Goal: Task Accomplishment & Management: Use online tool/utility

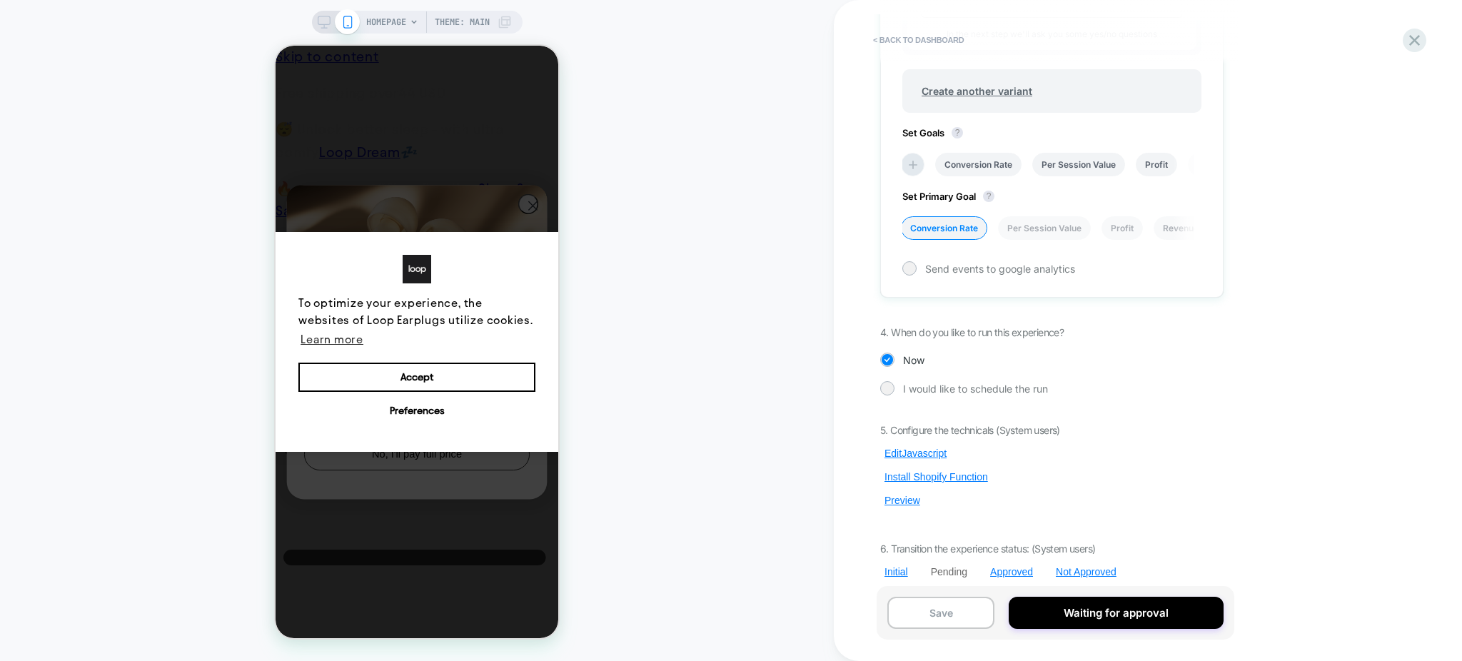
scroll to position [797, 0]
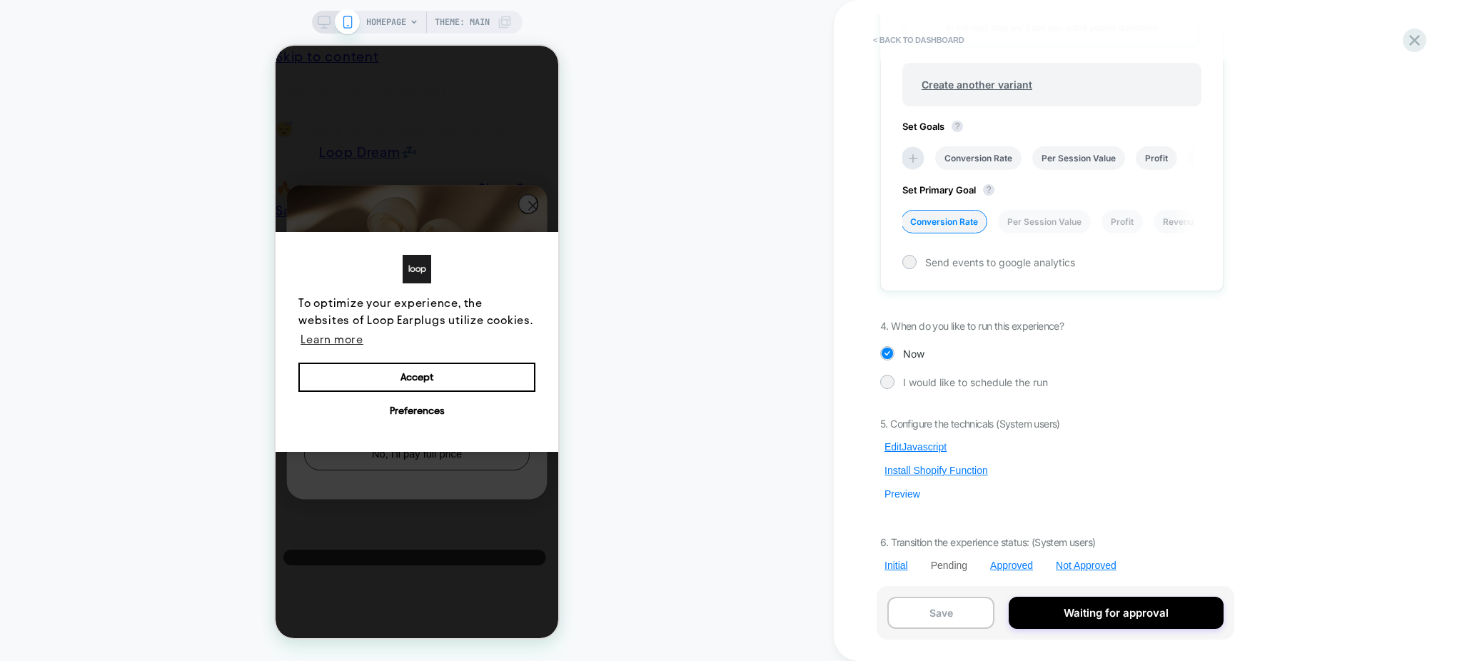
click at [903, 491] on button "Preview" at bounding box center [902, 494] width 44 height 13
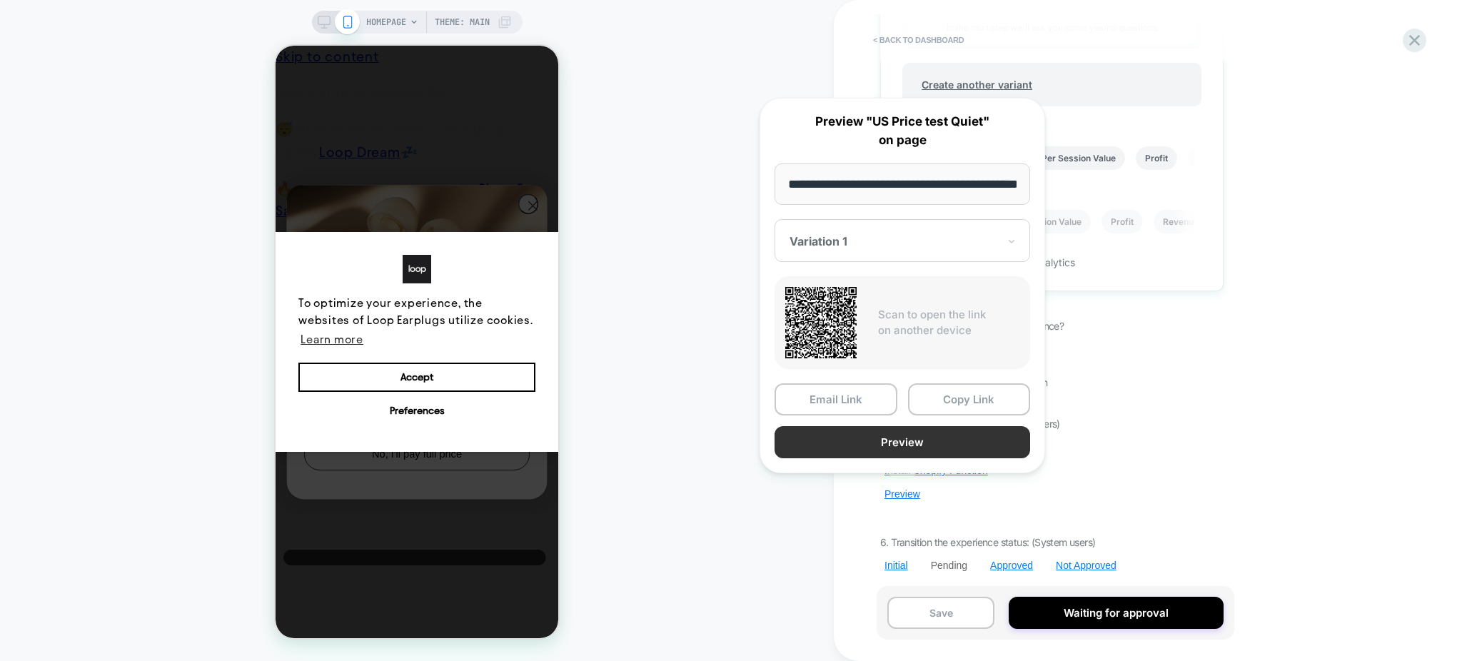
scroll to position [0, 51]
click at [989, 398] on button "Copy Link" at bounding box center [969, 400] width 123 height 32
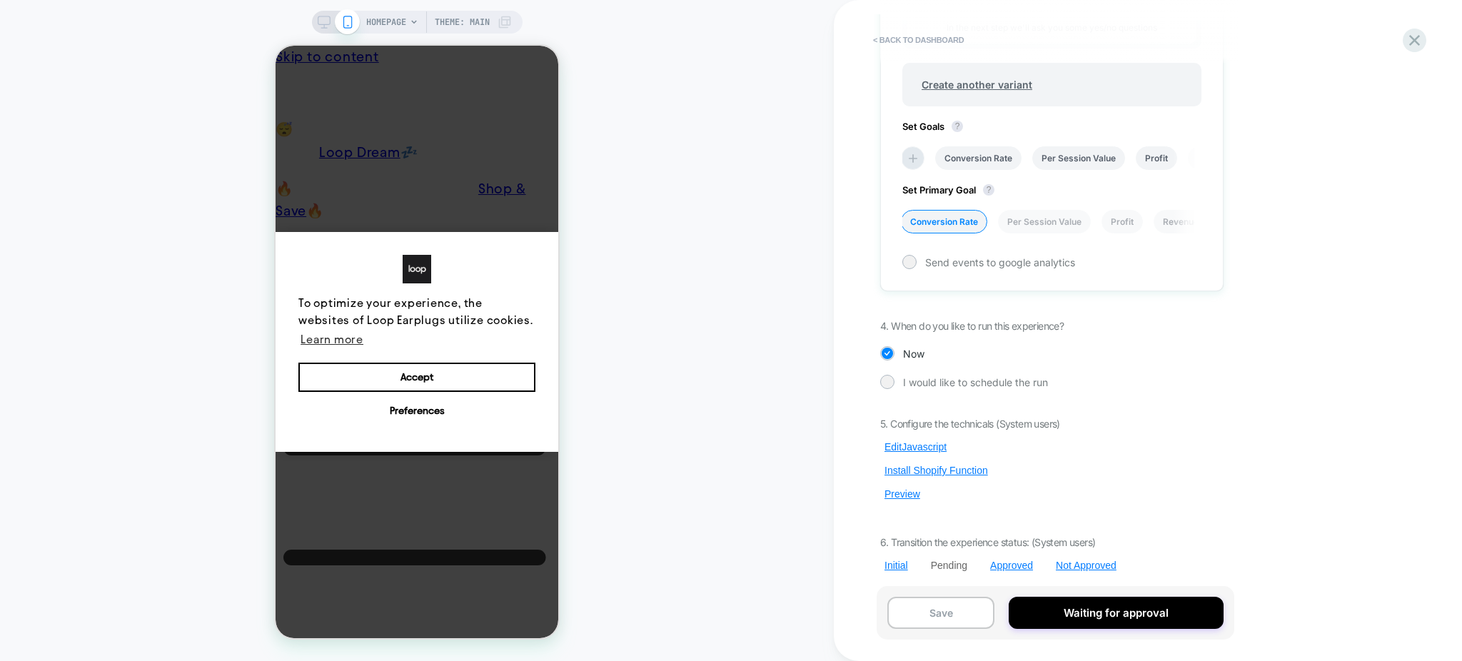
scroll to position [0, 0]
click at [886, 497] on button "Preview" at bounding box center [902, 494] width 44 height 13
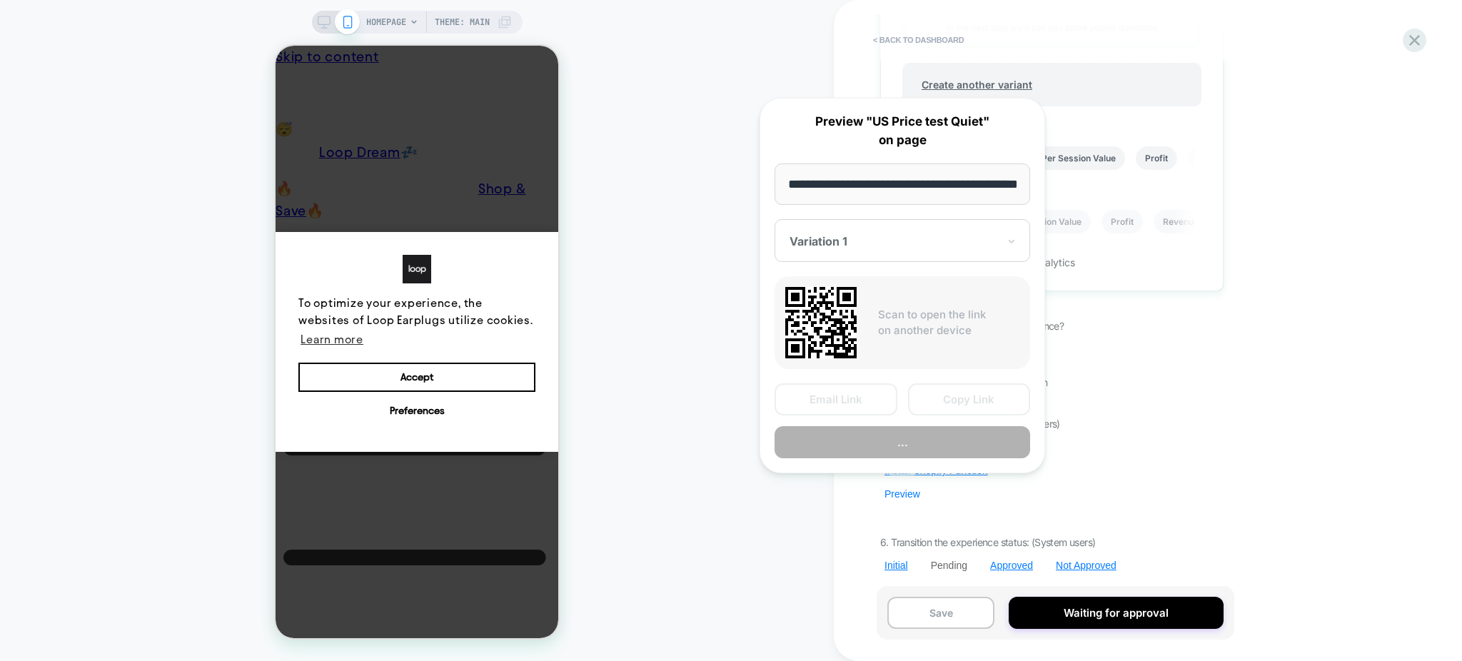
scroll to position [0, 51]
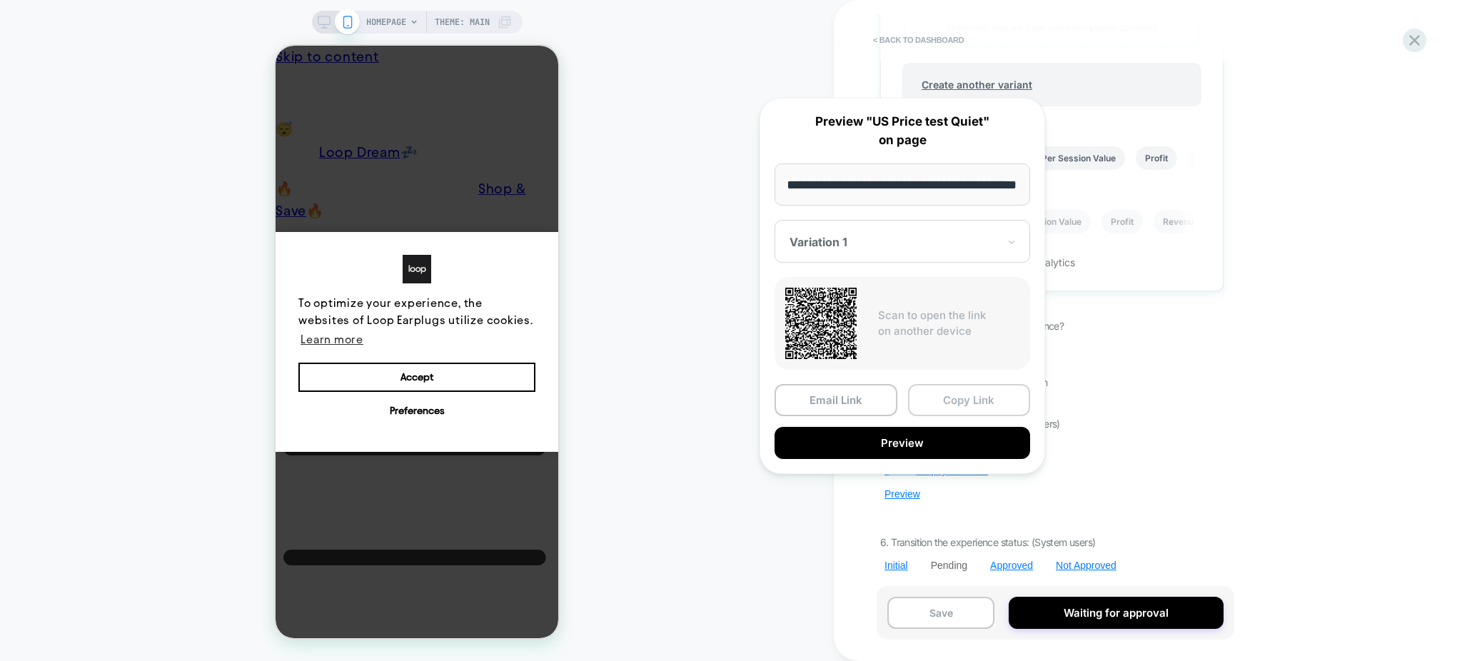
click at [938, 405] on button "Copy Link" at bounding box center [969, 400] width 123 height 32
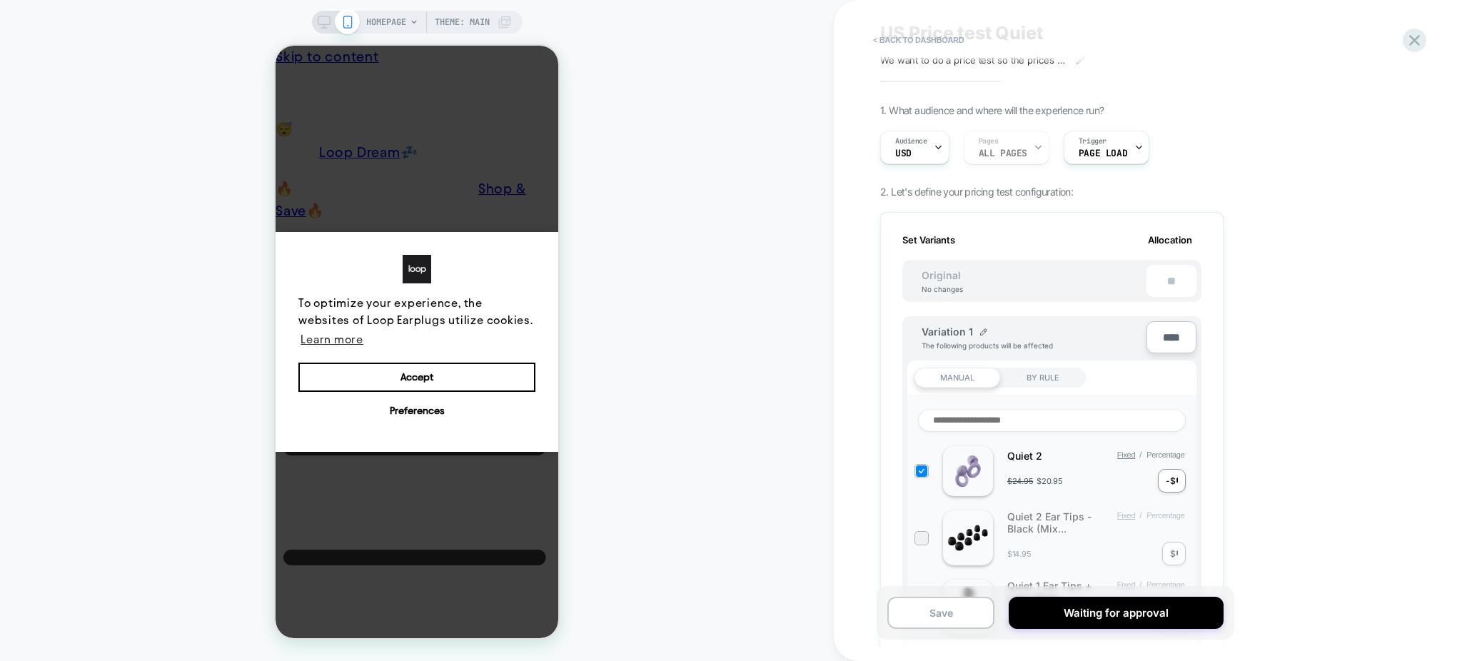
scroll to position [0, 0]
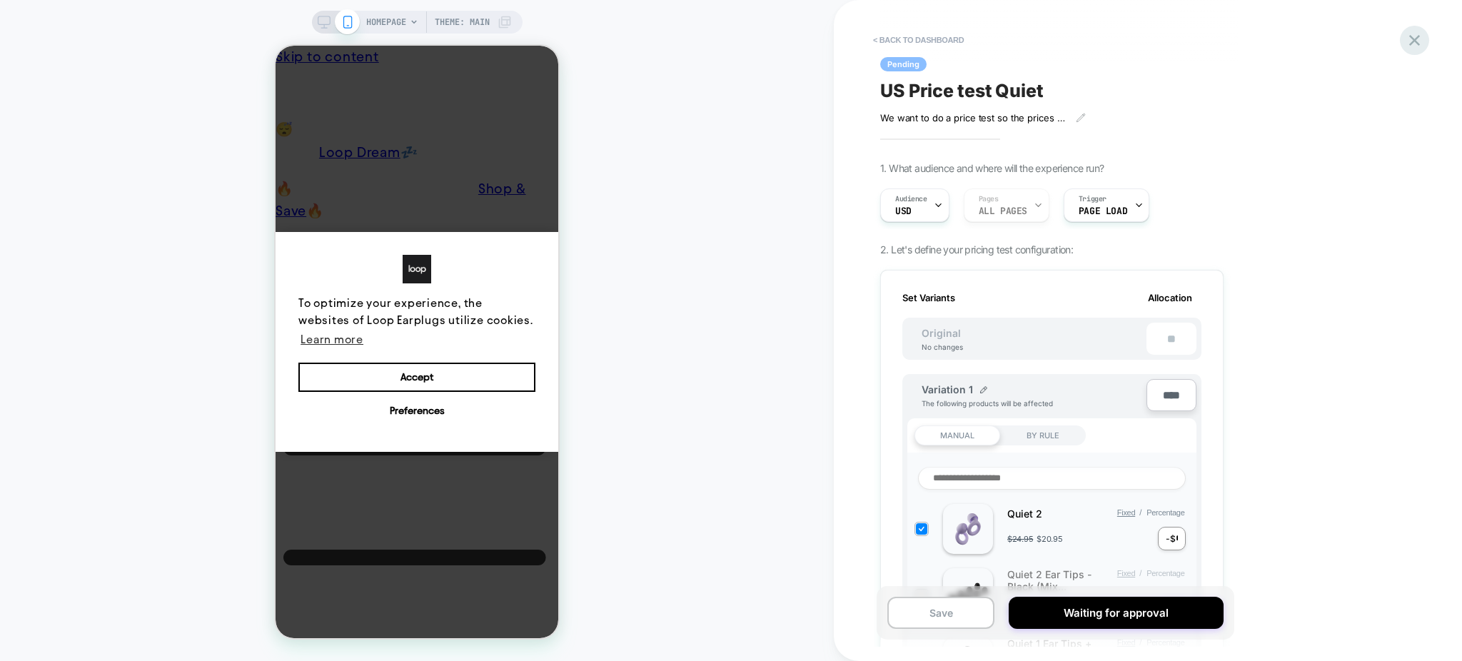
click at [1421, 44] on icon at bounding box center [1414, 40] width 19 height 19
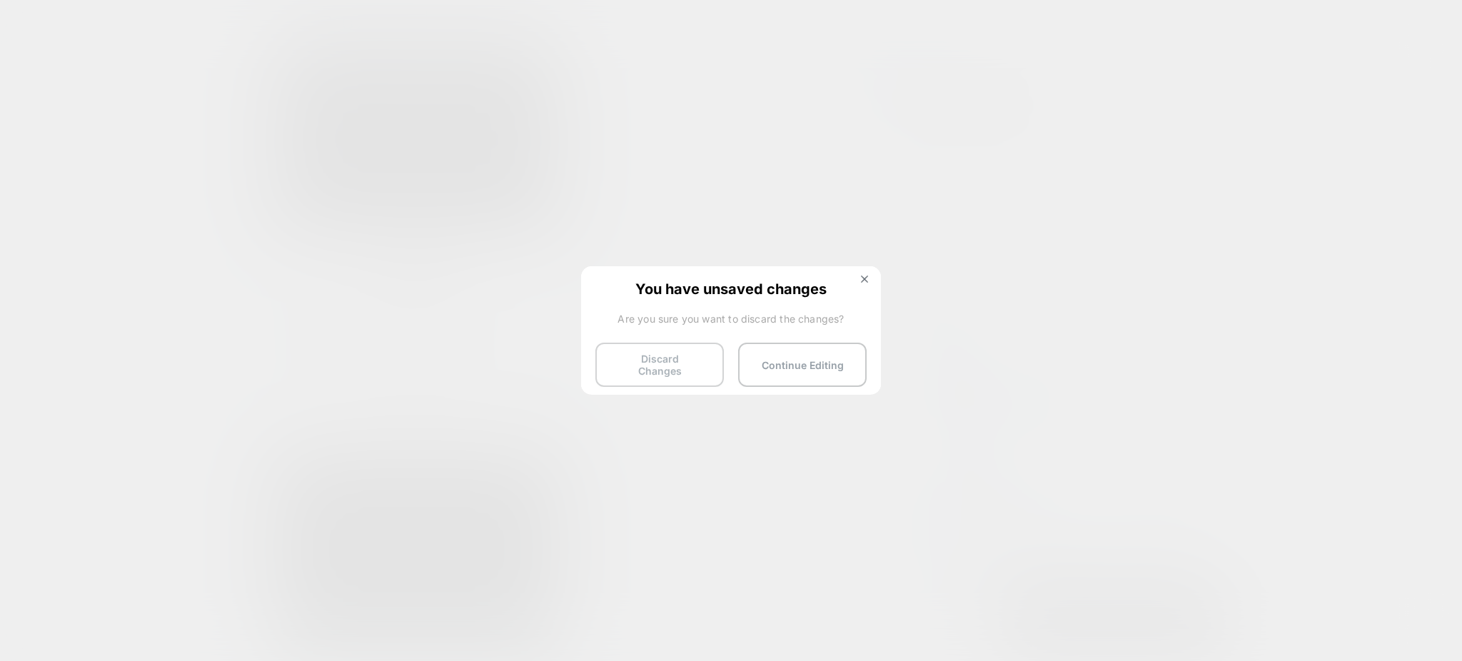
click at [673, 363] on button "Discard Changes" at bounding box center [660, 365] width 129 height 44
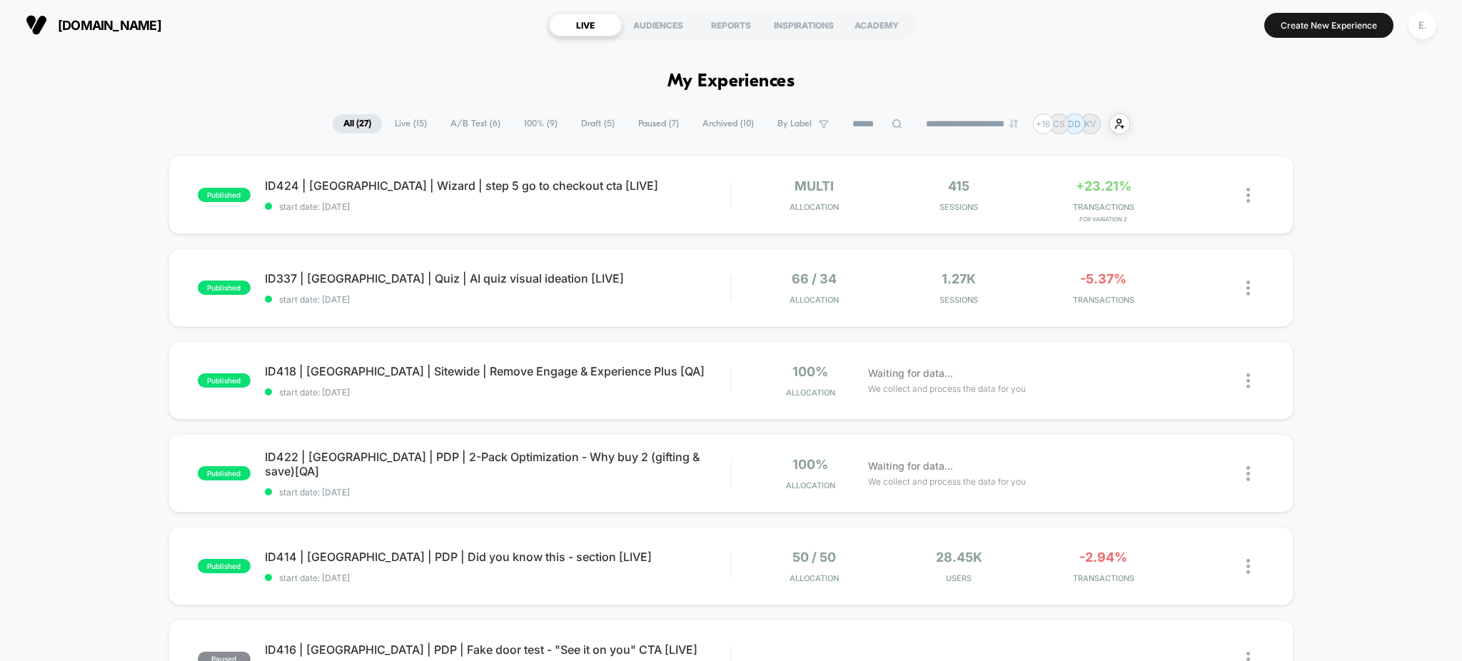
click at [918, 132] on div "**********" at bounding box center [732, 124] width 798 height 21
click at [858, 126] on input at bounding box center [877, 124] width 71 height 17
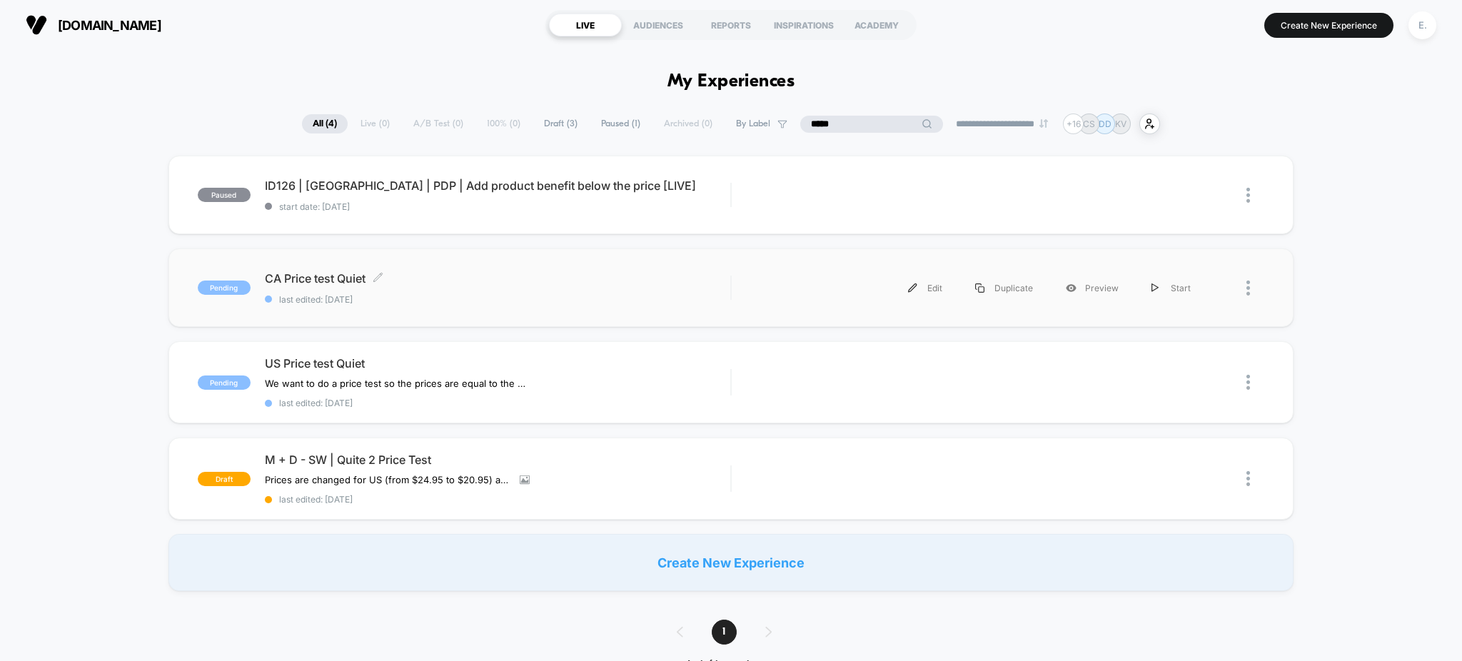
type input "*****"
click at [674, 292] on div "CA Price test Quiet Click to edit experience details Click to edit experience d…" at bounding box center [498, 288] width 466 height 34
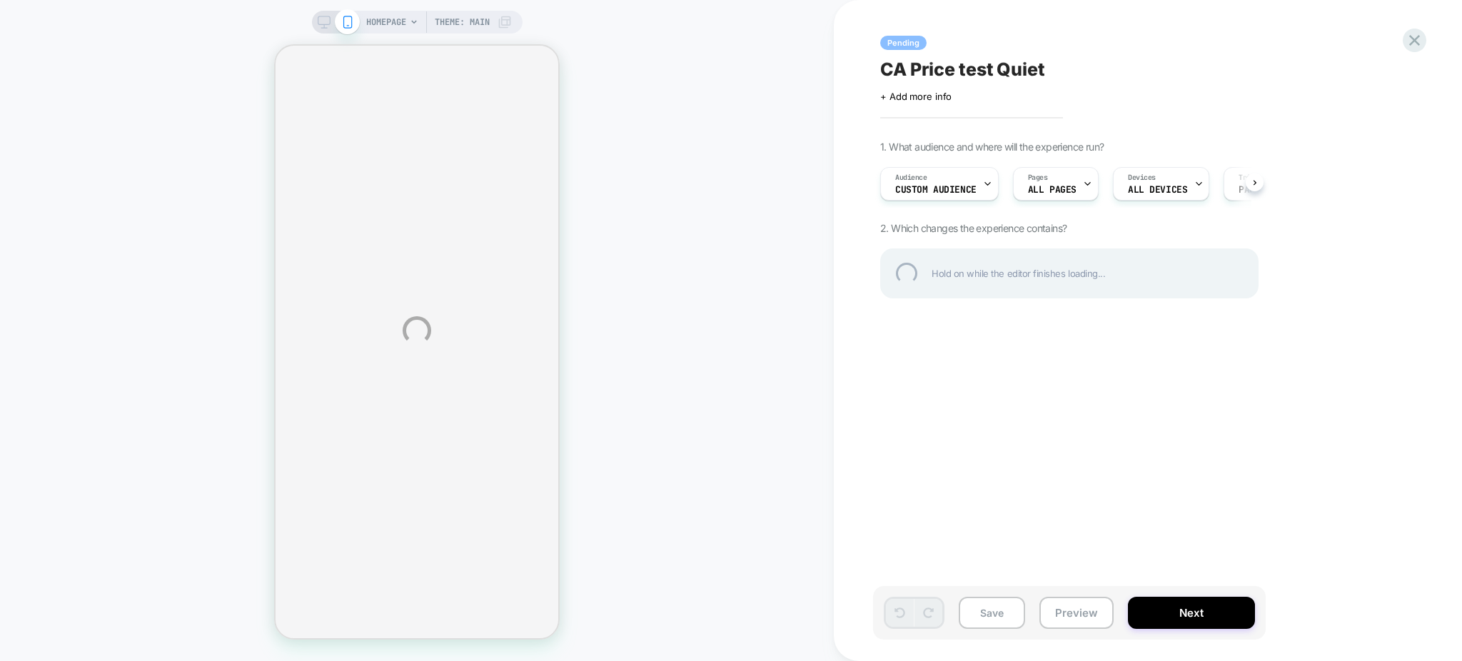
click at [772, 89] on div "HOMEPAGE Theme: MAIN Pending CA Price test Quiet Click to edit experience detai…" at bounding box center [731, 330] width 1462 height 661
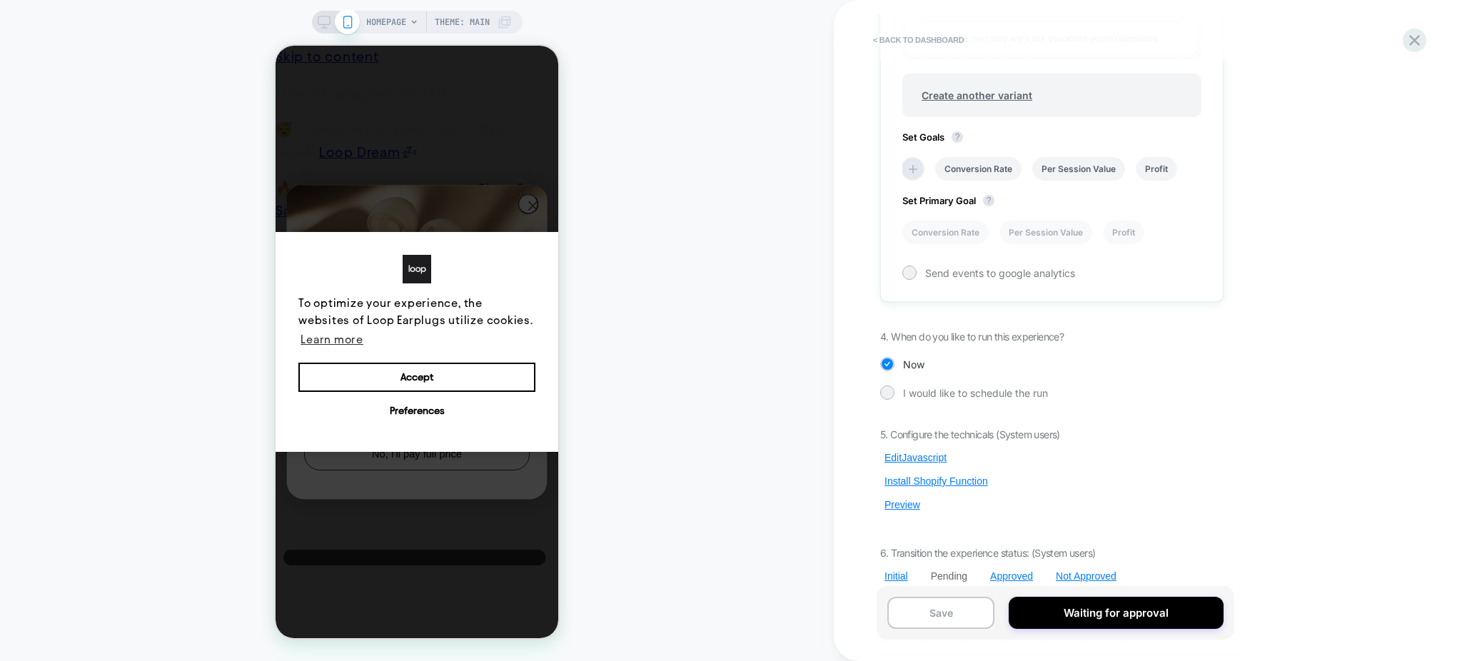
scroll to position [797, 0]
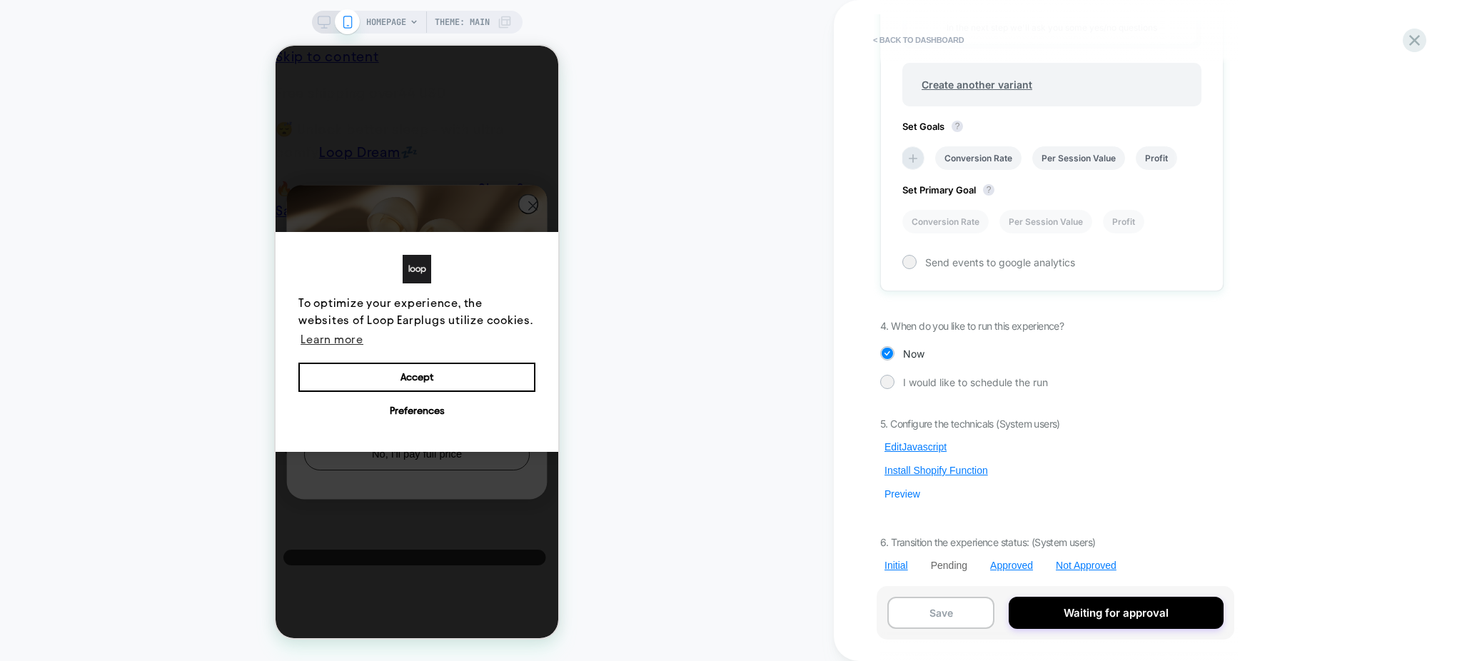
click at [905, 490] on button "Preview" at bounding box center [902, 494] width 44 height 13
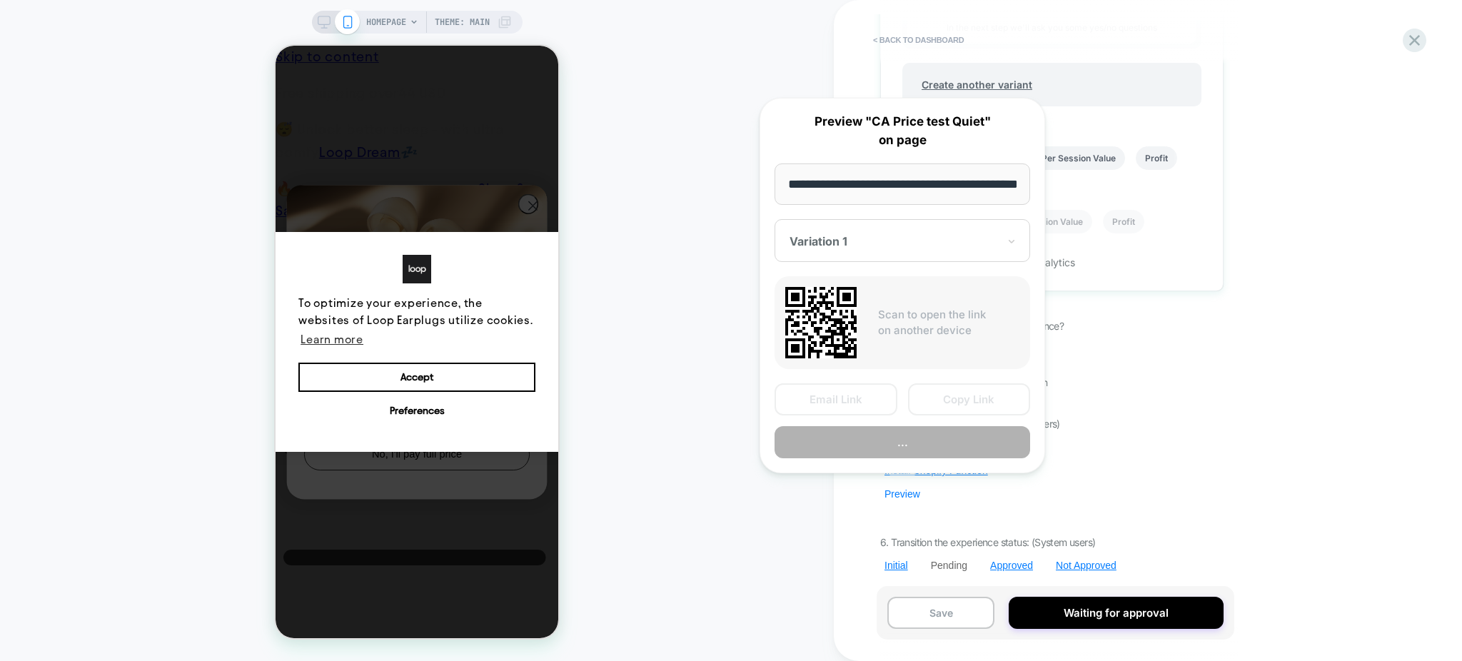
scroll to position [0, 51]
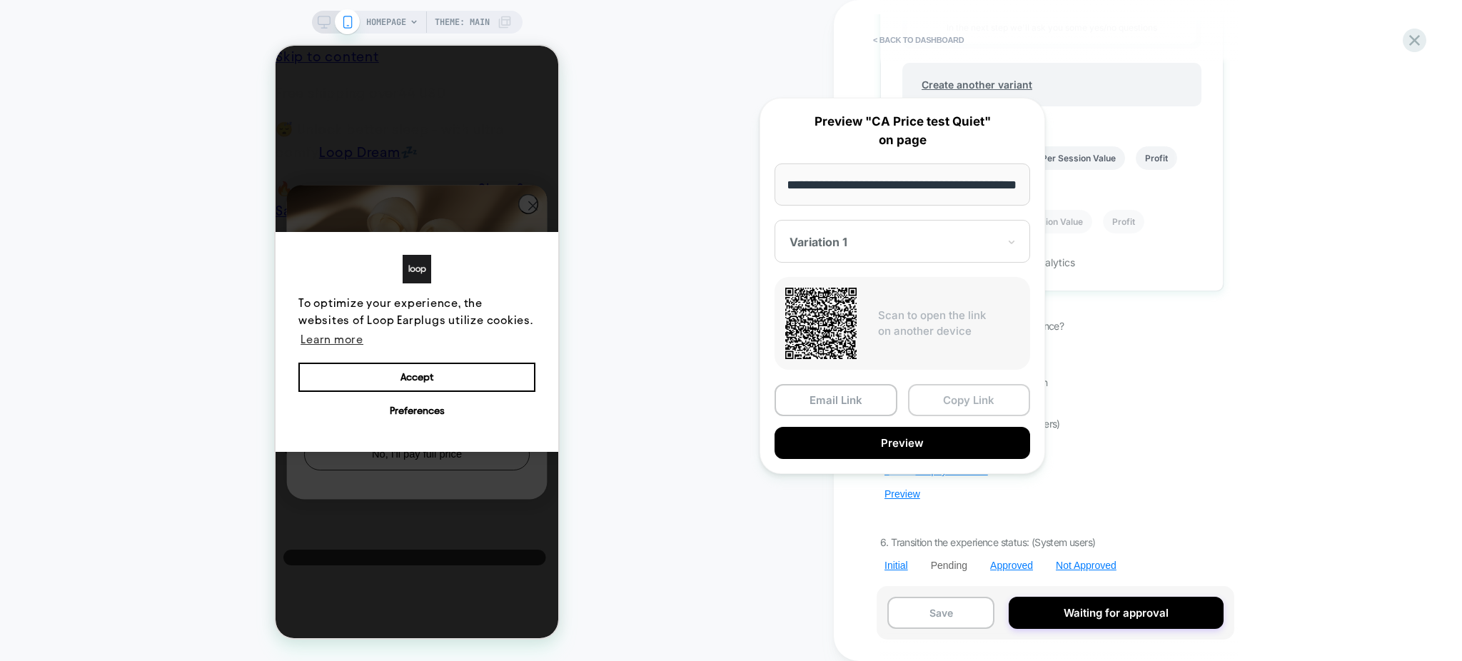
click at [933, 395] on button "Copy Link" at bounding box center [969, 400] width 123 height 32
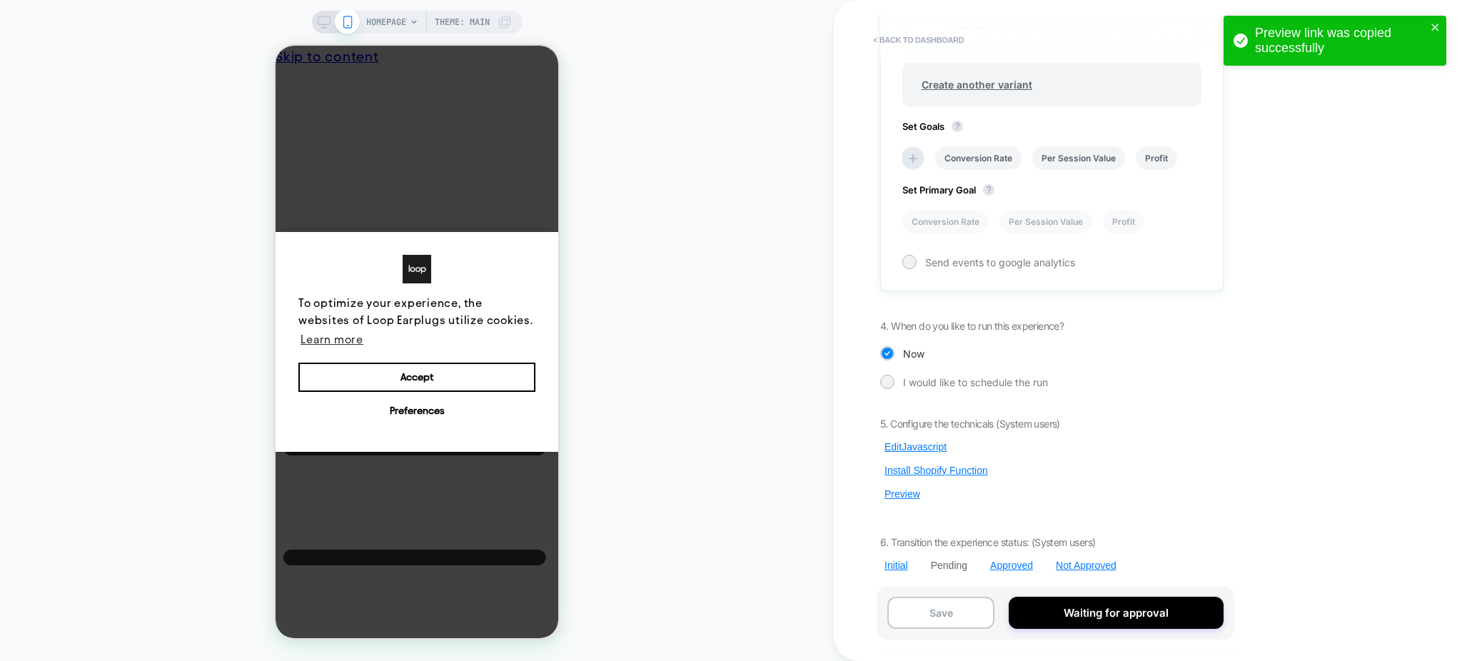
scroll to position [0, 0]
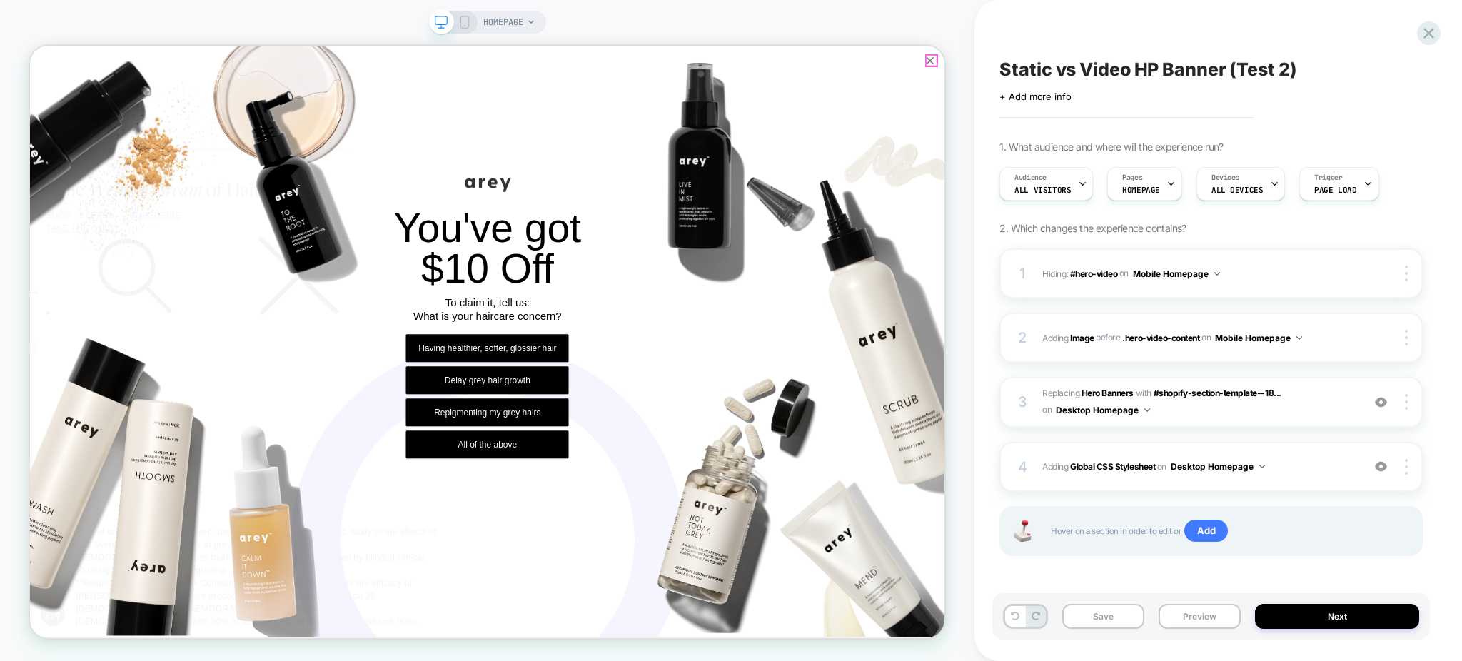
click at [1228, 66] on icon "Close popup" at bounding box center [1230, 65] width 17 height 17
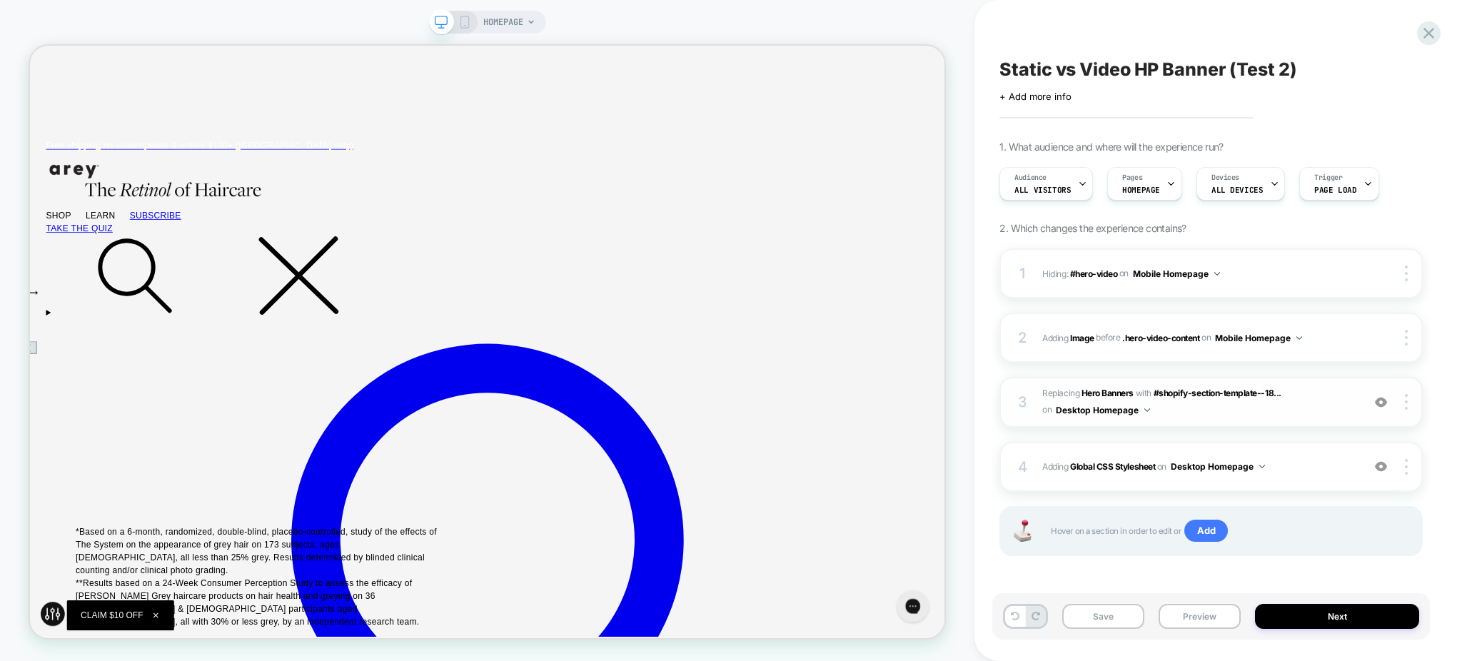
click at [1320, 398] on span "#_loomi_addon_1755303960018 Replacing Hero Banners WITH #shopify-section-templa…" at bounding box center [1199, 403] width 313 height 34
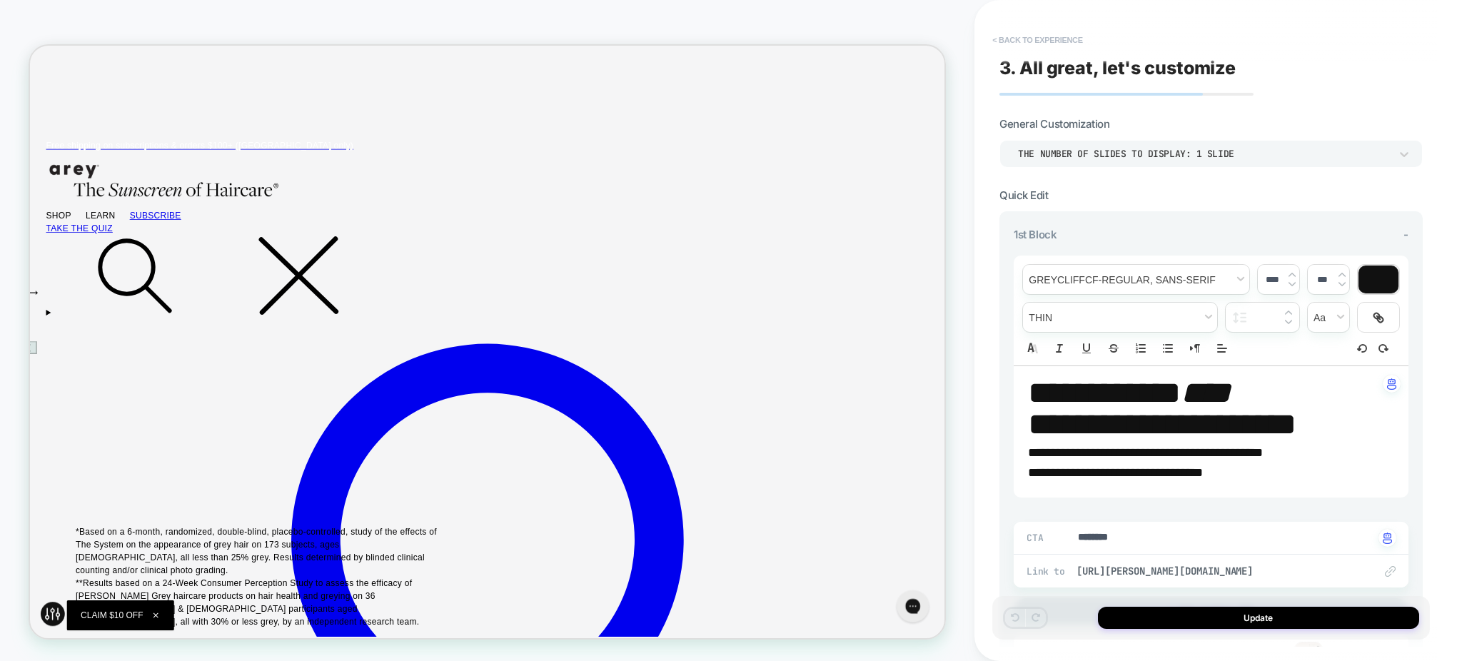
click at [1054, 39] on button "< Back to experience" at bounding box center [1037, 40] width 104 height 23
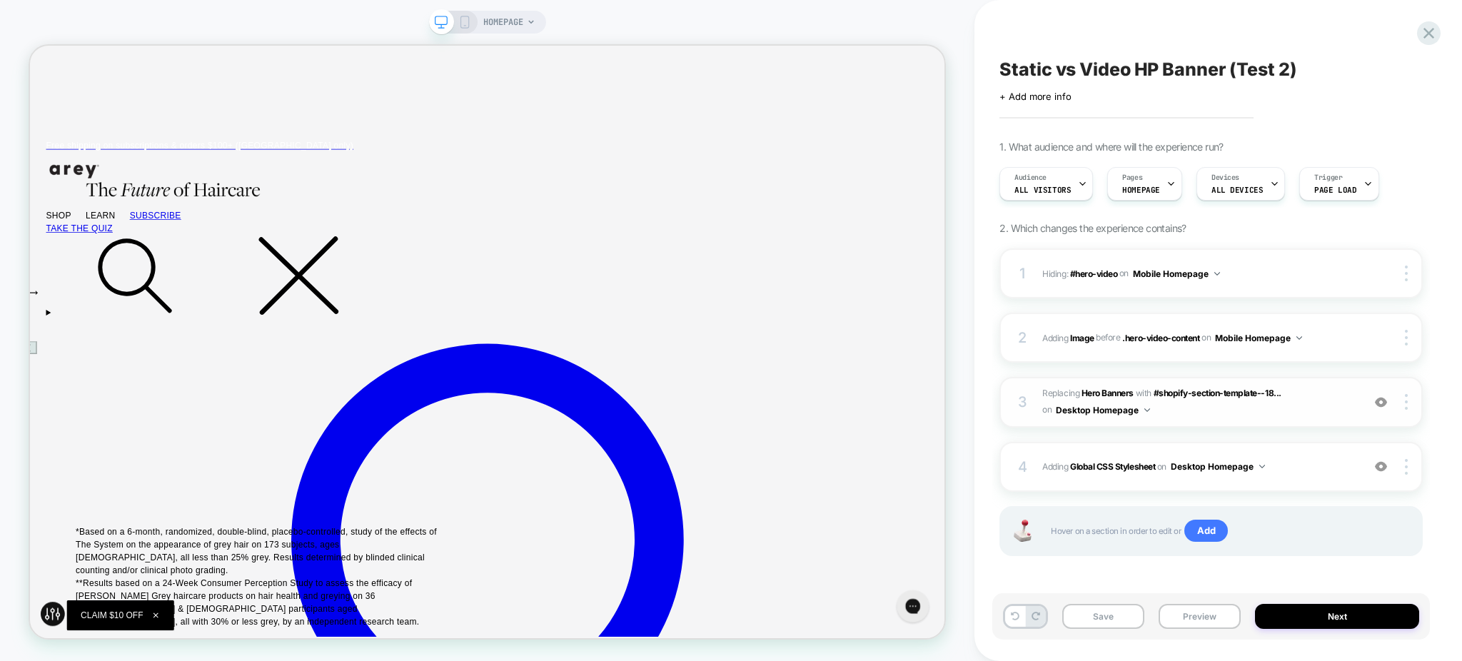
click at [1378, 401] on img at bounding box center [1381, 402] width 12 height 12
click at [1385, 404] on img at bounding box center [1381, 402] width 12 height 12
click at [1383, 467] on img at bounding box center [1381, 467] width 12 height 12
click at [1381, 467] on img at bounding box center [1381, 467] width 12 height 12
click at [1312, 418] on span "#_loomi_addon_1755303960018 Replacing Hero Banners WITH #shopify-section-templa…" at bounding box center [1199, 403] width 313 height 34
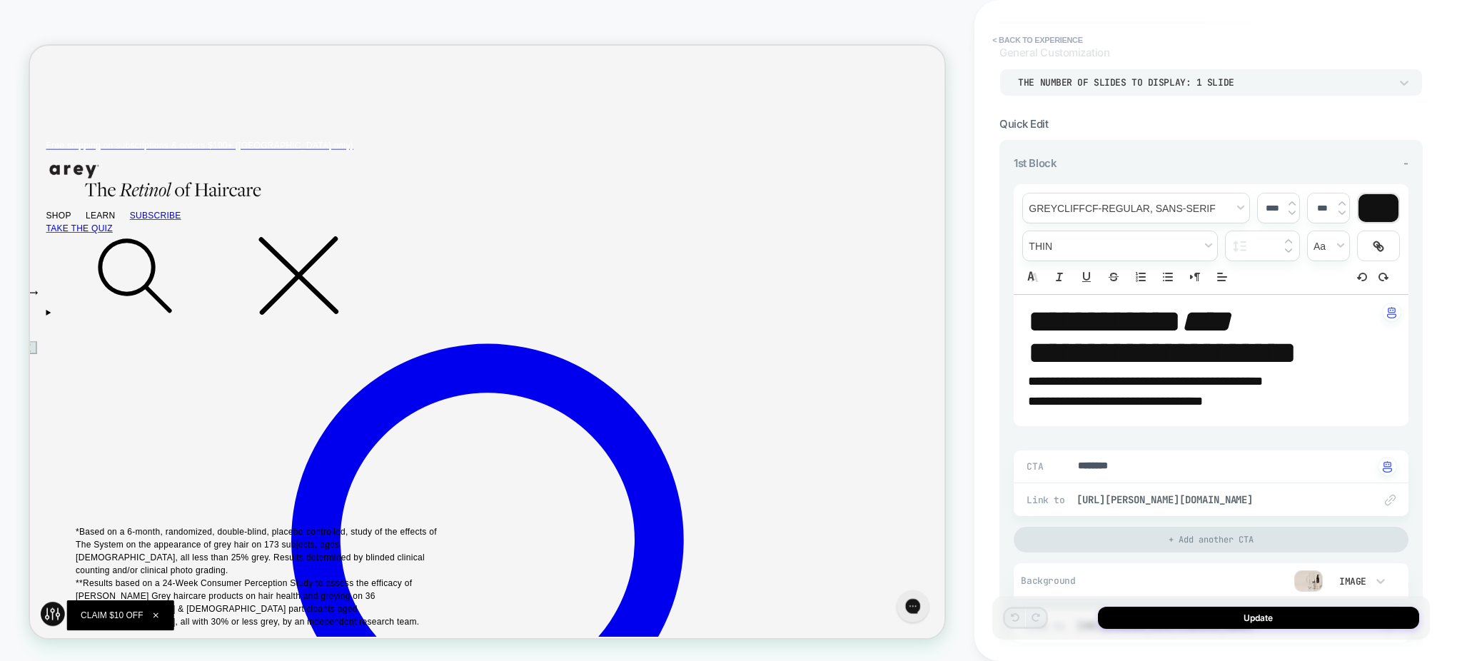
scroll to position [257, 0]
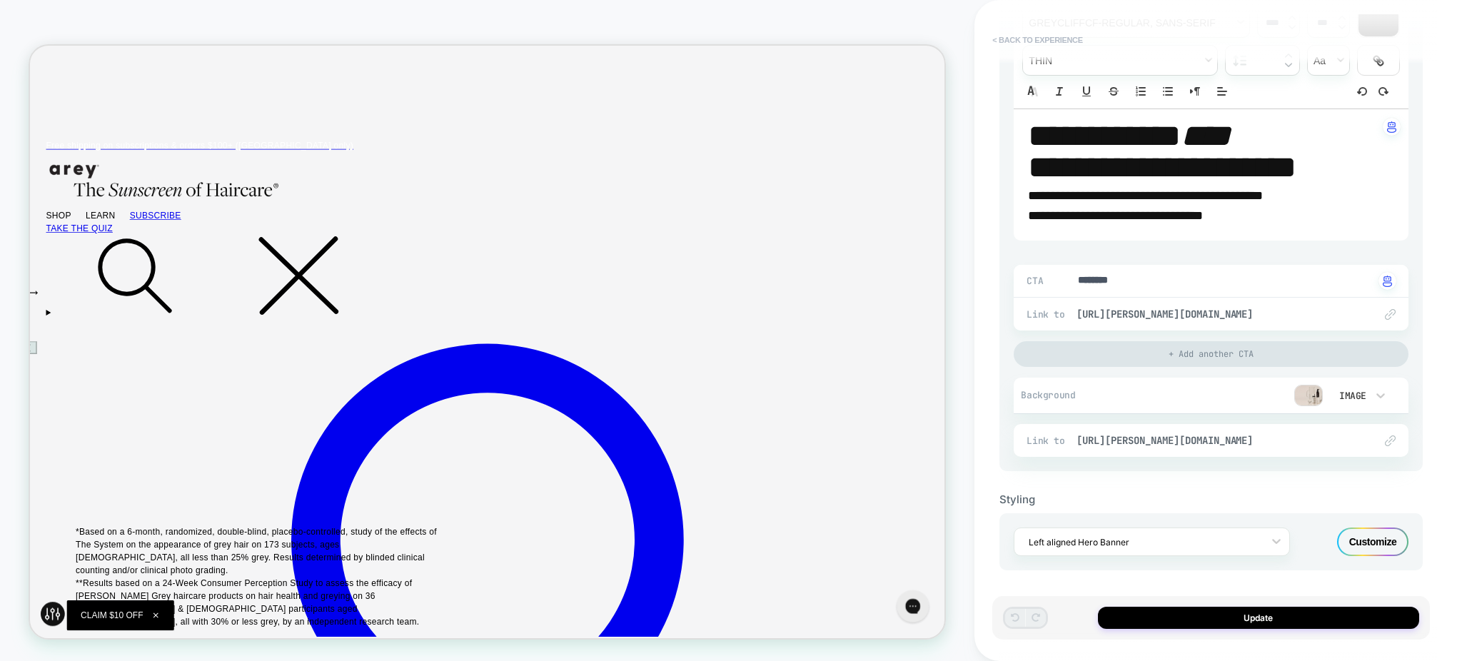
click at [1070, 41] on button "< Back to experience" at bounding box center [1037, 40] width 104 height 23
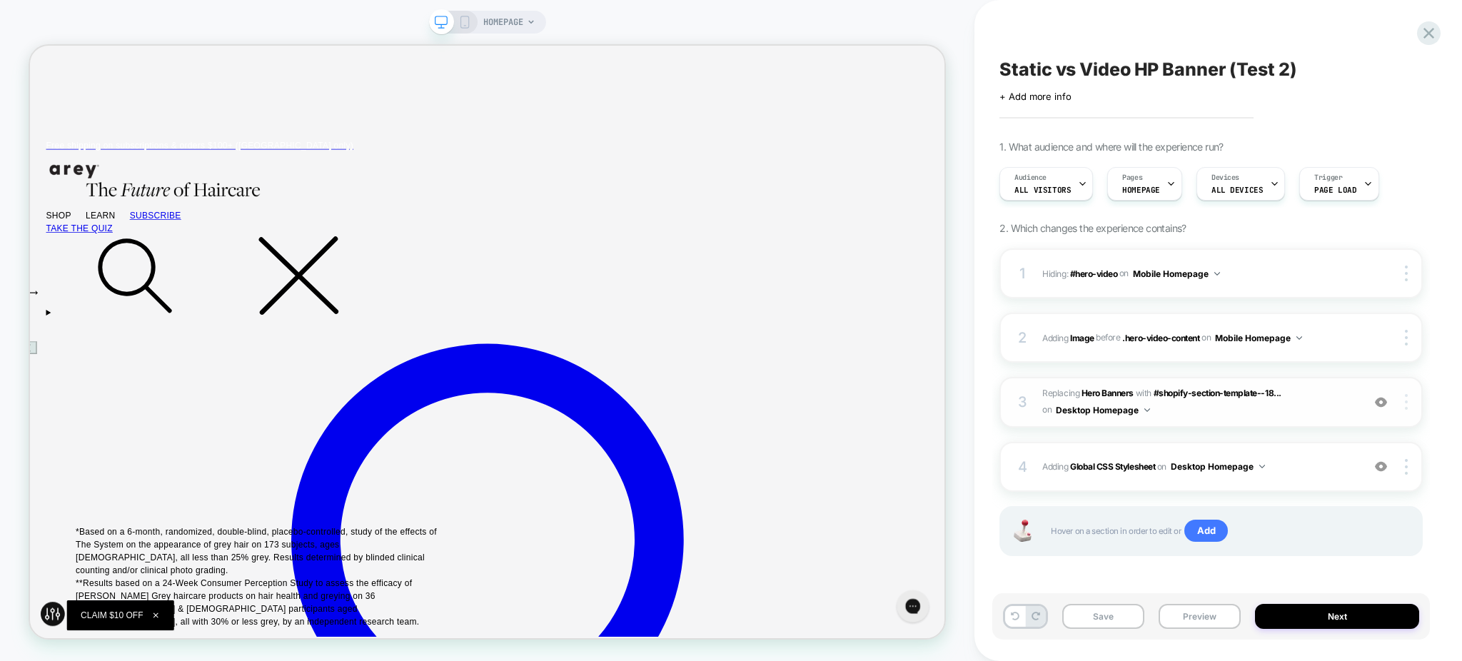
click at [1408, 409] on img at bounding box center [1406, 402] width 3 height 16
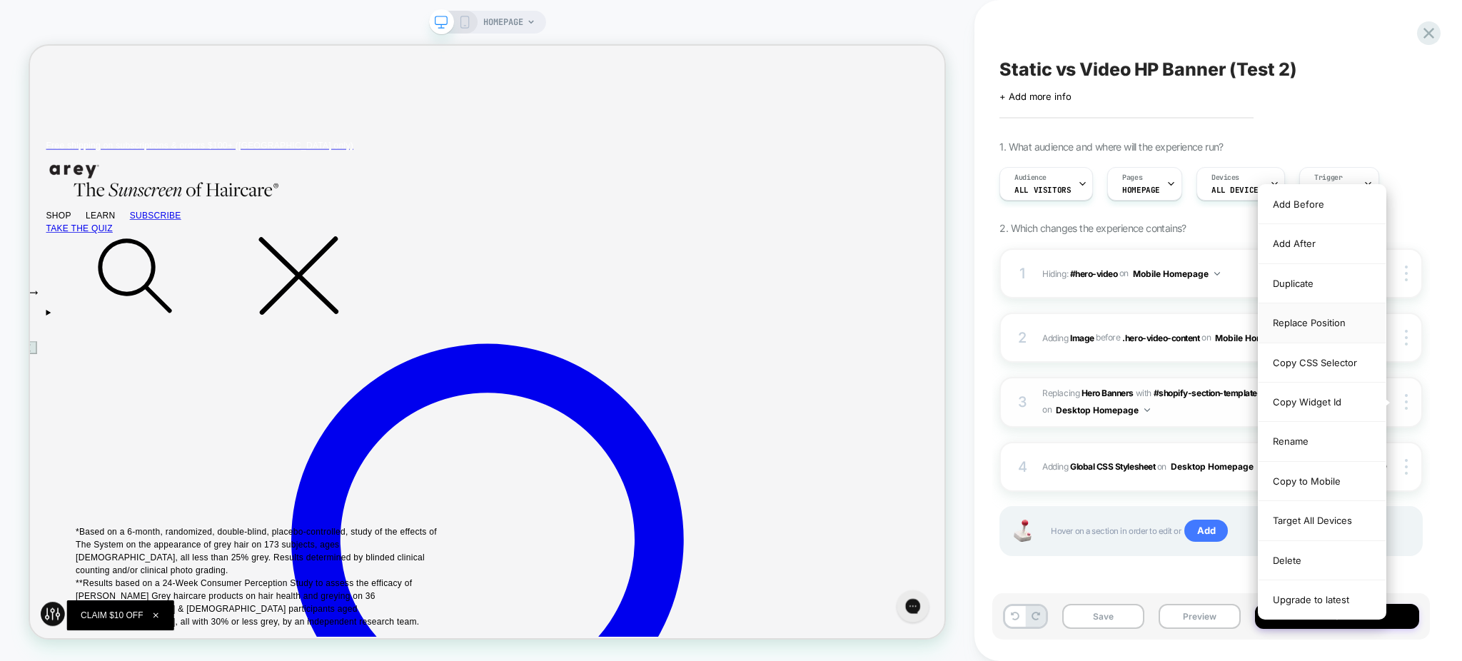
click at [1320, 323] on div "Replace Position" at bounding box center [1322, 322] width 127 height 39
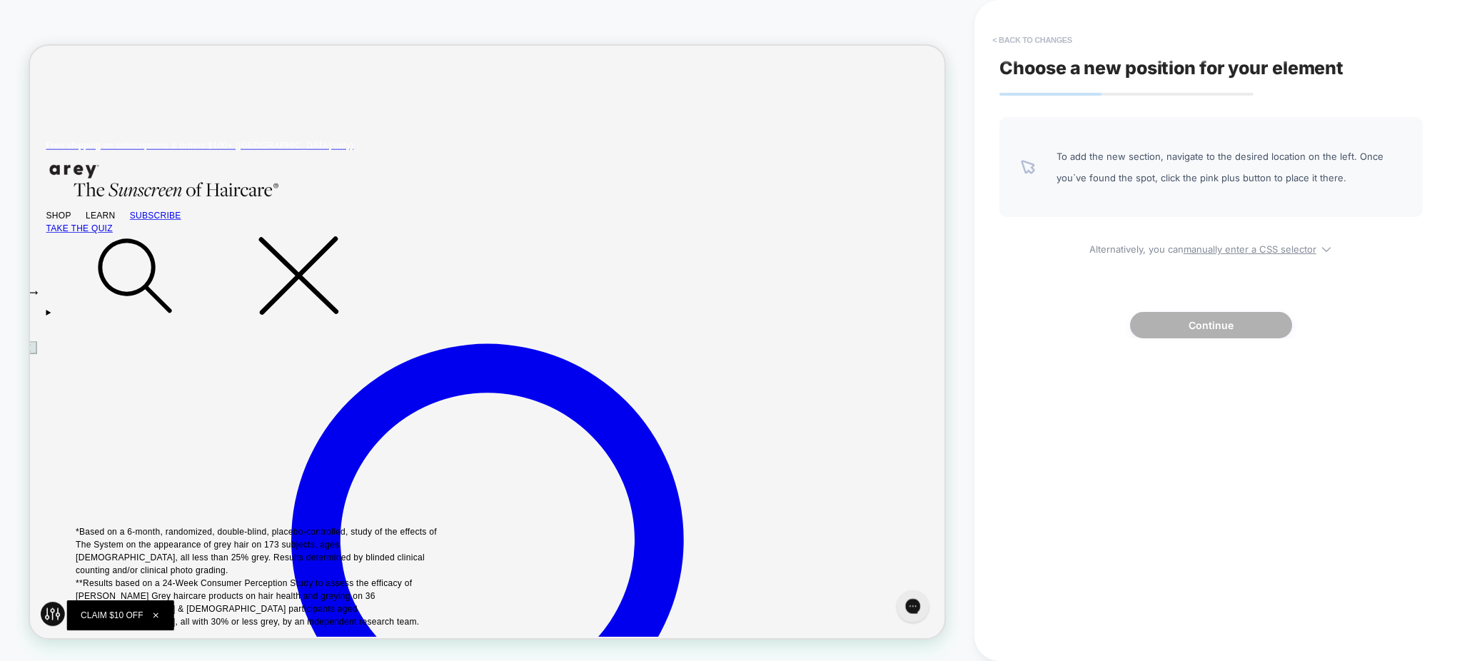
click at [1019, 41] on button "< Back to changes" at bounding box center [1032, 40] width 94 height 23
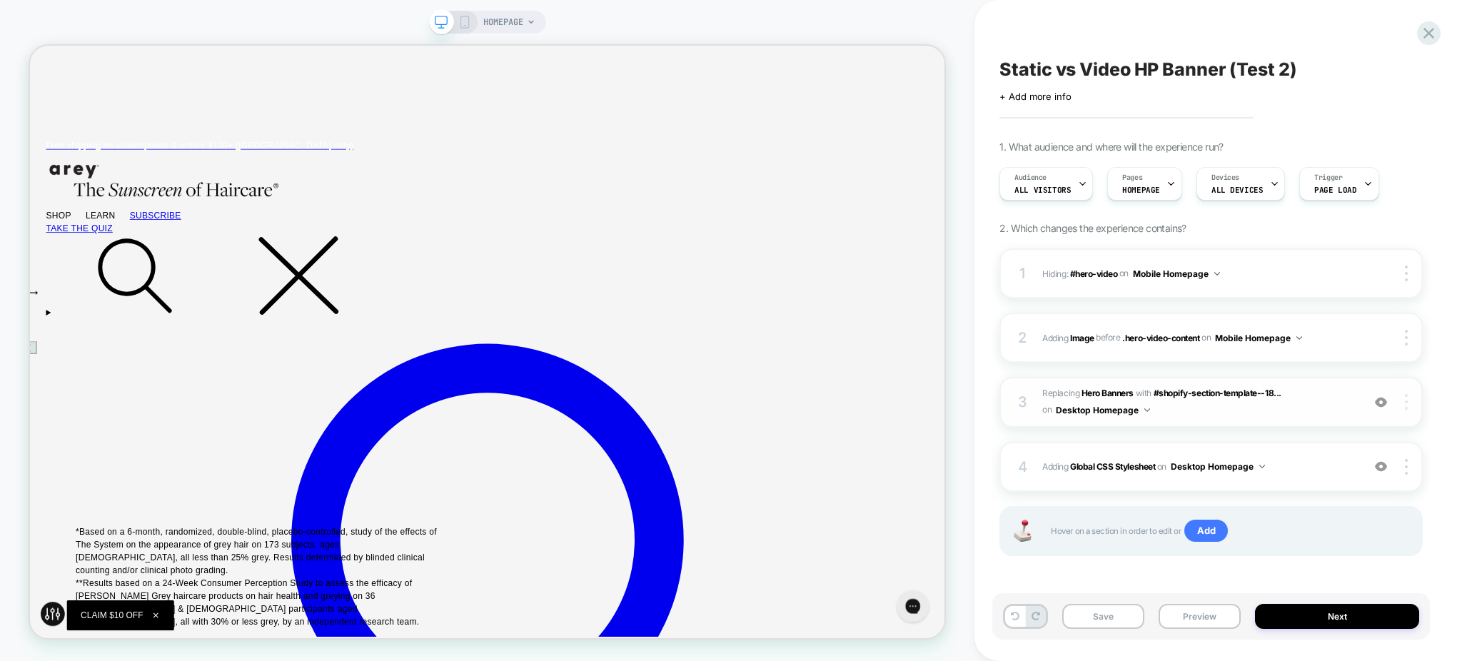
click at [1405, 406] on img at bounding box center [1406, 402] width 3 height 16
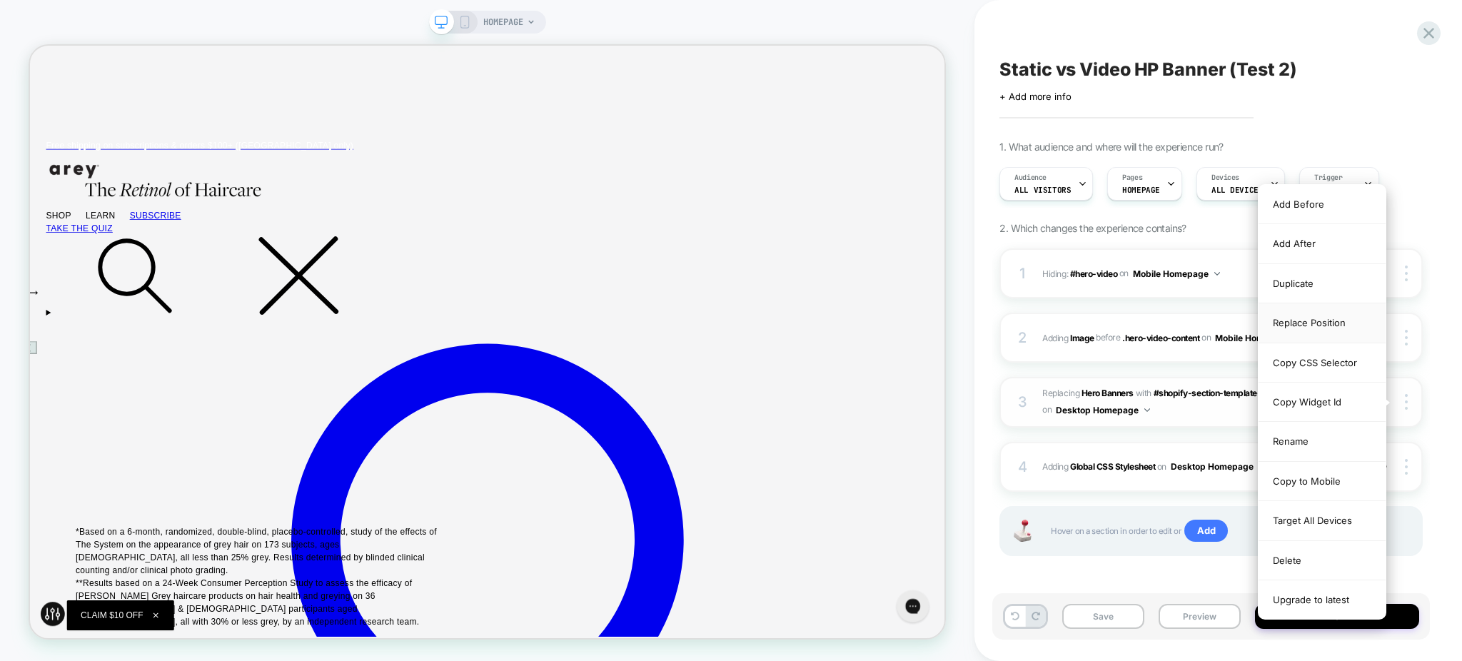
click at [1303, 332] on div "Replace Position" at bounding box center [1322, 322] width 127 height 39
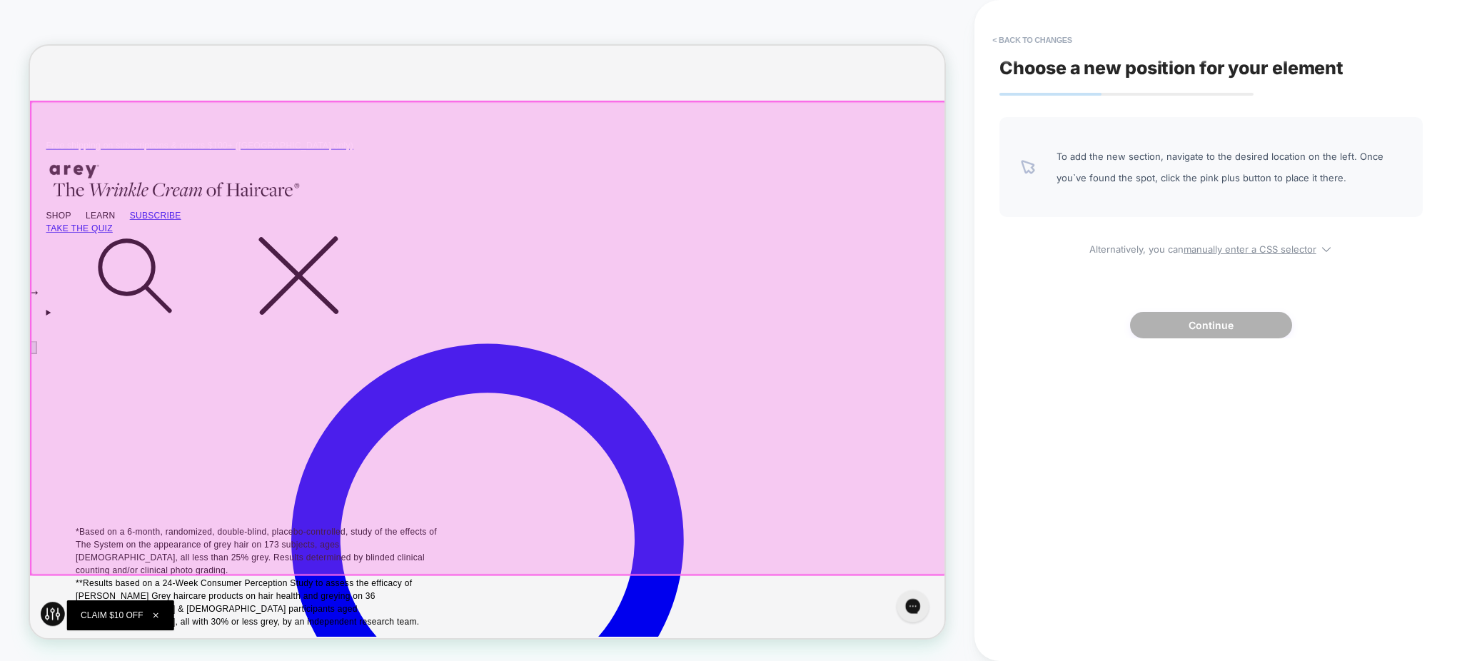
click at [85, 237] on div at bounding box center [641, 436] width 1220 height 631
click at [126, 293] on div "Replace" at bounding box center [167, 293] width 87 height 17
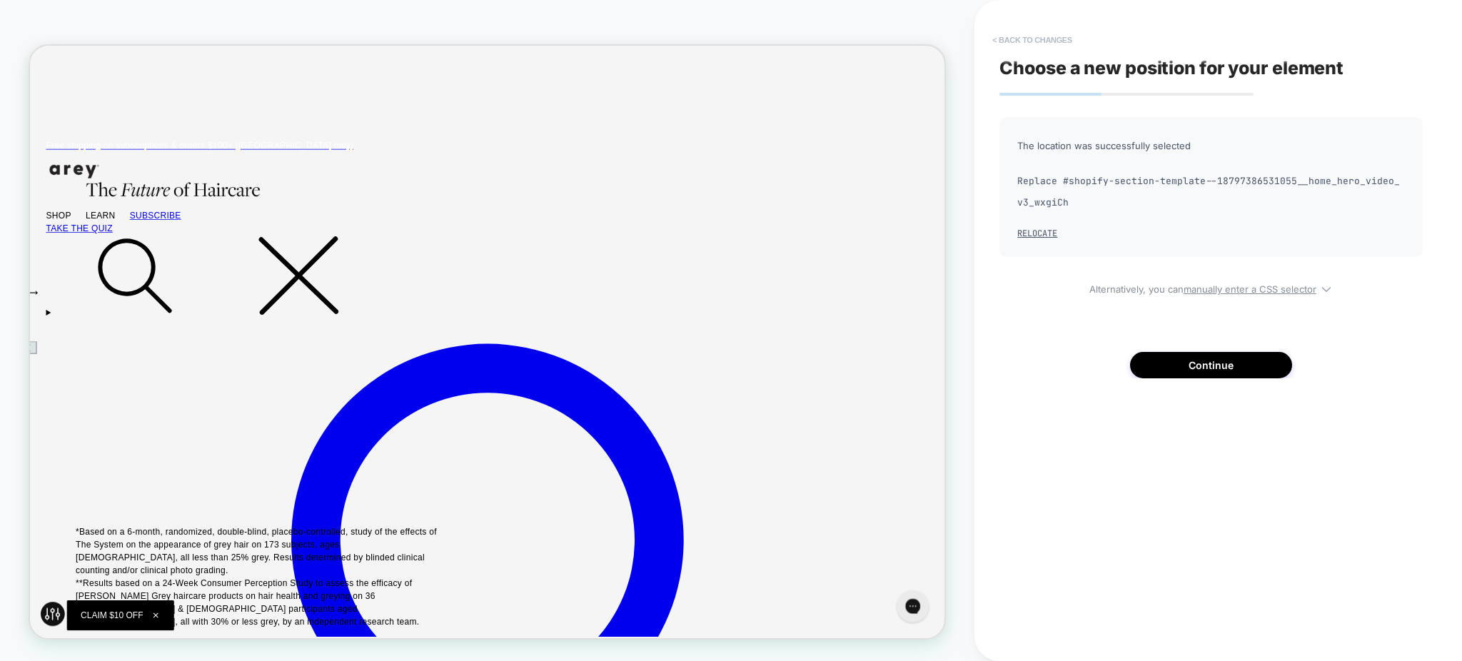
click at [1021, 42] on button "< Back to changes" at bounding box center [1032, 40] width 94 height 23
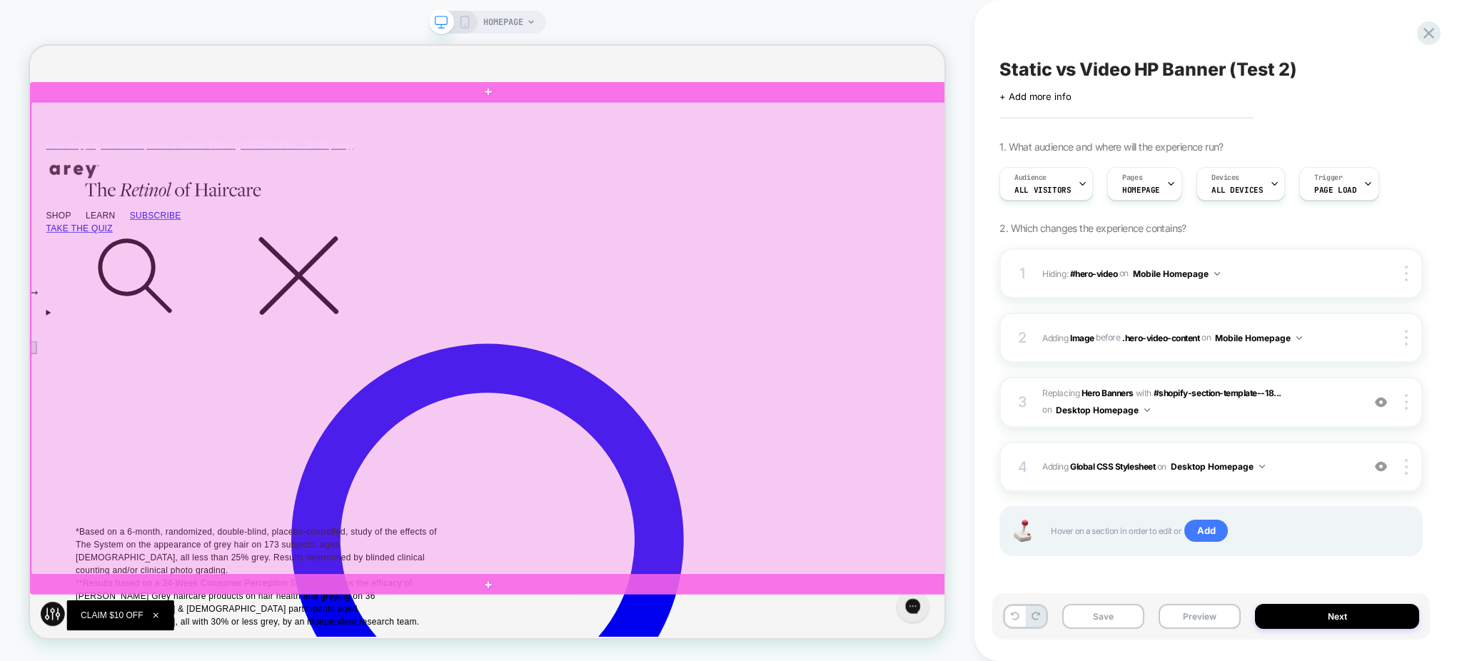
click at [291, 189] on div at bounding box center [641, 436] width 1220 height 631
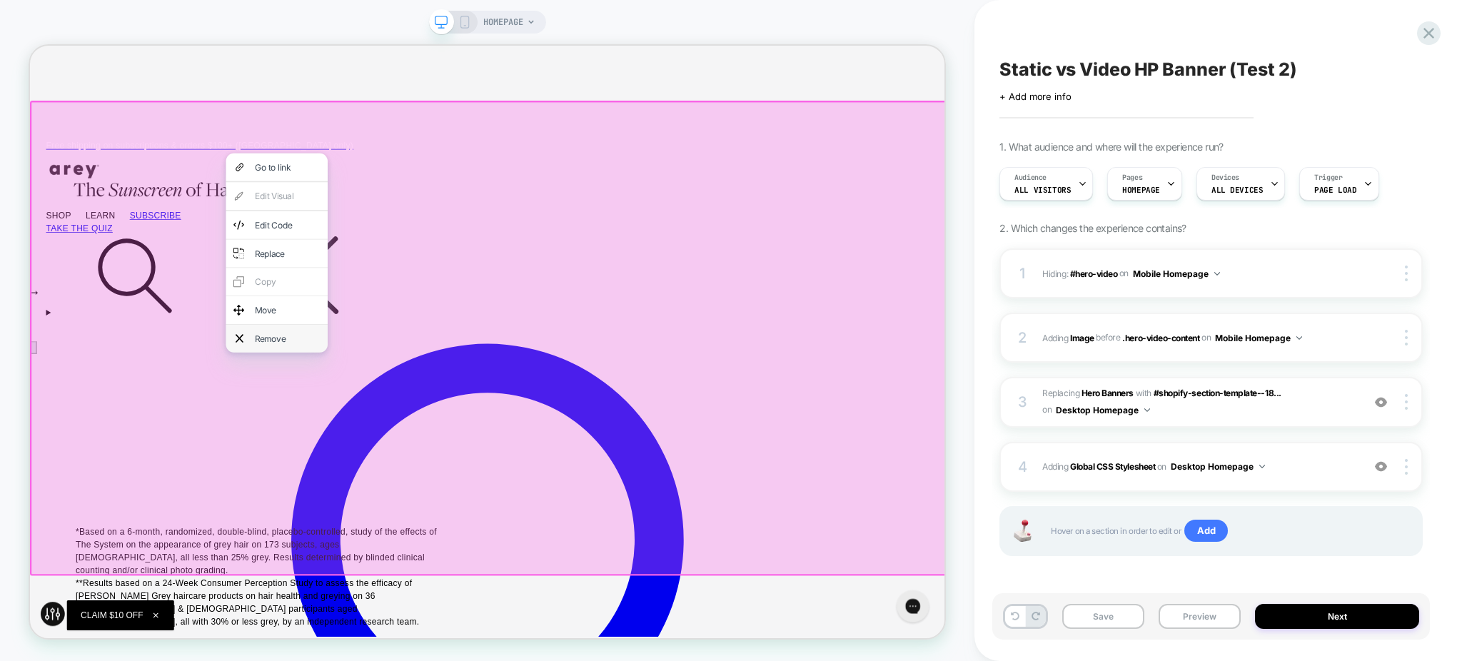
click at [369, 425] on div "Remove" at bounding box center [359, 436] width 136 height 37
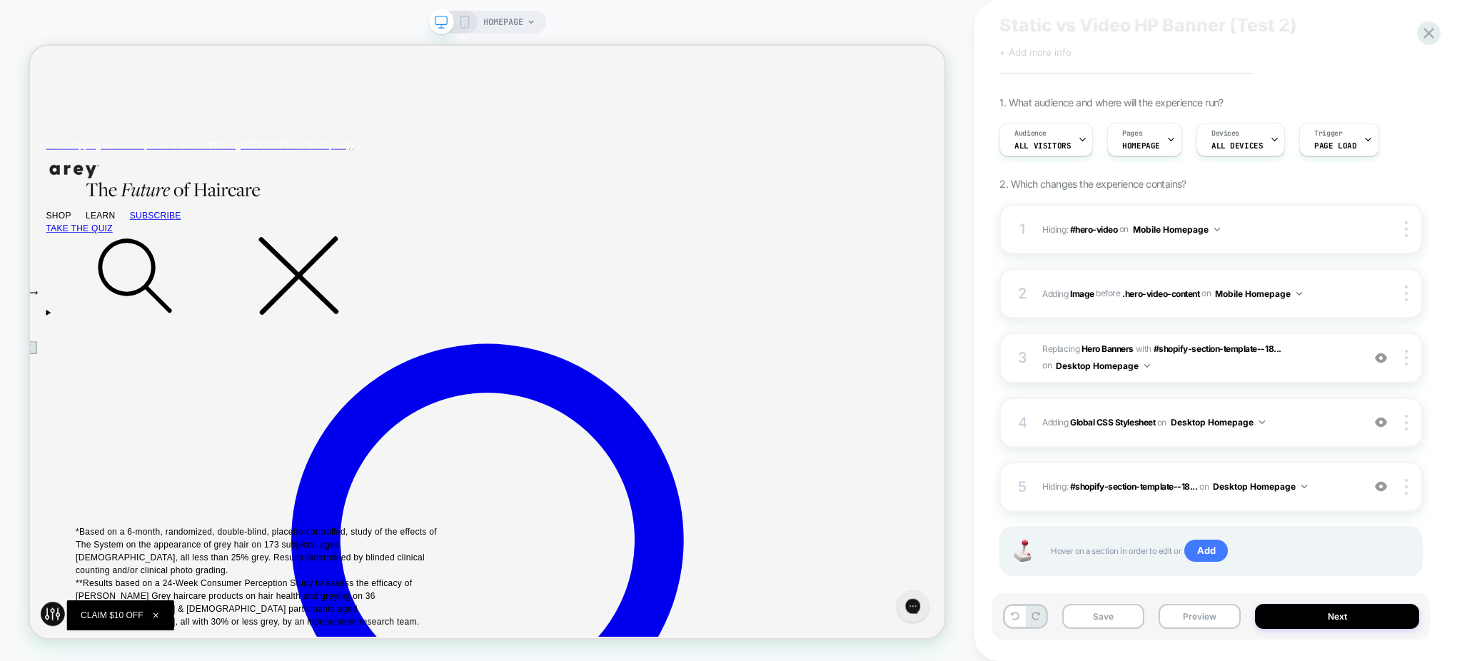
scroll to position [65, 0]
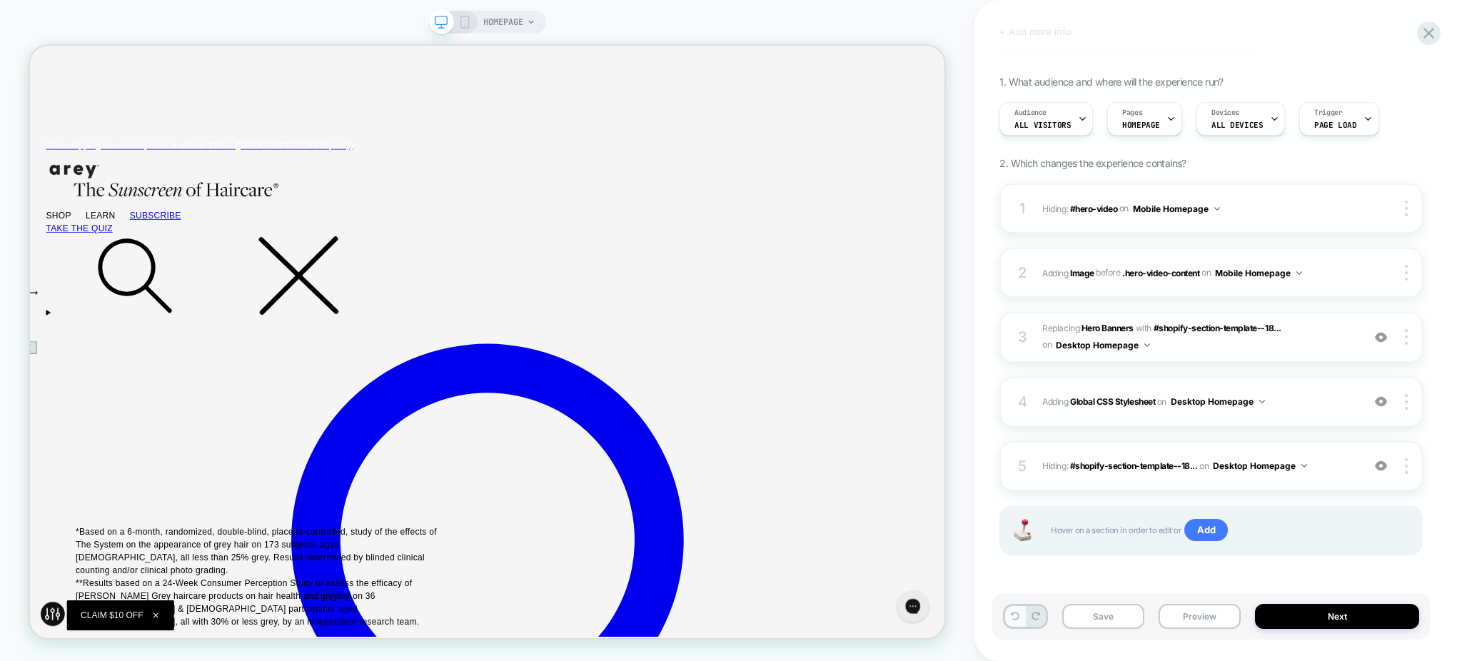
click at [1019, 614] on icon at bounding box center [1015, 616] width 9 height 9
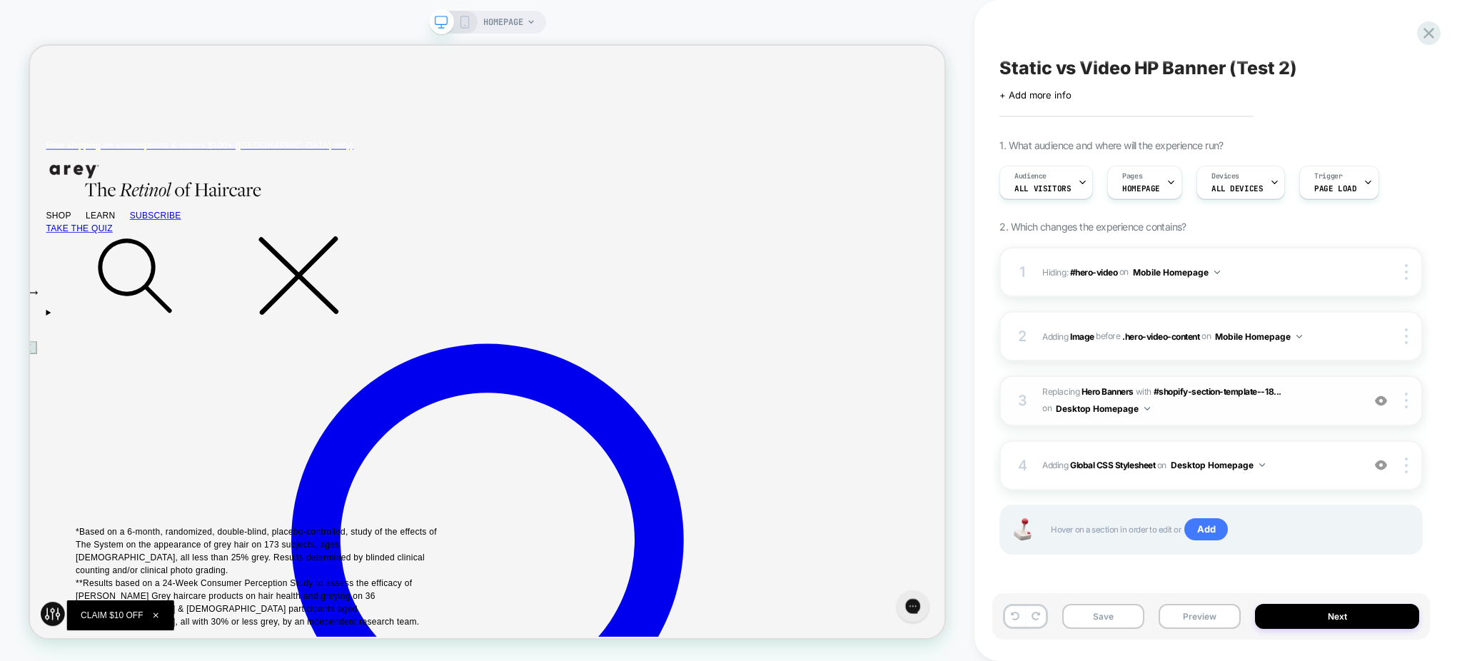
click at [1243, 398] on span "#_loomi_addon_1755303960018 Replacing Hero Banners WITH #shopify-section-templa…" at bounding box center [1199, 401] width 313 height 34
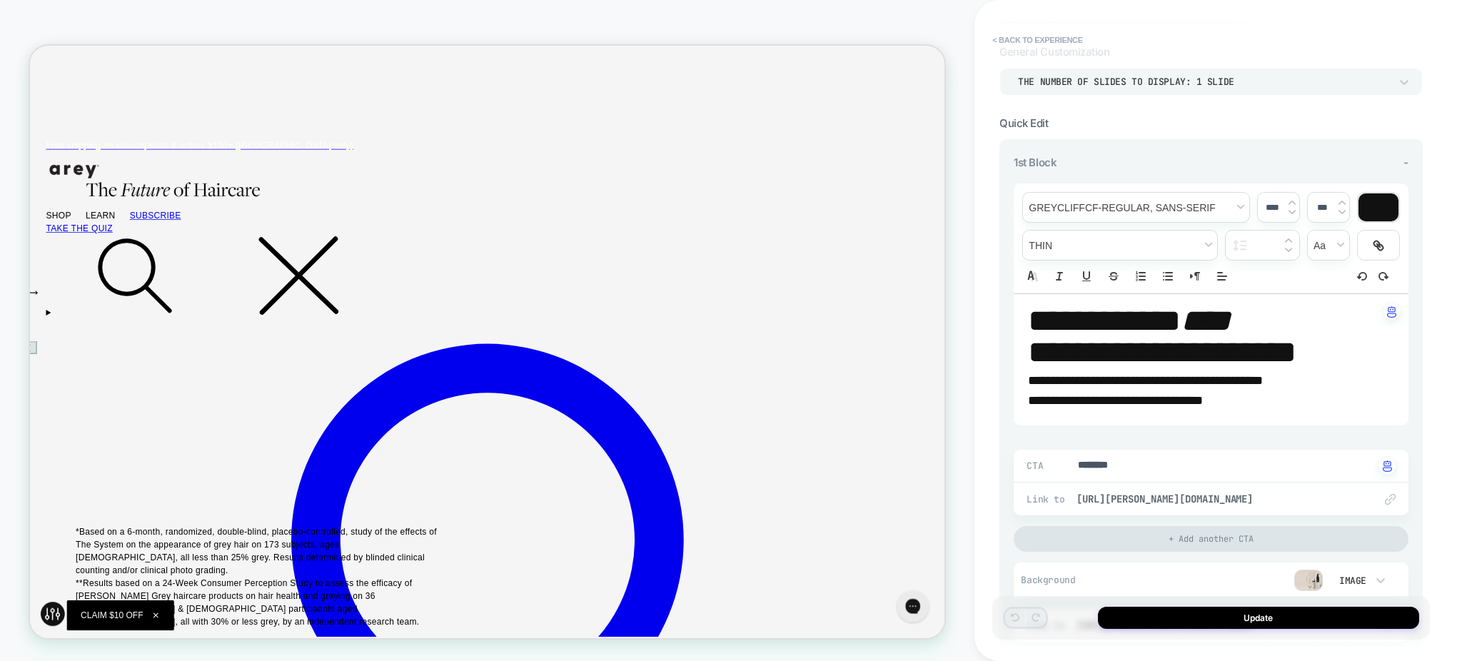
scroll to position [257, 0]
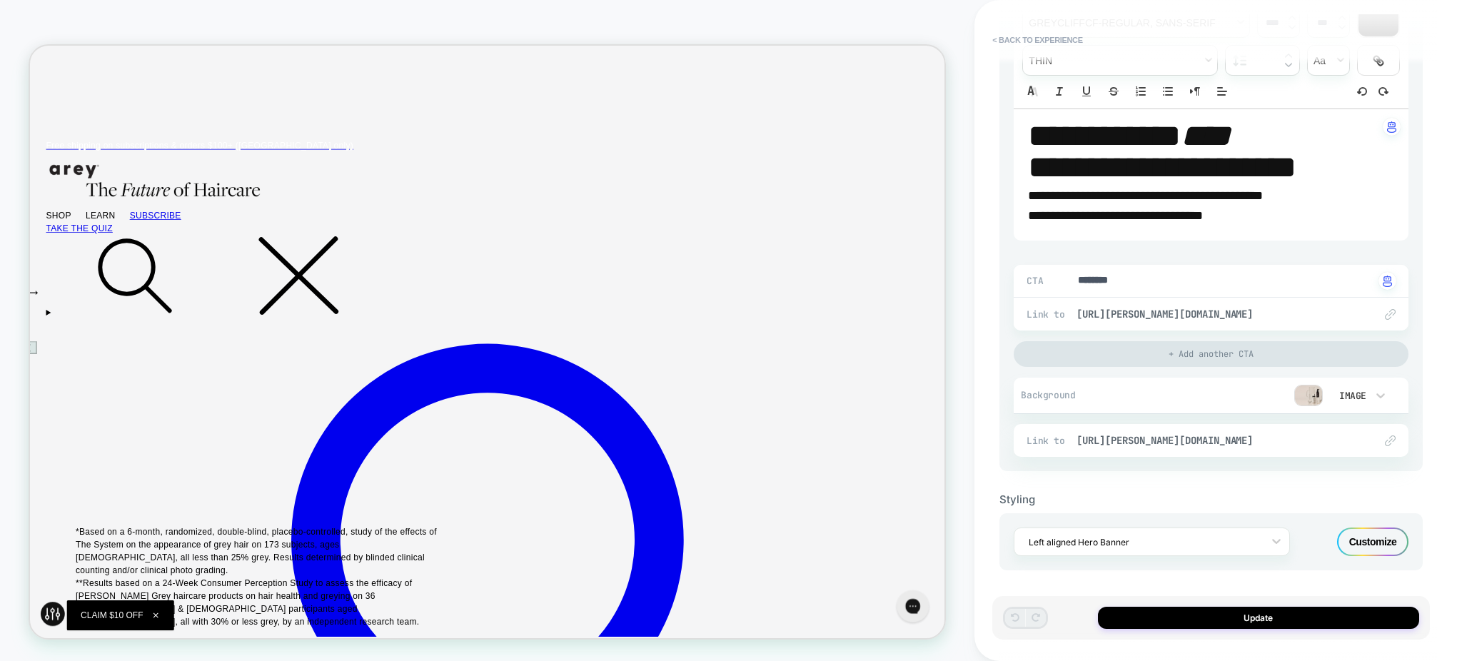
click at [1309, 393] on img at bounding box center [1309, 395] width 29 height 21
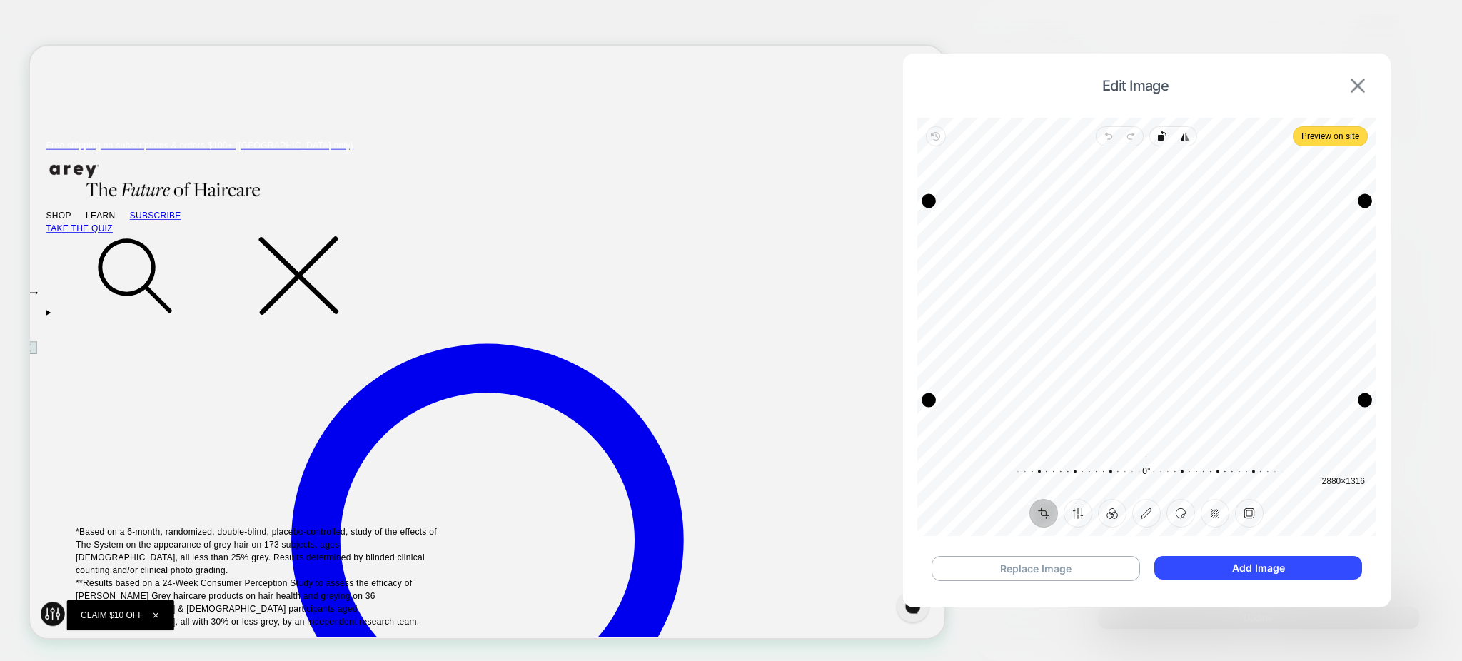
click at [1353, 86] on img at bounding box center [1358, 86] width 14 height 14
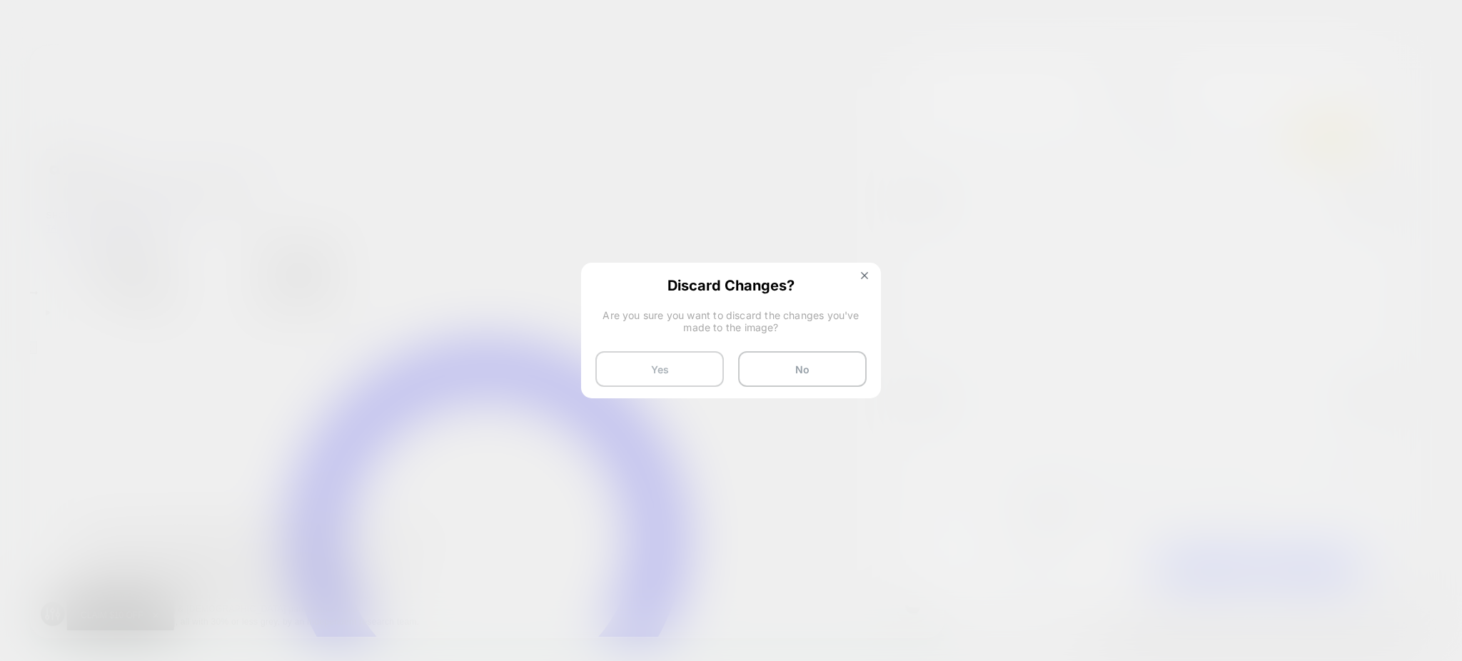
click at [633, 376] on button "Yes" at bounding box center [660, 369] width 129 height 36
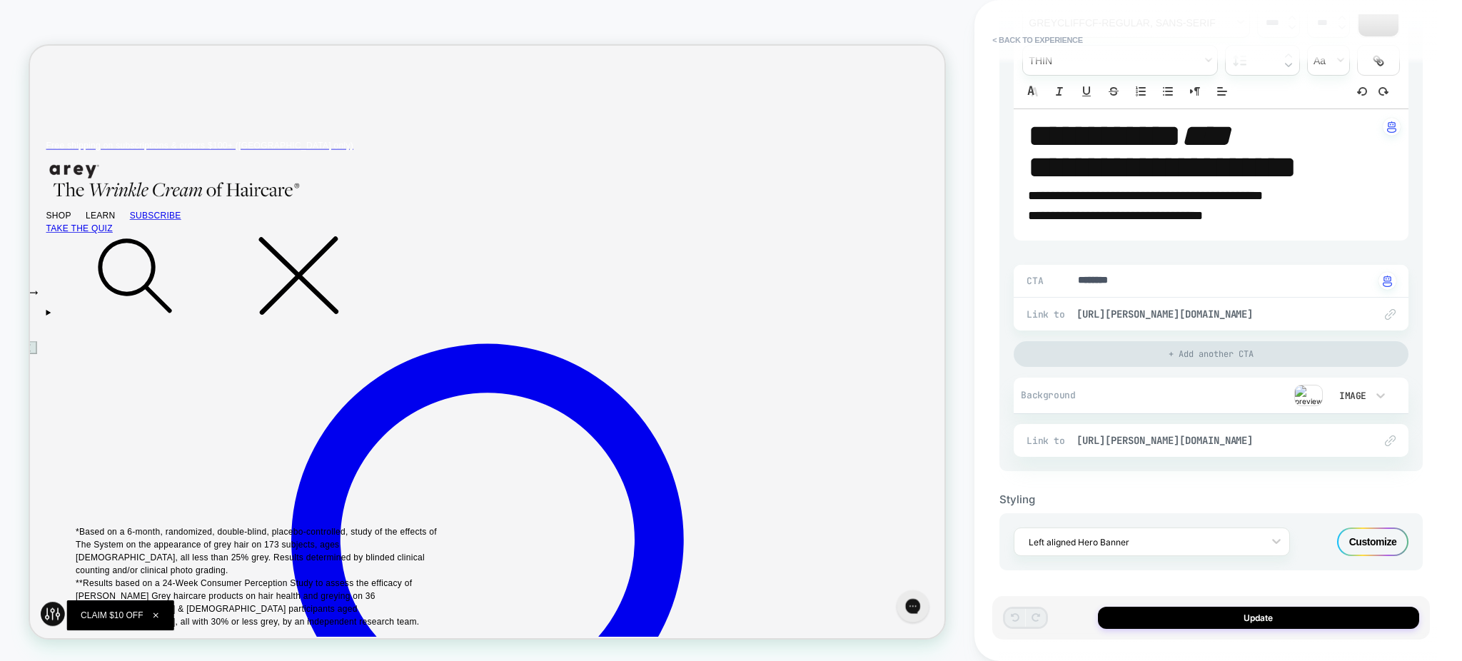
type textarea "*"
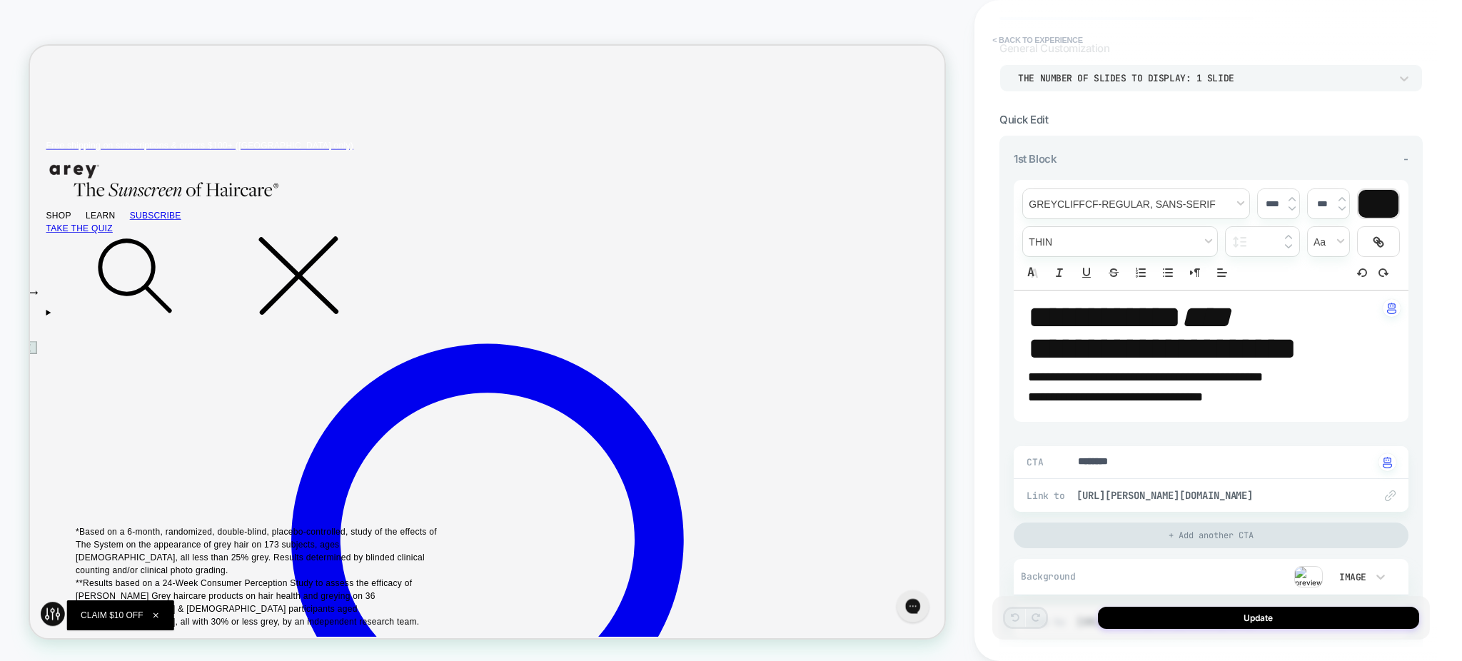
scroll to position [0, 0]
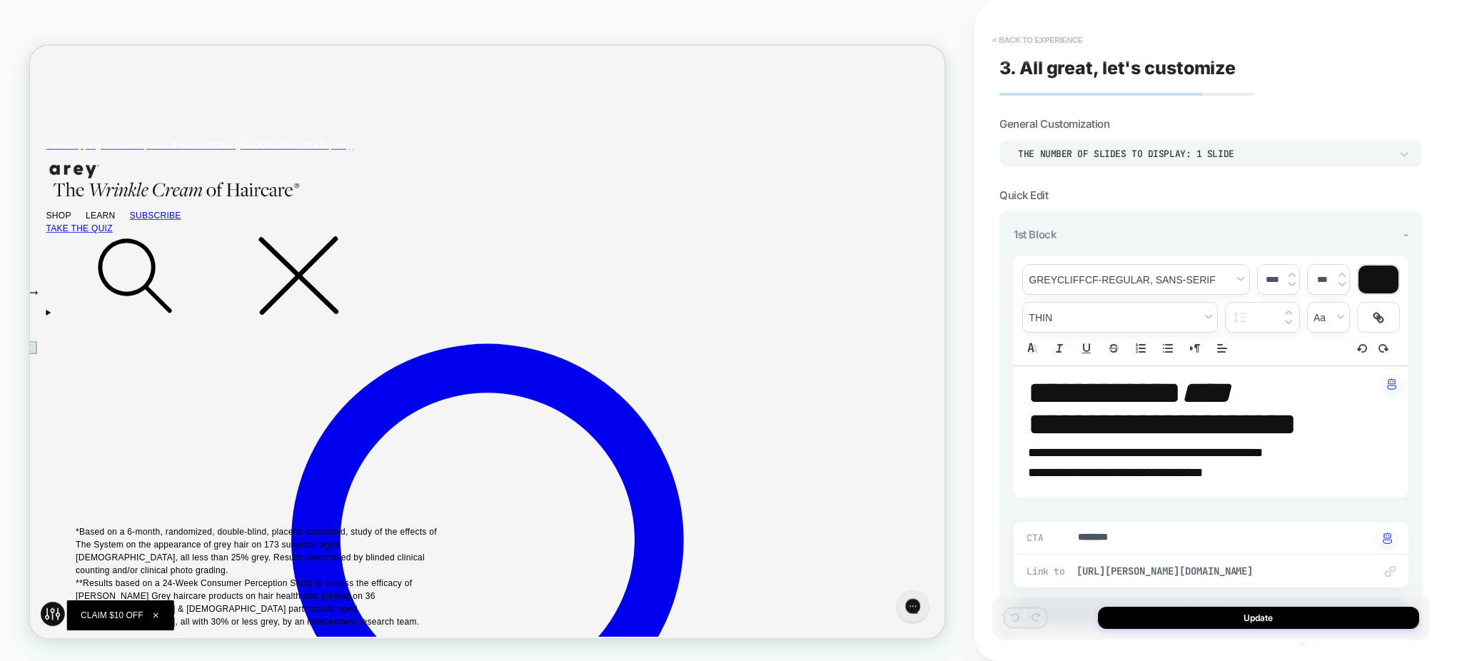
click at [1011, 45] on button "< Back to experience" at bounding box center [1037, 40] width 104 height 23
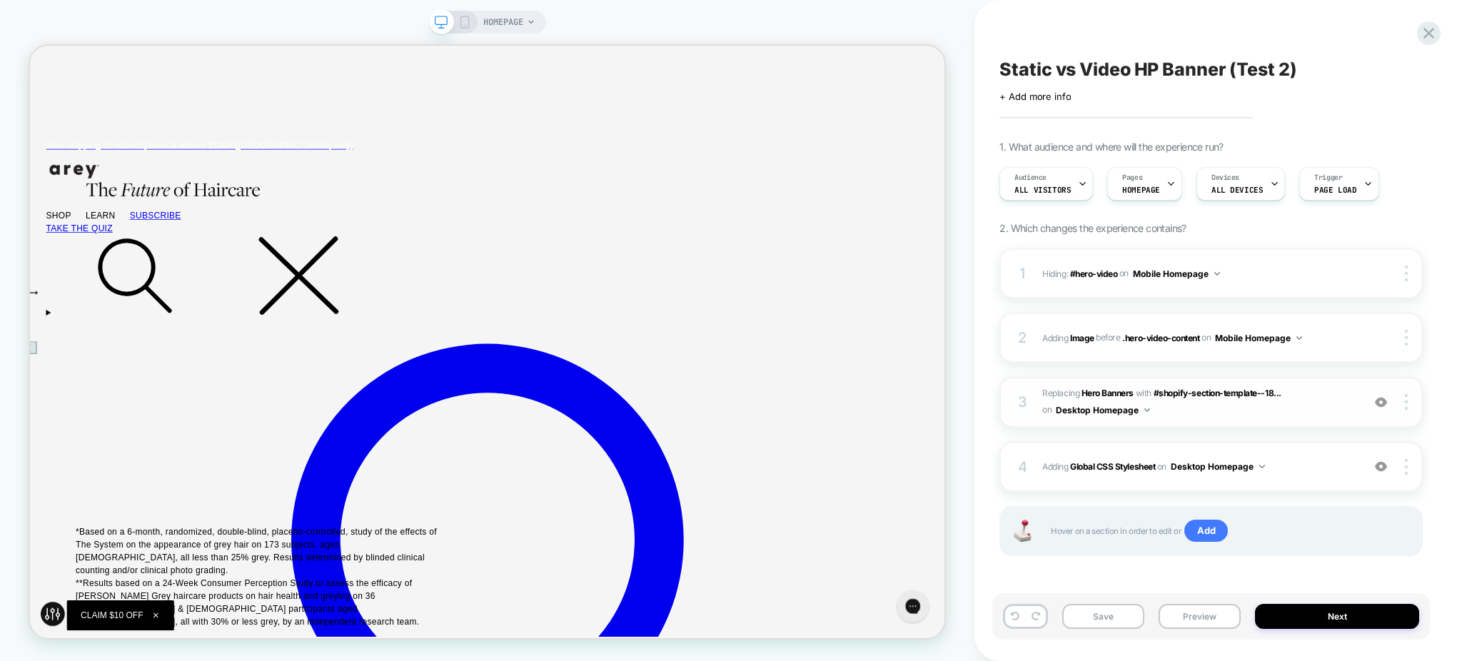
click at [1385, 407] on img at bounding box center [1381, 402] width 12 height 12
click at [1380, 465] on img at bounding box center [1381, 467] width 12 height 12
click at [1338, 338] on span "#_loomi_addon_1755300431864 Adding Image BEFORE .hero-video-content .hero-video…" at bounding box center [1199, 338] width 313 height 18
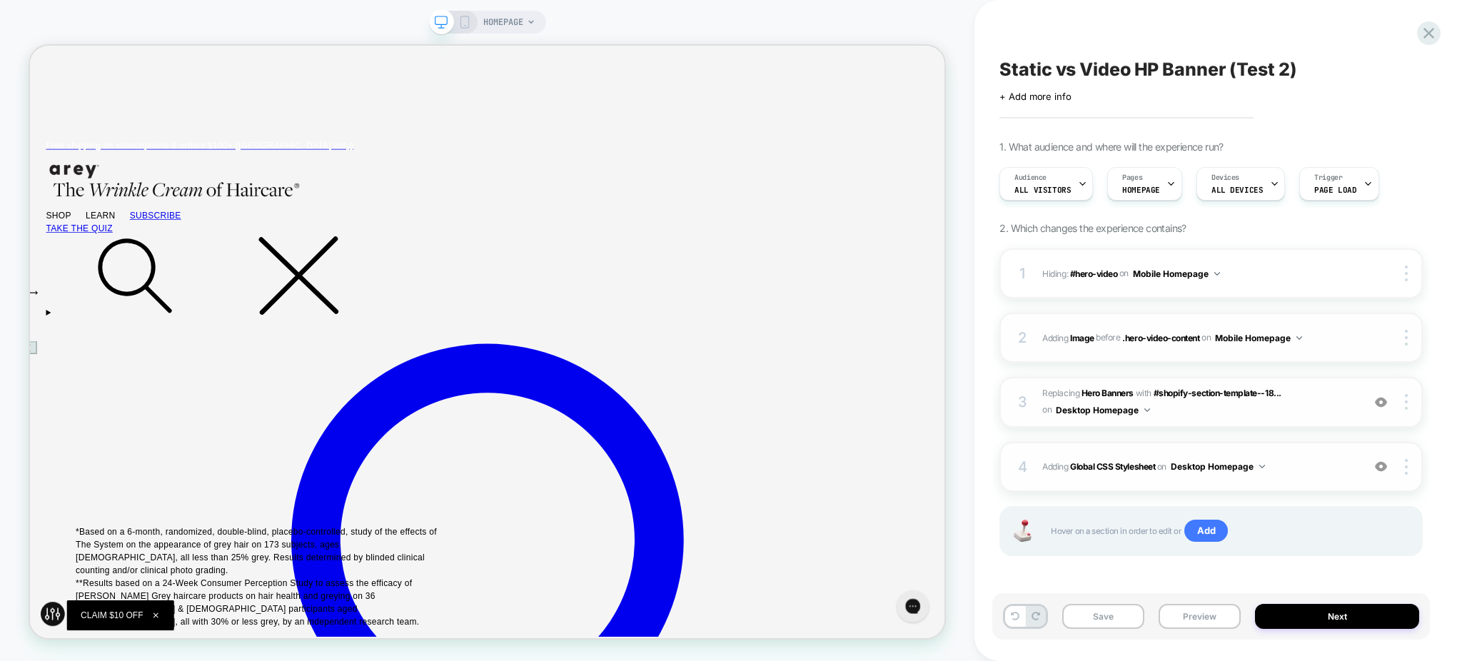
click at [1167, 343] on span "#_loomi_addon_1755300431864 Adding Image BEFORE .hero-video-content .hero-video…" at bounding box center [1199, 338] width 313 height 18
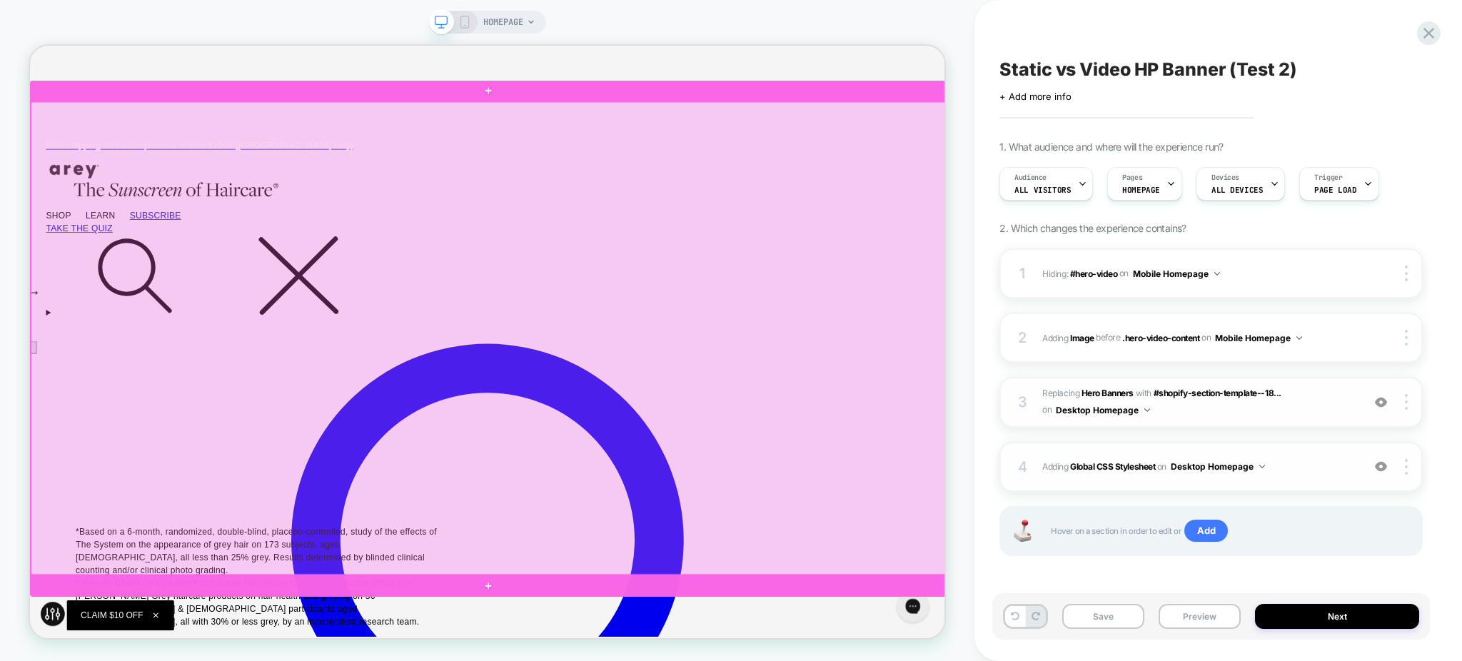
click at [263, 190] on div at bounding box center [641, 436] width 1220 height 631
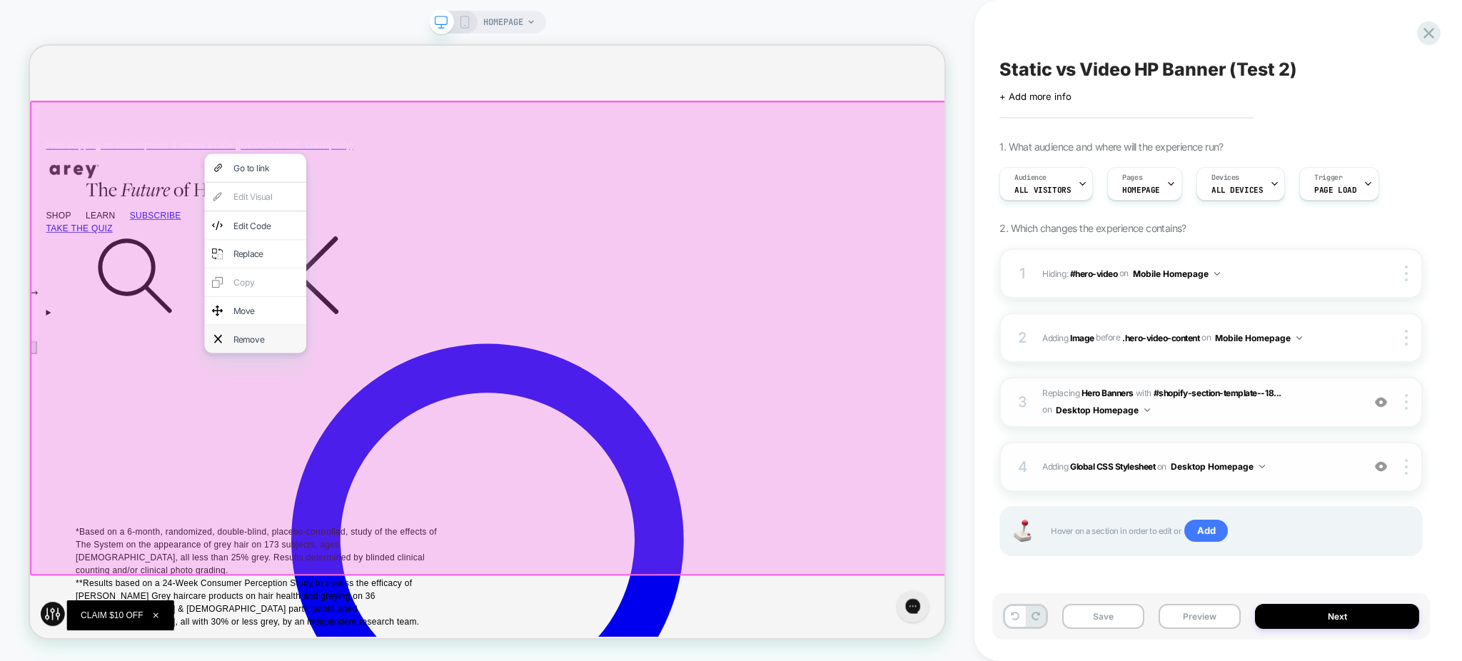
click at [326, 434] on div "Remove" at bounding box center [344, 436] width 87 height 17
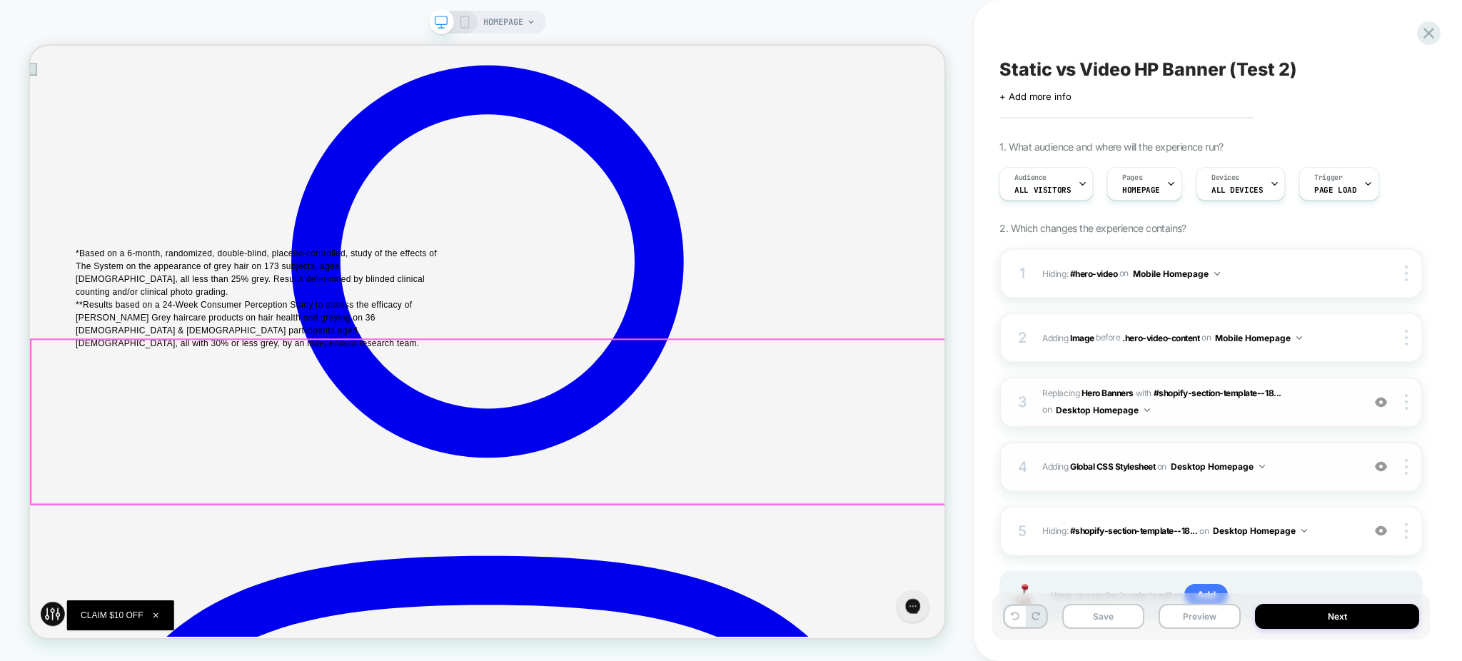
scroll to position [371, 0]
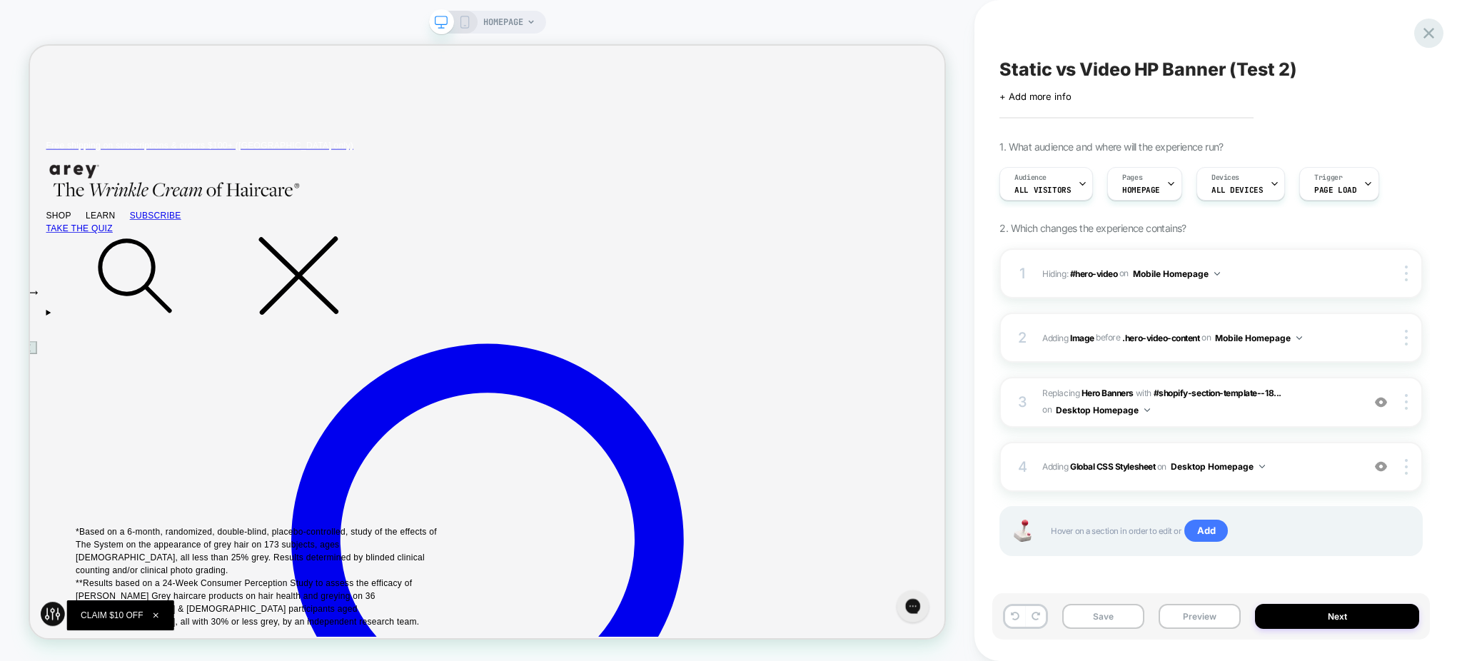
click at [1422, 39] on icon at bounding box center [1429, 33] width 19 height 19
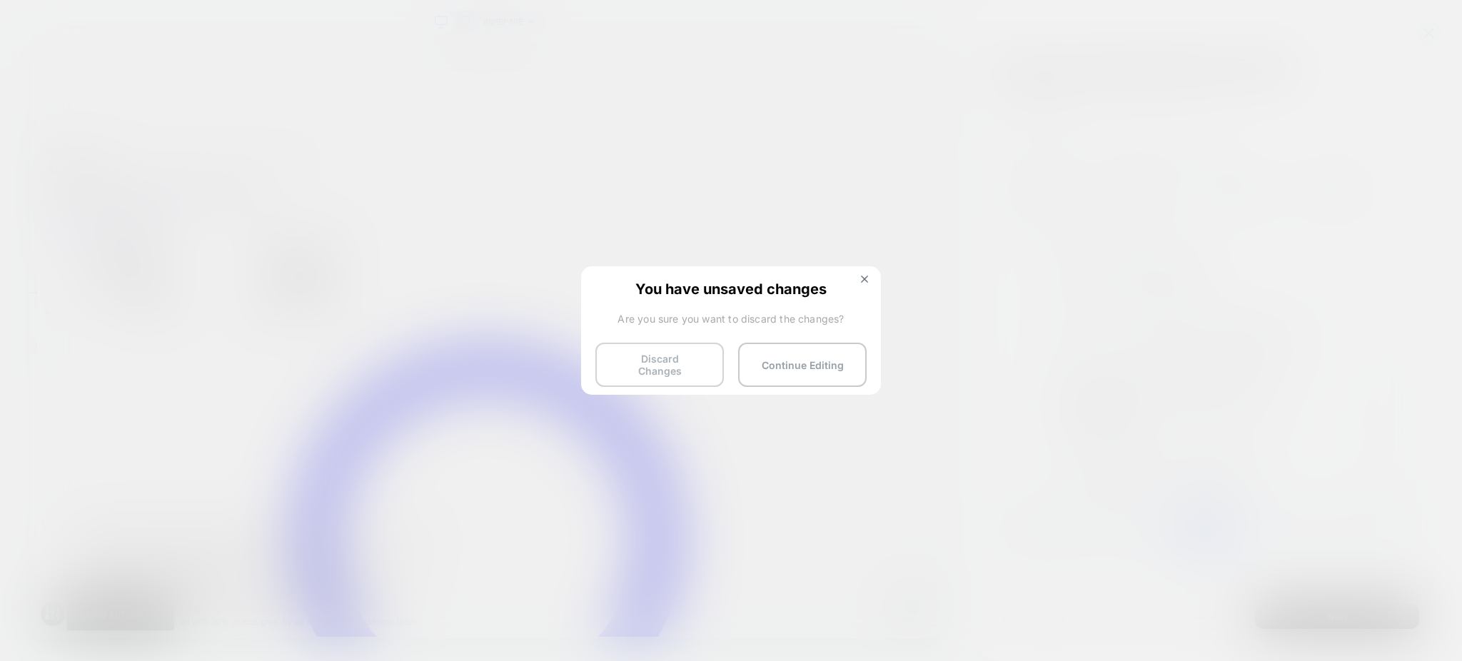
click at [629, 366] on button "Discard Changes" at bounding box center [660, 365] width 129 height 44
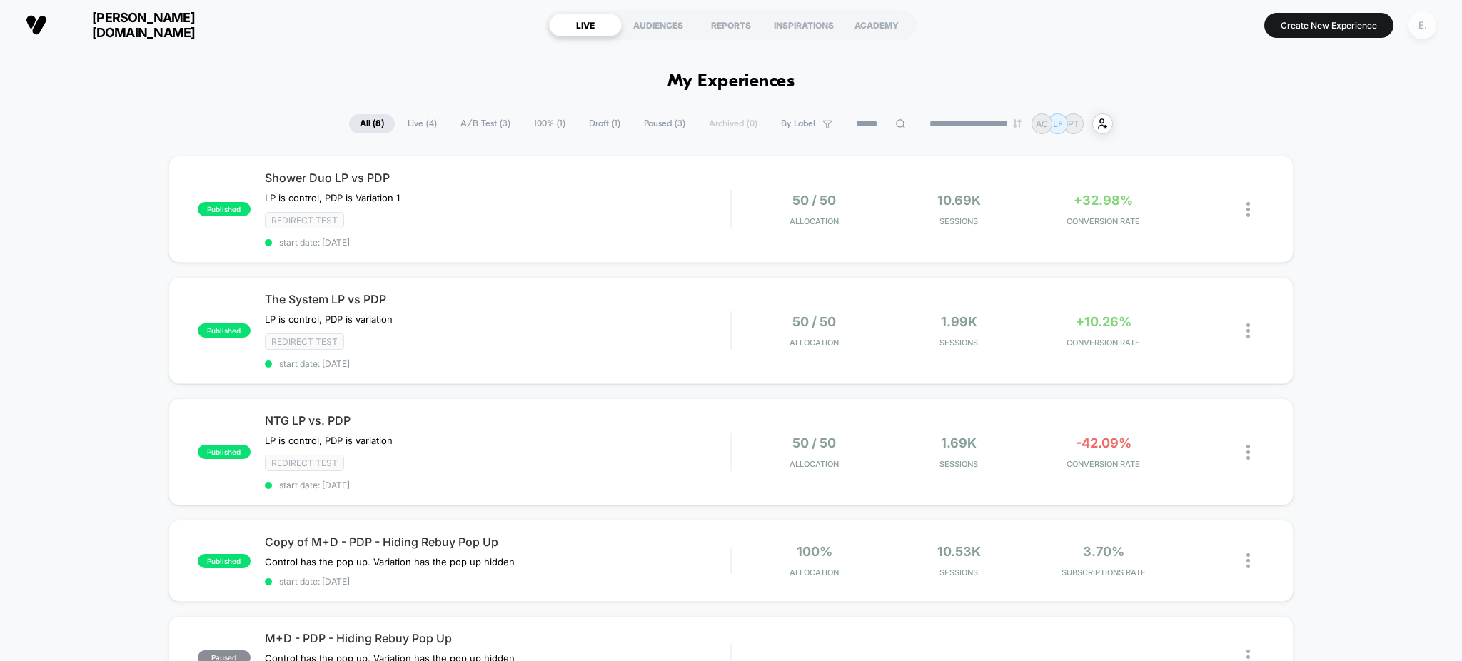
click at [1434, 32] on div "E." at bounding box center [1423, 25] width 28 height 28
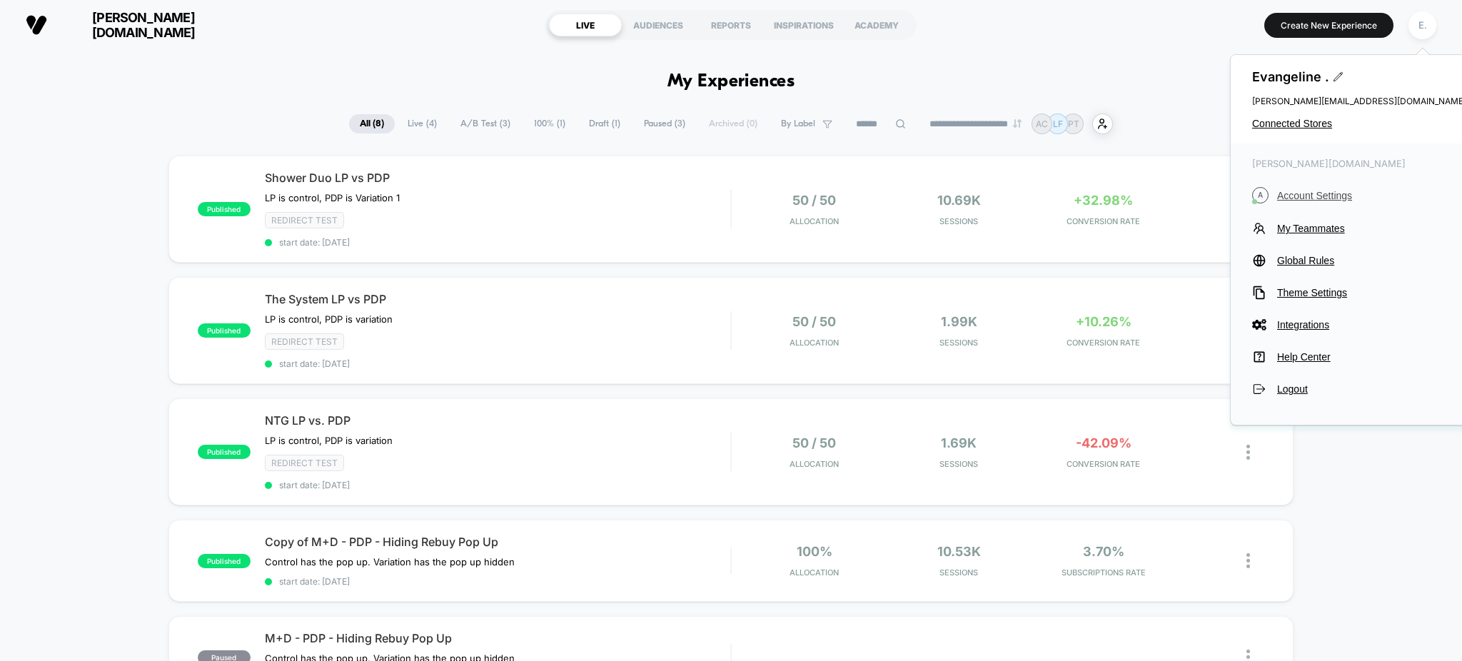
click at [1313, 200] on span "Account Settings" at bounding box center [1372, 195] width 189 height 11
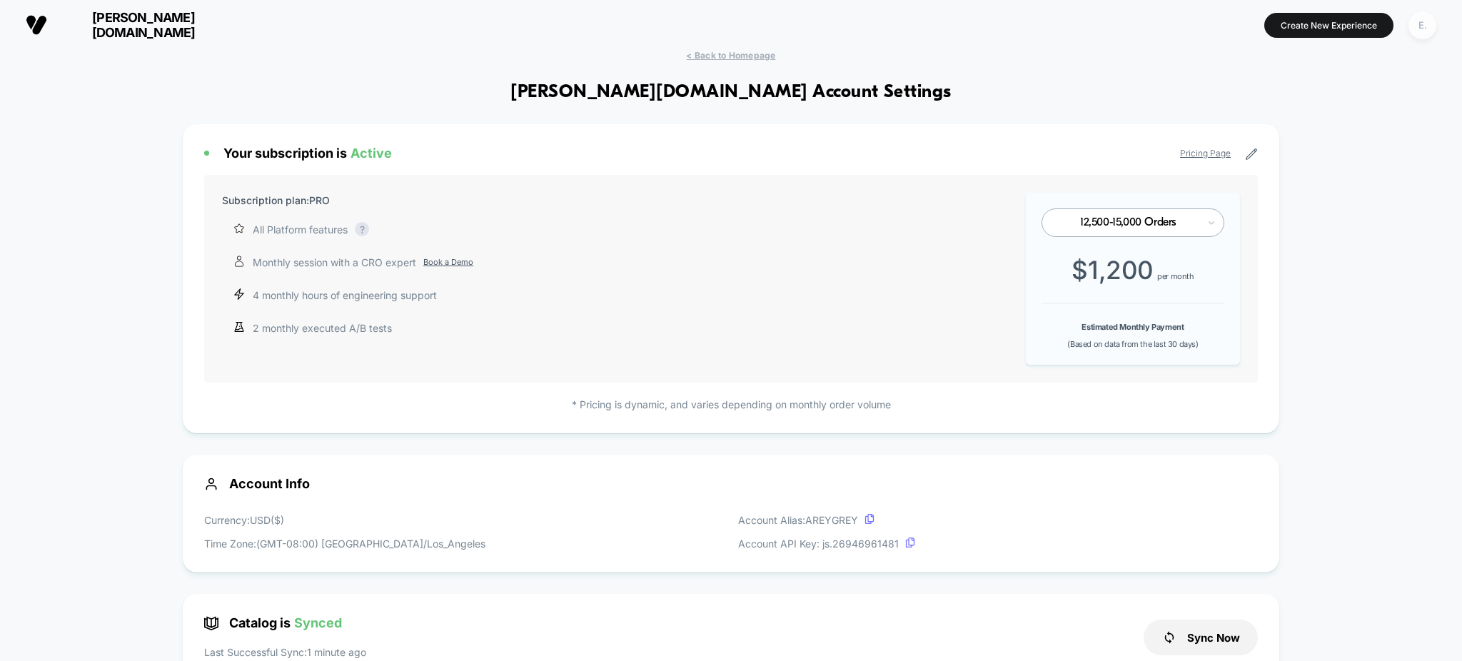
click at [1420, 31] on div "E." at bounding box center [1423, 25] width 28 height 28
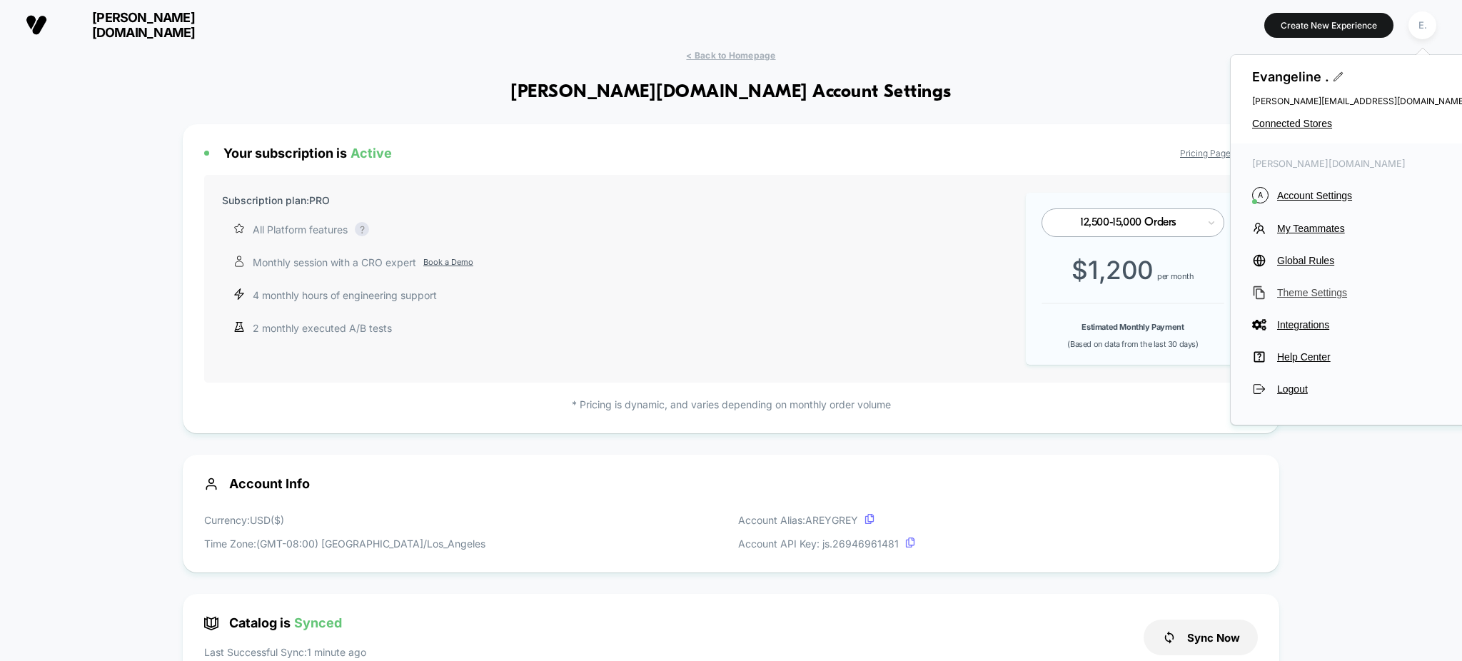
click at [1323, 298] on span "Theme Settings" at bounding box center [1372, 292] width 189 height 11
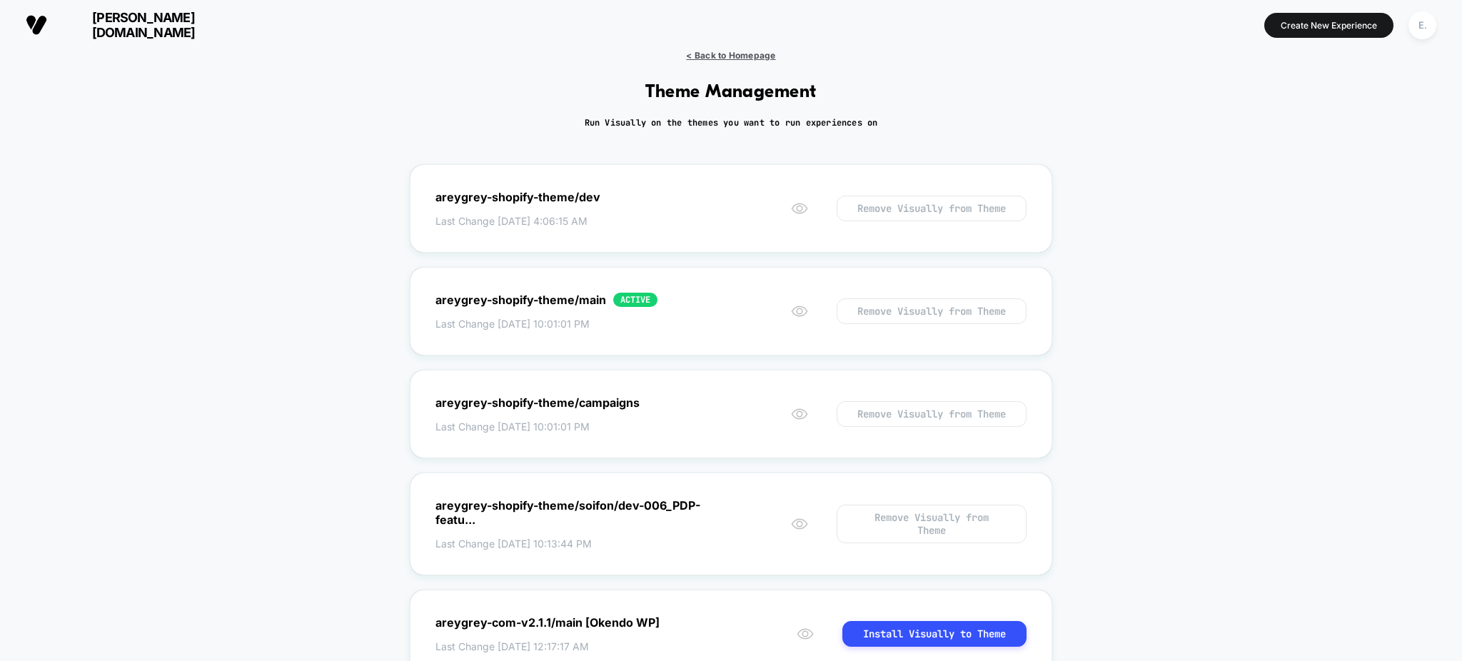
click at [745, 54] on span "< Back to Homepage" at bounding box center [730, 55] width 89 height 11
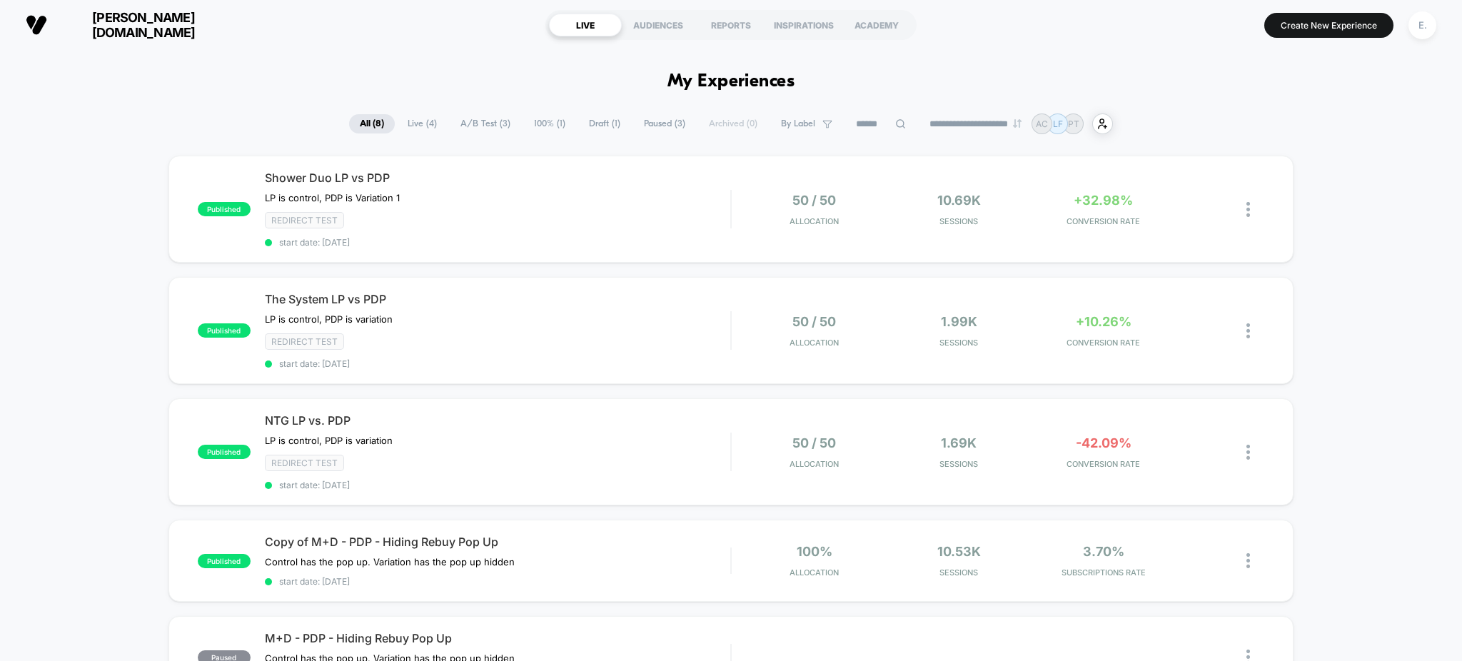
click at [872, 122] on input at bounding box center [881, 124] width 71 height 17
click at [569, 130] on span "Draft ( 1 )" at bounding box center [569, 123] width 53 height 19
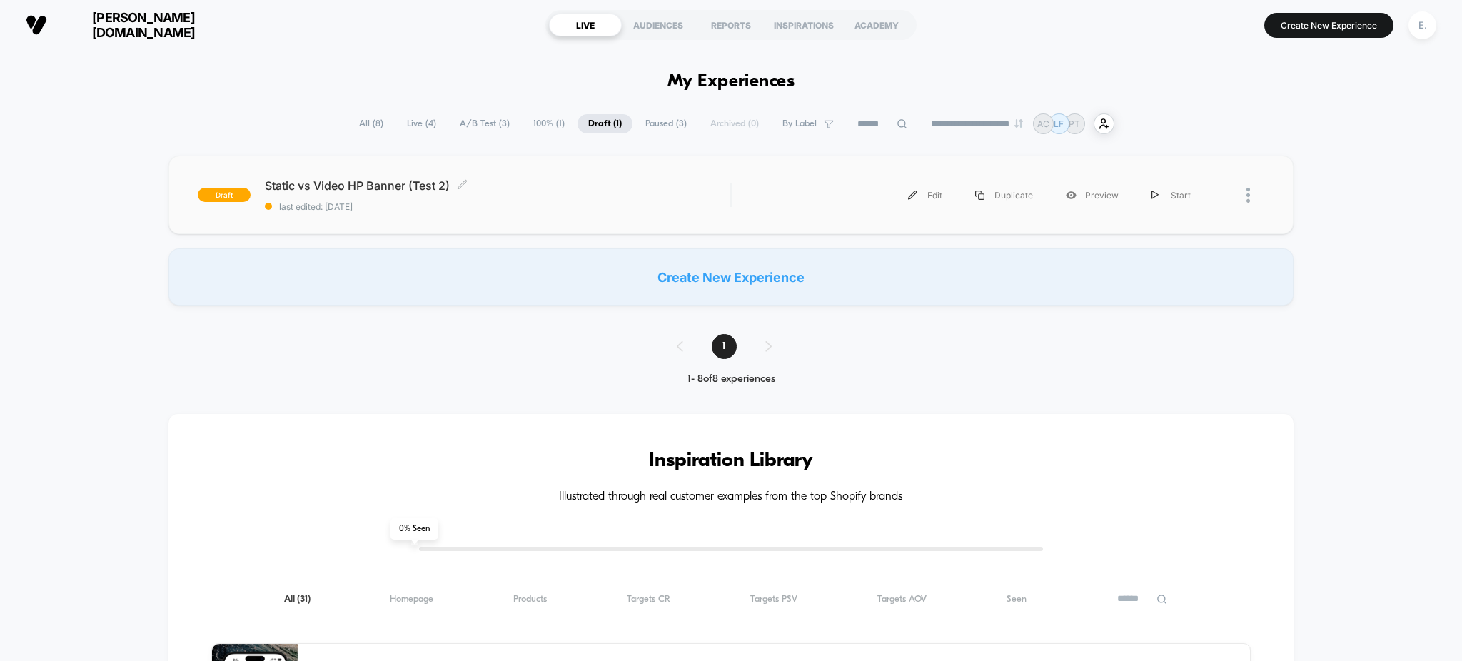
click at [568, 186] on span "Static vs Video HP Banner (Test 2) Click to edit experience details" at bounding box center [498, 186] width 466 height 14
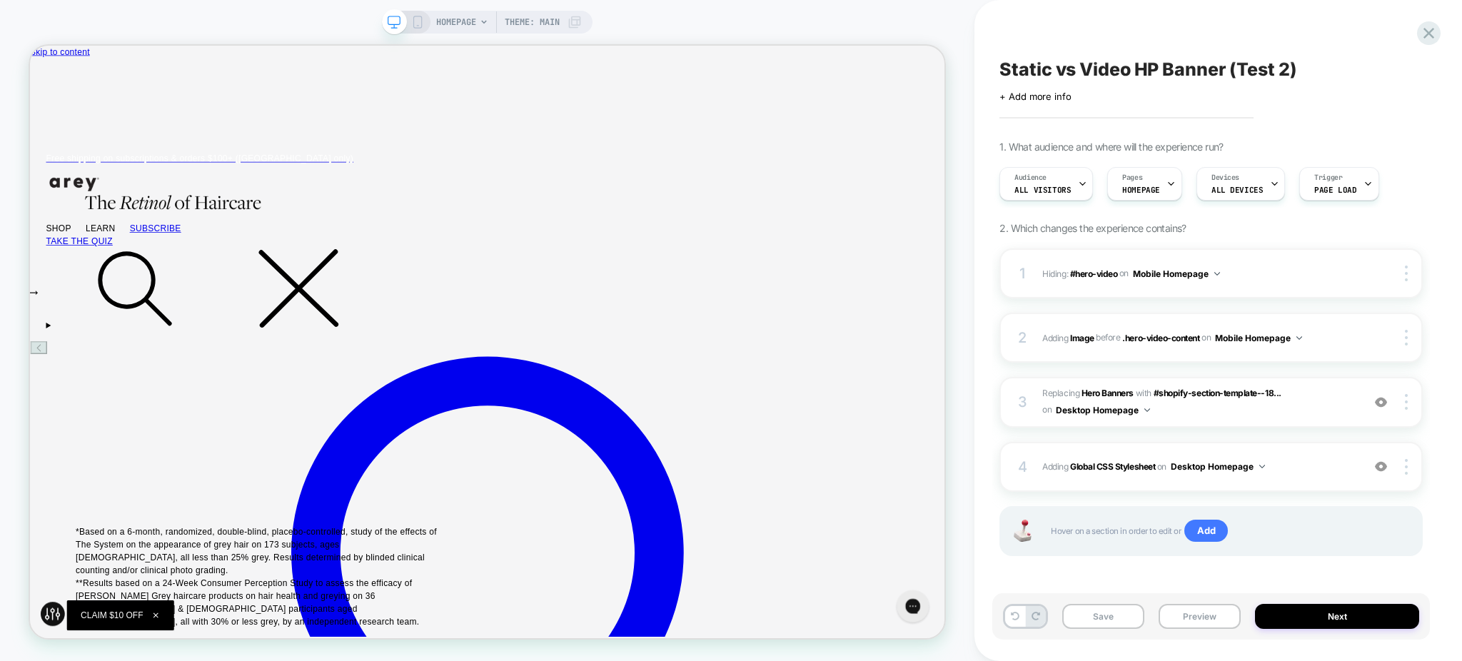
scroll to position [0, 1]
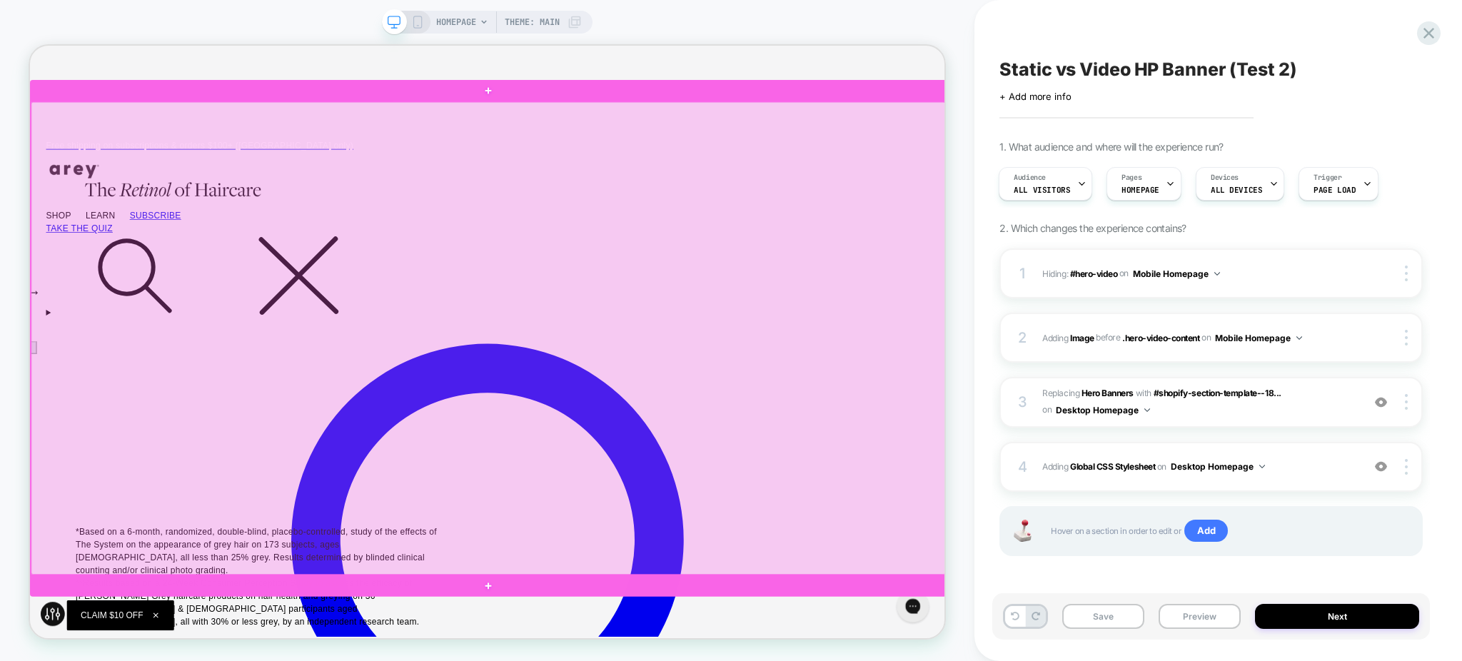
click at [979, 251] on div at bounding box center [641, 436] width 1220 height 631
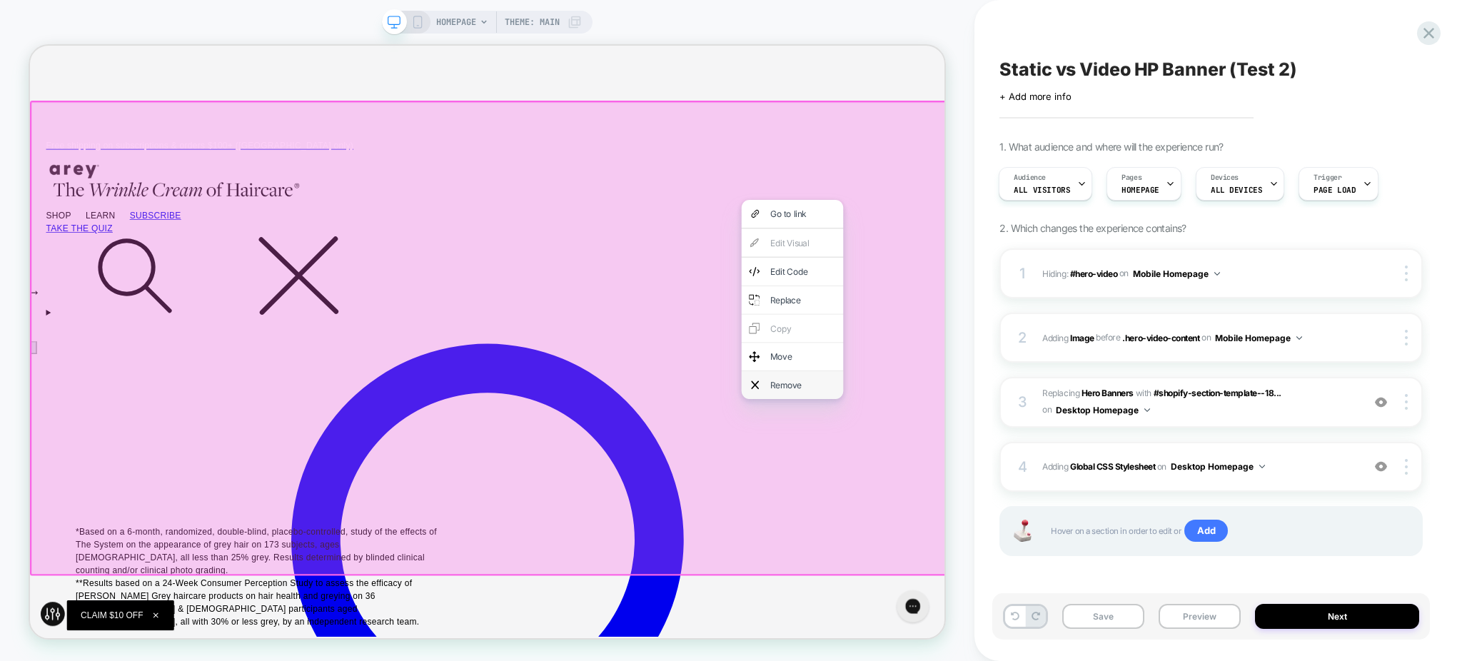
click at [1006, 497] on div "Remove" at bounding box center [1047, 498] width 136 height 37
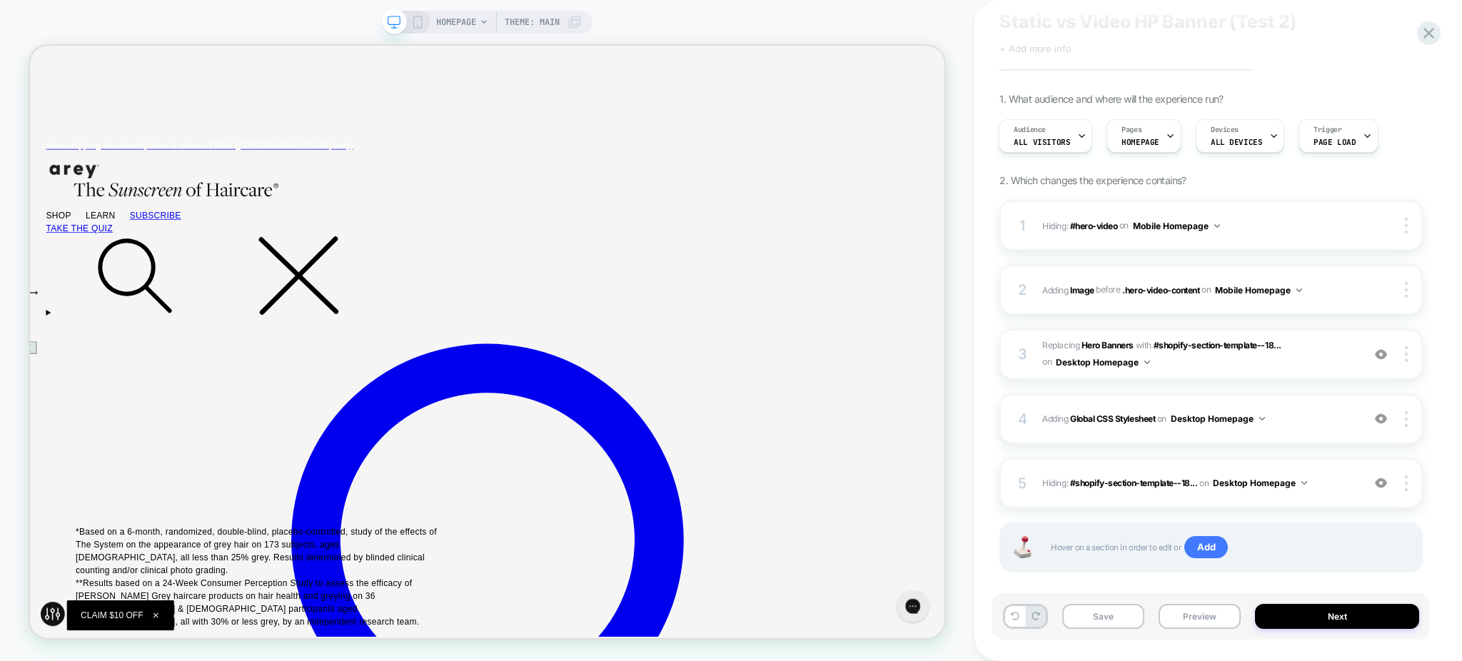
scroll to position [65, 0]
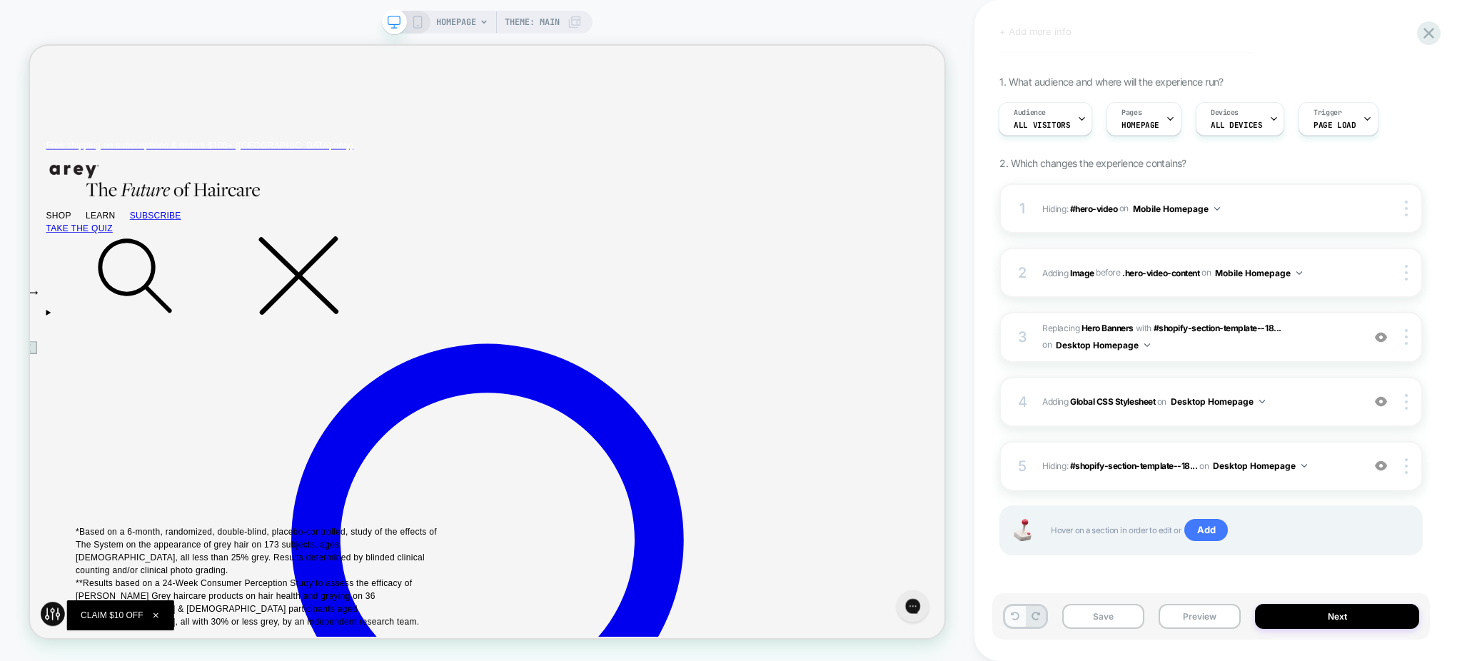
click at [1023, 613] on button at bounding box center [1015, 616] width 20 height 21
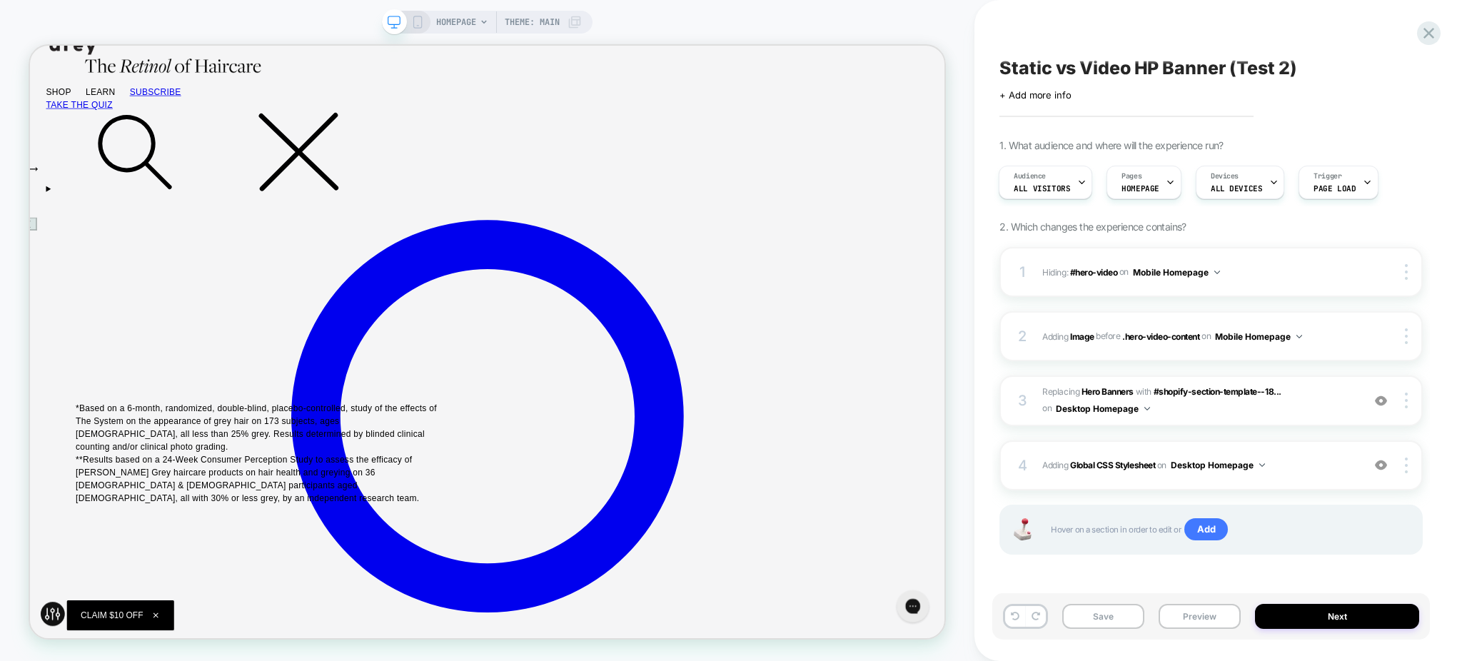
scroll to position [85, 0]
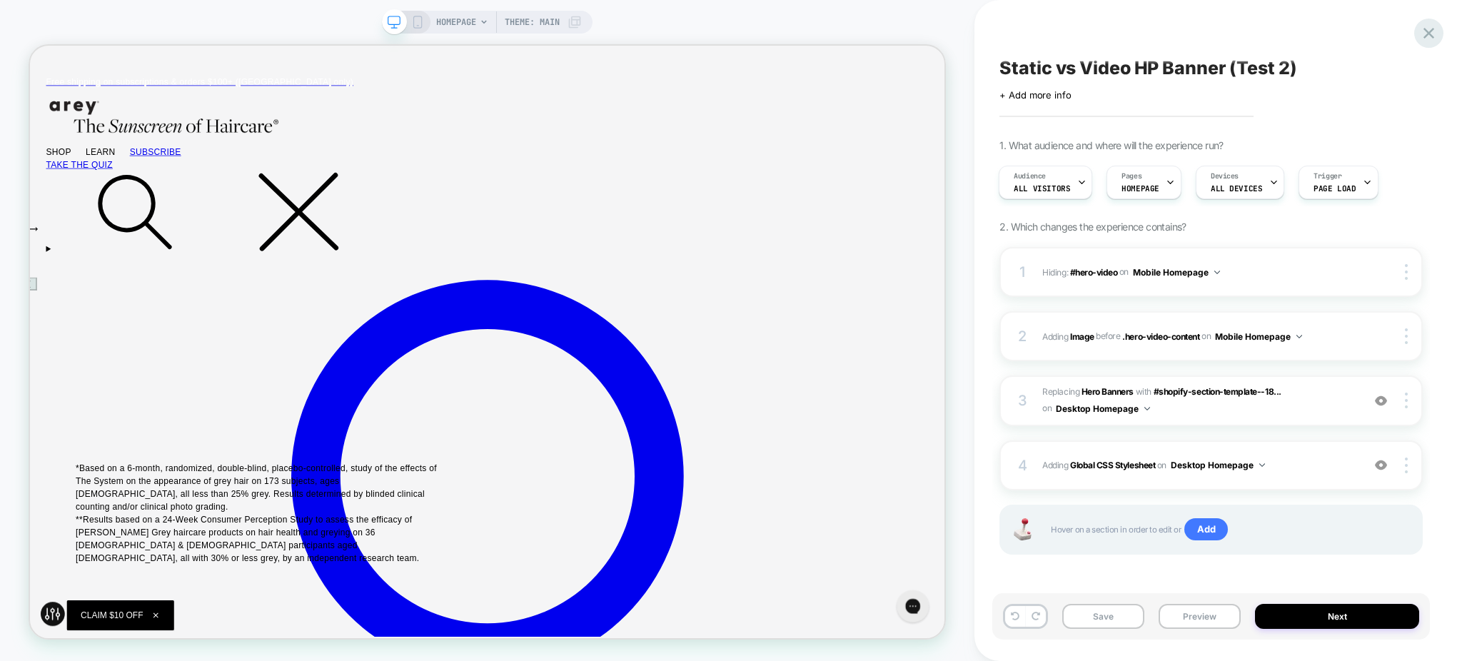
click at [1425, 26] on div at bounding box center [1429, 33] width 29 height 29
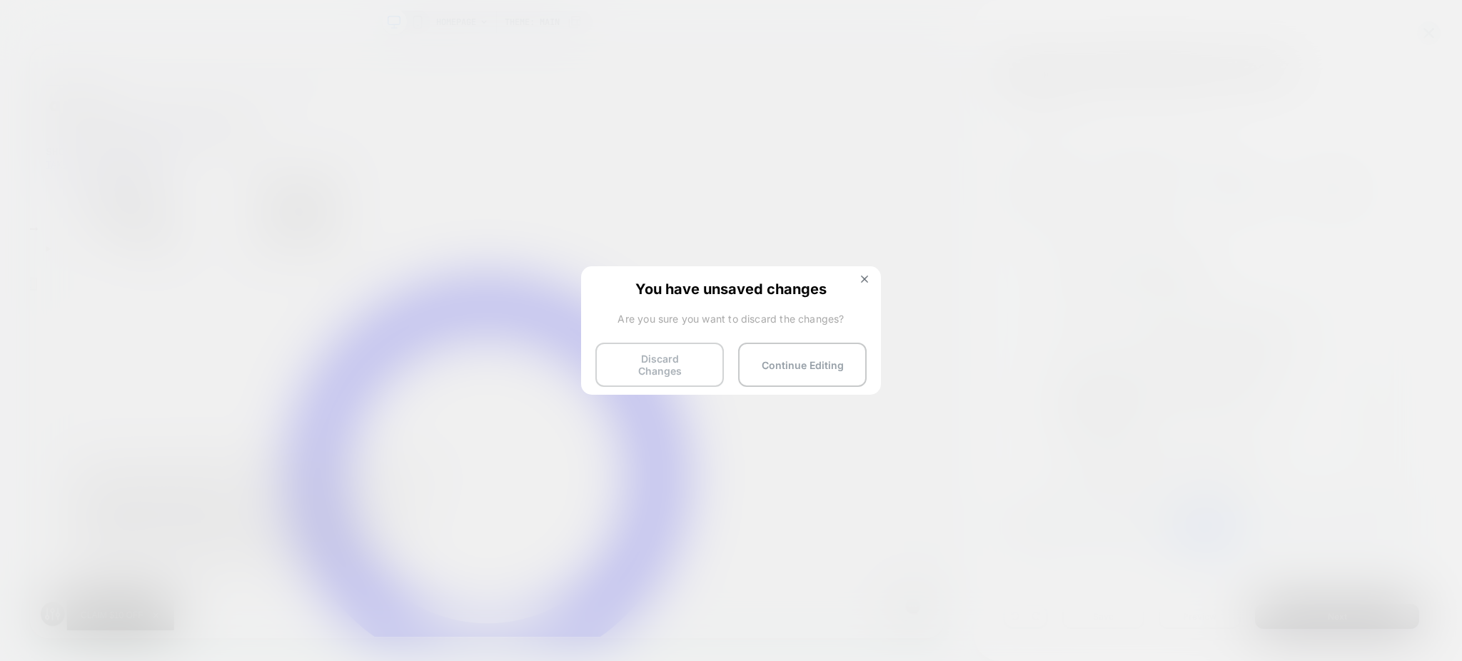
click at [646, 356] on button "Discard Changes" at bounding box center [660, 365] width 129 height 44
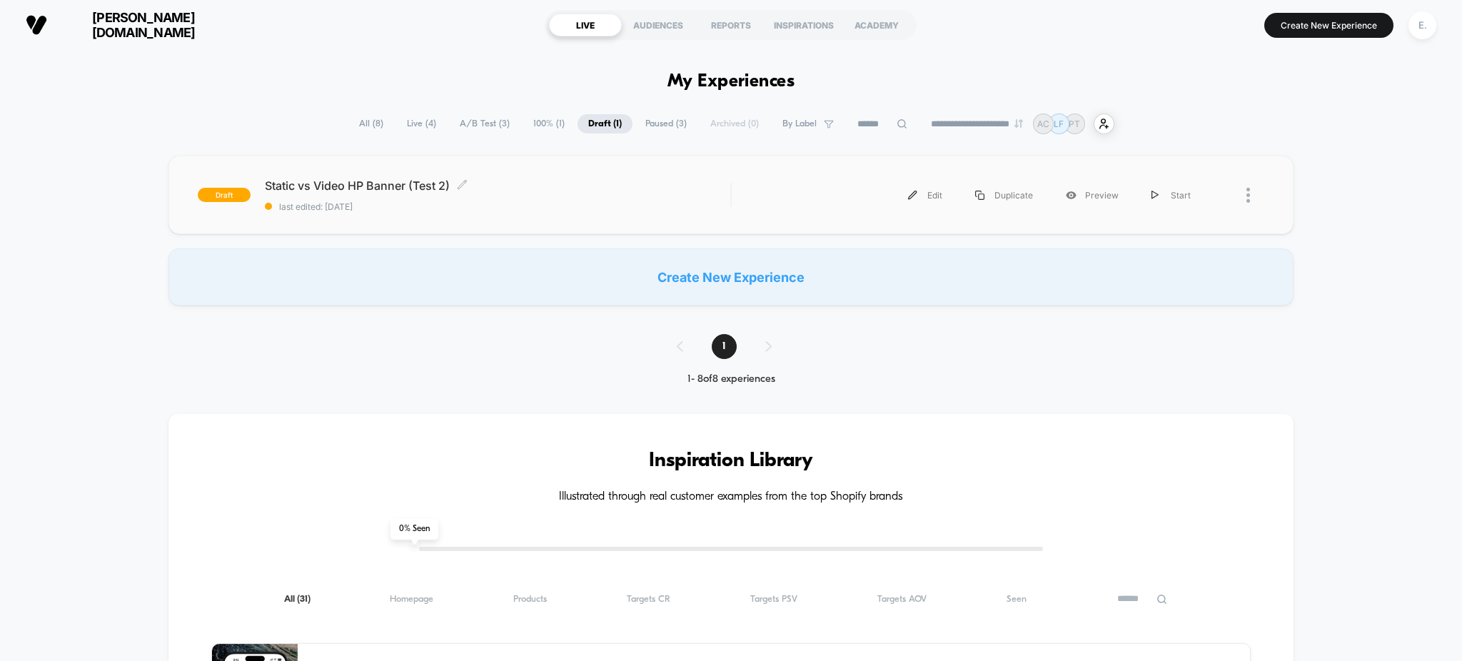
click at [515, 212] on span "last edited: [DATE]" at bounding box center [498, 206] width 466 height 11
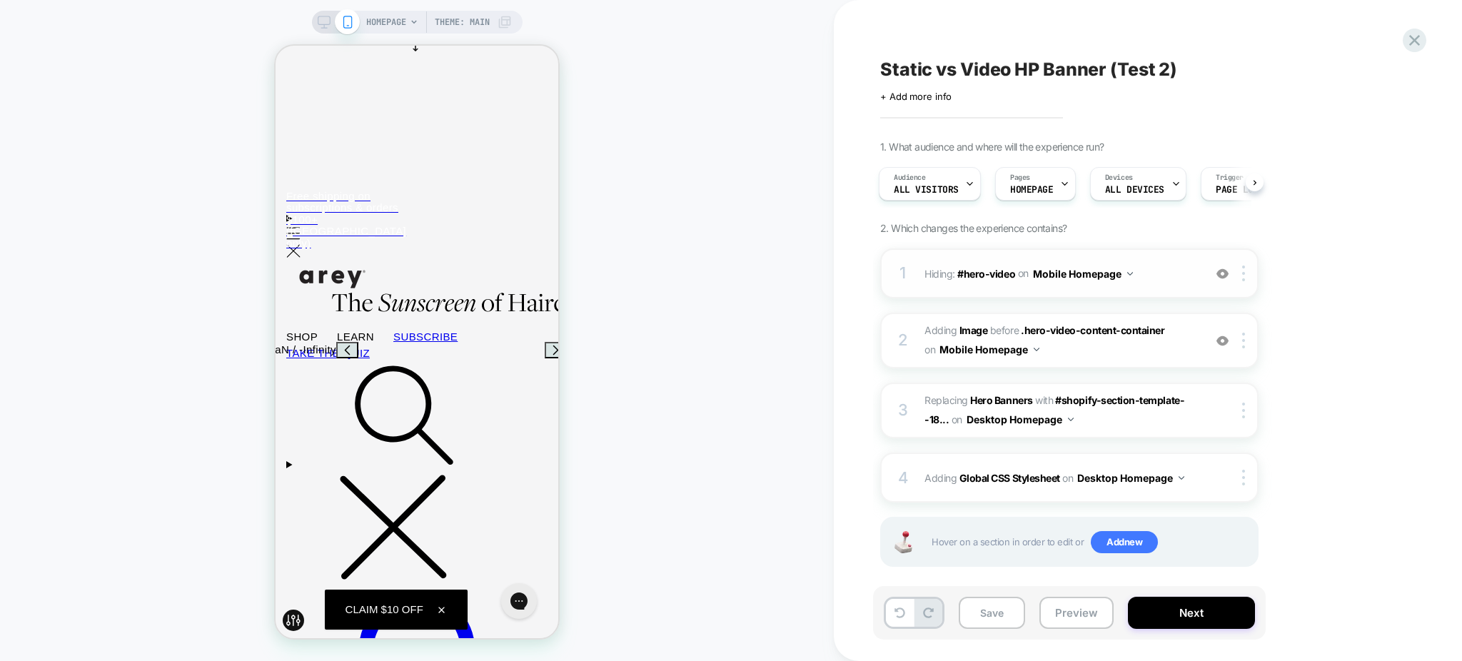
click at [1221, 279] on img at bounding box center [1223, 274] width 12 height 12
click at [1223, 341] on img at bounding box center [1223, 341] width 12 height 12
click at [1066, 613] on button "Preview" at bounding box center [1077, 613] width 74 height 32
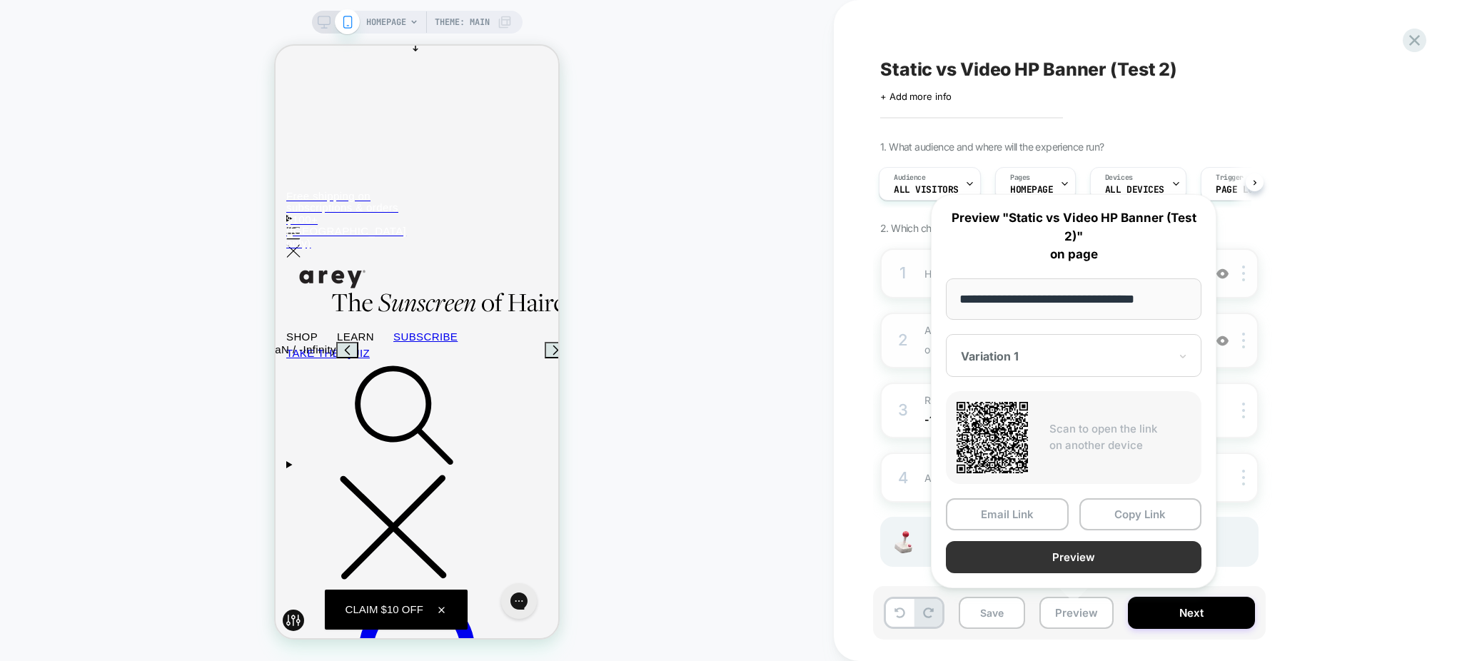
click at [1059, 565] on button "Preview" at bounding box center [1074, 557] width 256 height 32
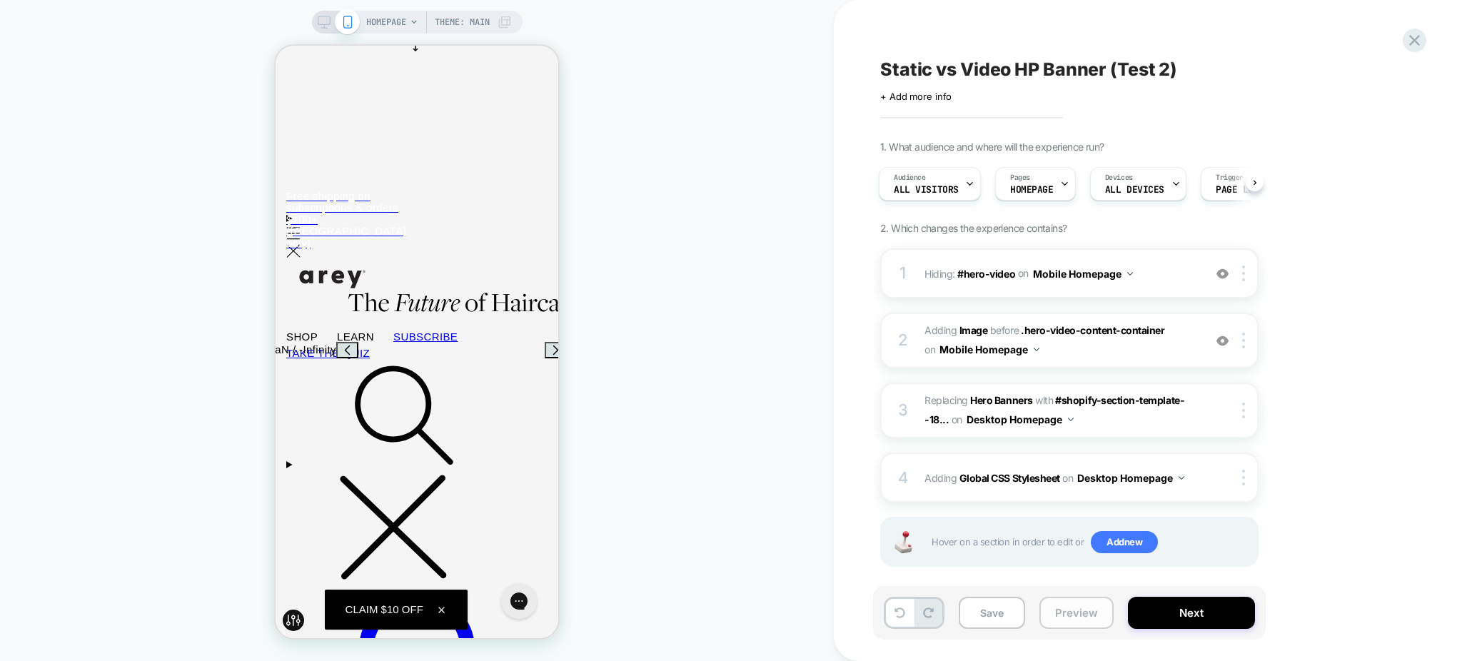
click at [1090, 626] on button "Preview" at bounding box center [1077, 613] width 74 height 32
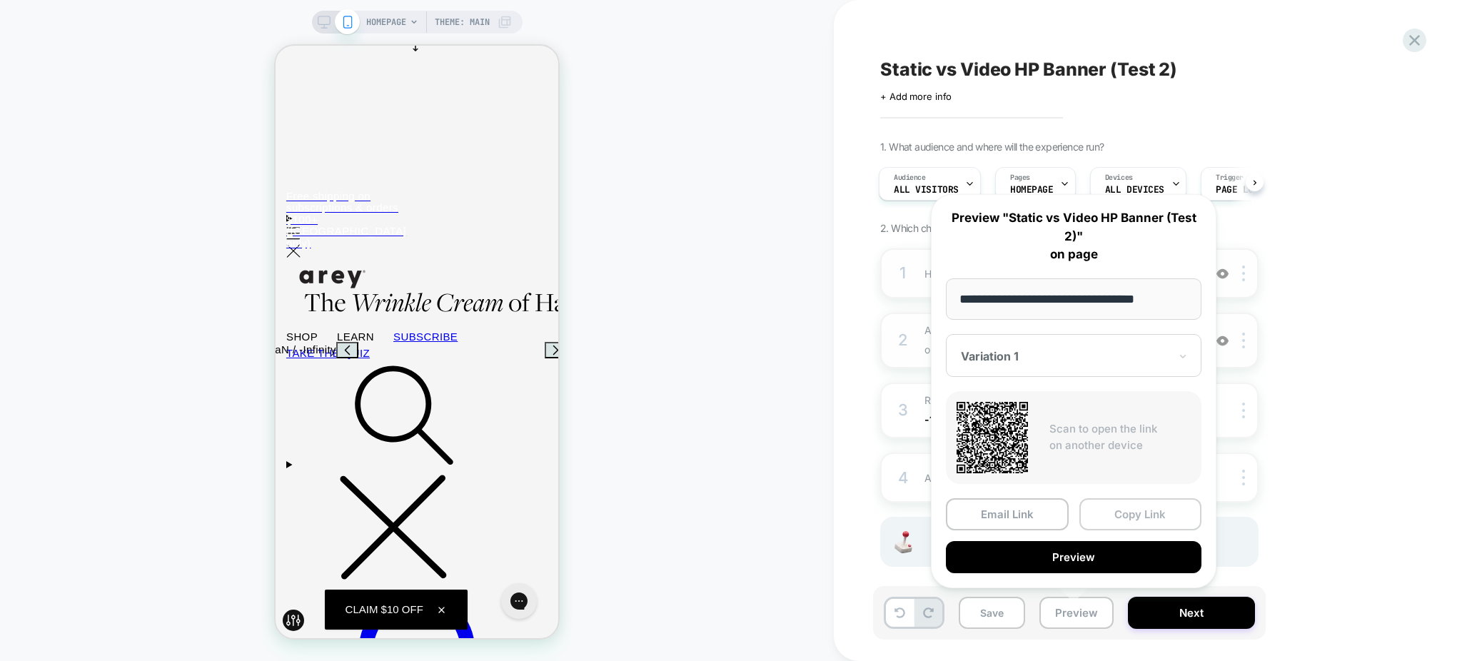
click at [1111, 518] on button "Copy Link" at bounding box center [1141, 514] width 123 height 32
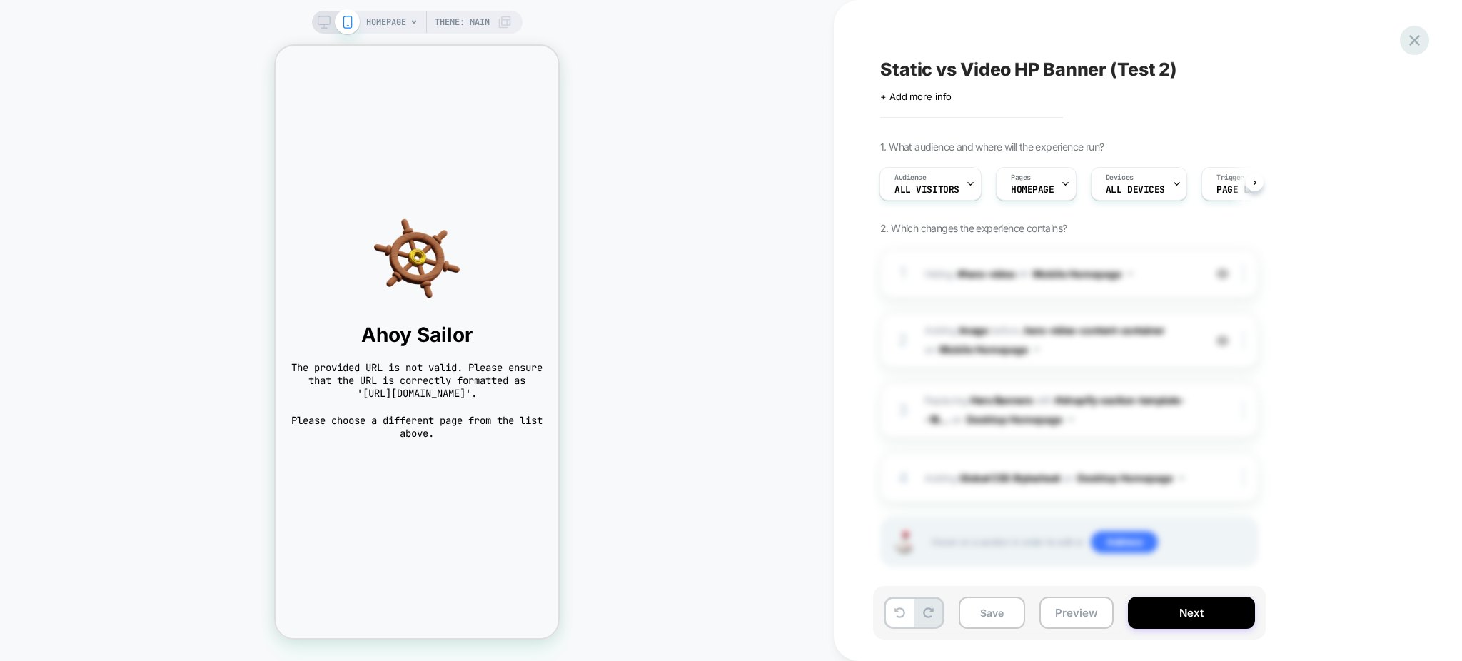
click at [1413, 40] on icon at bounding box center [1414, 40] width 19 height 19
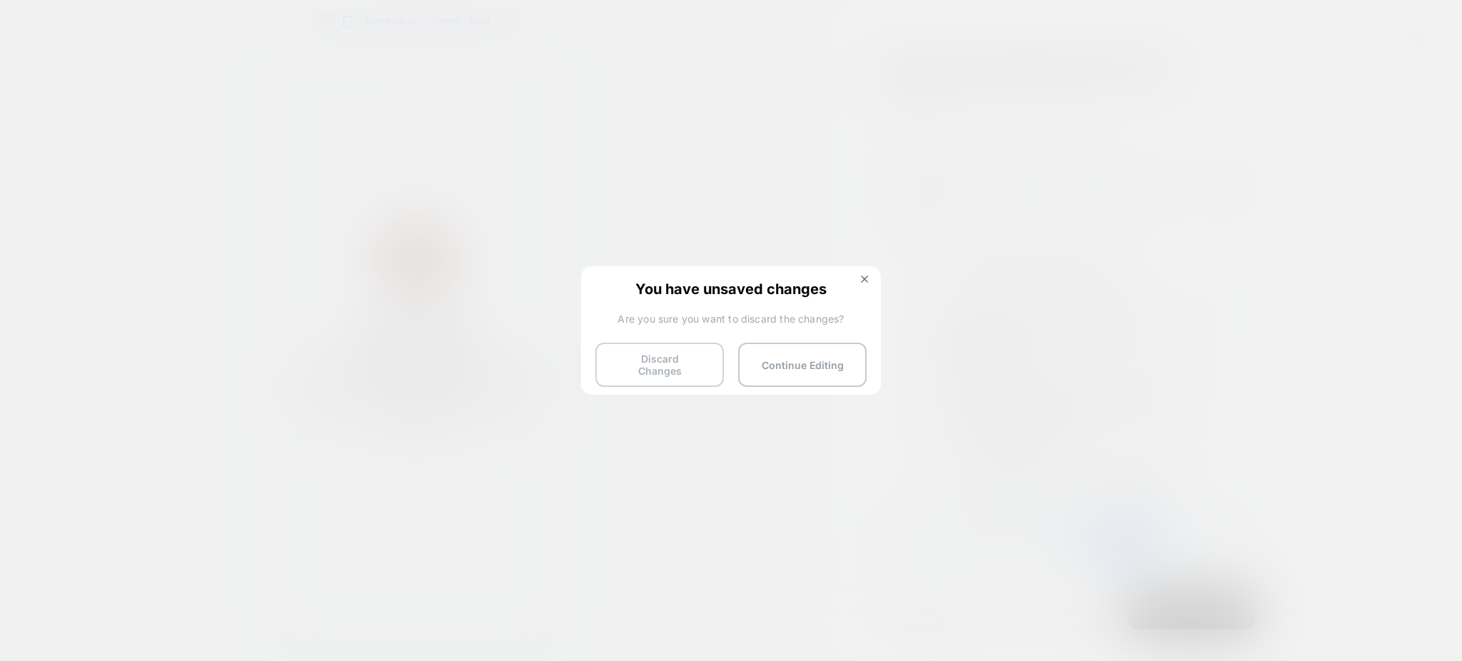
click at [683, 355] on button "Discard Changes" at bounding box center [660, 365] width 129 height 44
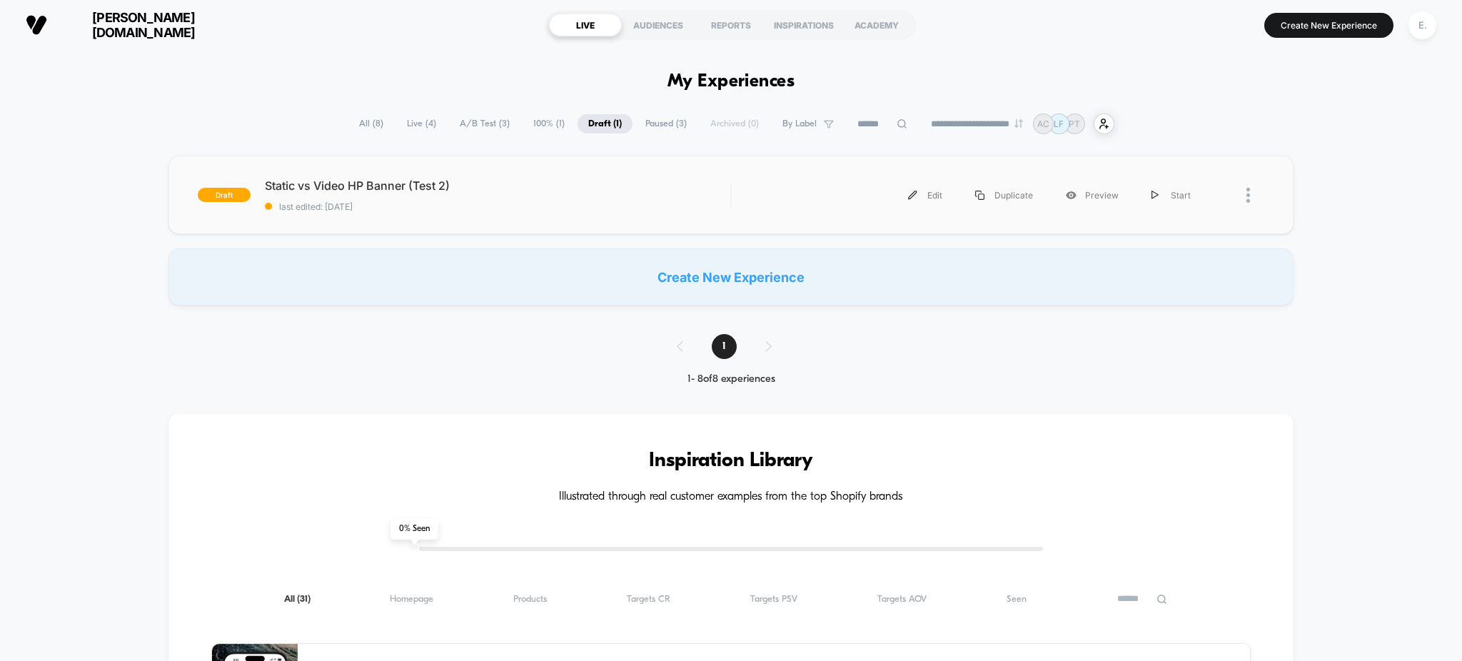
click at [607, 220] on div "draft Static vs Video HP Banner (Test 2) last edited: 8/22/2025 Edit Duplicate …" at bounding box center [732, 195] width 1126 height 79
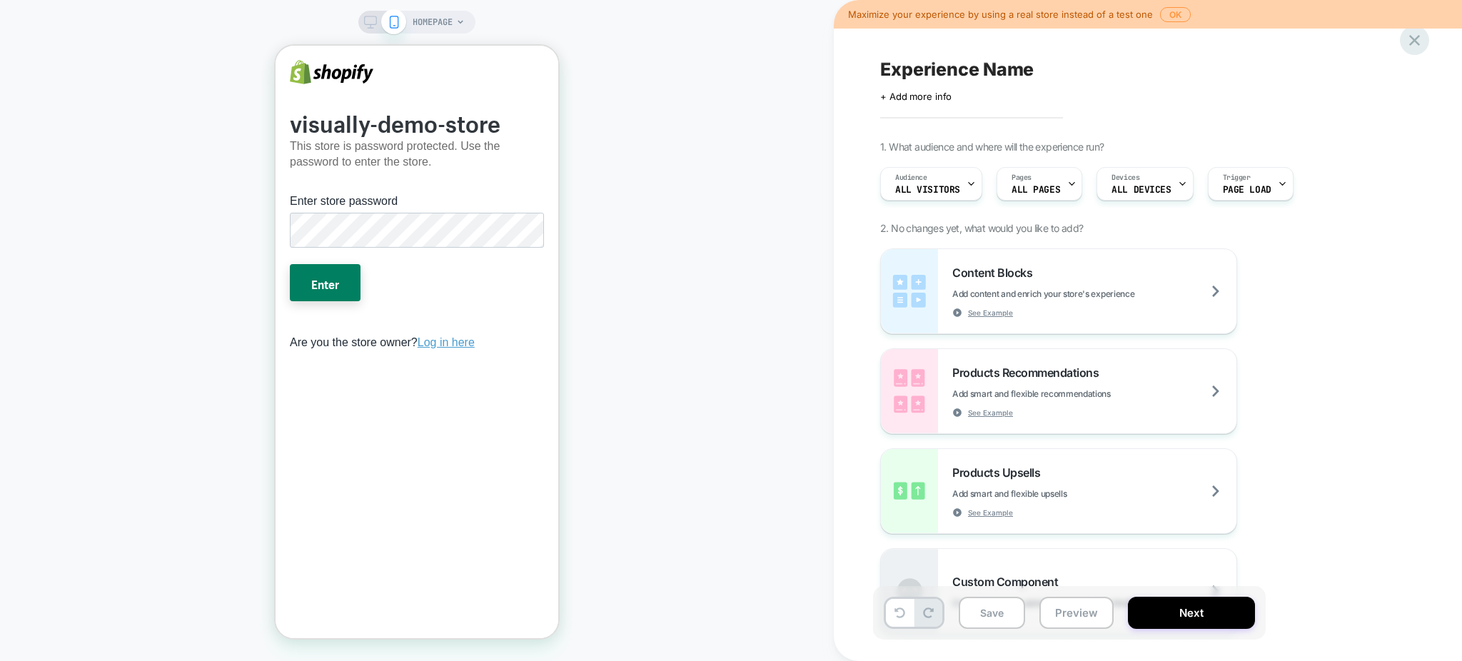
click at [1410, 47] on icon at bounding box center [1414, 40] width 19 height 19
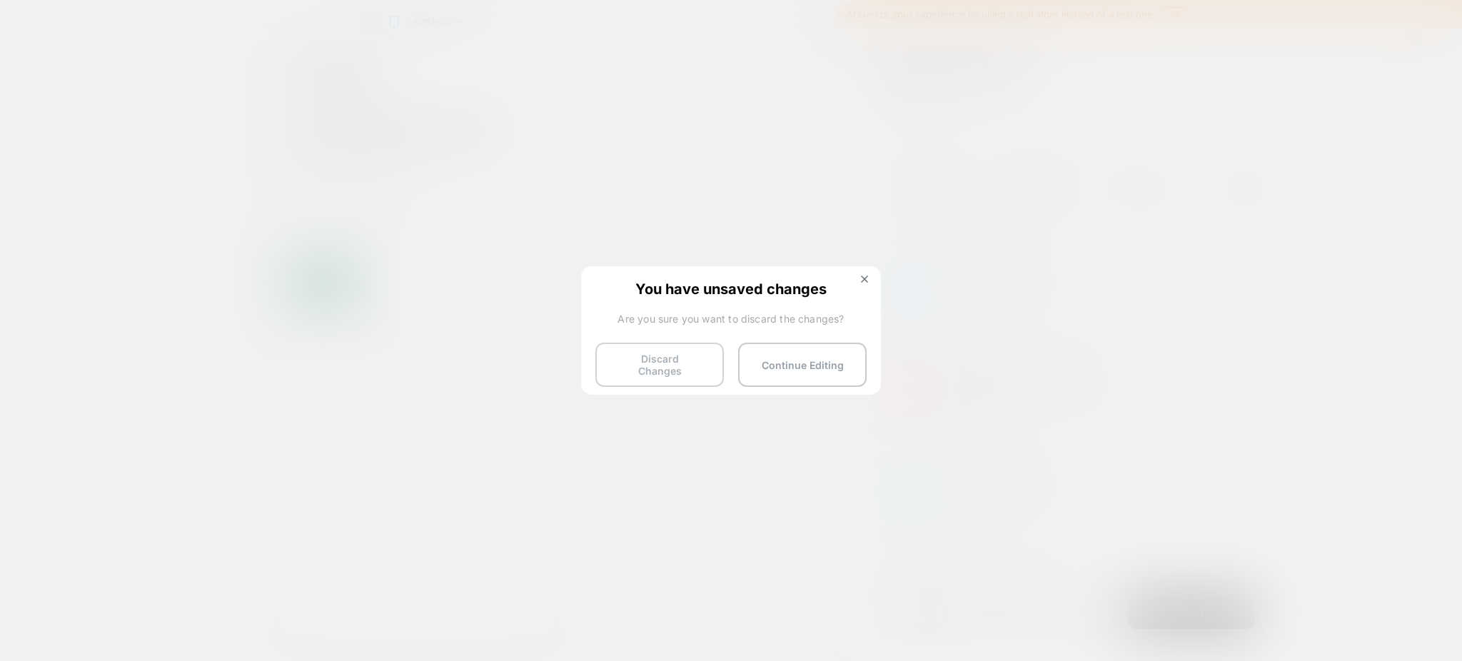
click at [689, 356] on button "Discard Changes" at bounding box center [660, 365] width 129 height 44
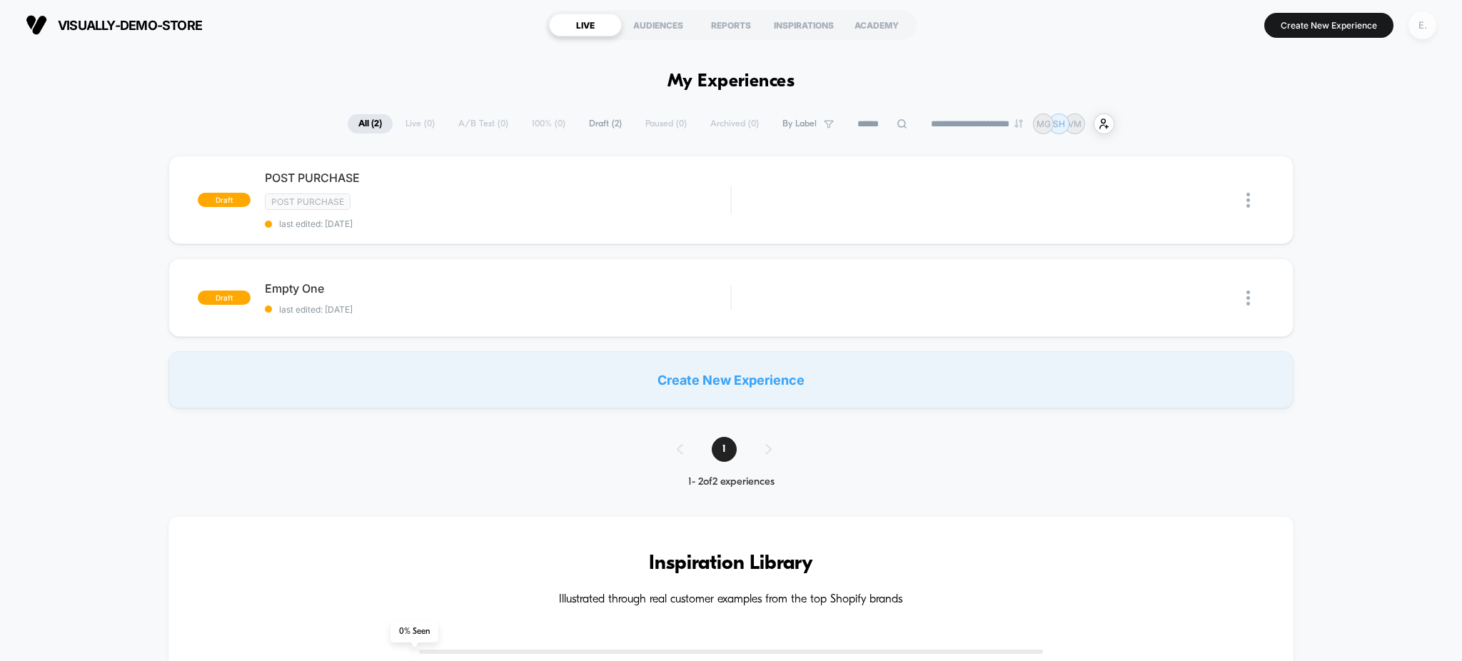
click at [1426, 28] on div "E." at bounding box center [1423, 25] width 28 height 28
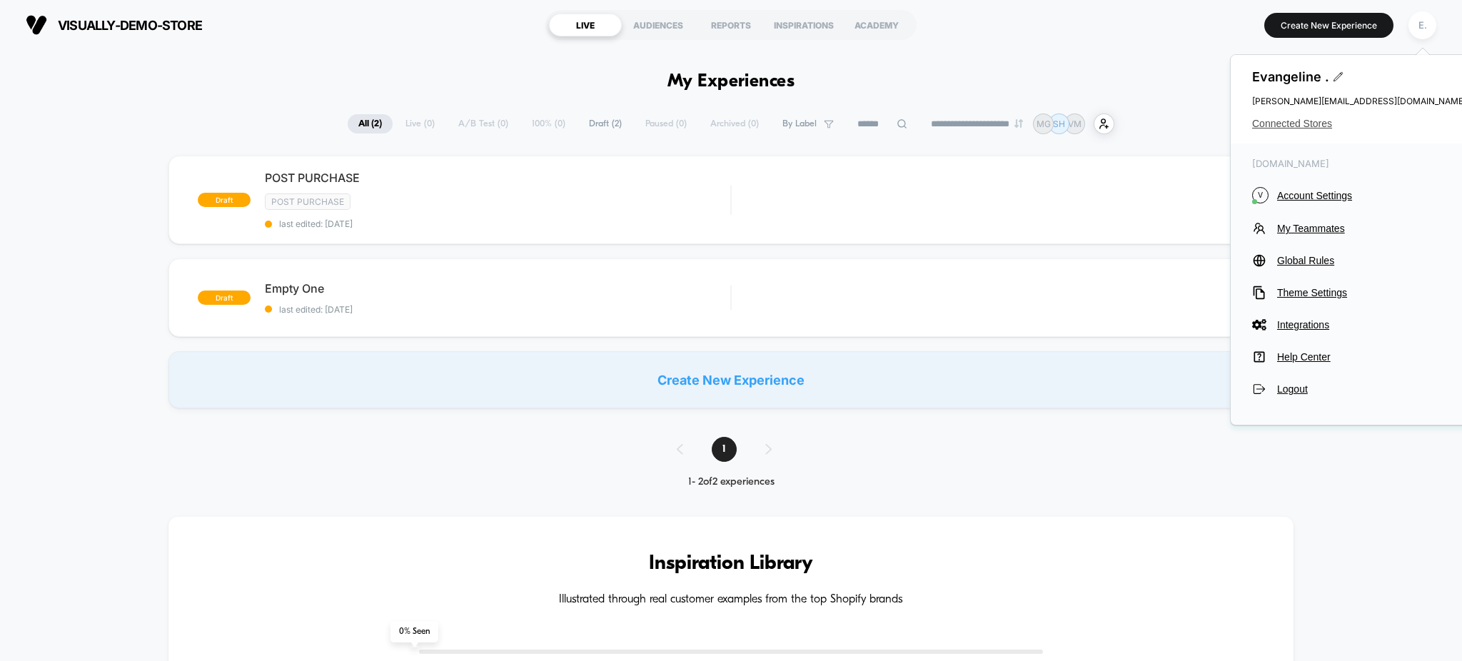
click at [1298, 126] on span "Connected Stores" at bounding box center [1360, 123] width 214 height 11
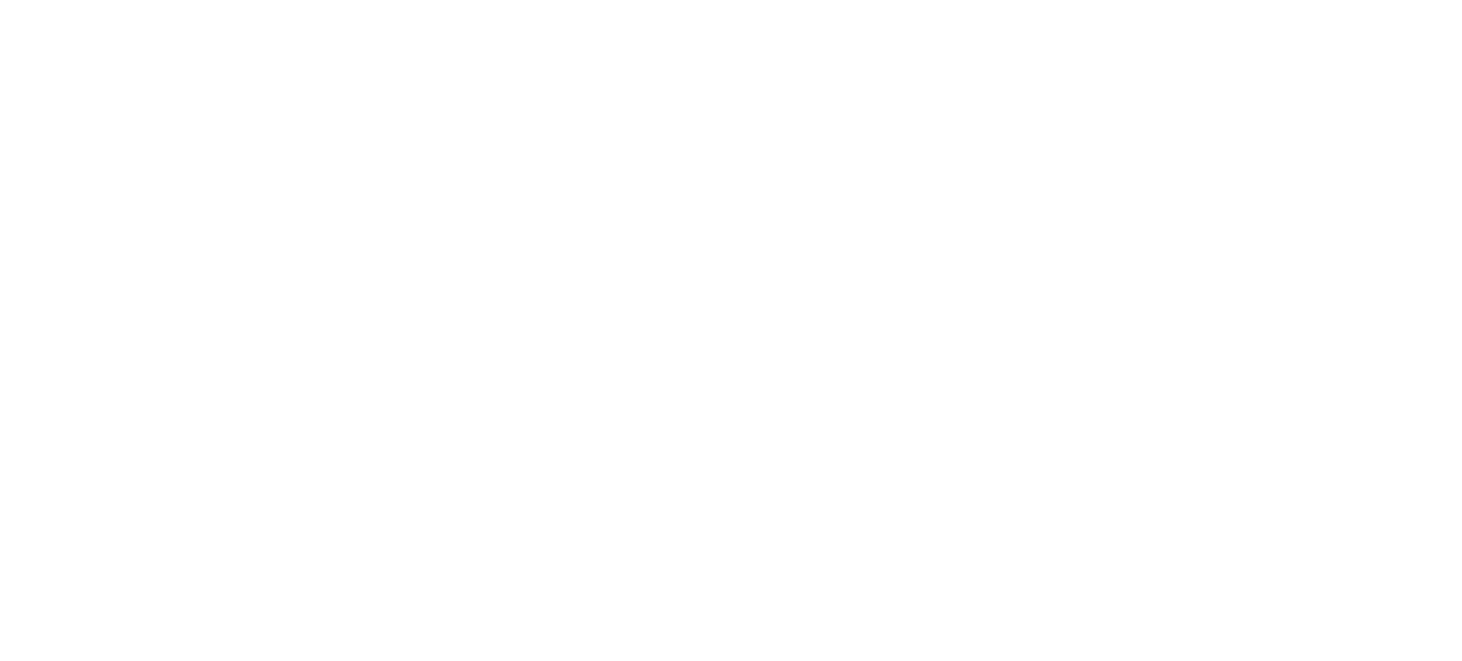
click at [1298, 126] on html "Navigated to [DOMAIN_NAME] | No-code CRO for Shopify" at bounding box center [731, 330] width 1462 height 661
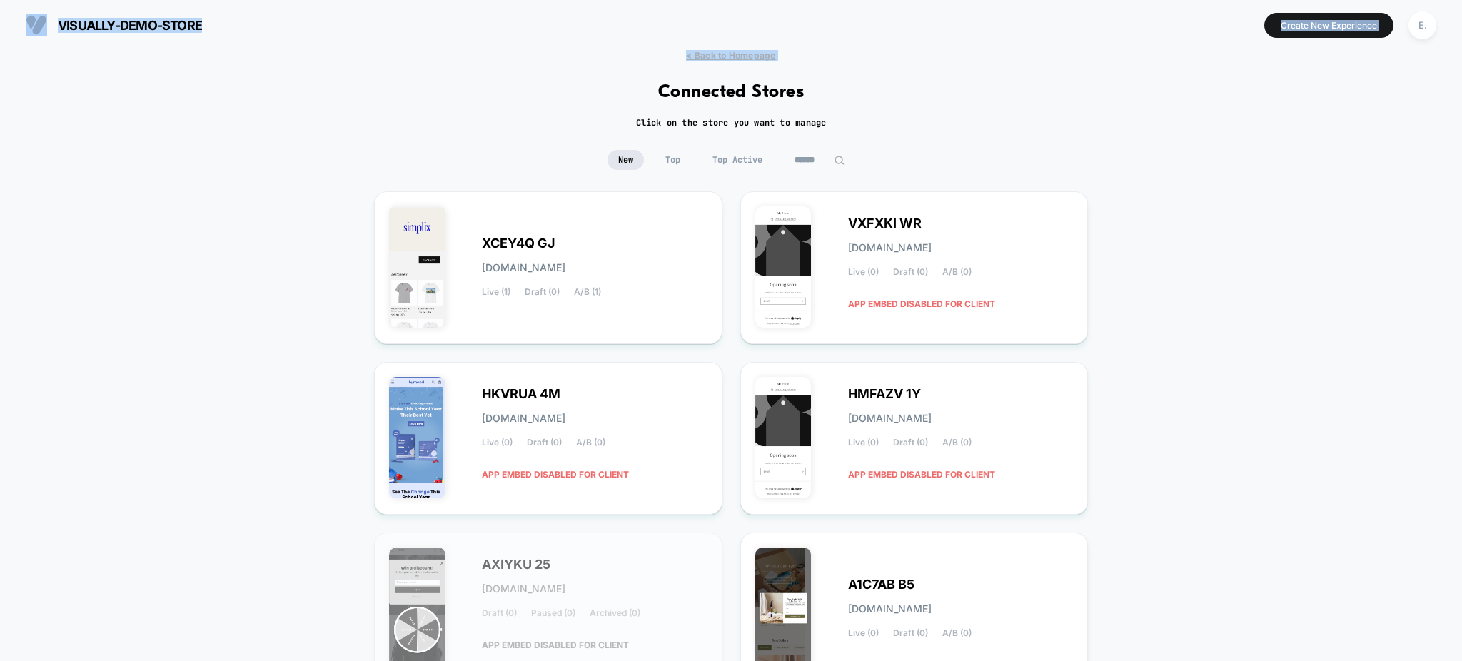
click at [826, 160] on input at bounding box center [819, 160] width 71 height 20
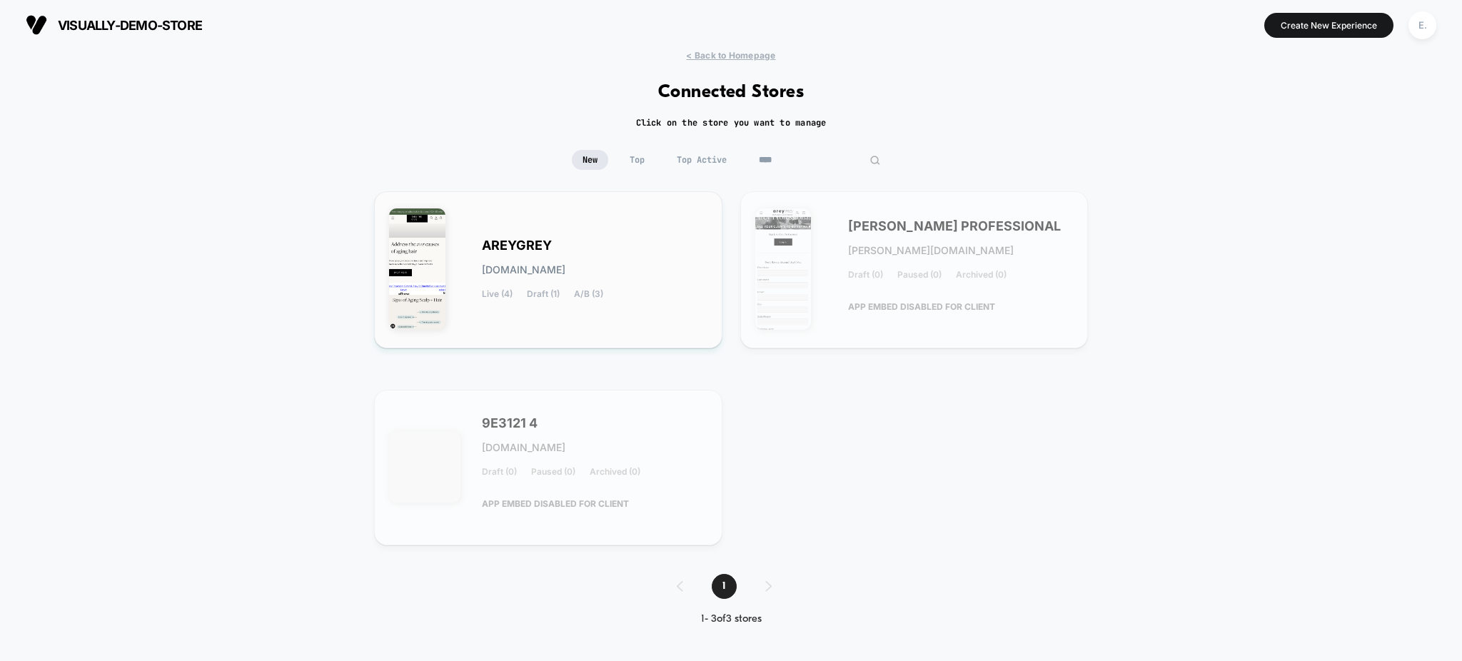
type input "****"
click at [642, 274] on div "AREYGREY [DOMAIN_NAME] Live (4) Draft (1) A/B (3)" at bounding box center [595, 270] width 226 height 59
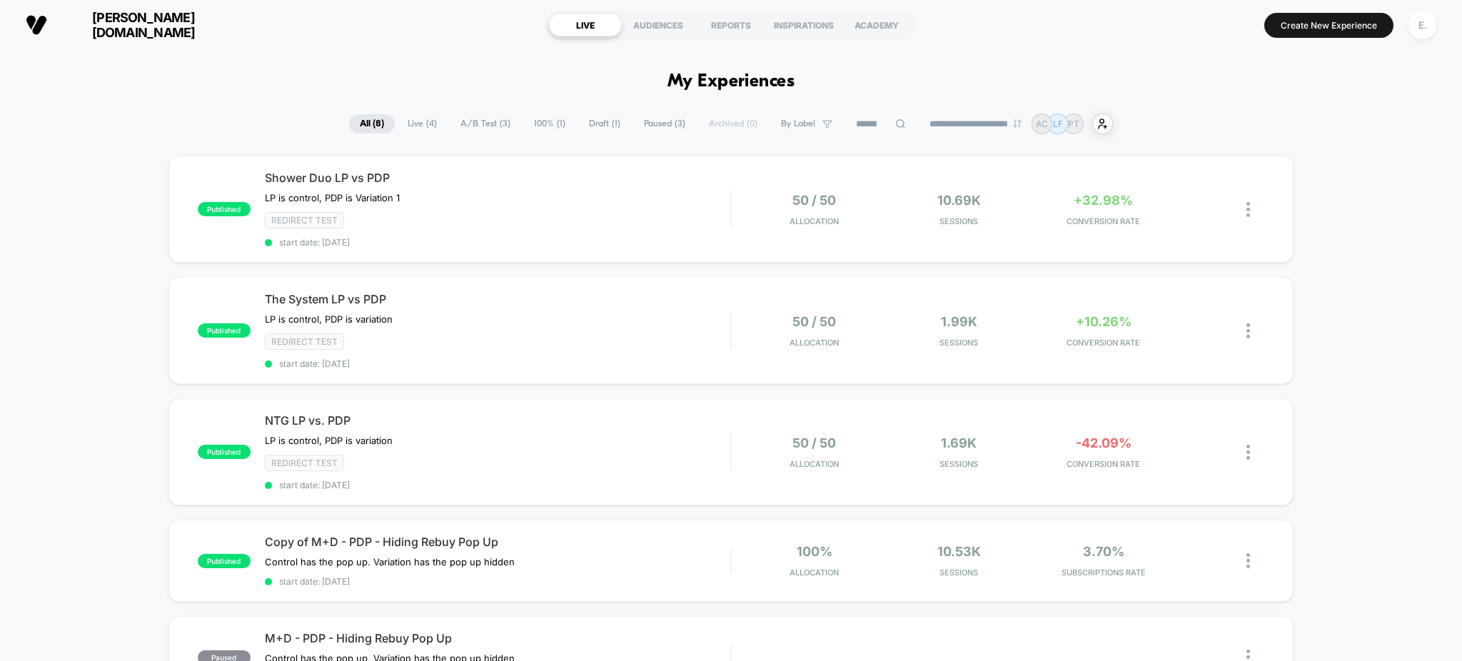
click at [558, 131] on span "100% ( 1 )" at bounding box center [549, 123] width 53 height 19
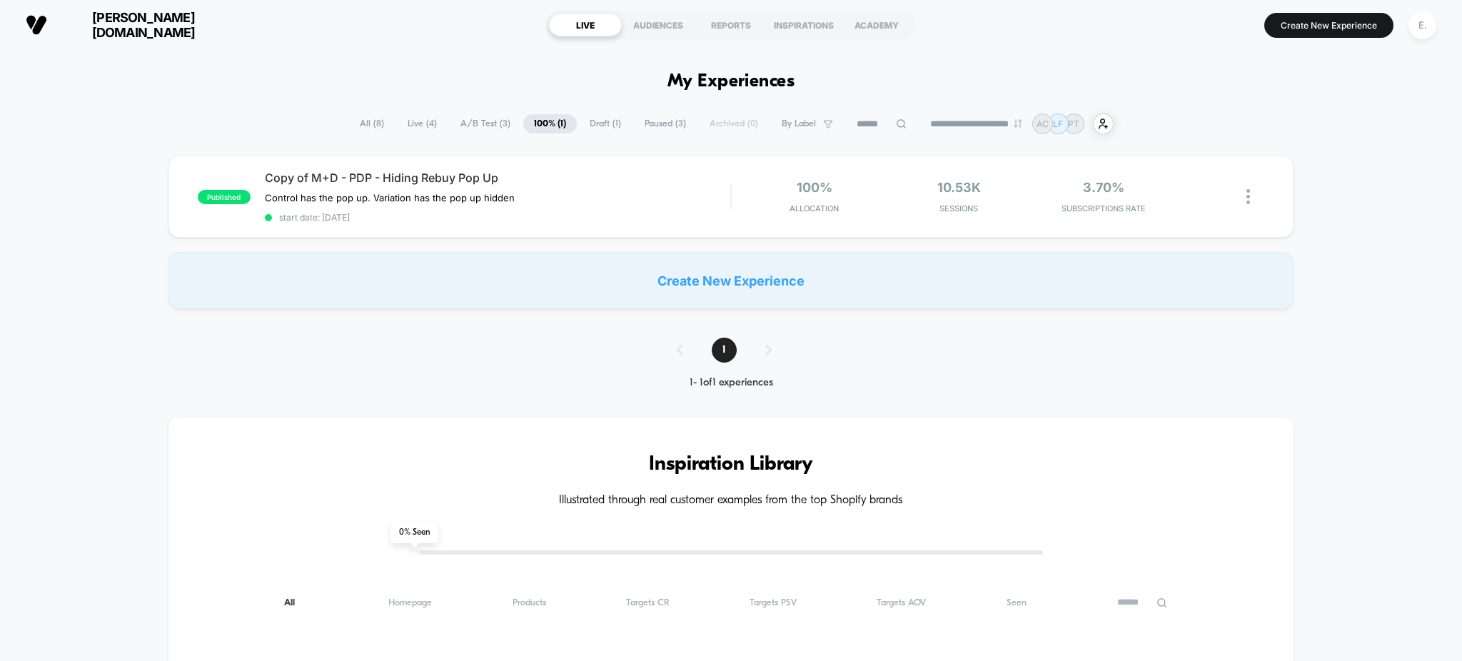
click at [585, 123] on span "Draft ( 1 )" at bounding box center [605, 123] width 53 height 19
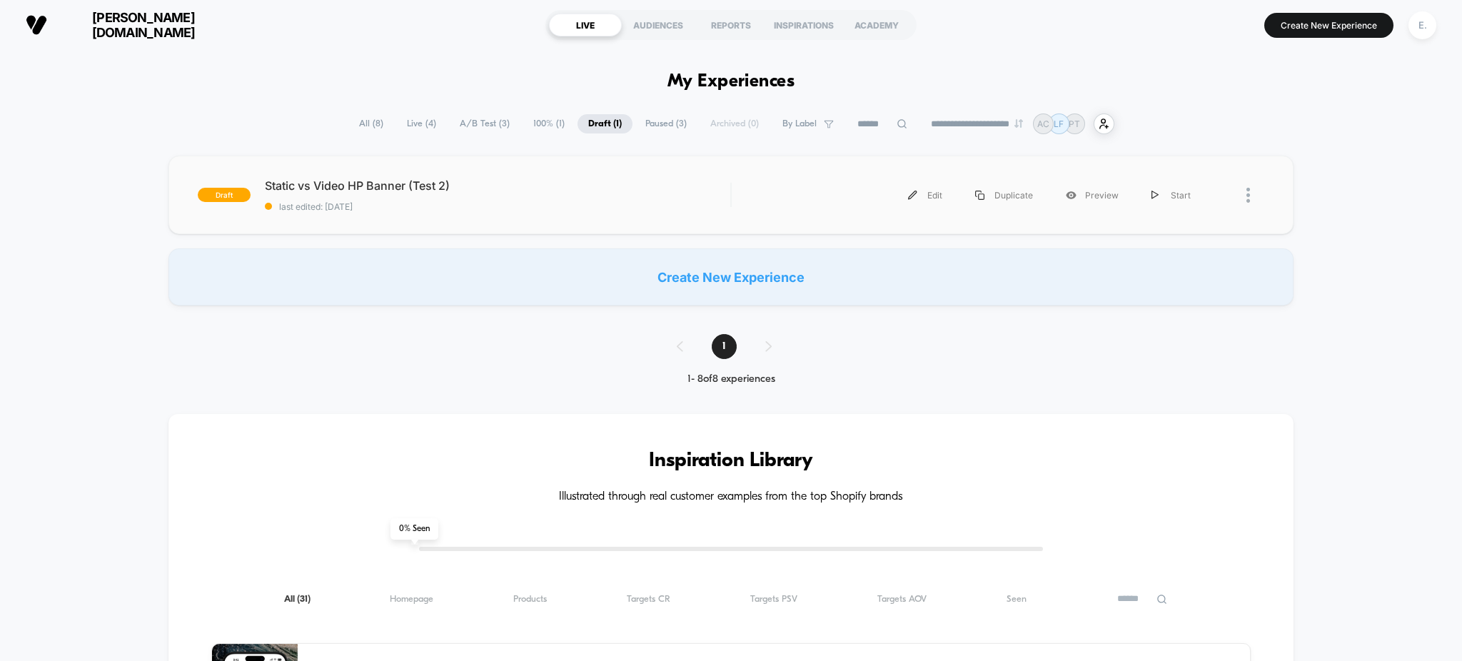
click at [570, 172] on div "draft Static vs Video HP Banner (Test 2) last edited: 8/22/2025 Edit Duplicate …" at bounding box center [732, 195] width 1126 height 79
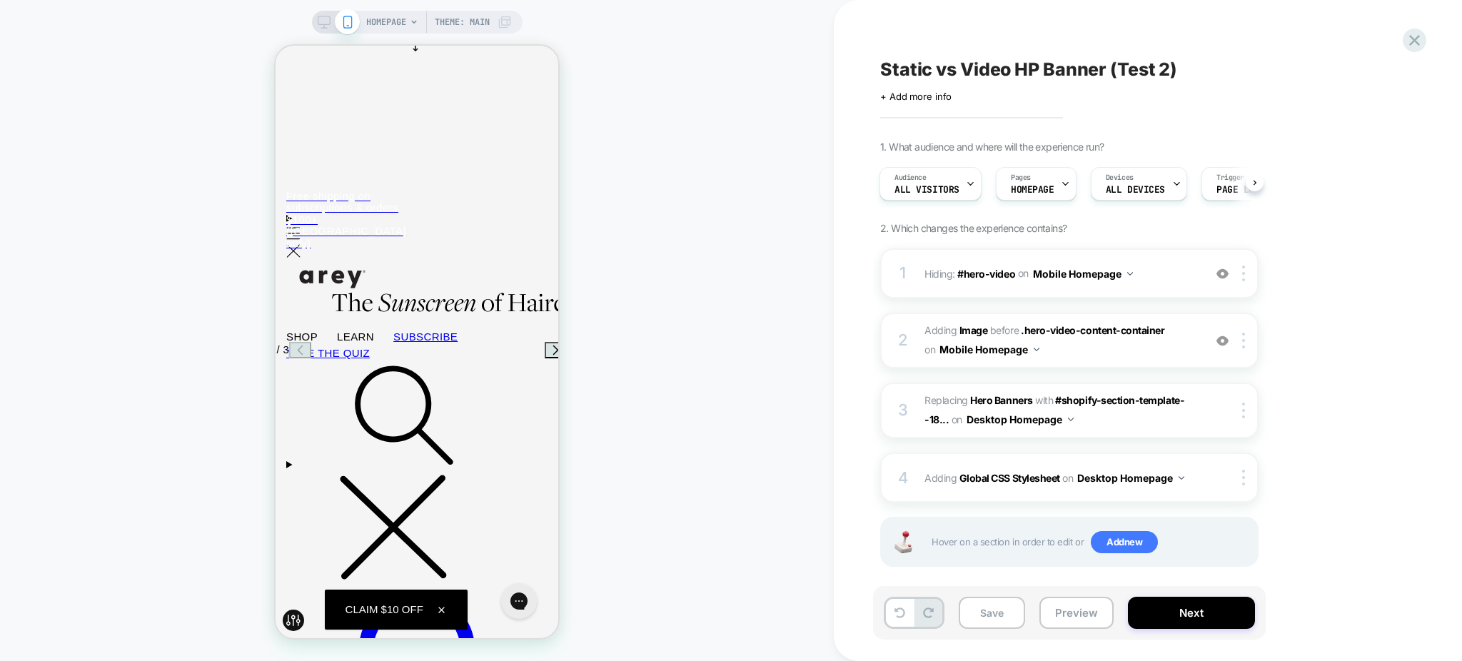
click at [955, 71] on span "Static vs Video HP Banner (Test 2)" at bounding box center [1028, 69] width 297 height 21
click at [955, 71] on textarea "**********" at bounding box center [1096, 70] width 432 height 22
click at [1077, 617] on button "Preview" at bounding box center [1077, 613] width 74 height 32
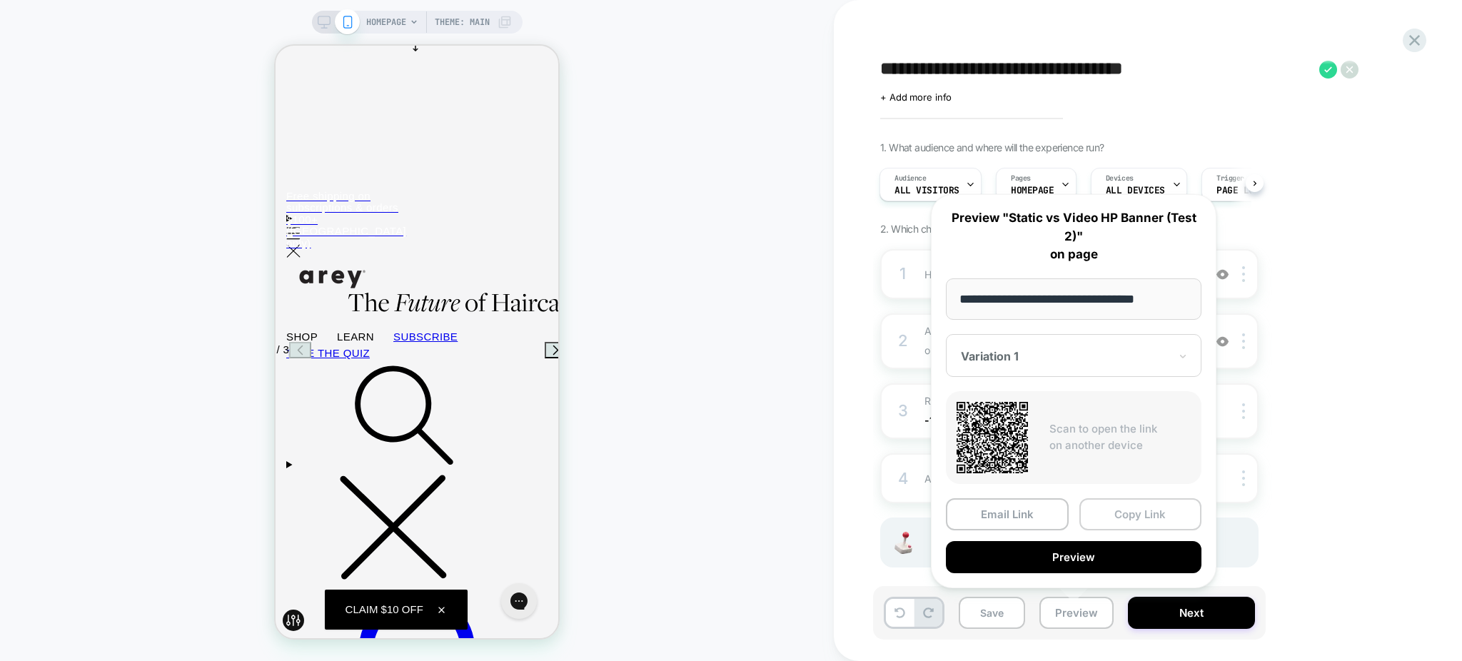
drag, startPoint x: 1120, startPoint y: 513, endPoint x: 968, endPoint y: 473, distance: 158.0
click at [1120, 513] on button "Copy Link" at bounding box center [1141, 514] width 123 height 32
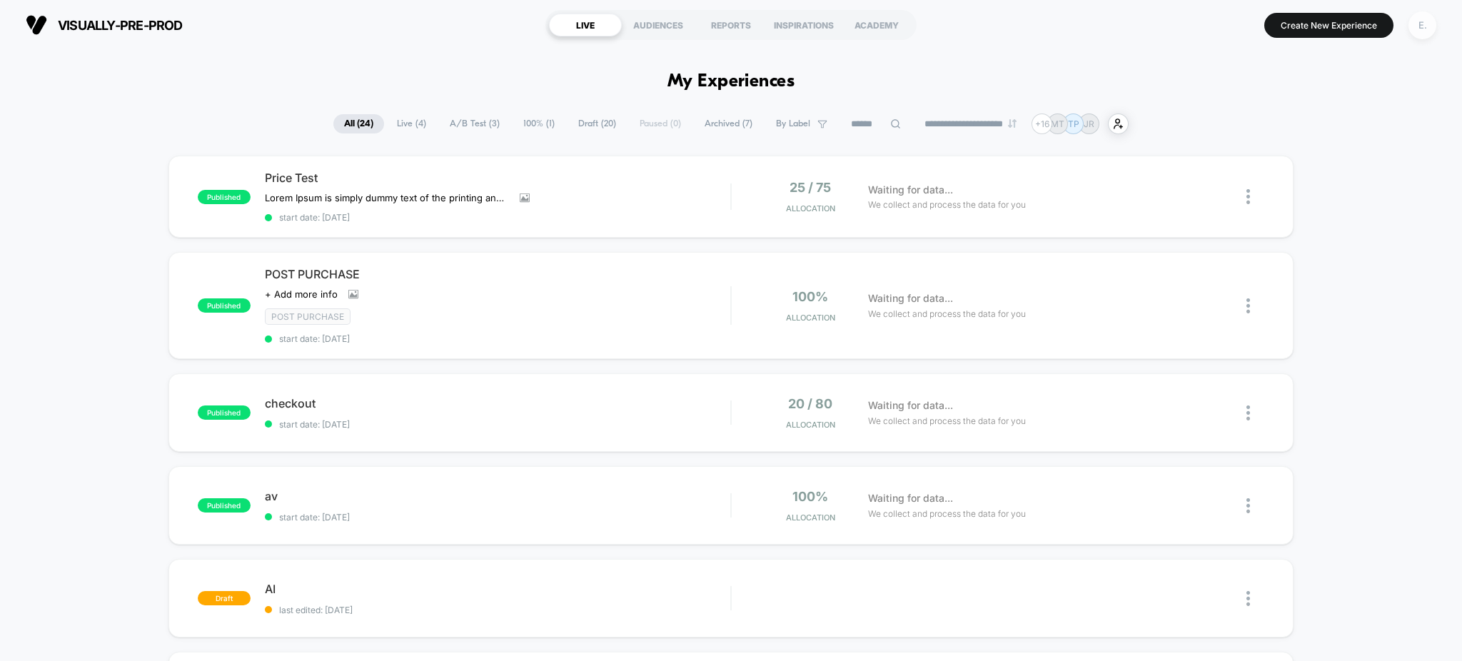
click at [1428, 29] on div "E." at bounding box center [1423, 25] width 28 height 28
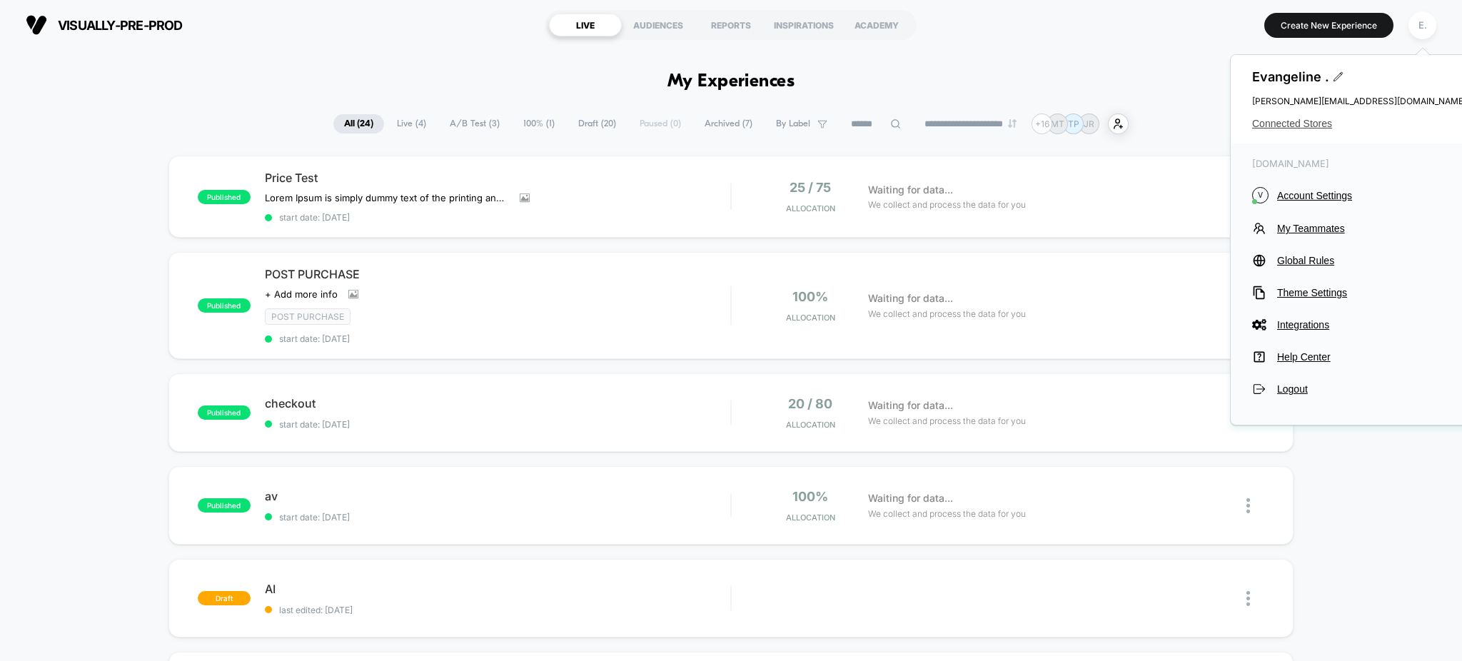
click at [1312, 121] on span "Connected Stores" at bounding box center [1360, 123] width 214 height 11
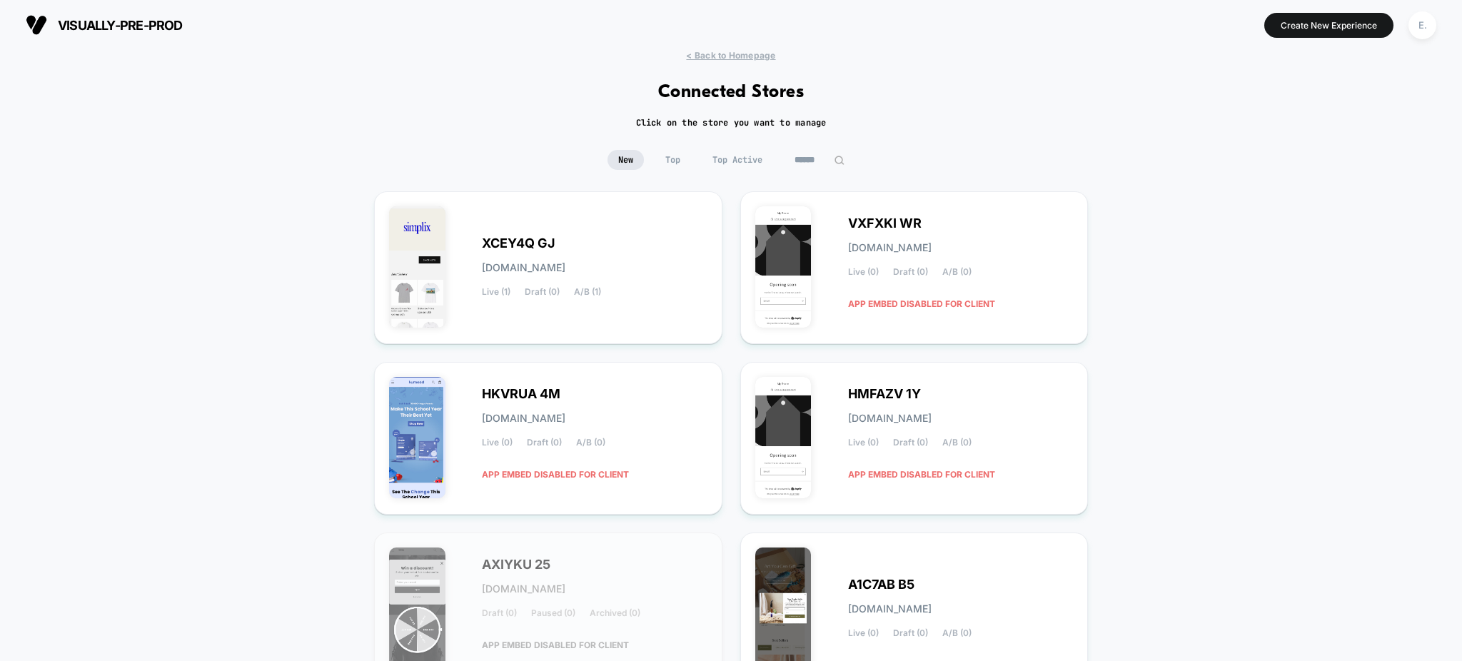
click at [808, 164] on input at bounding box center [819, 160] width 71 height 20
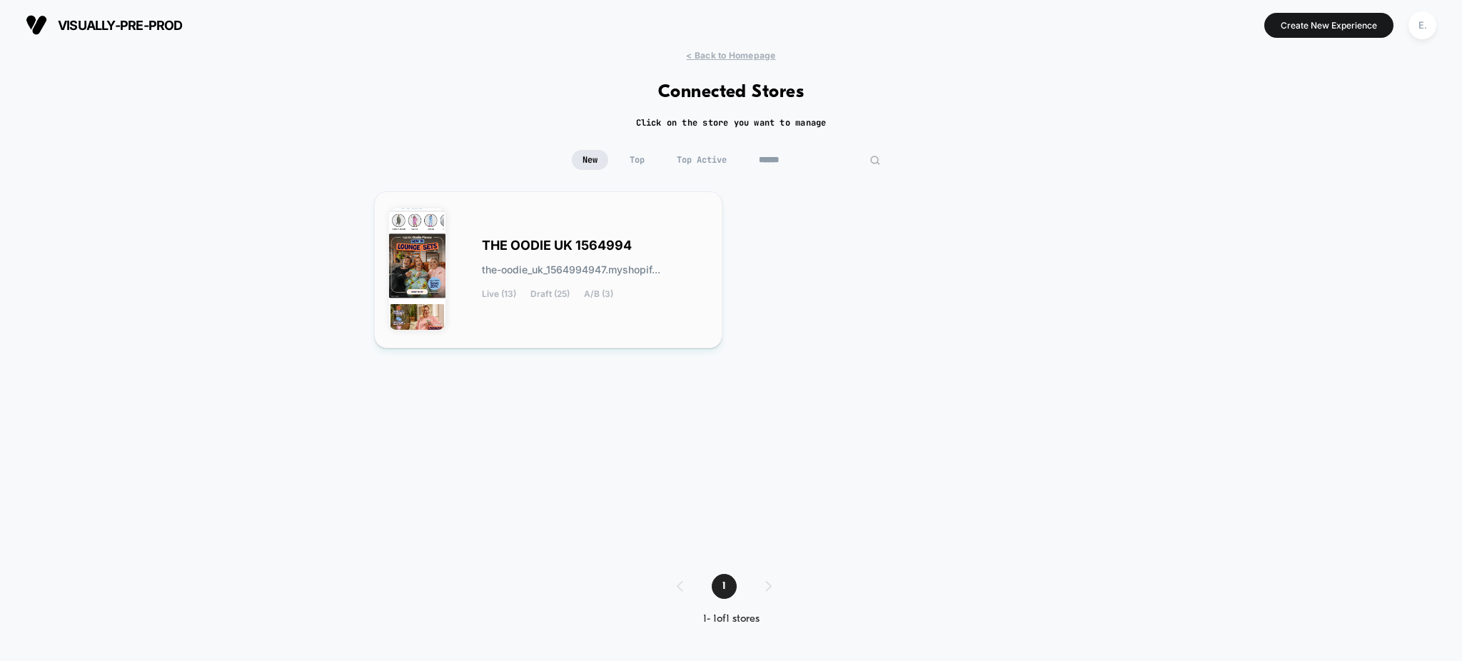
type input "******"
click at [664, 227] on div "THE OODIE UK 1564994 the-oodie_uk_1564994947.myshopif... Live (13) Draft (25) A…" at bounding box center [548, 269] width 318 height 127
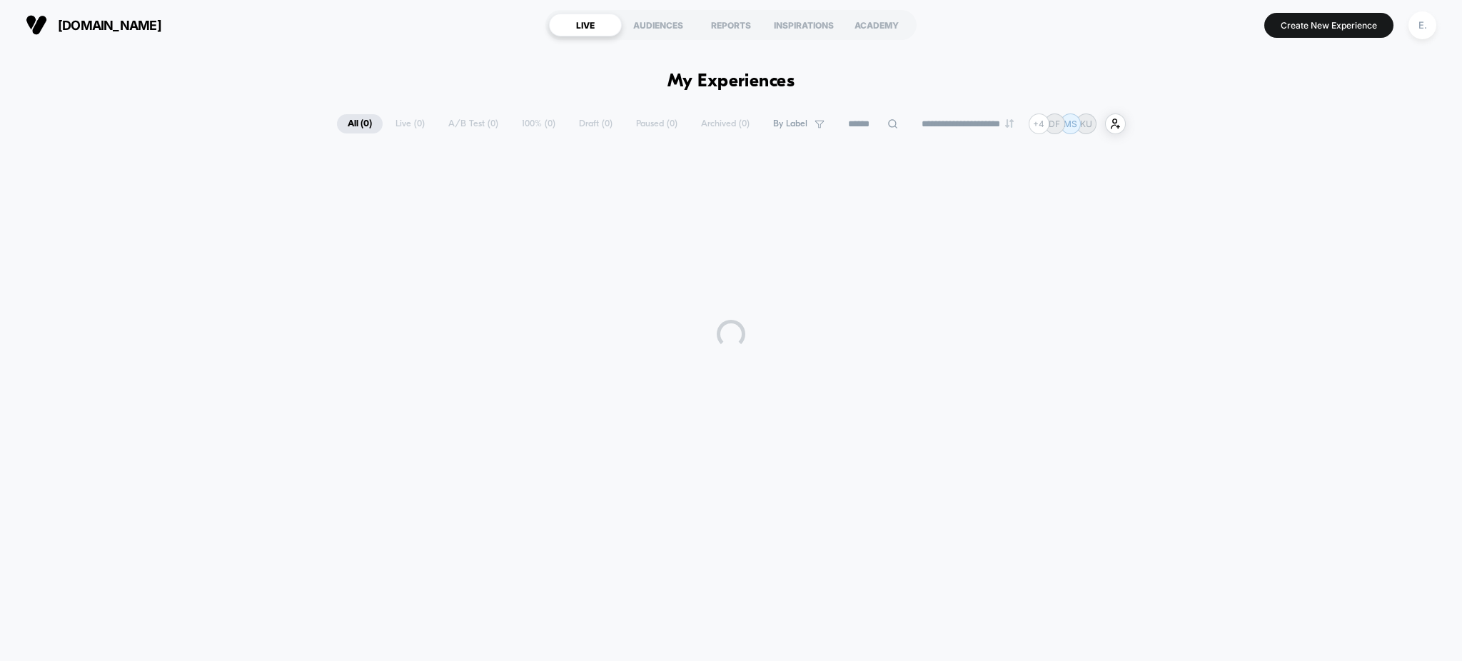
click at [852, 129] on input at bounding box center [873, 124] width 71 height 17
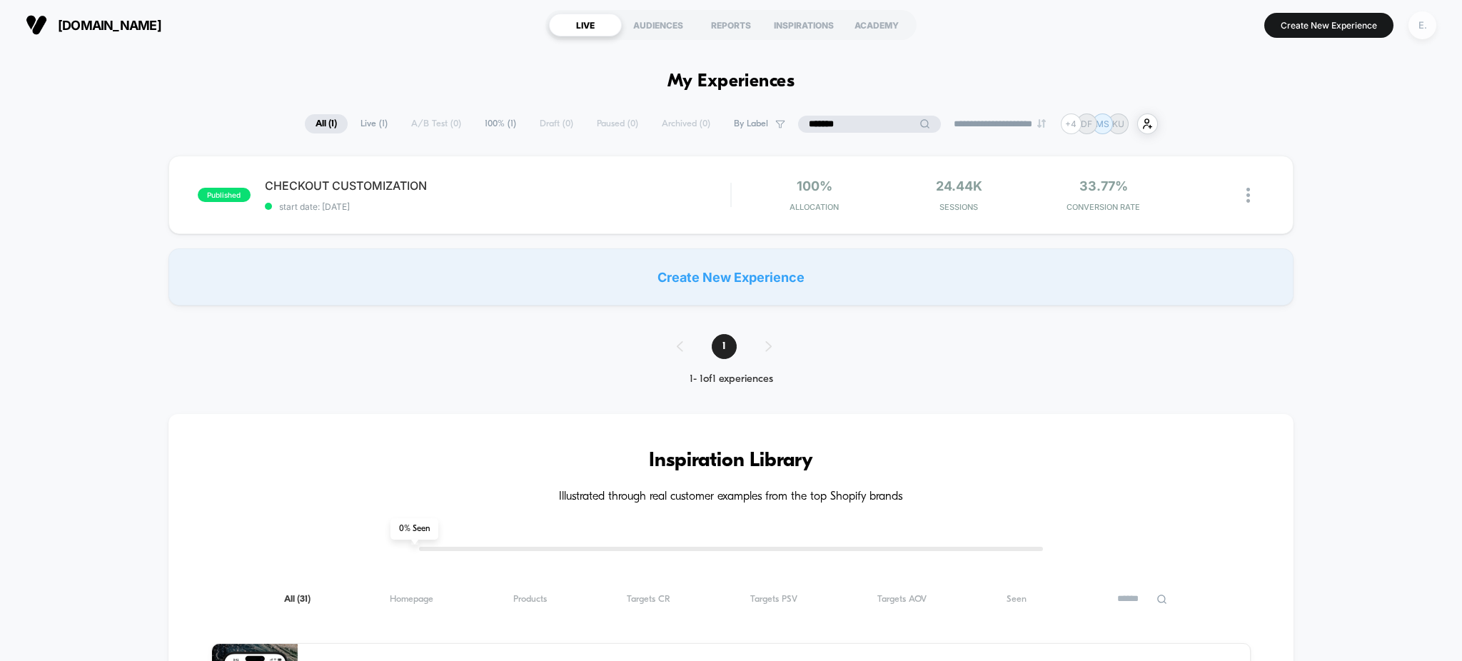
type input "*******"
click at [1430, 27] on div "E." at bounding box center [1423, 25] width 28 height 28
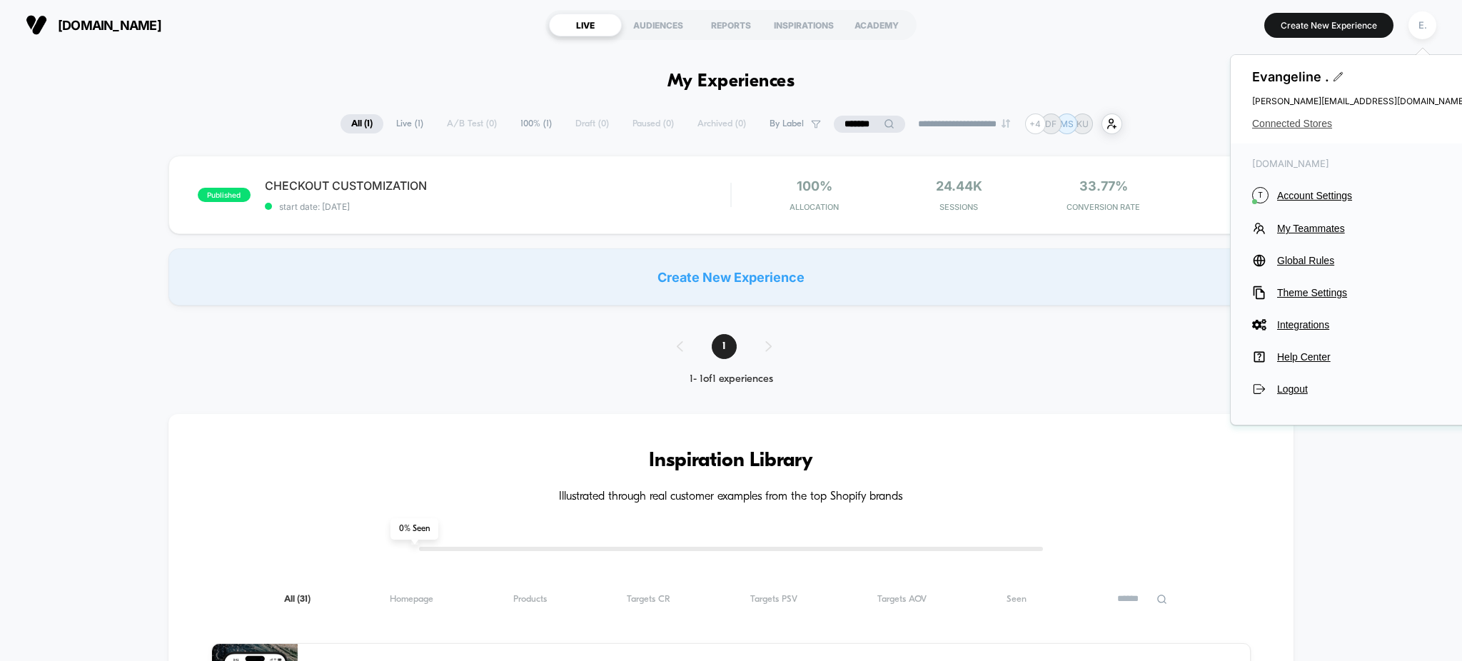
click at [1295, 123] on span "Connected Stores" at bounding box center [1360, 123] width 214 height 11
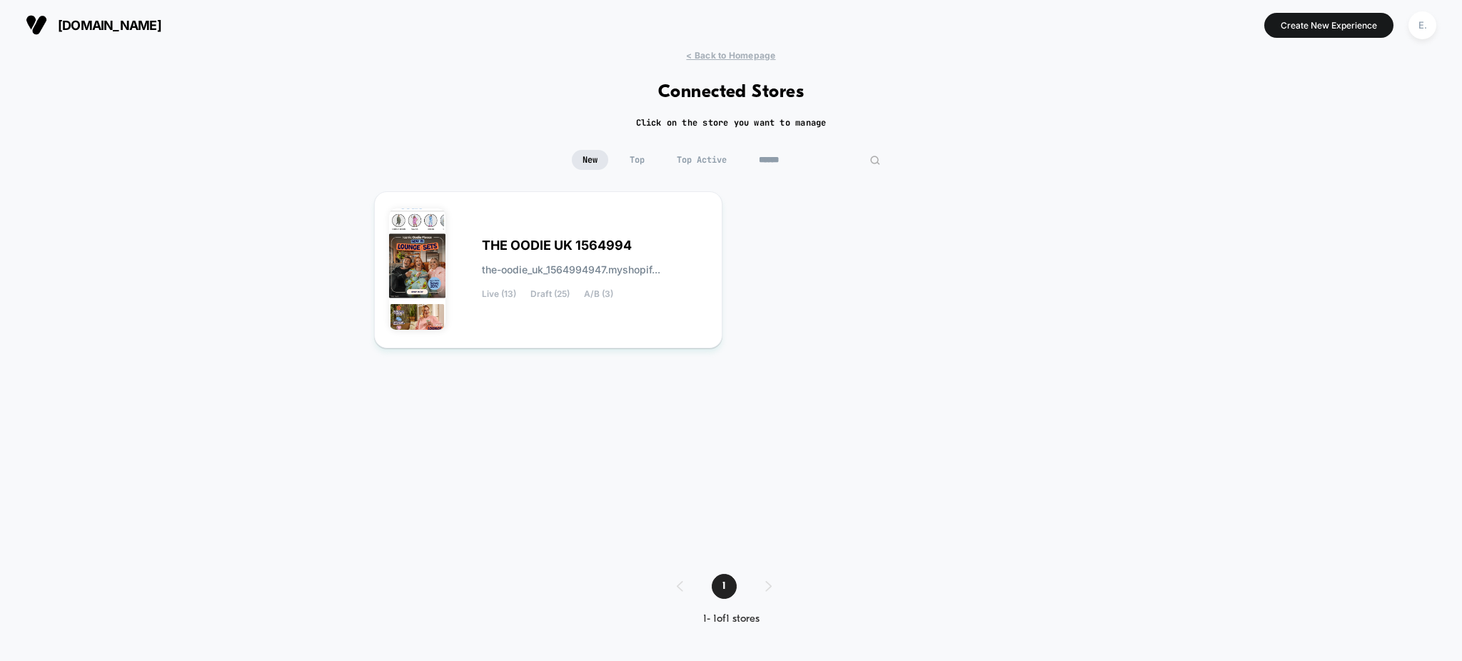
click at [820, 164] on input "******" at bounding box center [819, 160] width 143 height 20
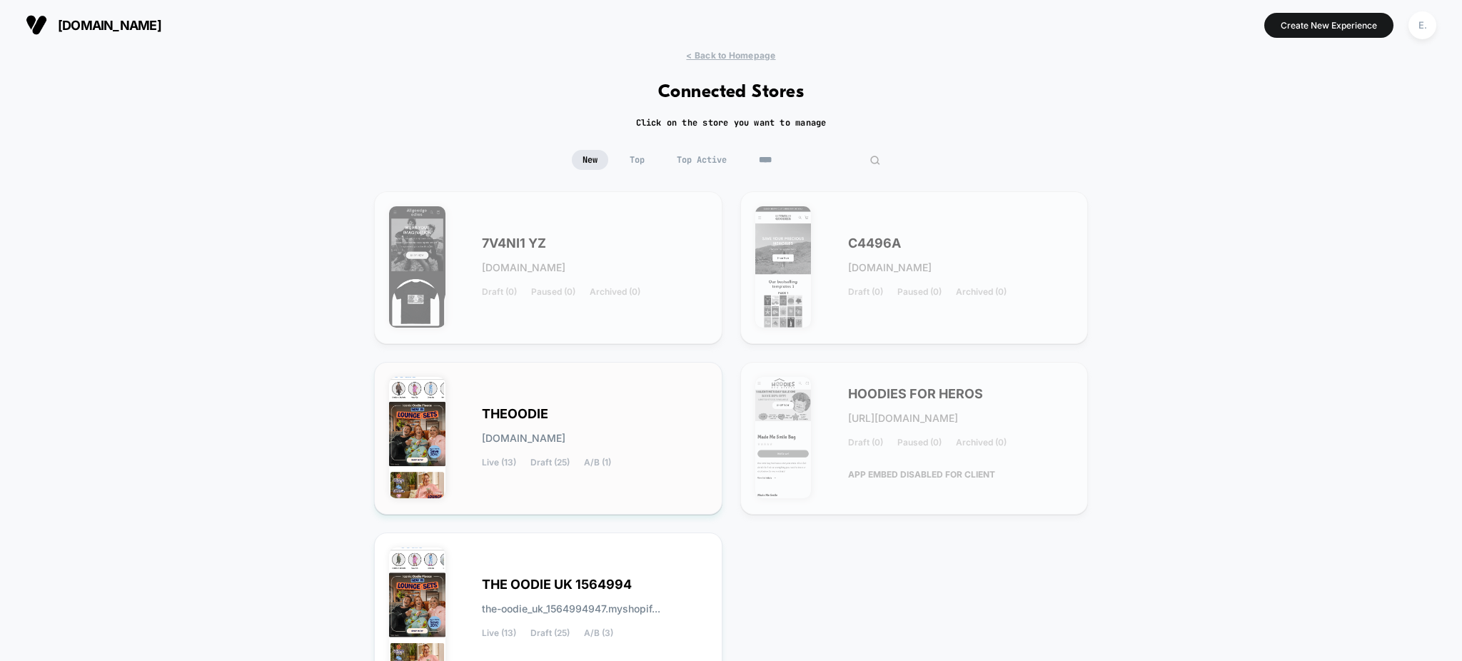
type input "****"
click at [679, 453] on div "[PERSON_NAME][DOMAIN_NAME] Live (13) Draft (25) A/B (1)" at bounding box center [595, 438] width 226 height 59
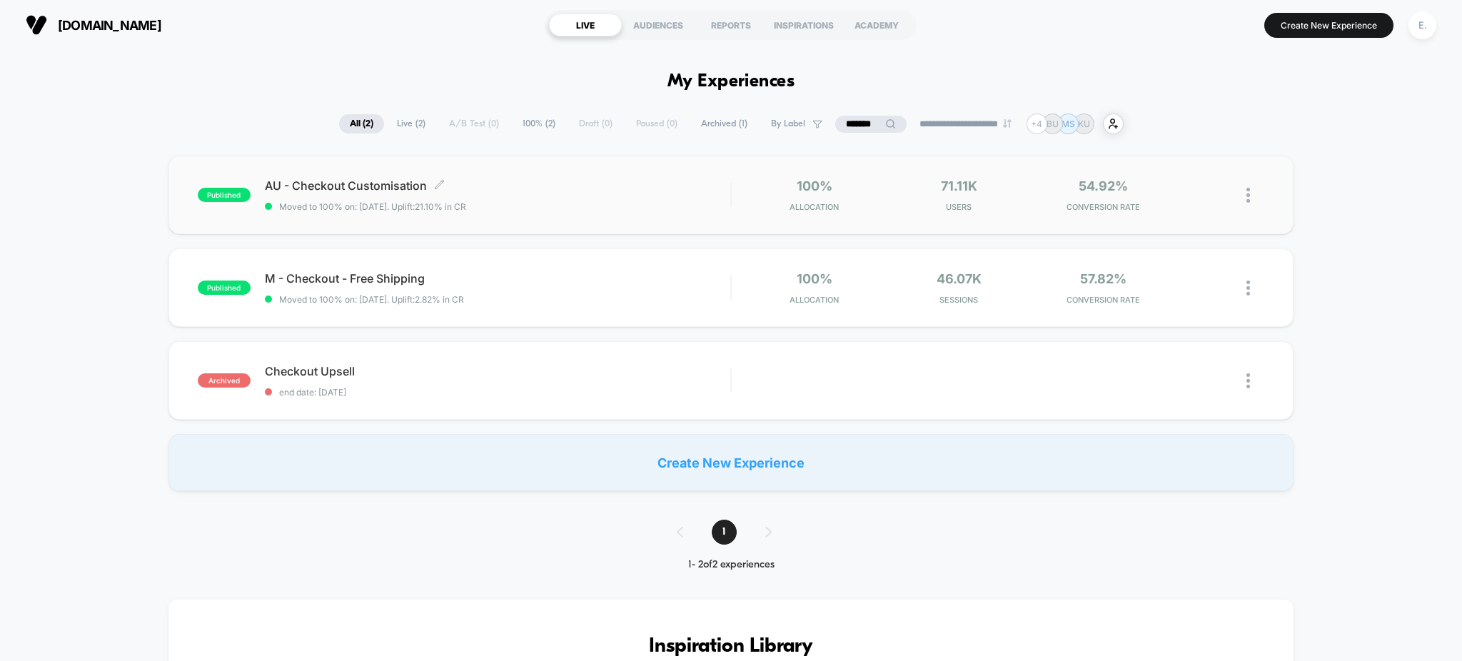
click at [646, 192] on span "AU - Checkout Customisation Click to edit experience details" at bounding box center [498, 186] width 466 height 14
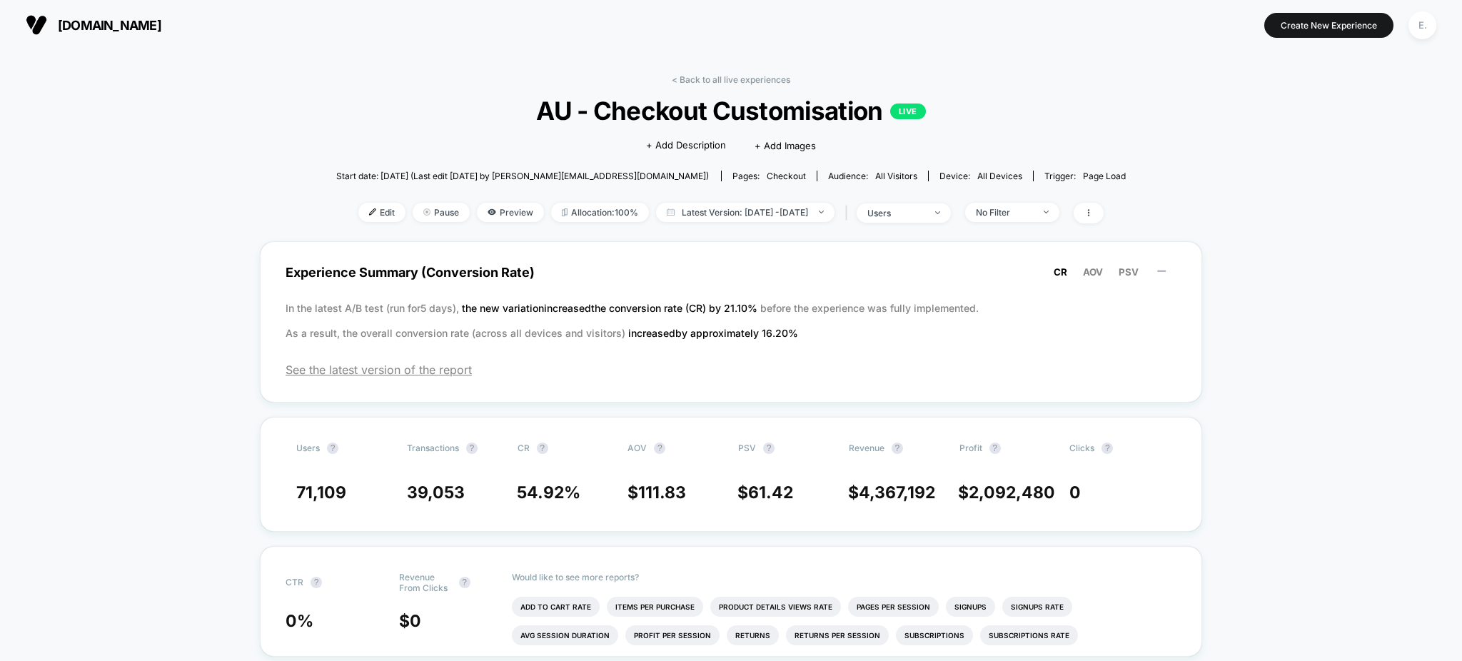
click at [689, 86] on div "< Back to all live experiences AU - Checkout Customisation LIVE Click to edit e…" at bounding box center [731, 157] width 791 height 167
click at [691, 80] on link "< Back to all live experiences" at bounding box center [731, 79] width 119 height 11
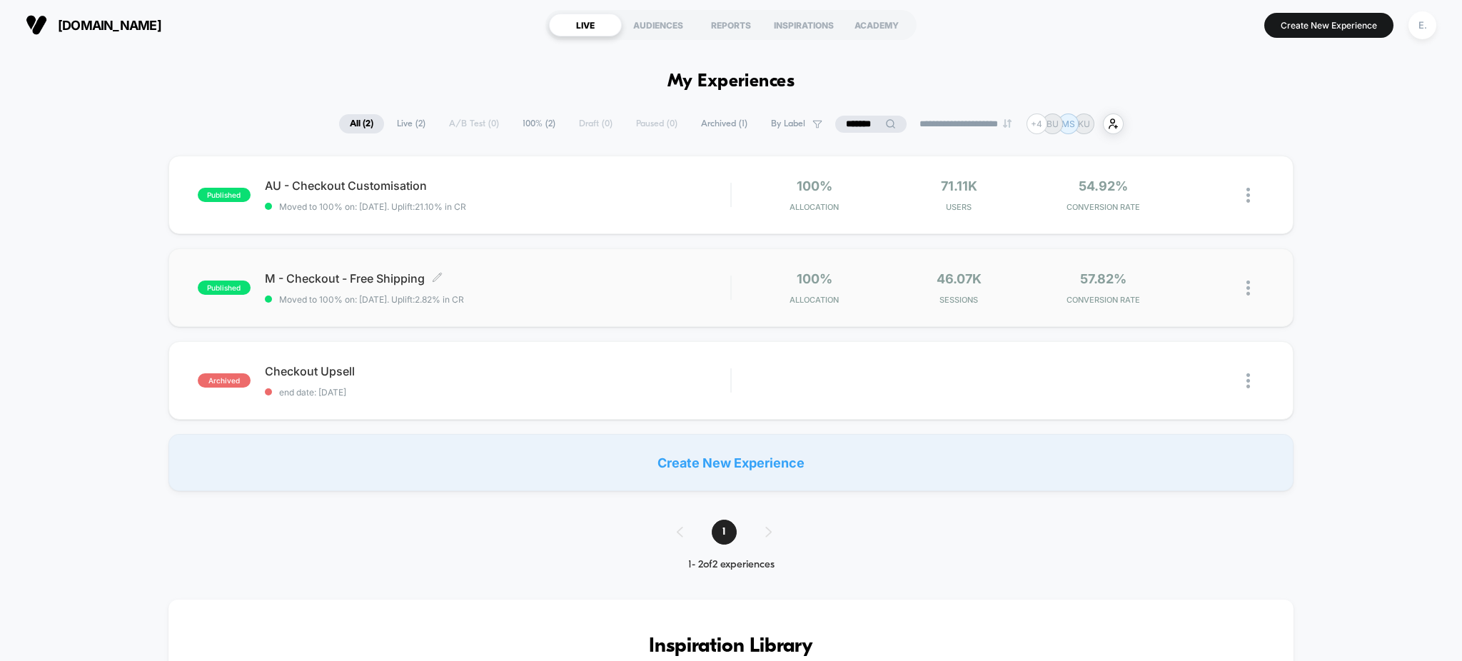
click at [614, 289] on div "M - Checkout - Free Shipping Click to edit experience details Click to edit exp…" at bounding box center [498, 288] width 466 height 34
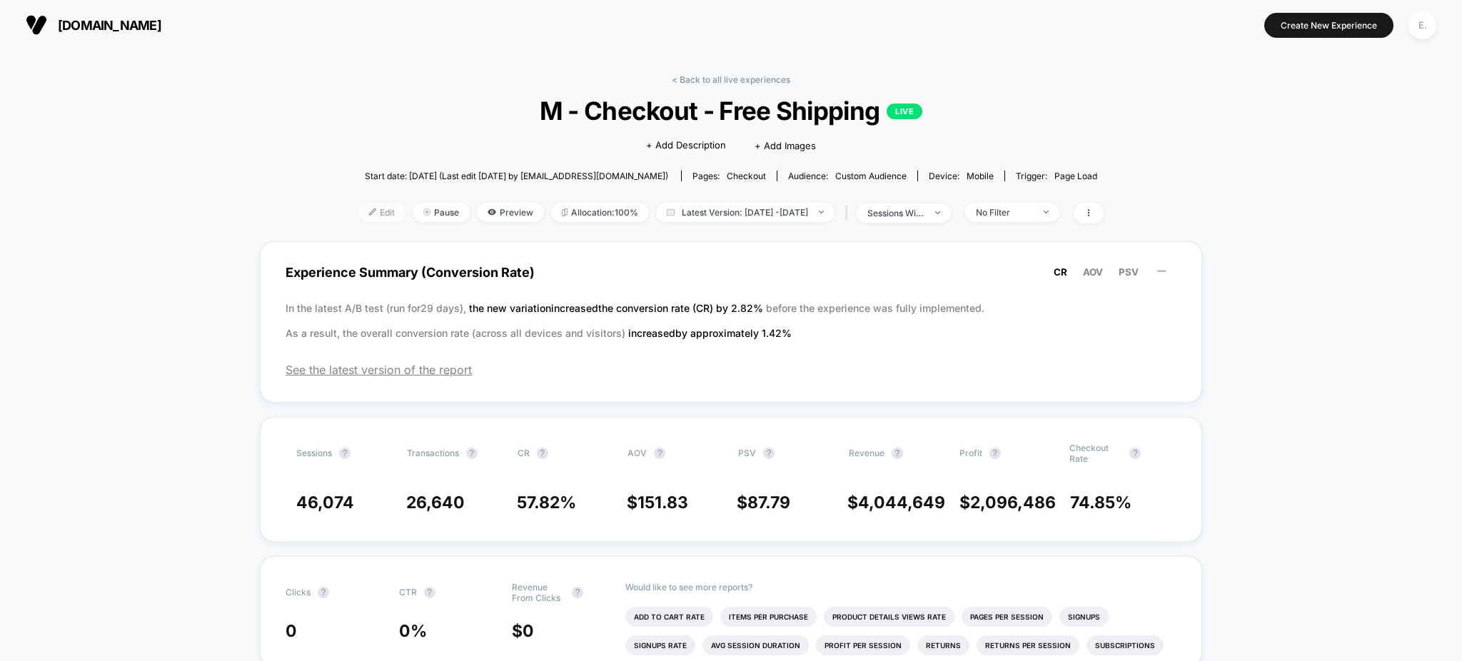
click at [366, 206] on span "Edit" at bounding box center [381, 212] width 47 height 19
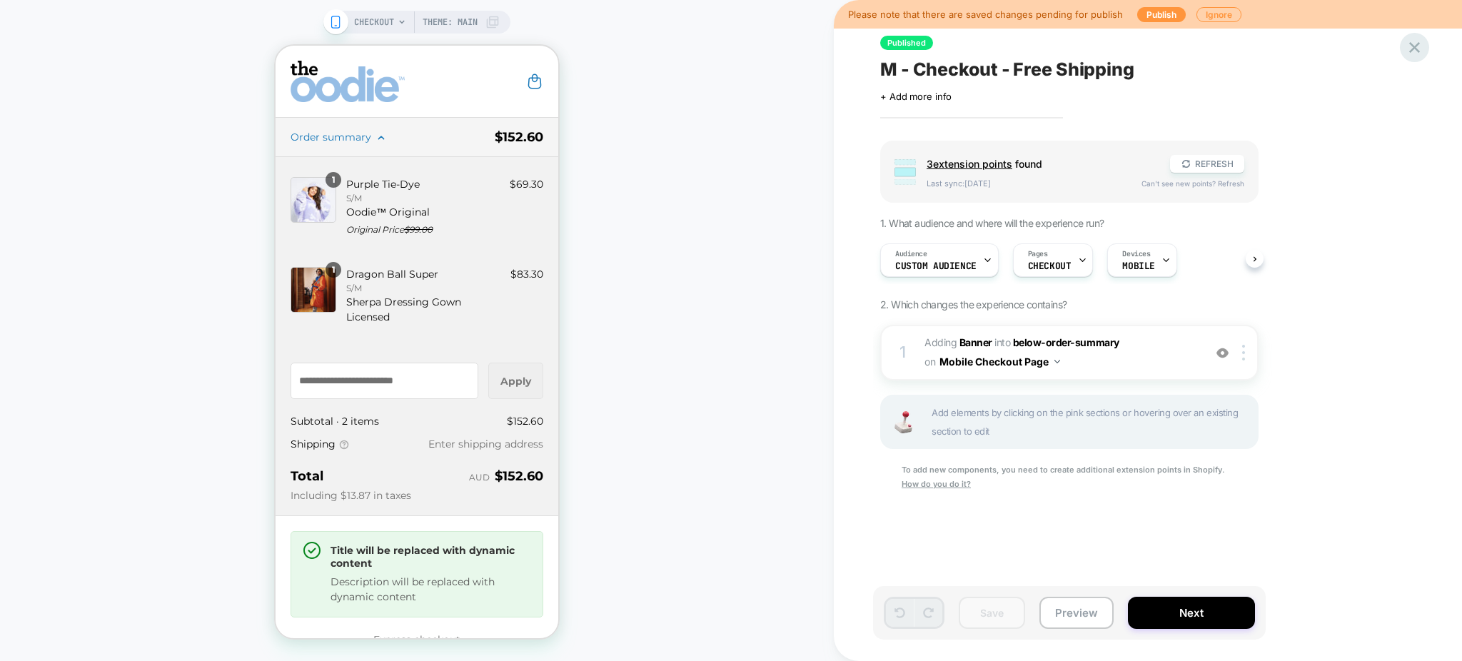
click at [1419, 42] on icon at bounding box center [1415, 47] width 11 height 11
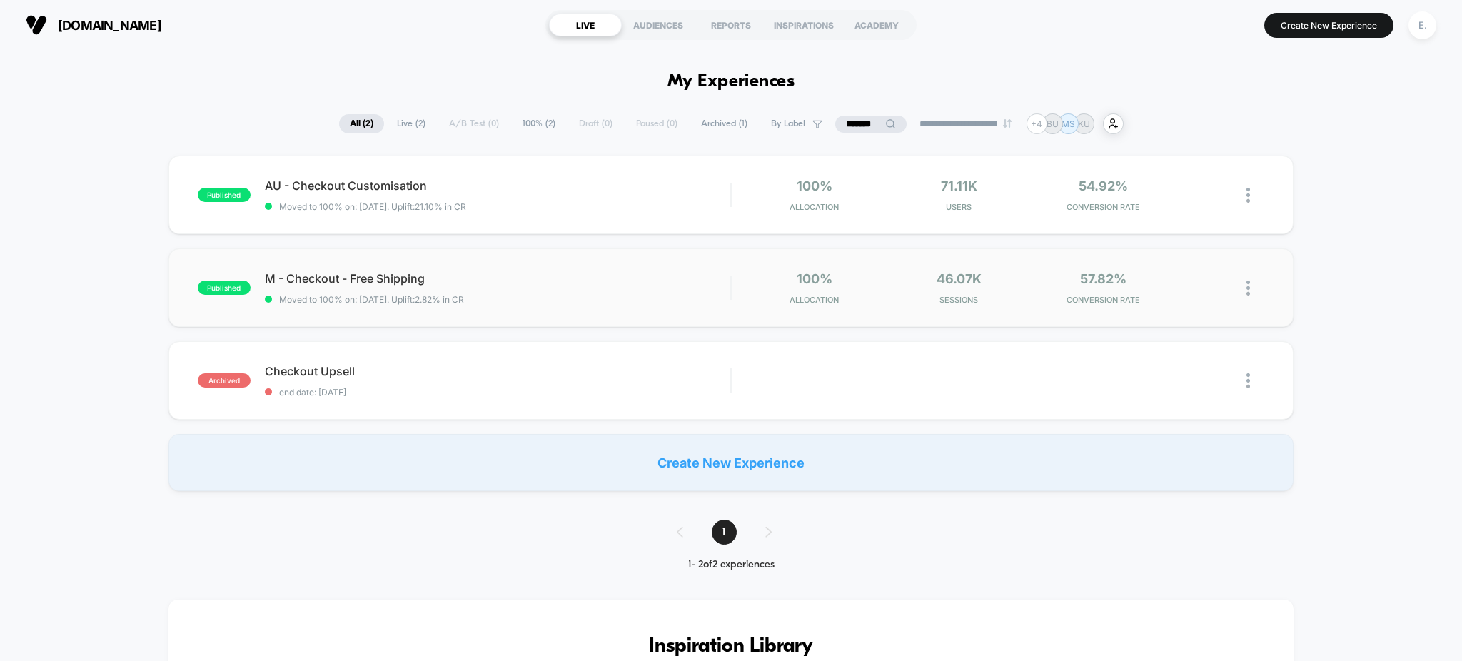
click at [583, 286] on div "M - Checkout - Free Shipping Moved to 100% on: [DATE] . Uplift: 2.82% in CR" at bounding box center [498, 288] width 466 height 34
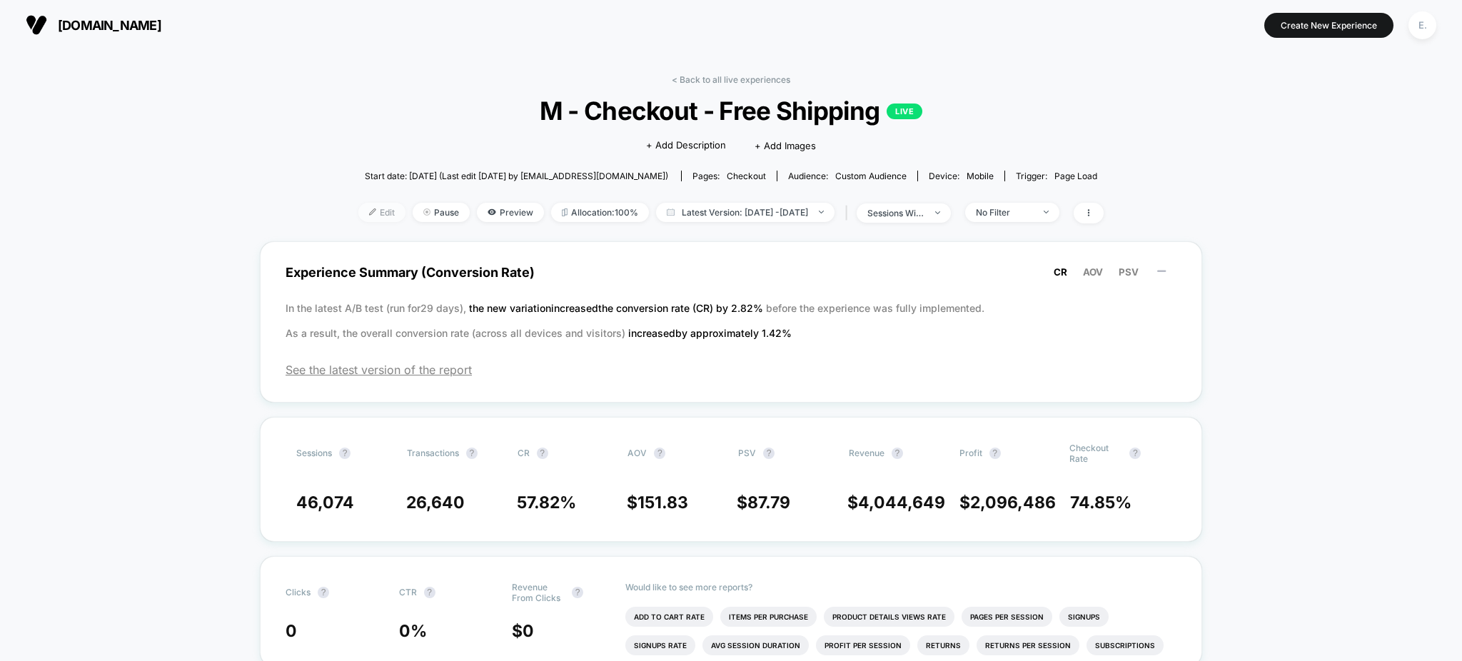
click at [368, 213] on span "Edit" at bounding box center [381, 212] width 47 height 19
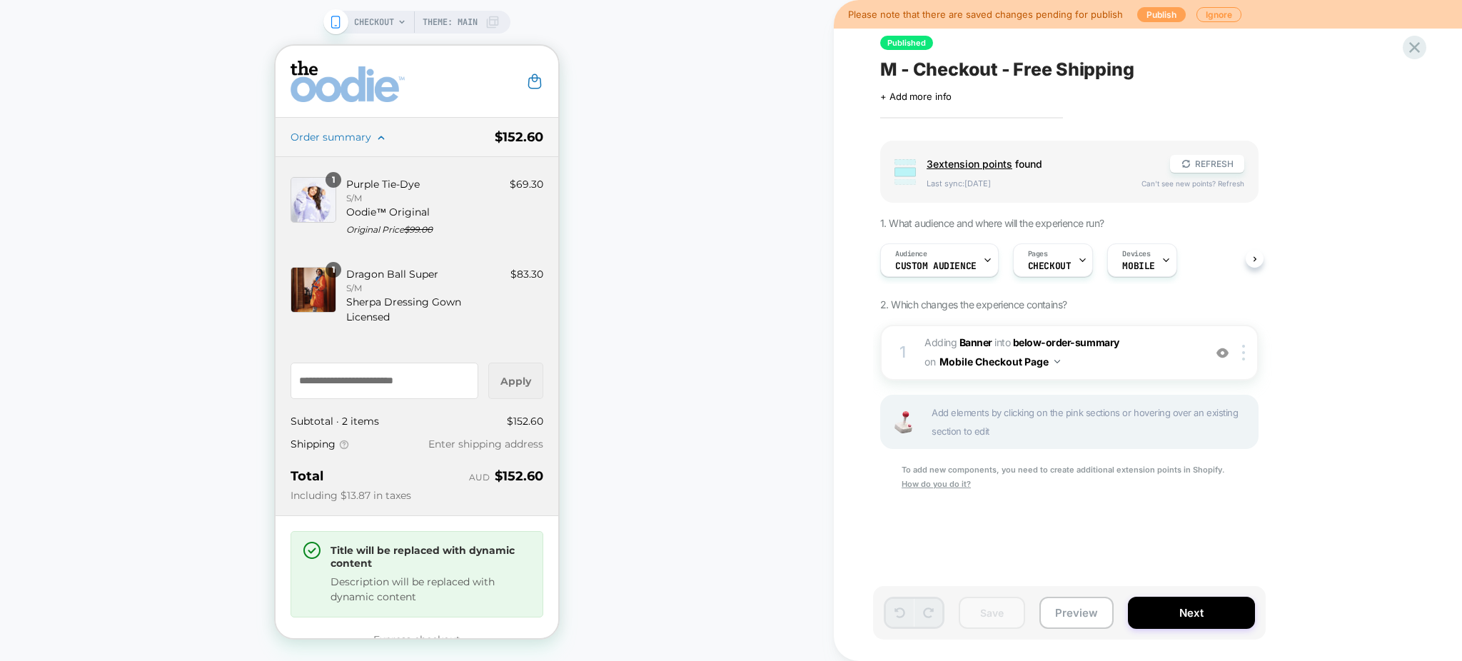
click at [1153, 19] on button "Publish" at bounding box center [1162, 14] width 49 height 15
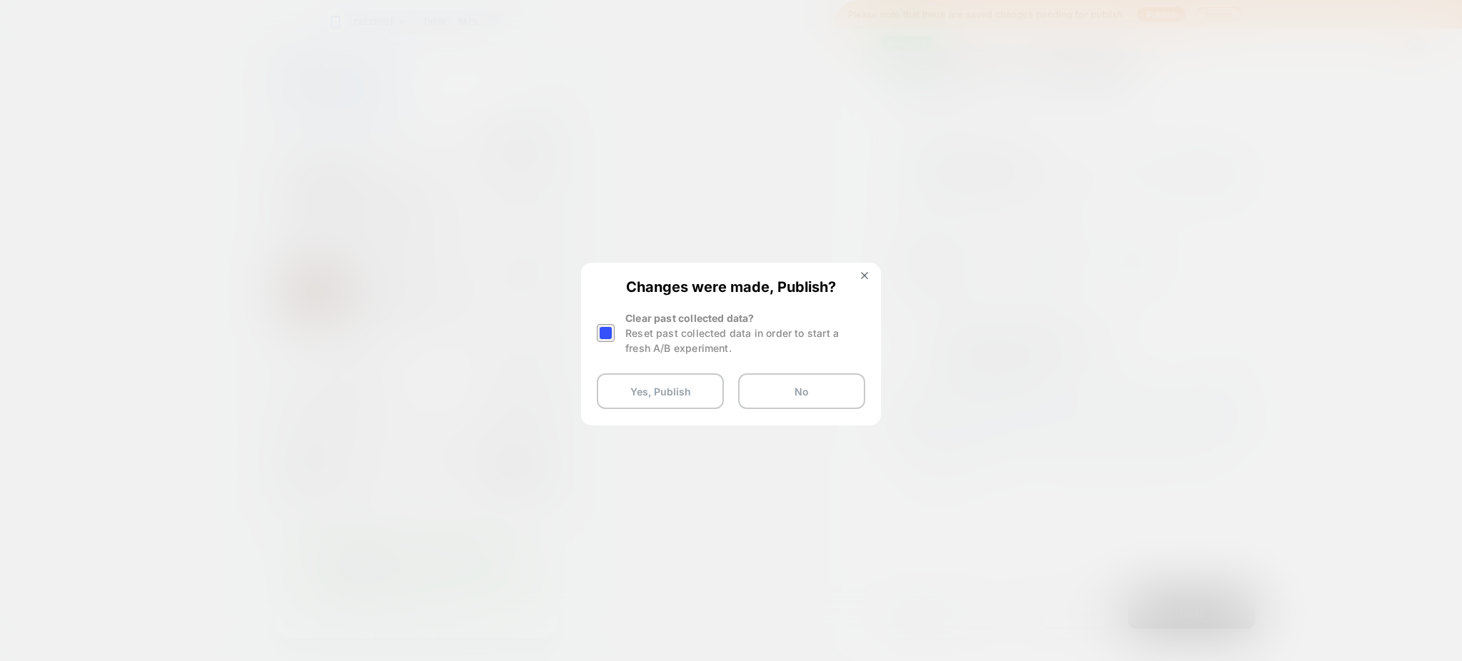
click at [606, 332] on div at bounding box center [606, 333] width 18 height 18
click at [668, 406] on button "Yes, Publish" at bounding box center [660, 391] width 127 height 36
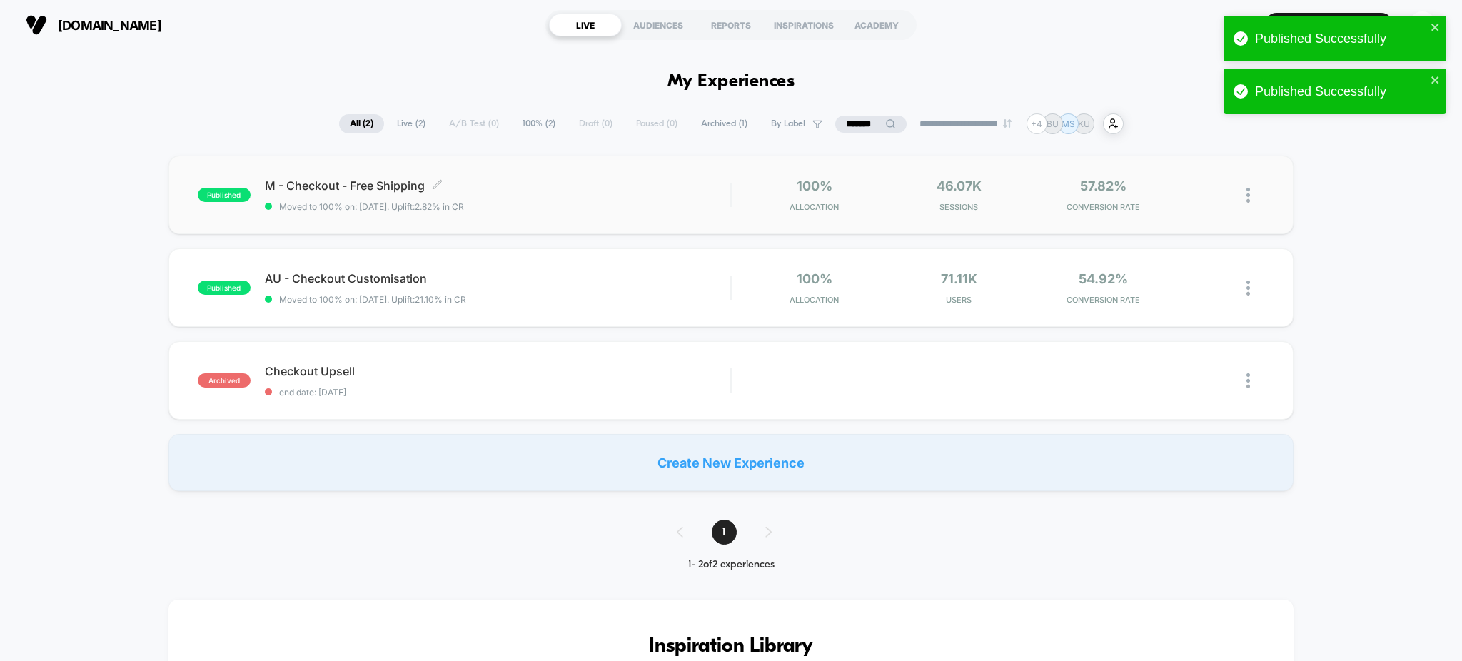
click at [619, 210] on span "Moved to 100% on: [DATE] . Uplift: 2.82% in CR" at bounding box center [498, 206] width 466 height 11
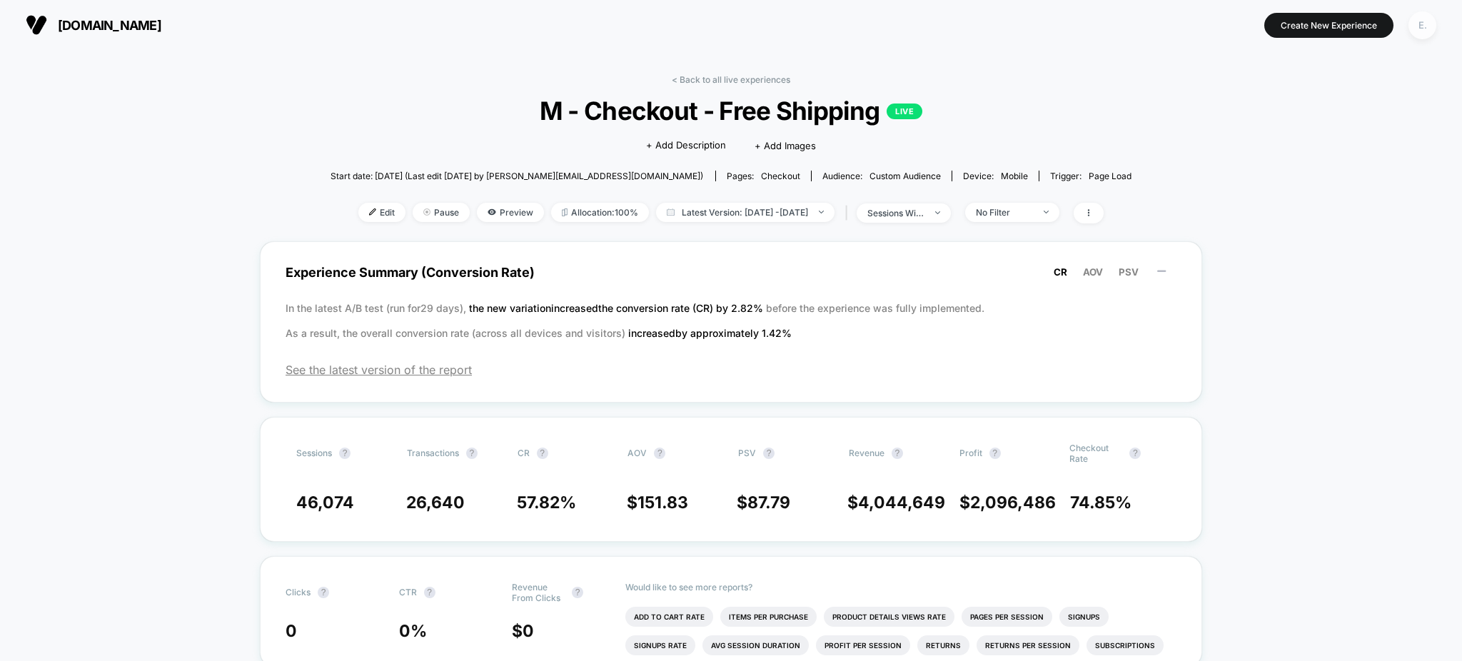
click at [1421, 31] on div "E." at bounding box center [1423, 25] width 28 height 28
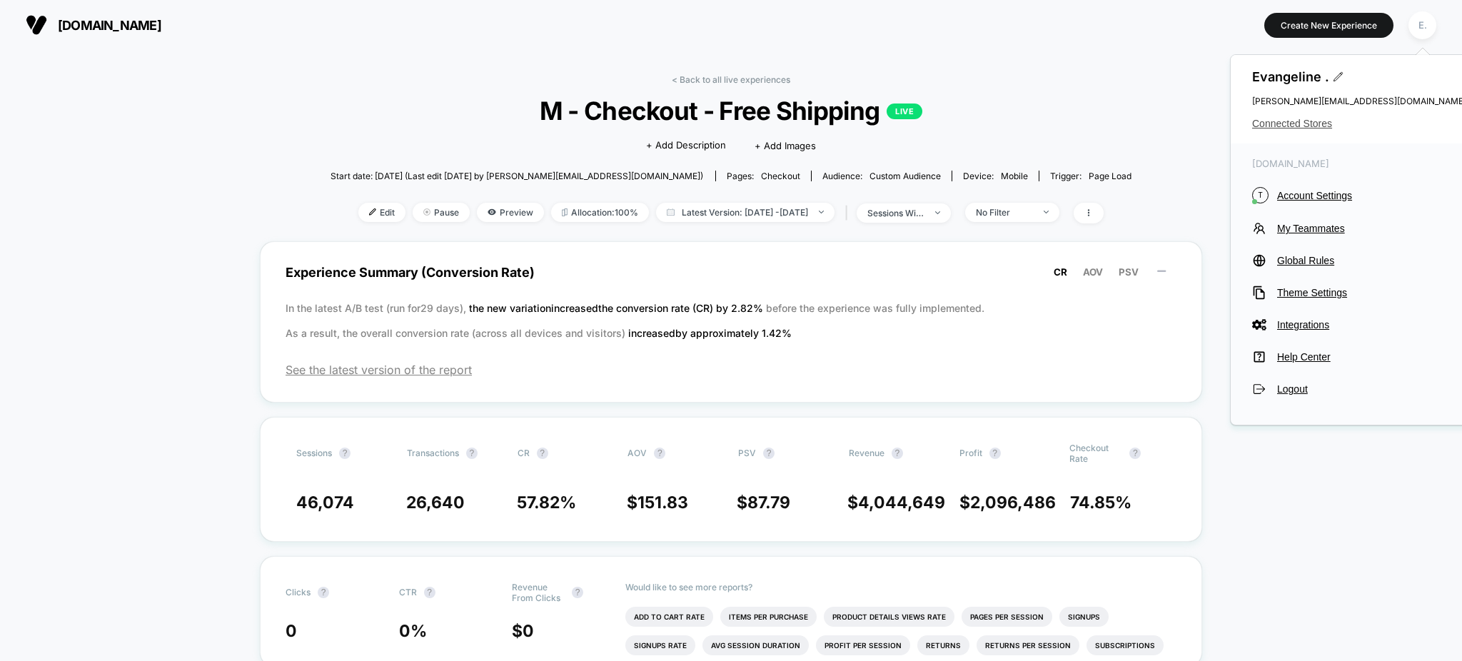
click at [1286, 126] on span "Connected Stores" at bounding box center [1360, 123] width 214 height 11
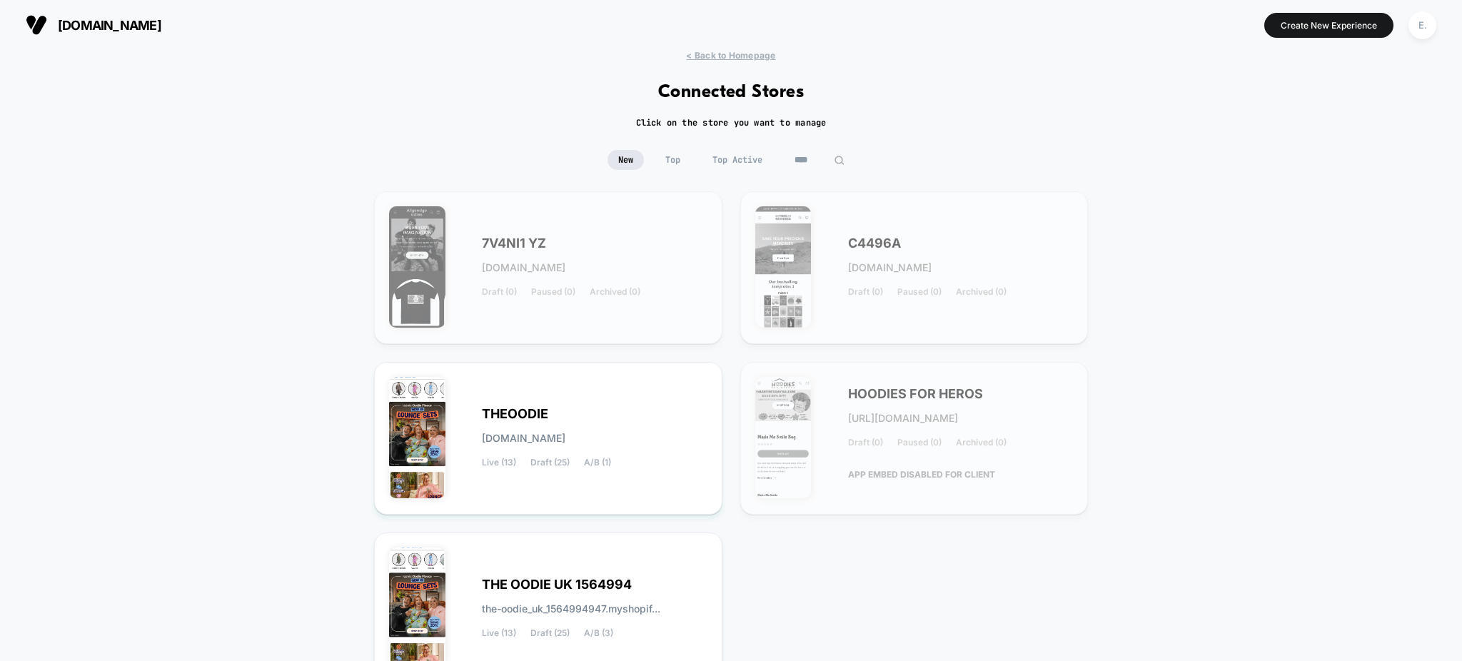
click at [807, 164] on input "****" at bounding box center [819, 160] width 71 height 20
click at [807, 164] on input "****" at bounding box center [819, 160] width 143 height 20
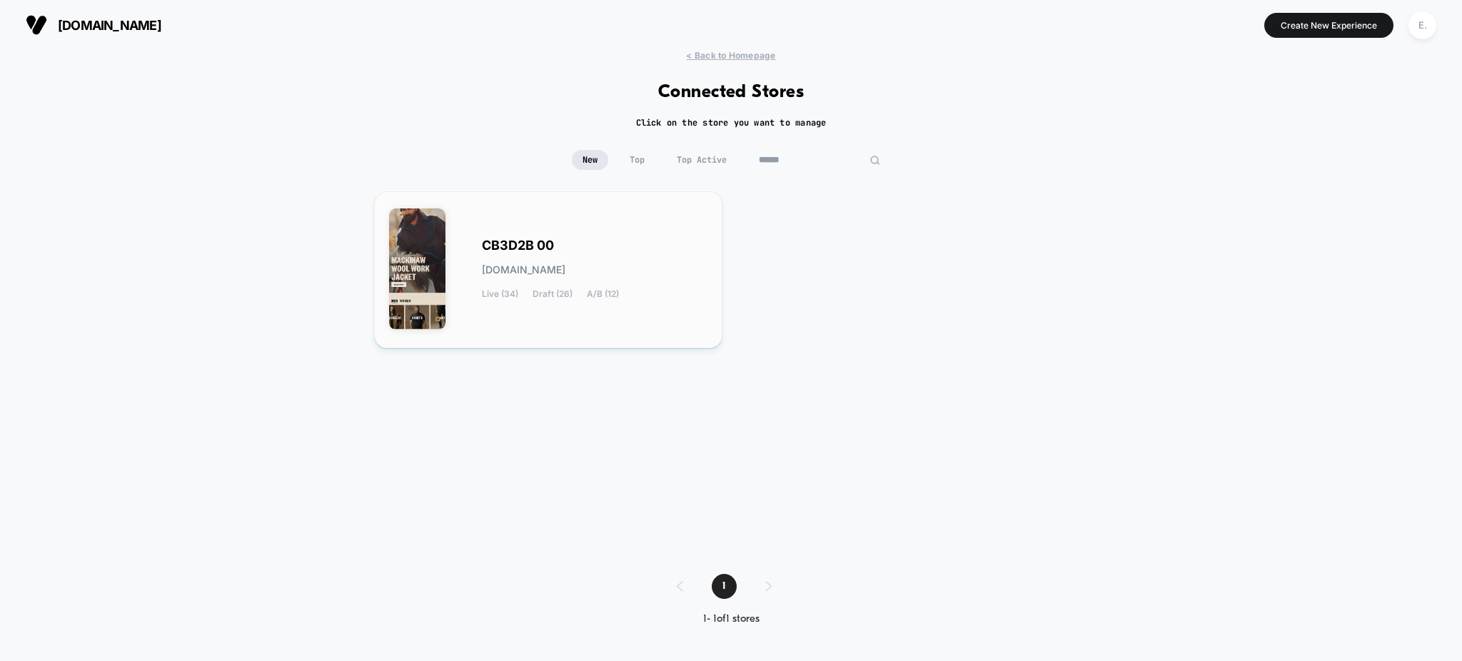
type input "******"
click at [682, 219] on div "CB3D2B 00 [DOMAIN_NAME] Live (34) Draft (26) A/B (12)" at bounding box center [548, 269] width 318 height 127
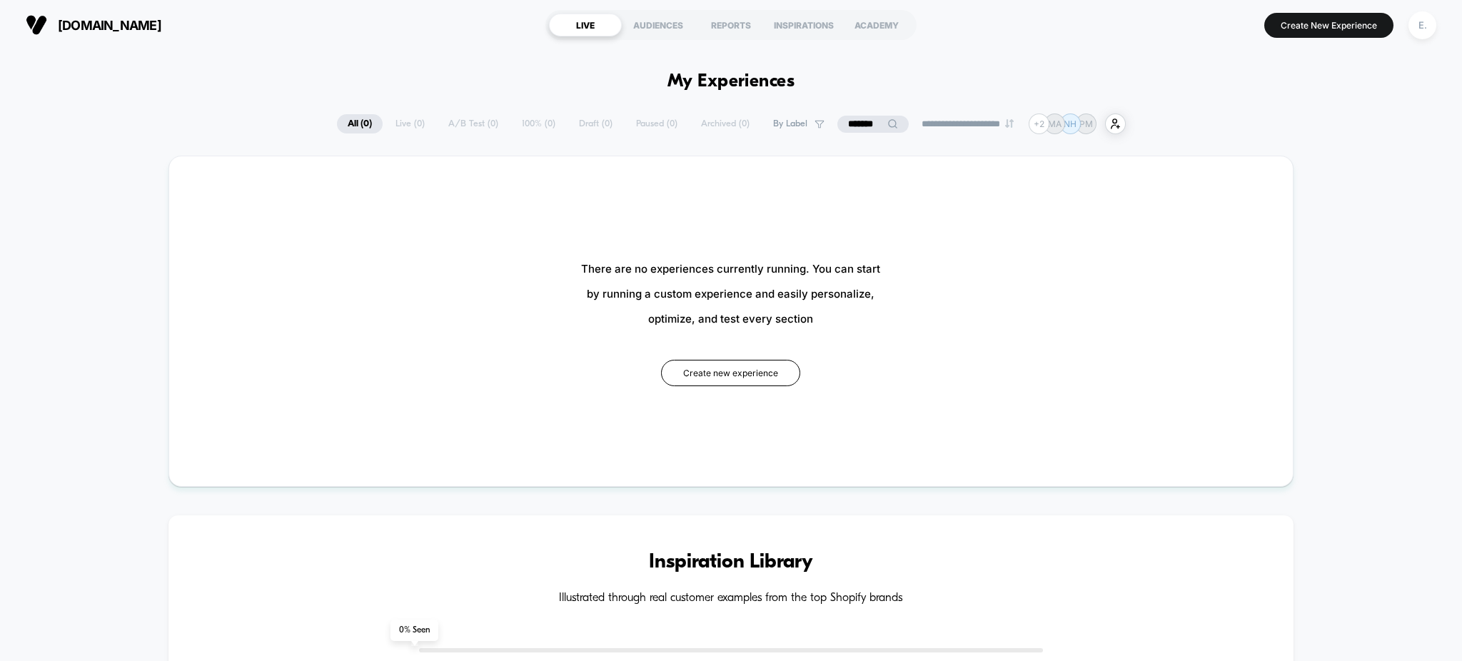
click at [848, 118] on input "*******" at bounding box center [873, 124] width 71 height 17
click at [848, 118] on input "*******" at bounding box center [873, 124] width 143 height 17
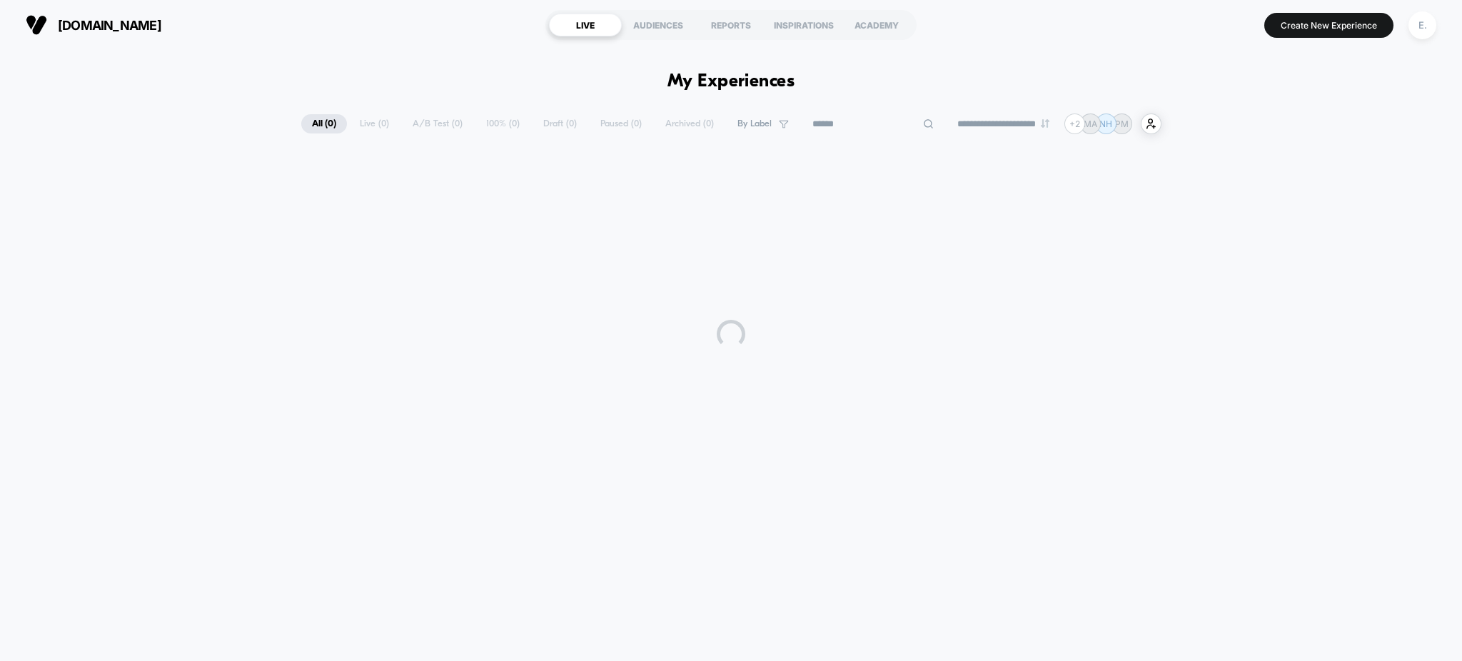
click at [1274, 9] on section "Create New Experience E." at bounding box center [1208, 25] width 466 height 36
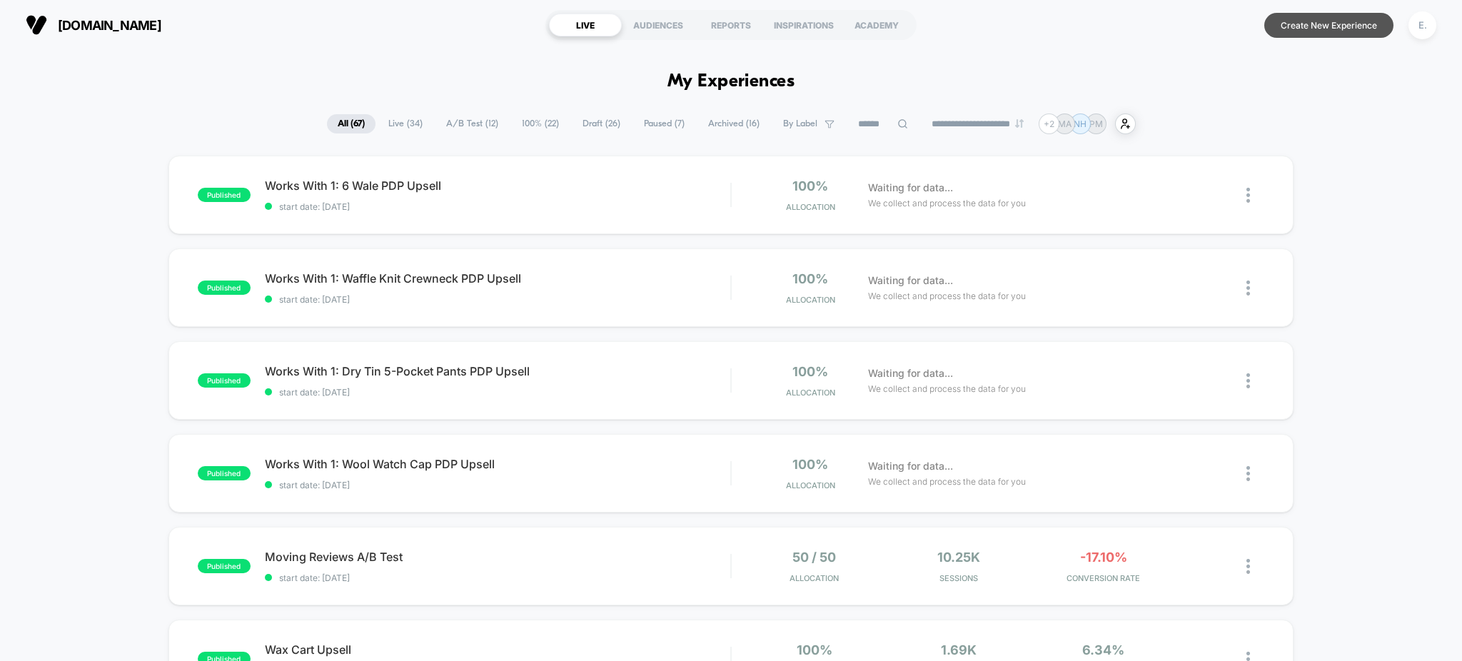
click at [1277, 21] on button "Create New Experience" at bounding box center [1329, 25] width 129 height 25
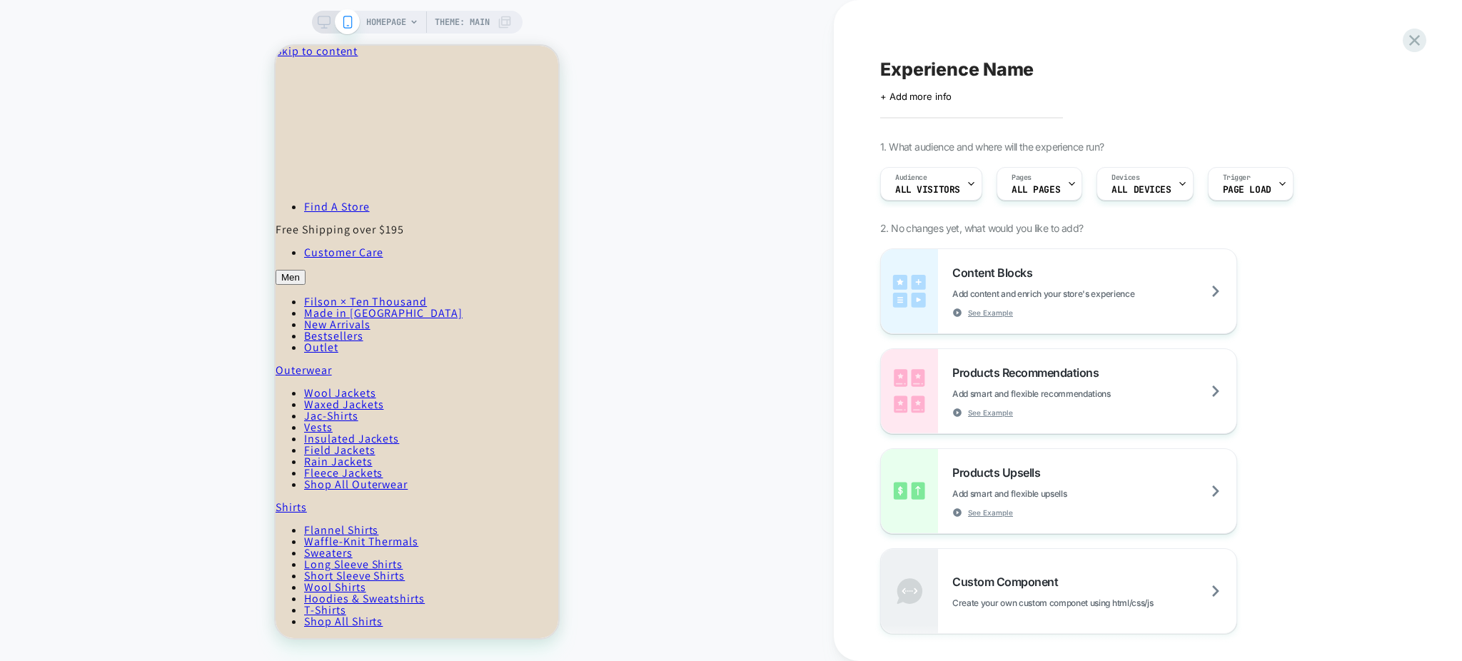
click at [391, 21] on span "HOMEPAGE" at bounding box center [386, 22] width 40 height 23
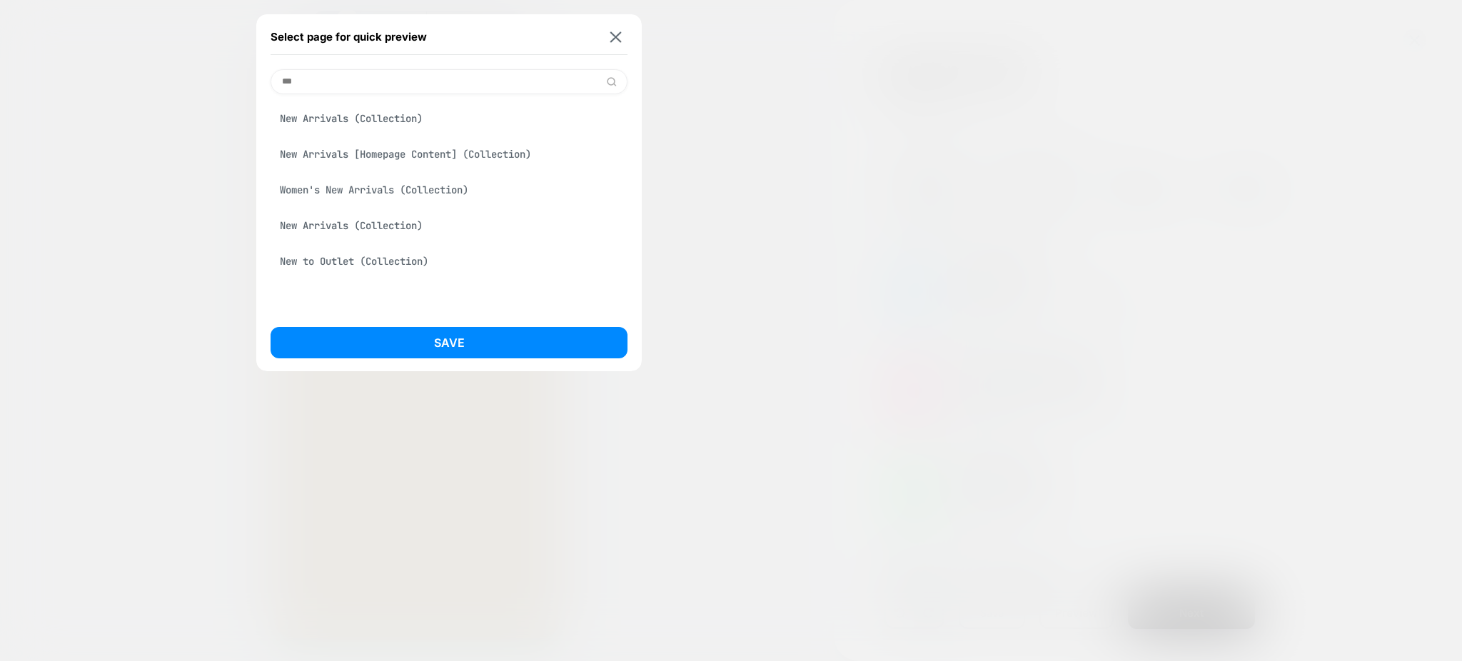
type input "***"
click at [436, 122] on div "New Arrivals (Collection)" at bounding box center [449, 118] width 357 height 27
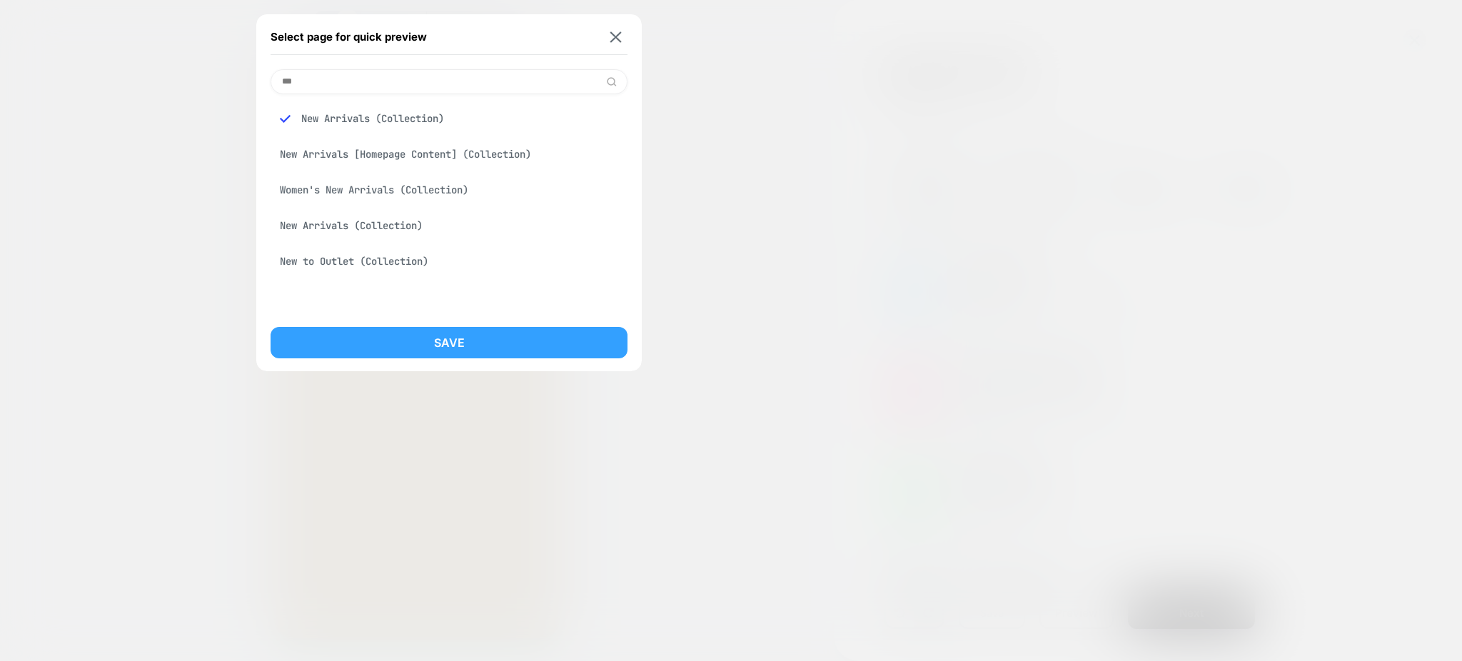
click at [460, 350] on button "Save" at bounding box center [449, 342] width 357 height 31
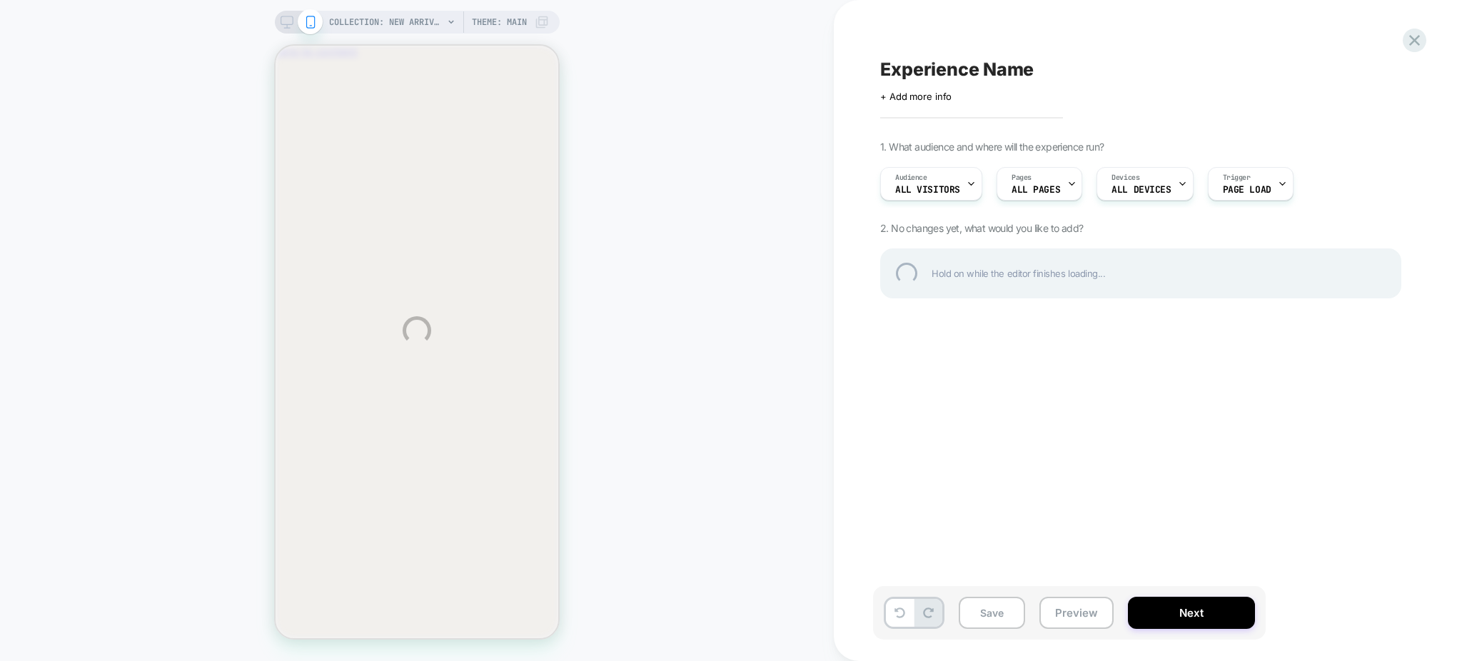
click at [283, 22] on div "COLLECTION: New Arrivals (Category) COLLECTION: New Arrivals (Category) Theme: …" at bounding box center [731, 330] width 1462 height 661
click at [288, 20] on div "COLLECTION: New Arrivals (Category) COLLECTION: New Arrivals (Category) Theme: …" at bounding box center [731, 330] width 1462 height 661
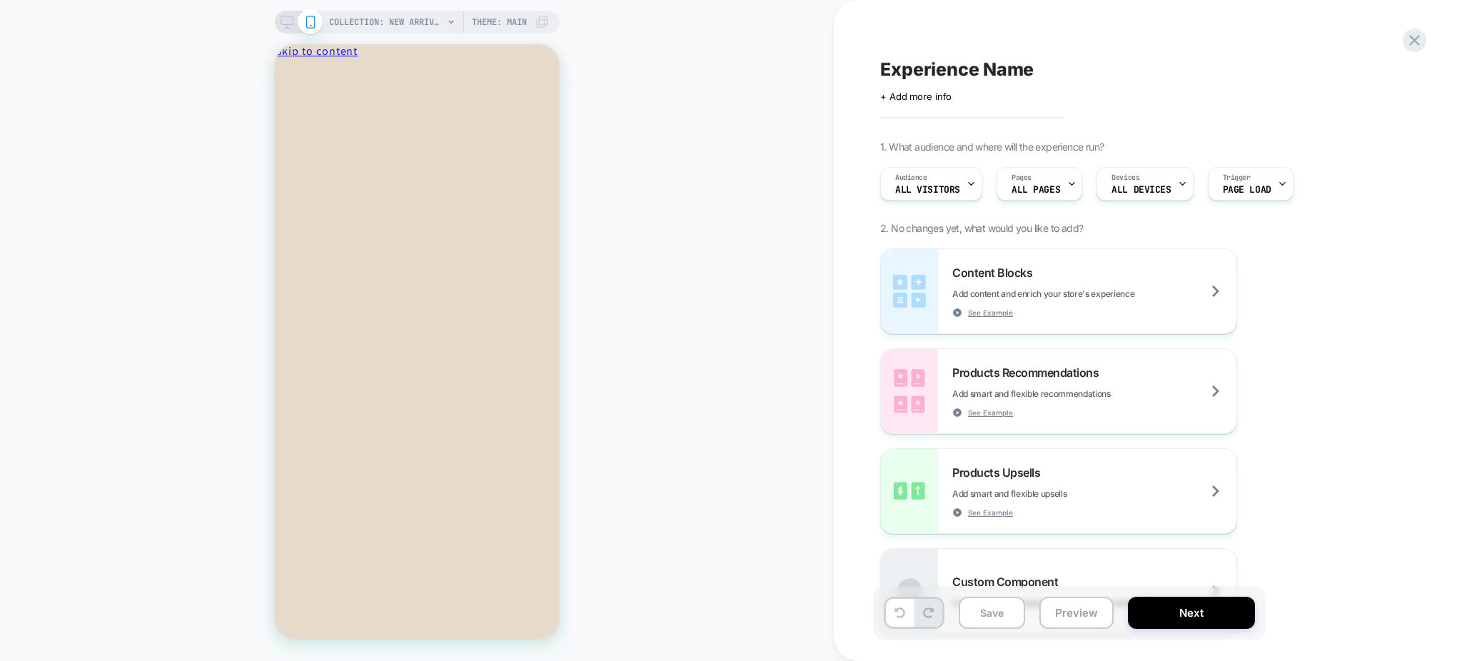
click at [284, 26] on icon at bounding box center [287, 22] width 13 height 13
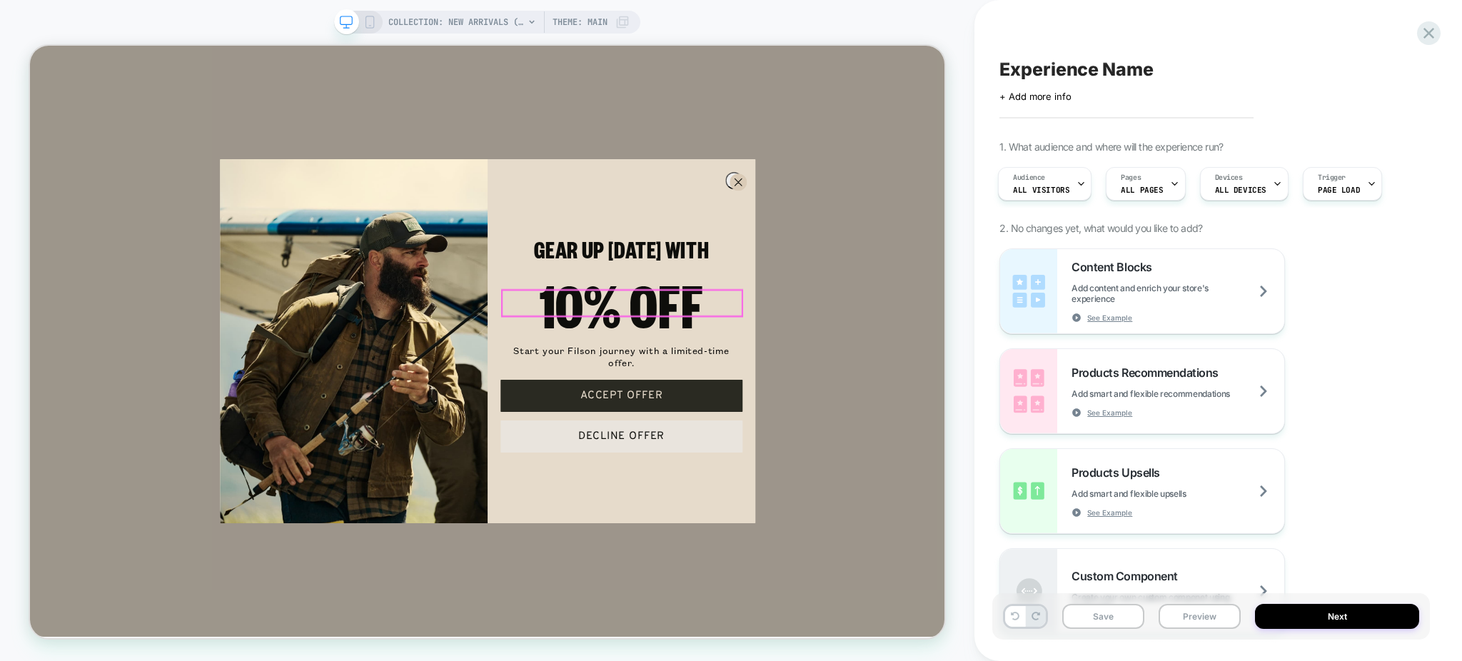
scroll to position [4951, 0]
click at [975, 226] on circle "Close dialog" at bounding box center [973, 227] width 21 height 21
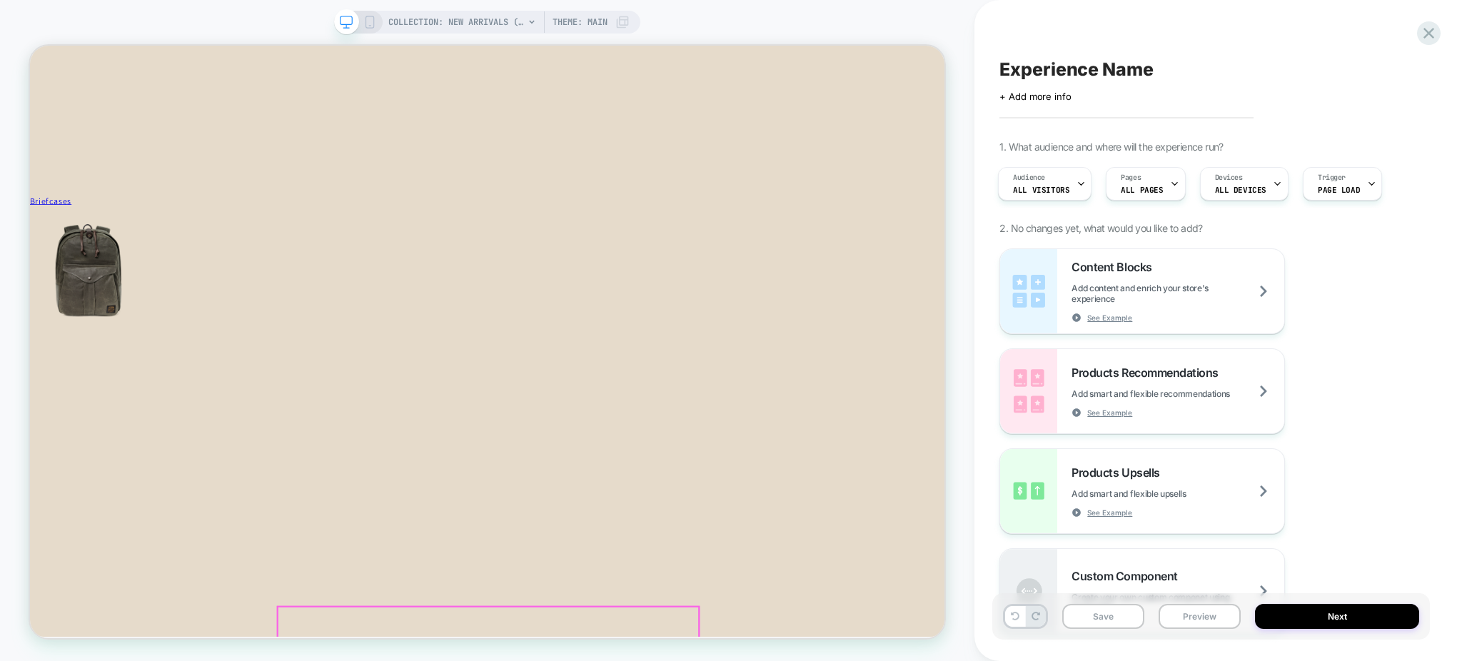
scroll to position [5617, 0]
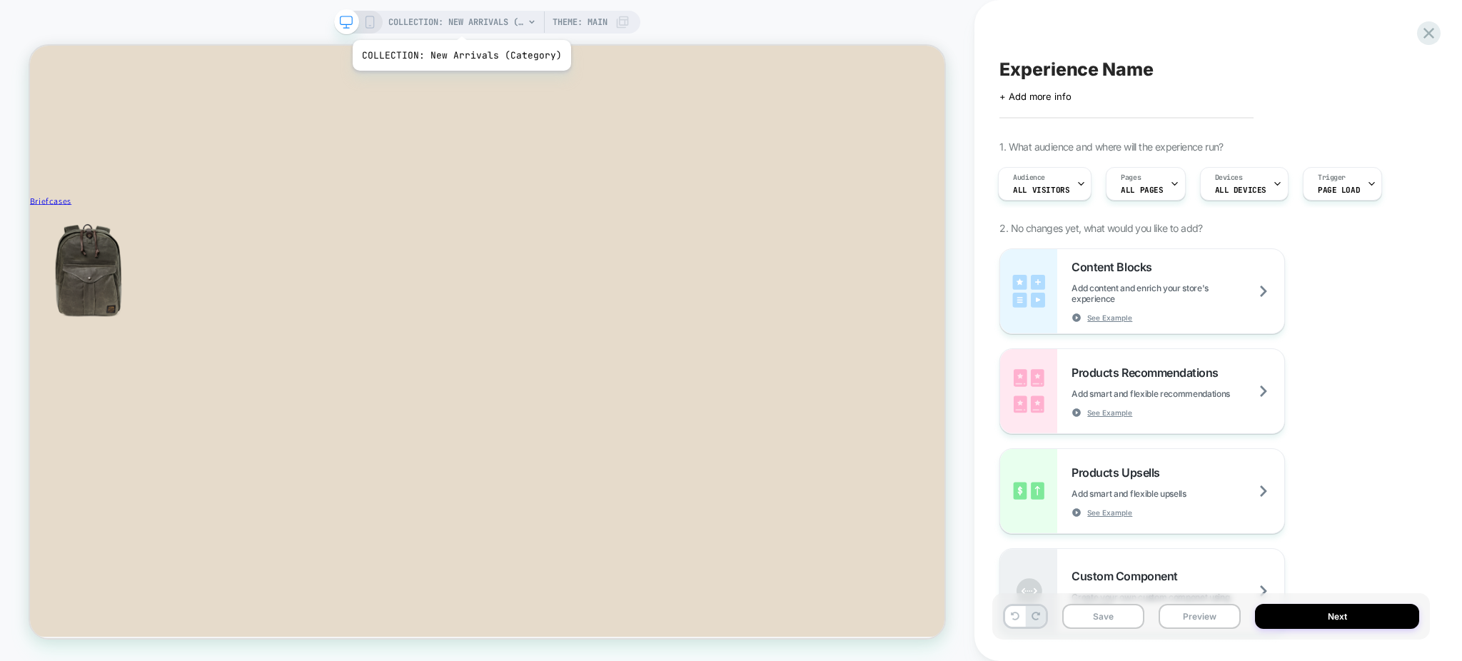
click at [459, 26] on span "COLLECTION: New Arrivals (Category)" at bounding box center [456, 22] width 136 height 23
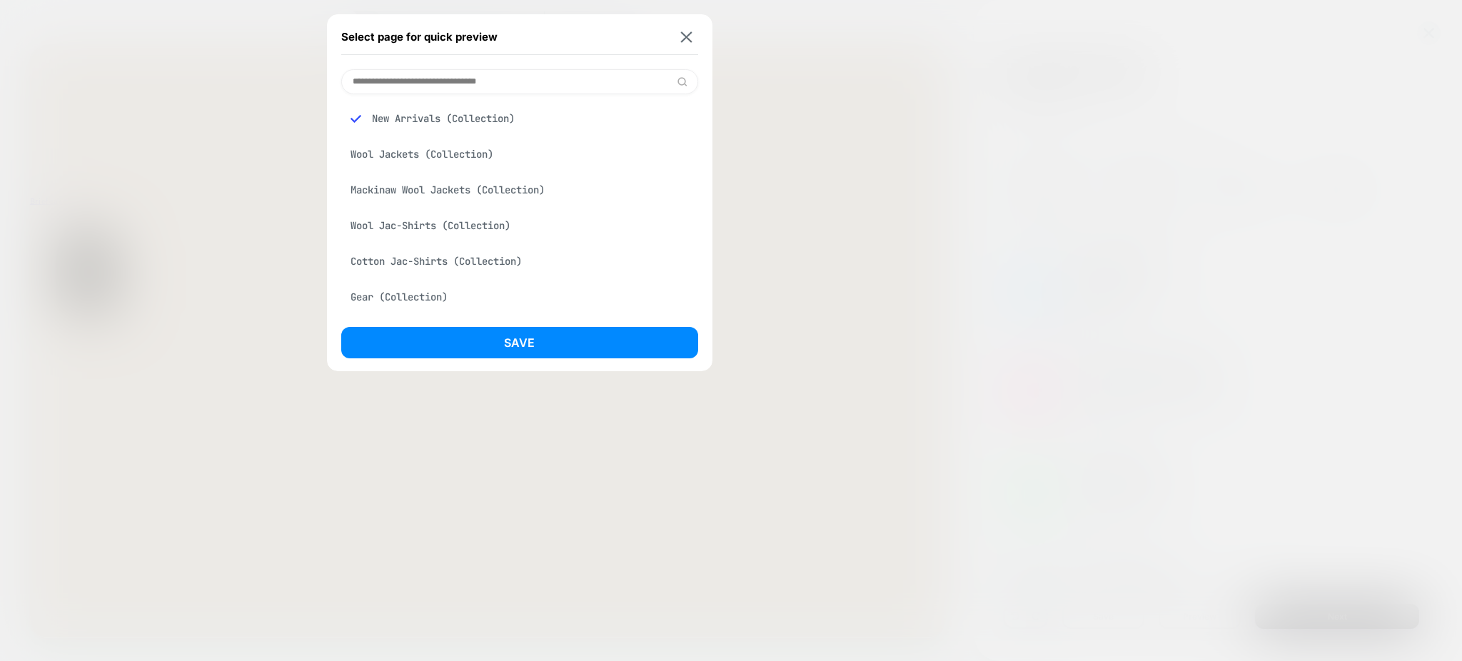
click at [434, 76] on input at bounding box center [519, 81] width 357 height 25
paste input "**********"
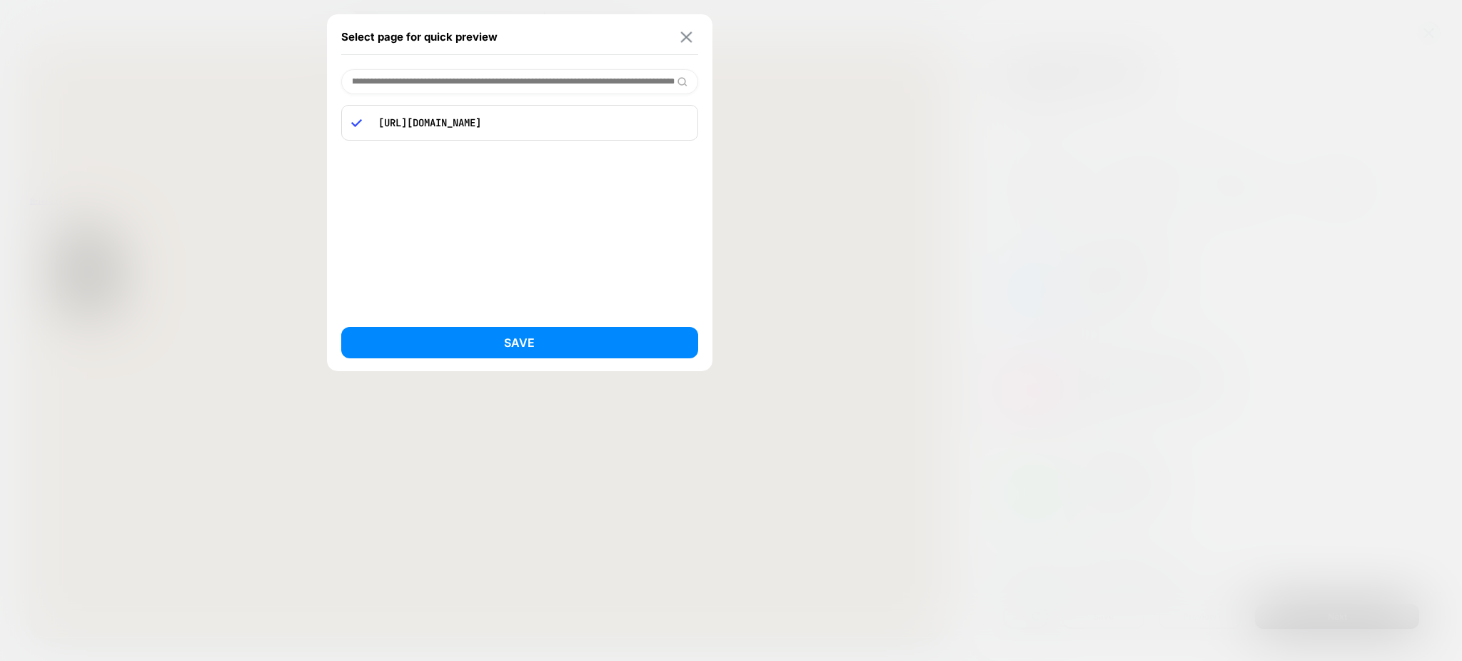
type input "**********"
click at [687, 31] on div "Select page for quick preview" at bounding box center [519, 37] width 357 height 36
click at [687, 35] on img at bounding box center [686, 36] width 11 height 11
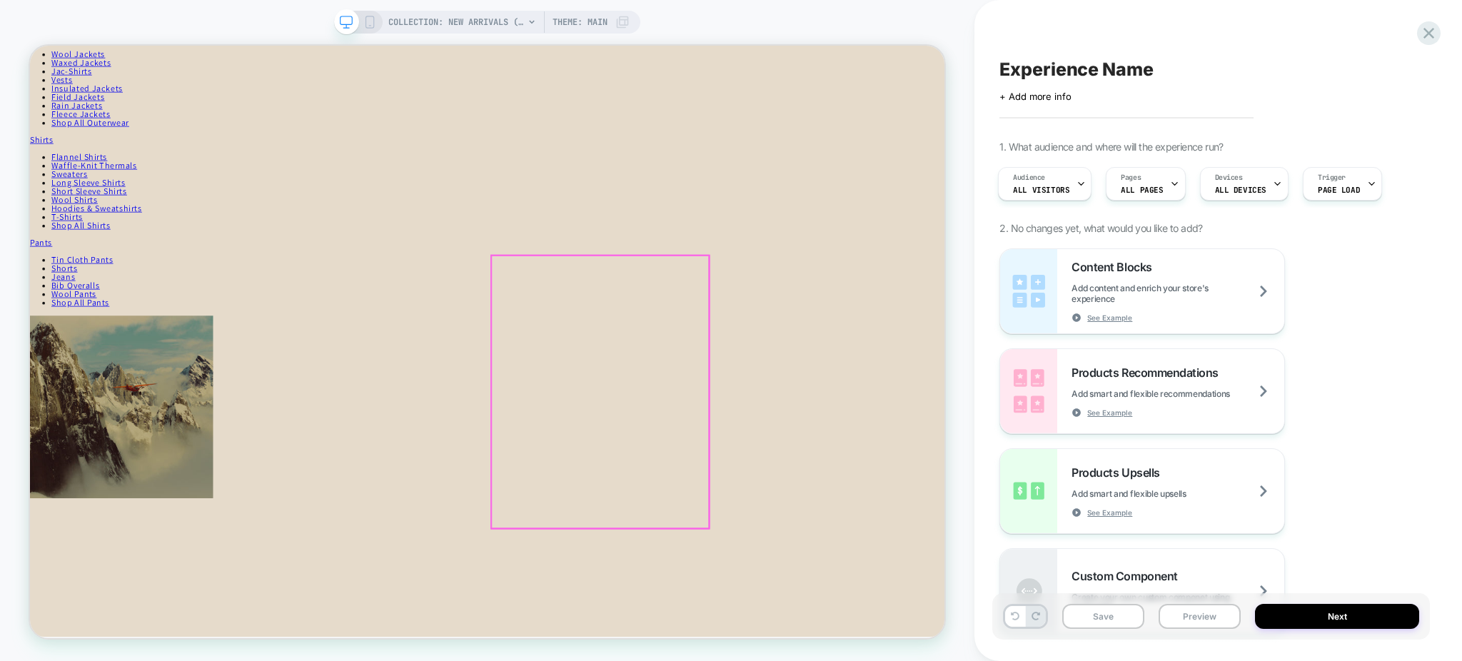
scroll to position [381, 0]
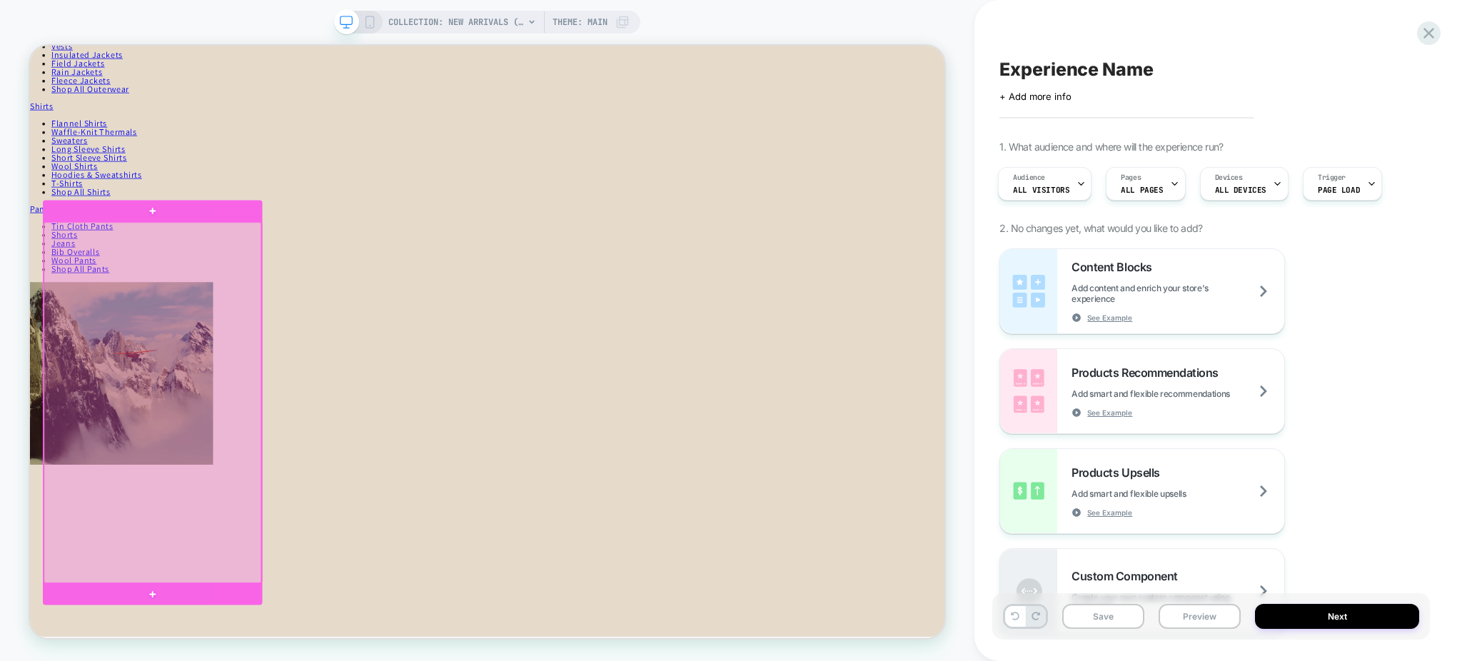
click at [131, 661] on div at bounding box center [194, 521] width 290 height 481
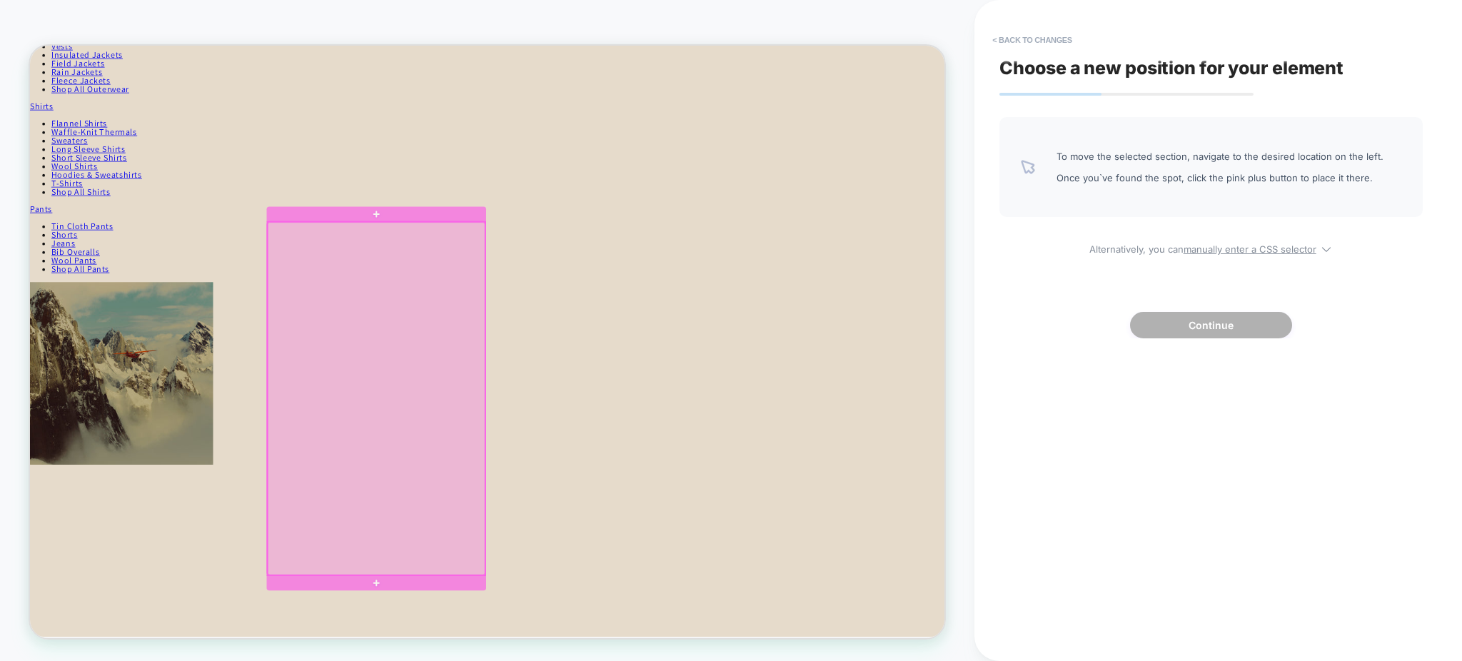
click at [627, 661] on div at bounding box center [492, 516] width 290 height 471
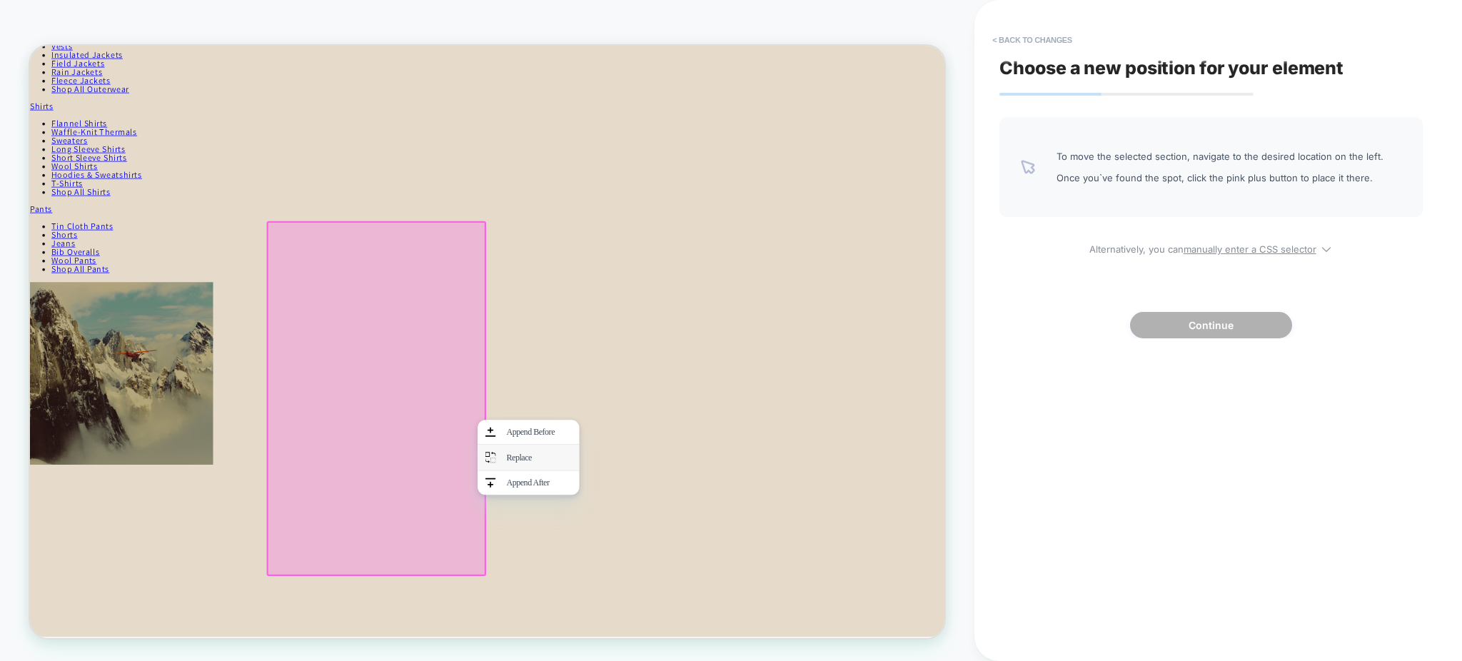
click at [660, 598] on div "Replace" at bounding box center [695, 595] width 136 height 34
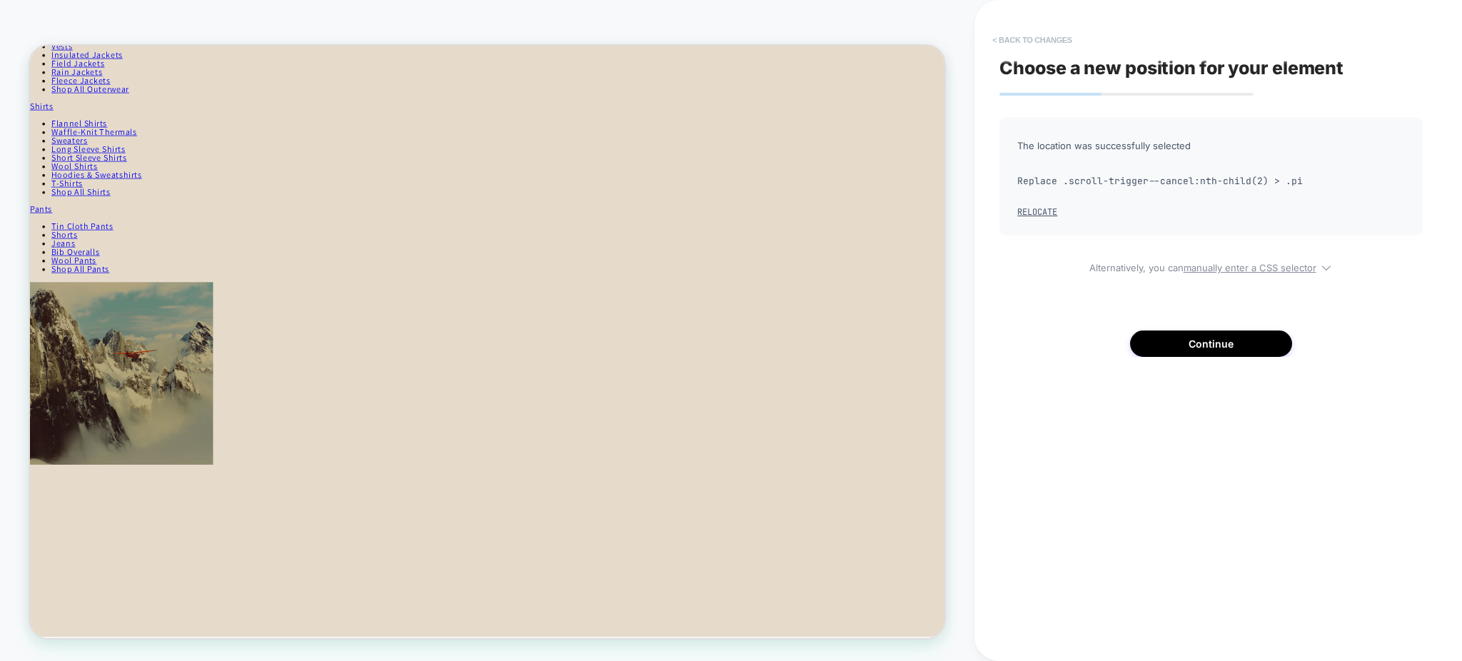
click at [1060, 46] on button "< Back to changes" at bounding box center [1032, 40] width 94 height 23
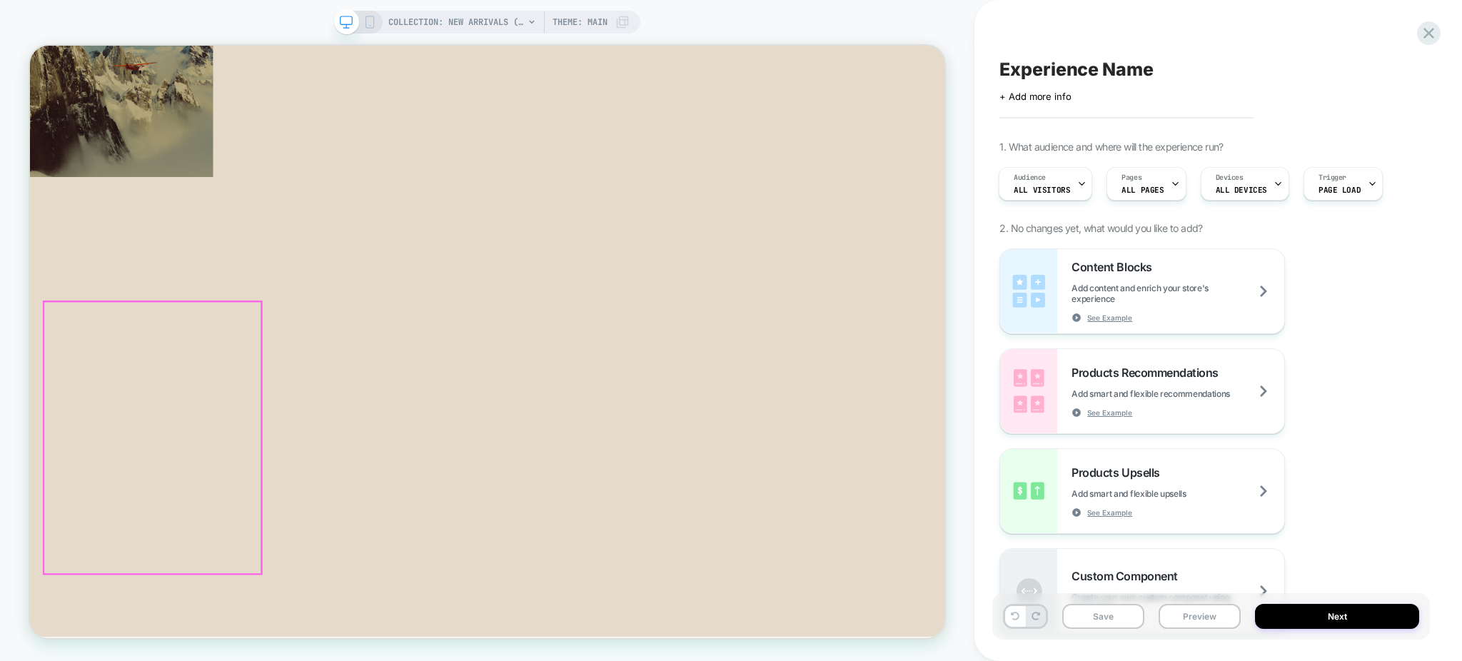
scroll to position [857, 0]
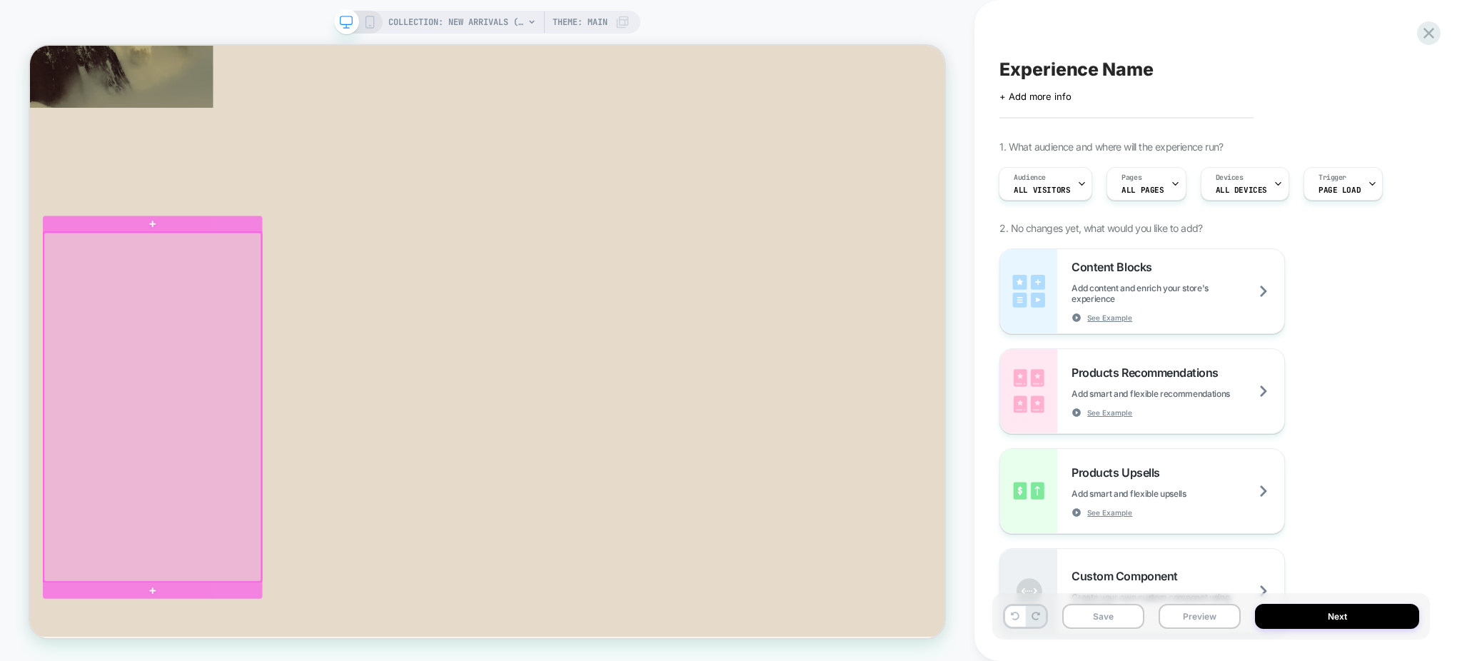
click at [325, 661] on div at bounding box center [194, 528] width 290 height 466
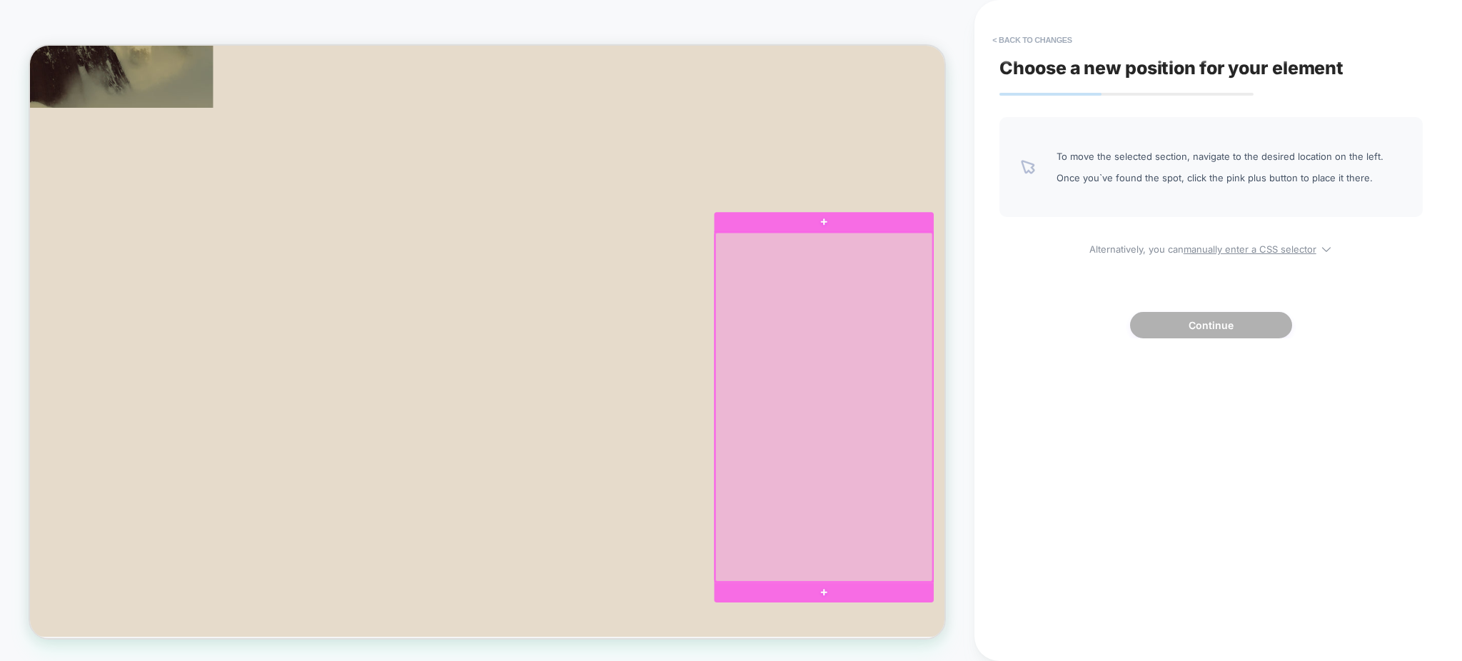
click at [1043, 661] on div at bounding box center [1089, 528] width 290 height 466
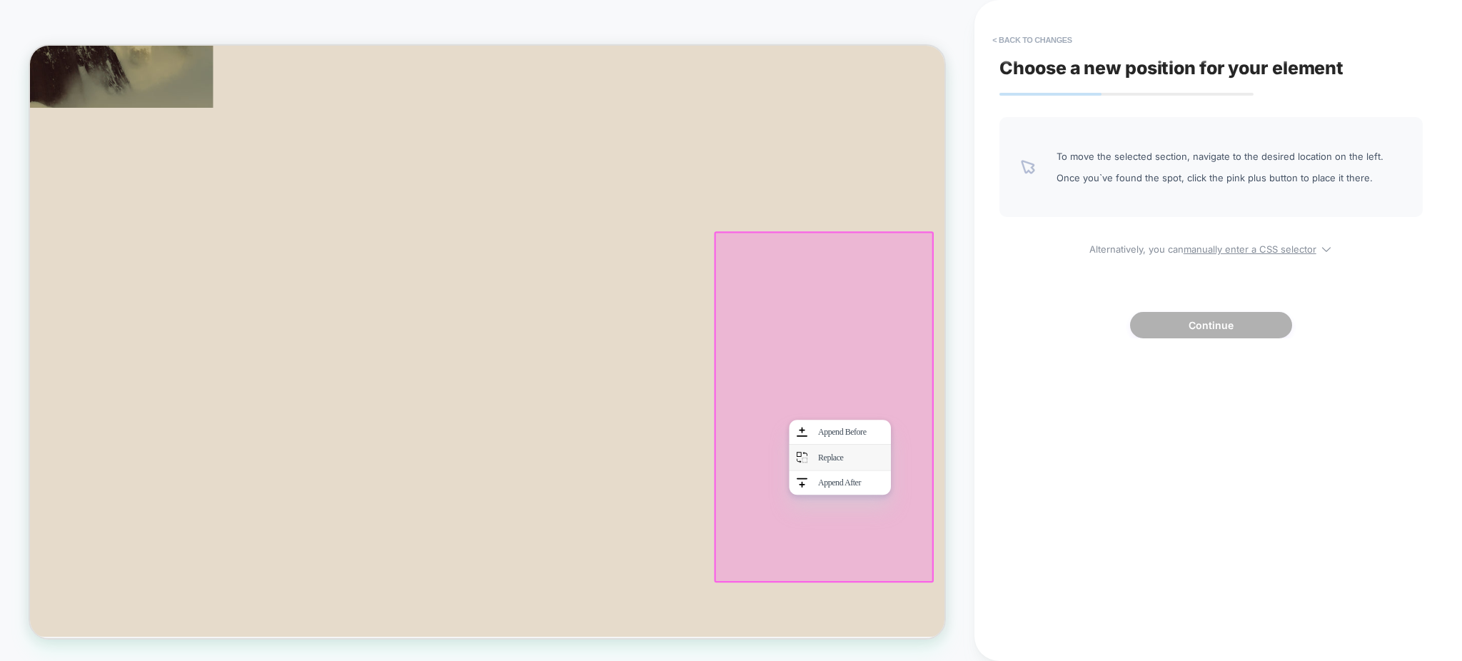
click at [1093, 593] on div "Replace" at bounding box center [1124, 594] width 87 height 11
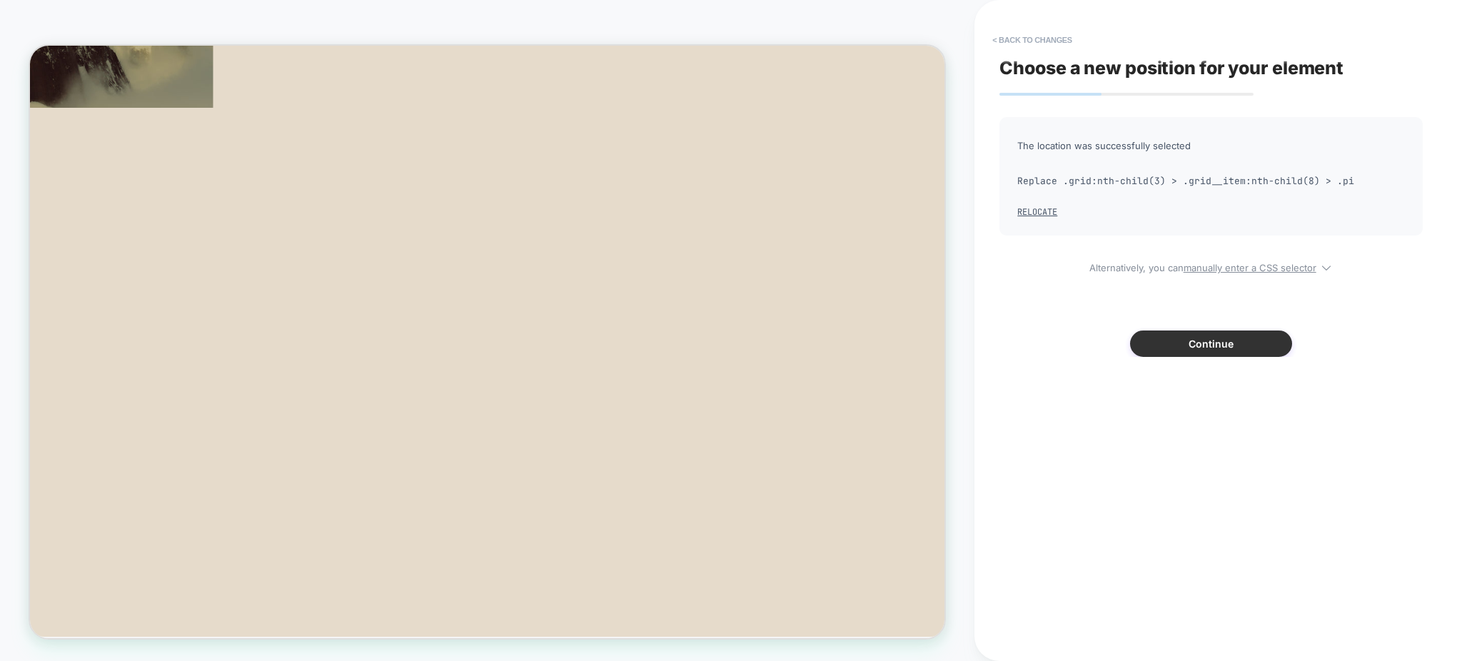
click at [1235, 348] on button "Continue" at bounding box center [1211, 344] width 162 height 26
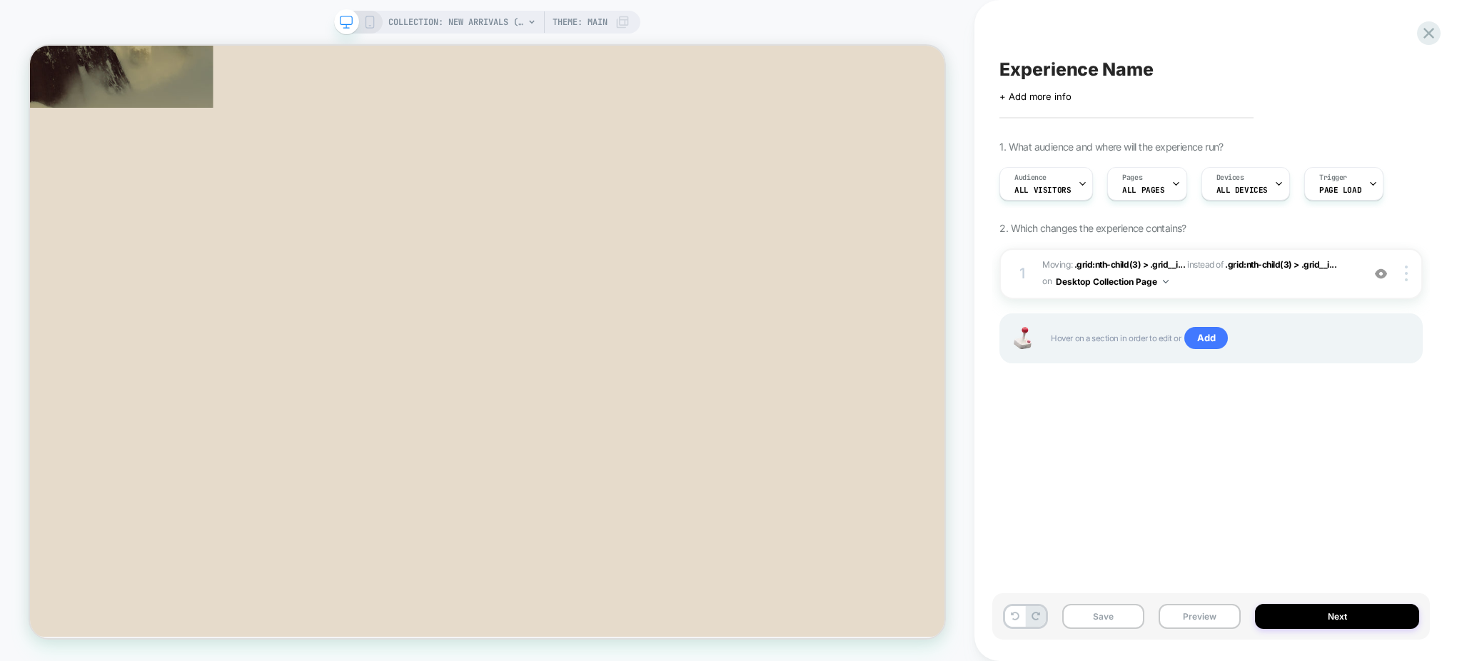
scroll to position [0, 1]
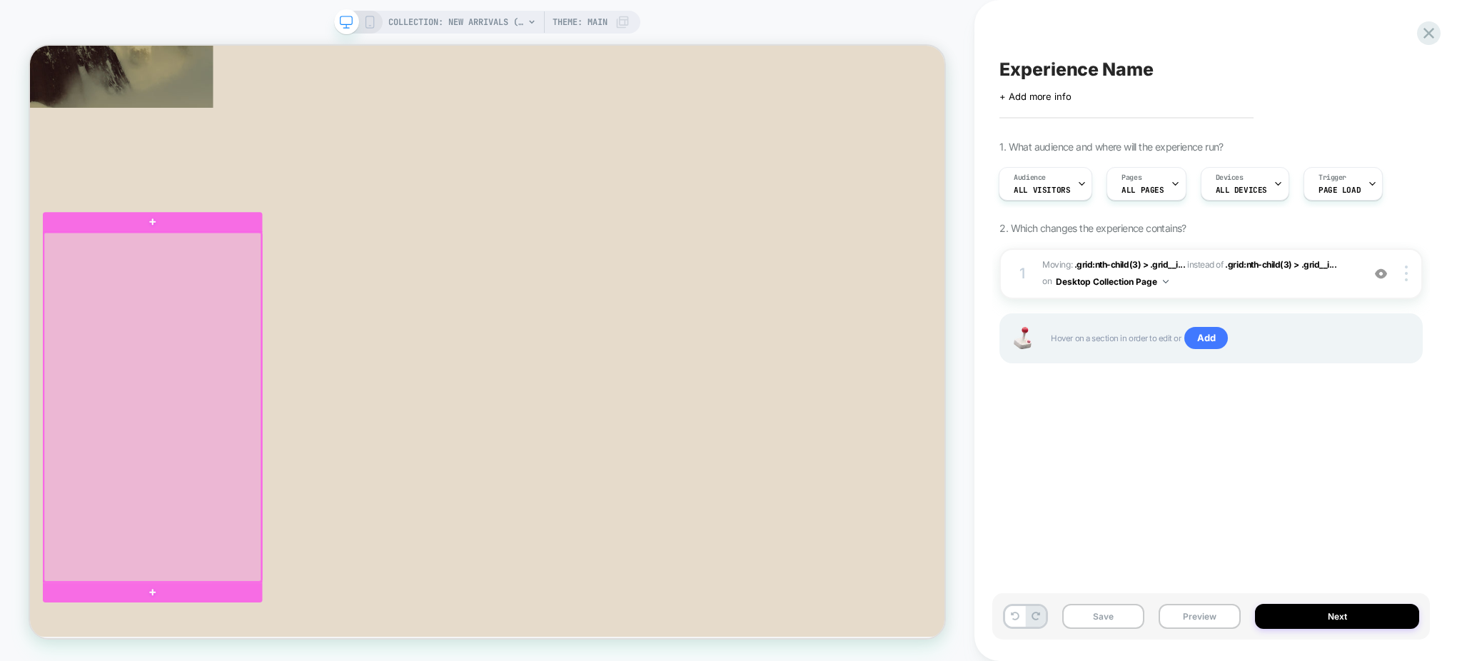
click at [328, 661] on div at bounding box center [194, 528] width 290 height 466
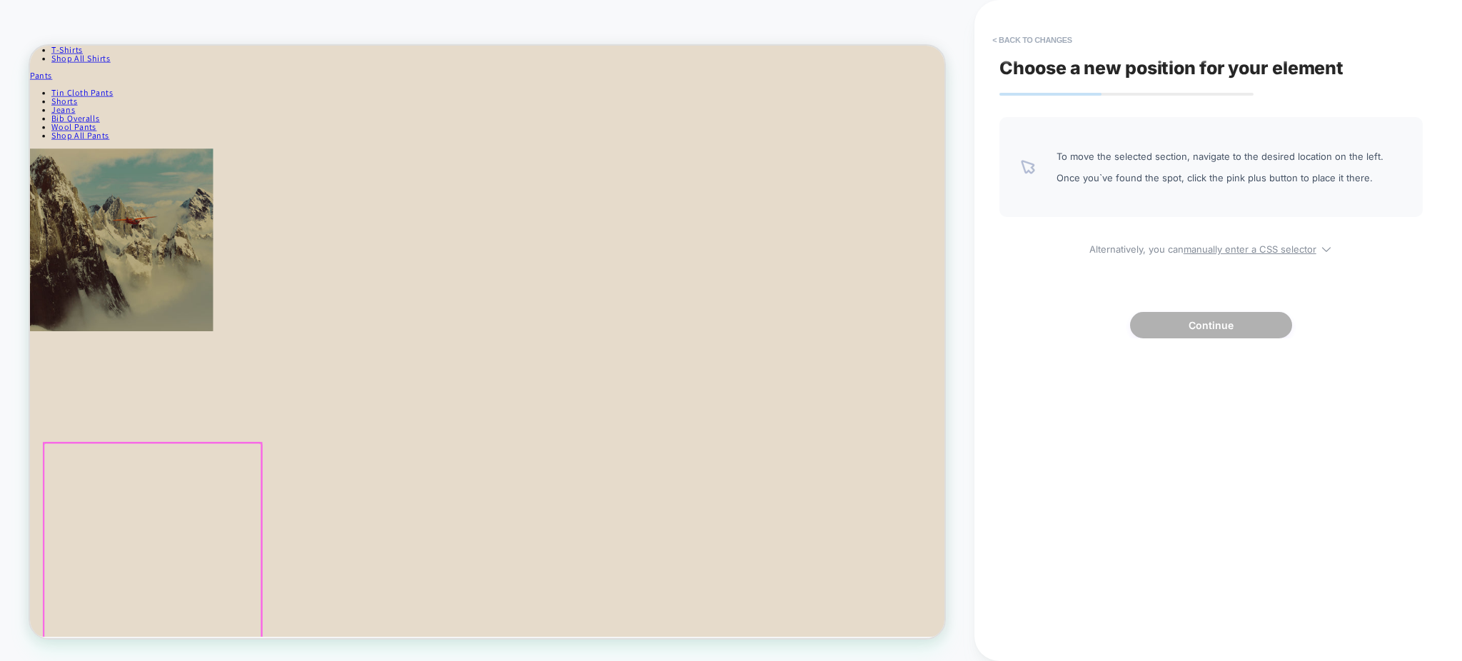
scroll to position [476, 0]
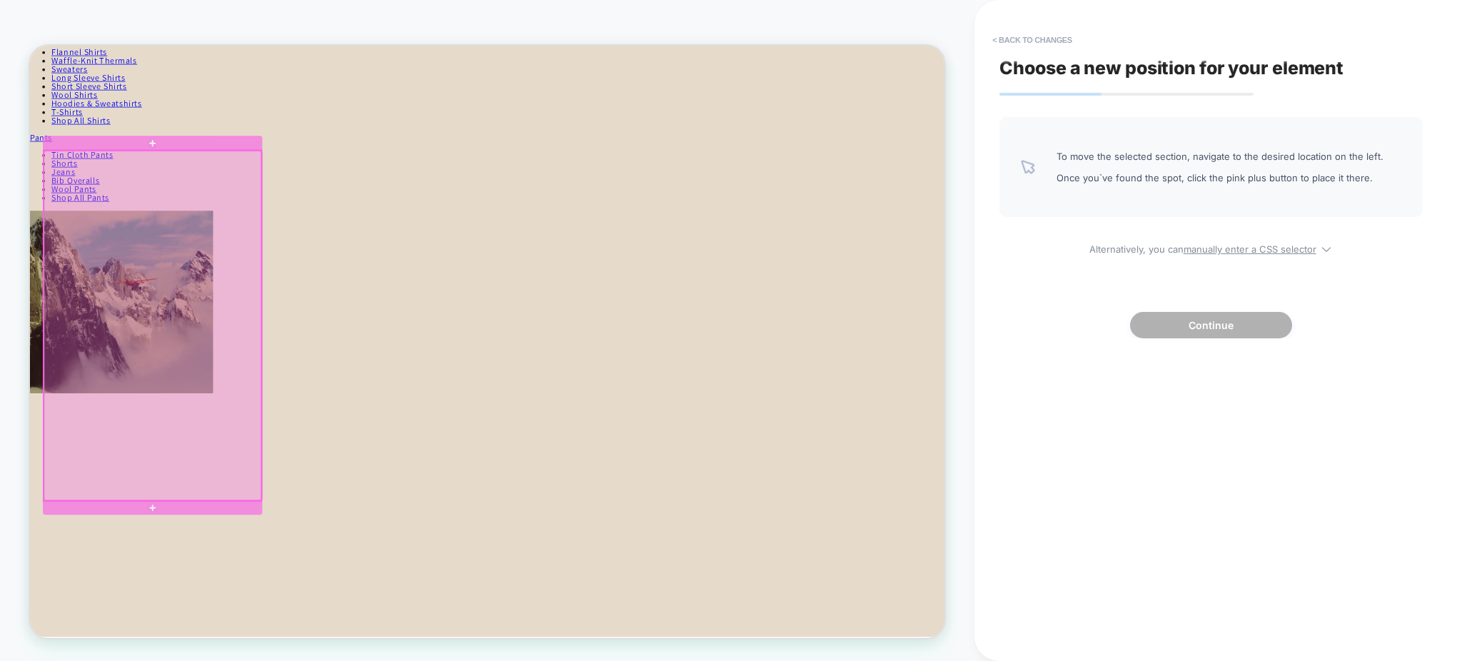
click at [328, 628] on div at bounding box center [194, 419] width 290 height 466
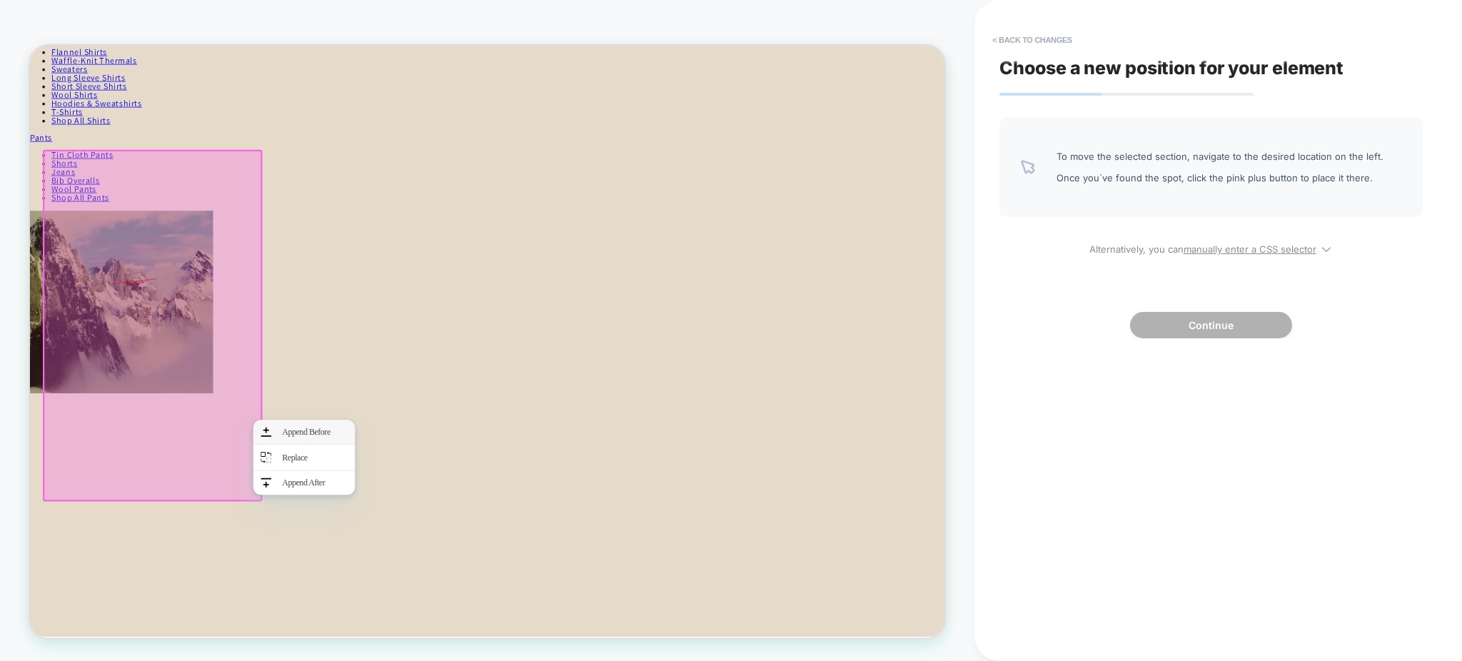
click at [353, 571] on div "Append Before" at bounding box center [396, 561] width 136 height 32
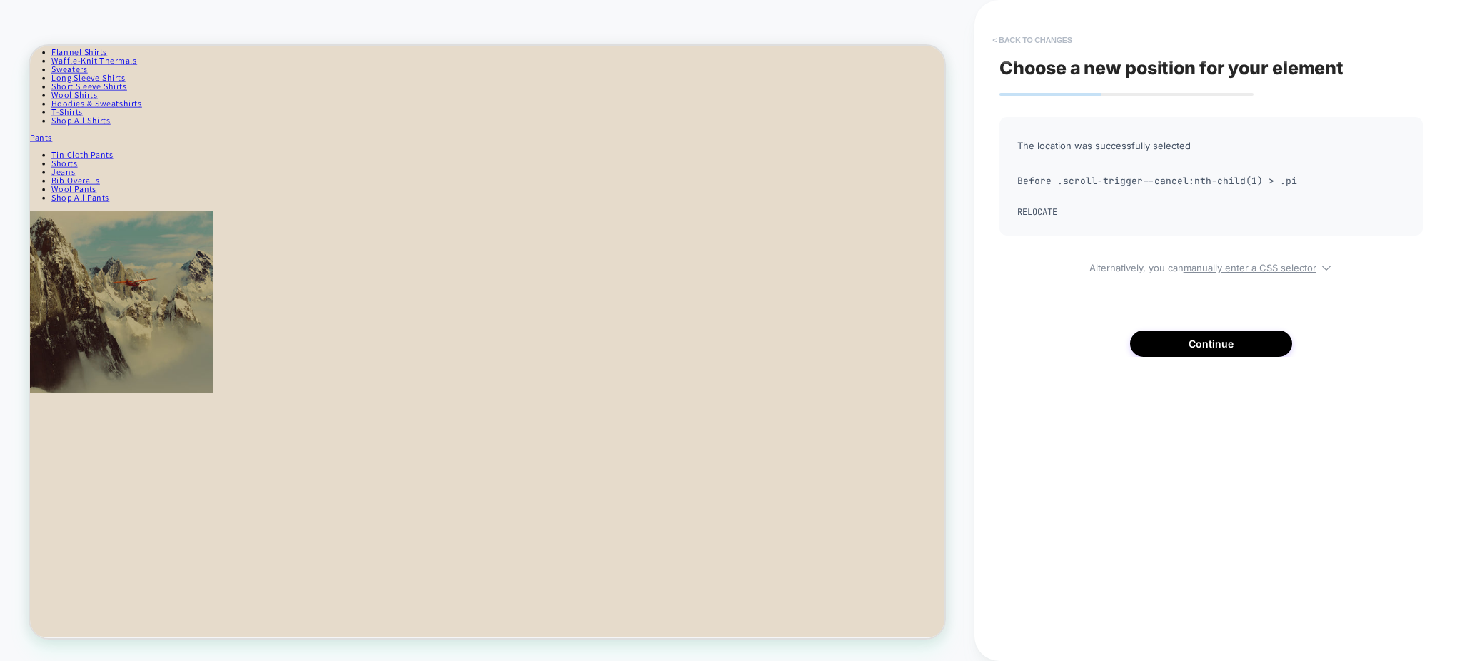
click at [1053, 45] on button "< Back to changes" at bounding box center [1032, 40] width 94 height 23
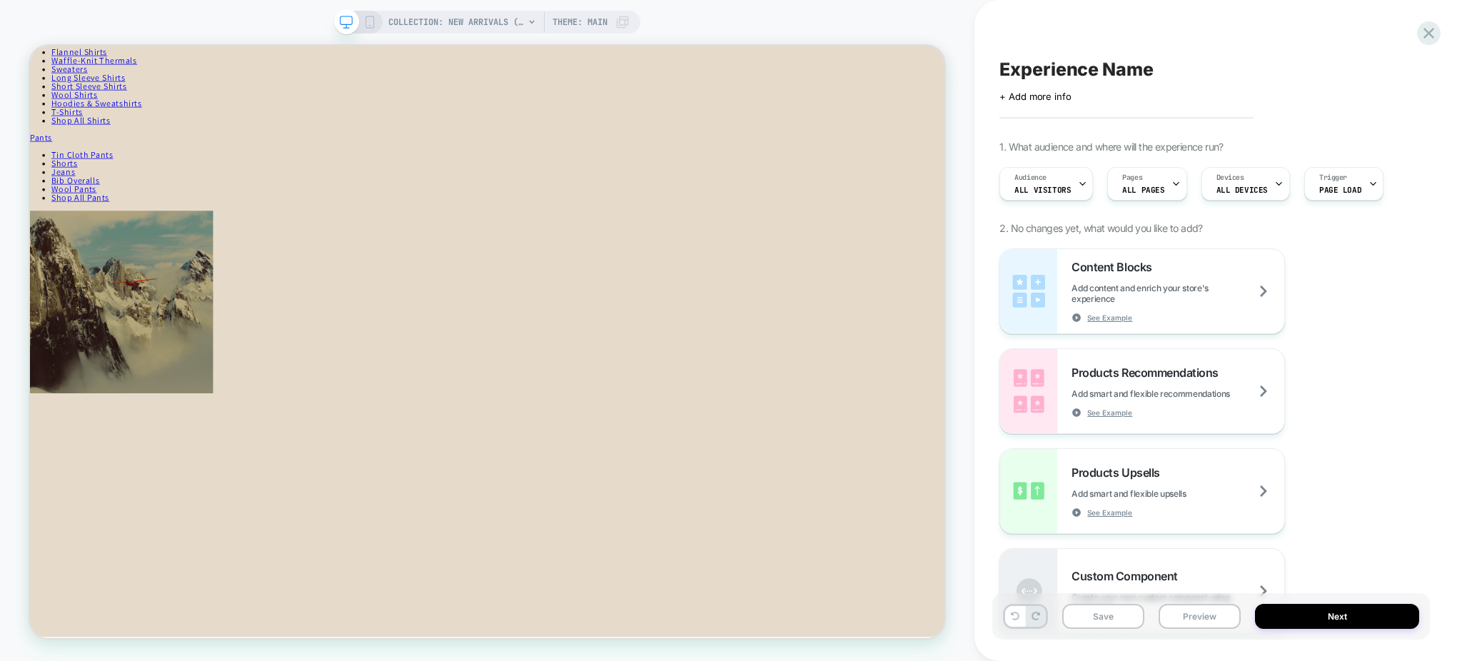
scroll to position [0, 1]
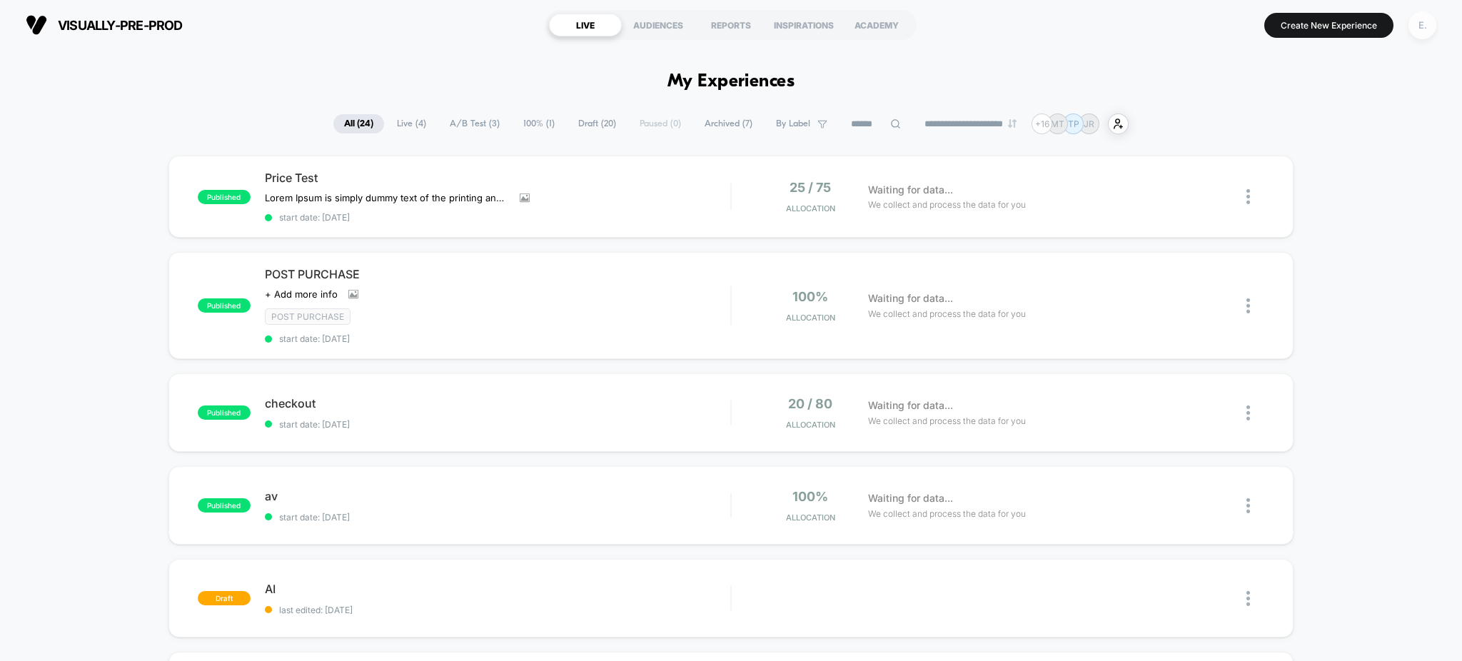
click at [1423, 32] on div "E." at bounding box center [1423, 25] width 28 height 28
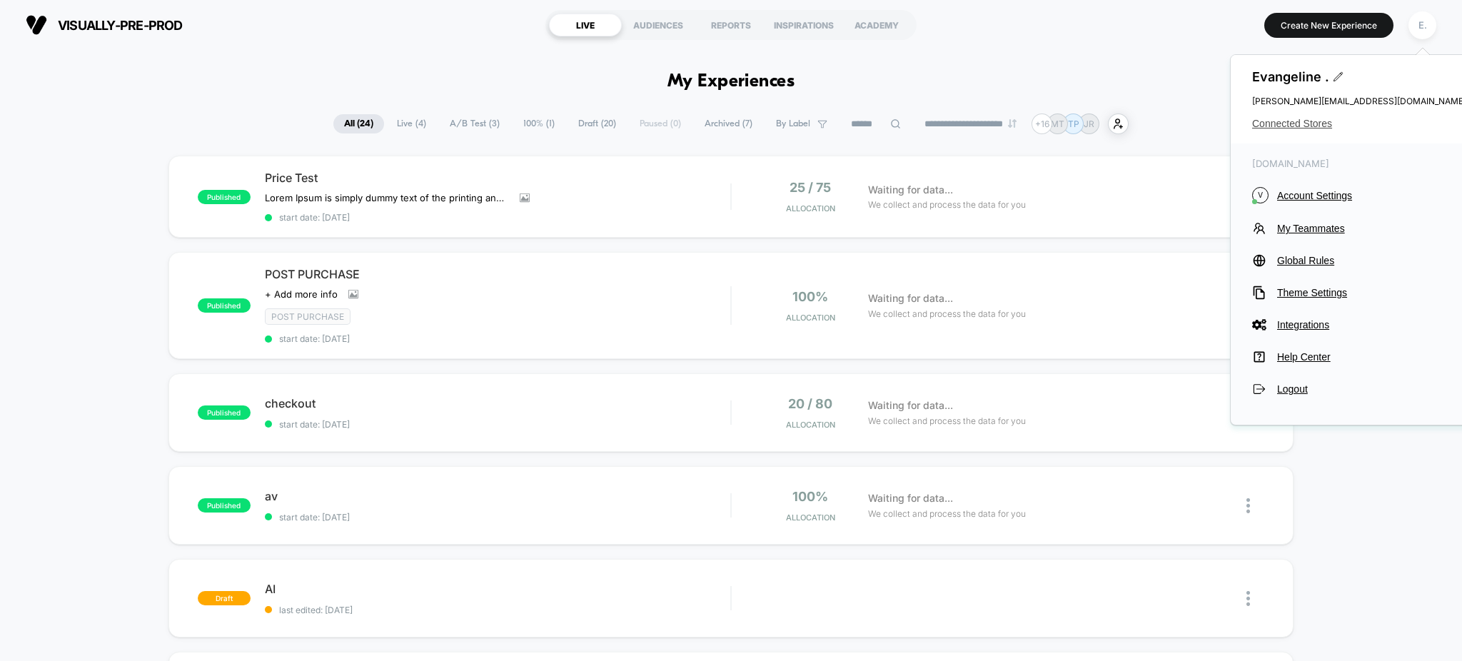
click at [1293, 120] on span "Connected Stores" at bounding box center [1360, 123] width 214 height 11
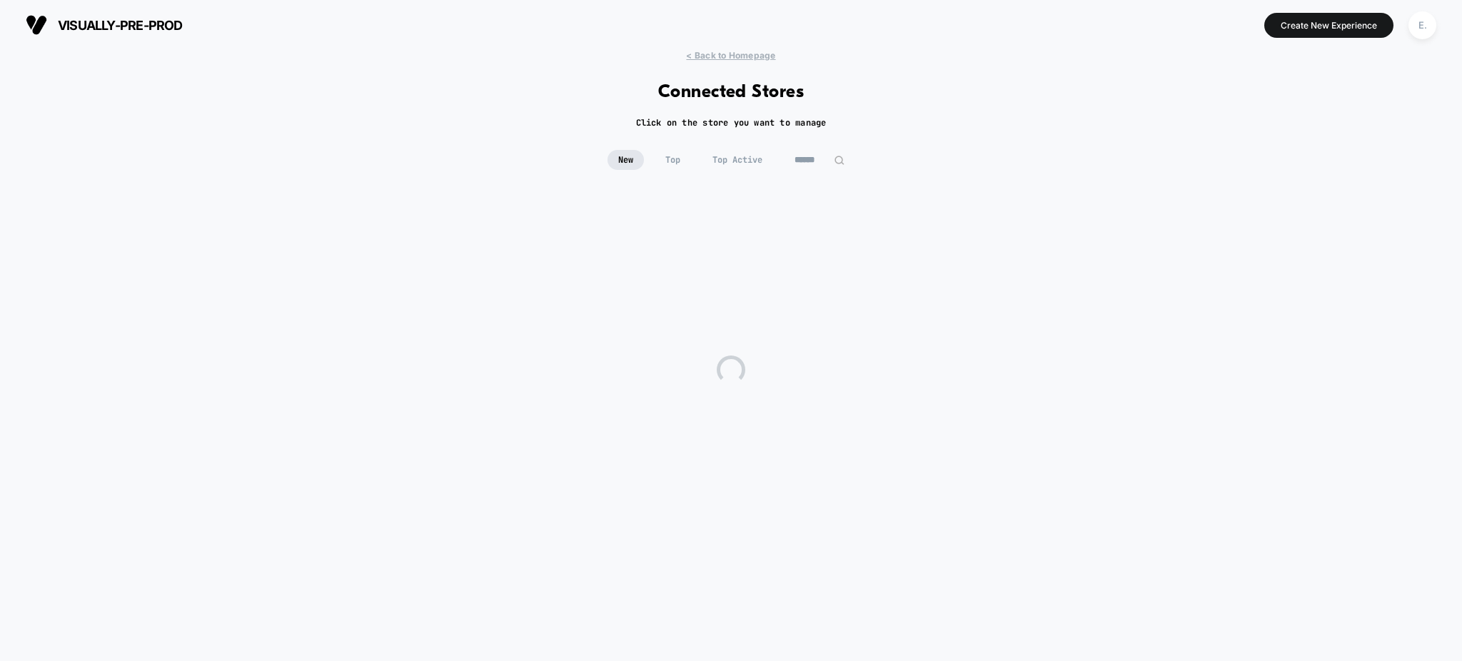
click at [808, 164] on input at bounding box center [819, 160] width 71 height 20
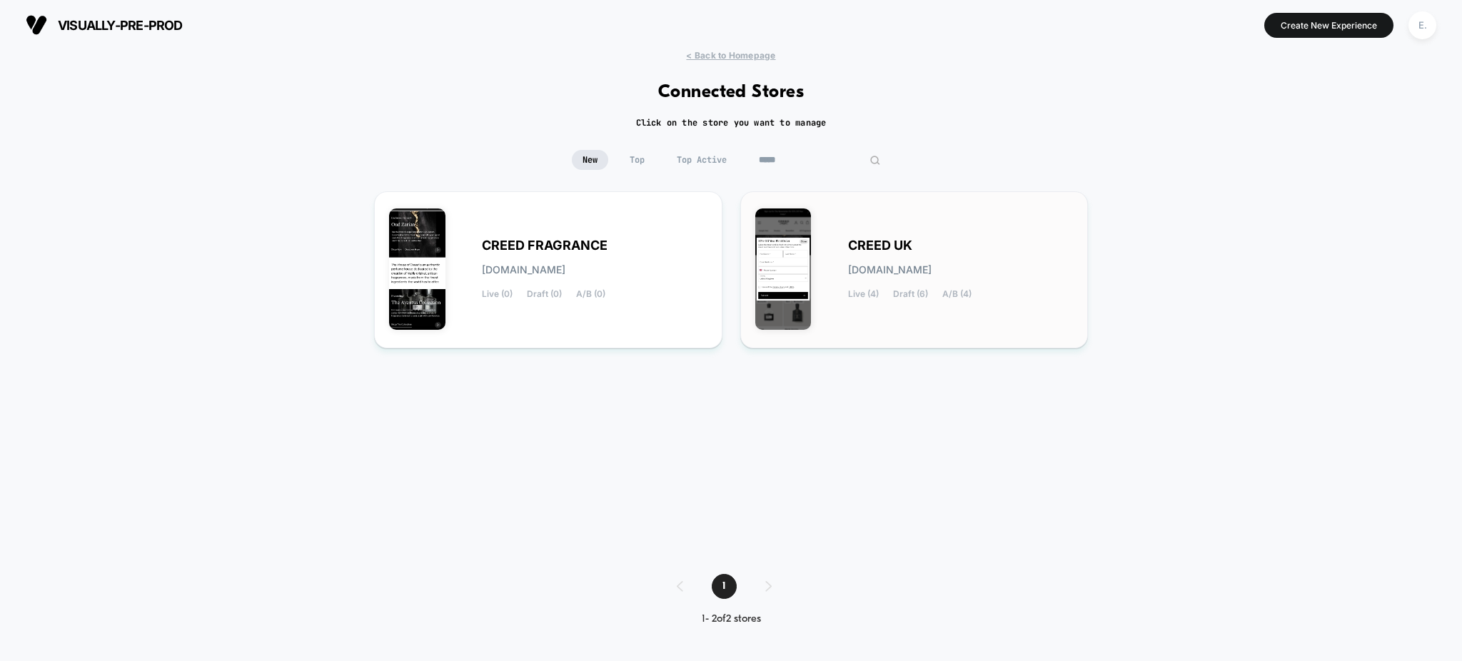
type input "*****"
click at [944, 241] on div "CREED UK creed-uk.myshopify.com Live (4) Draft (6) A/B (4)" at bounding box center [961, 270] width 226 height 59
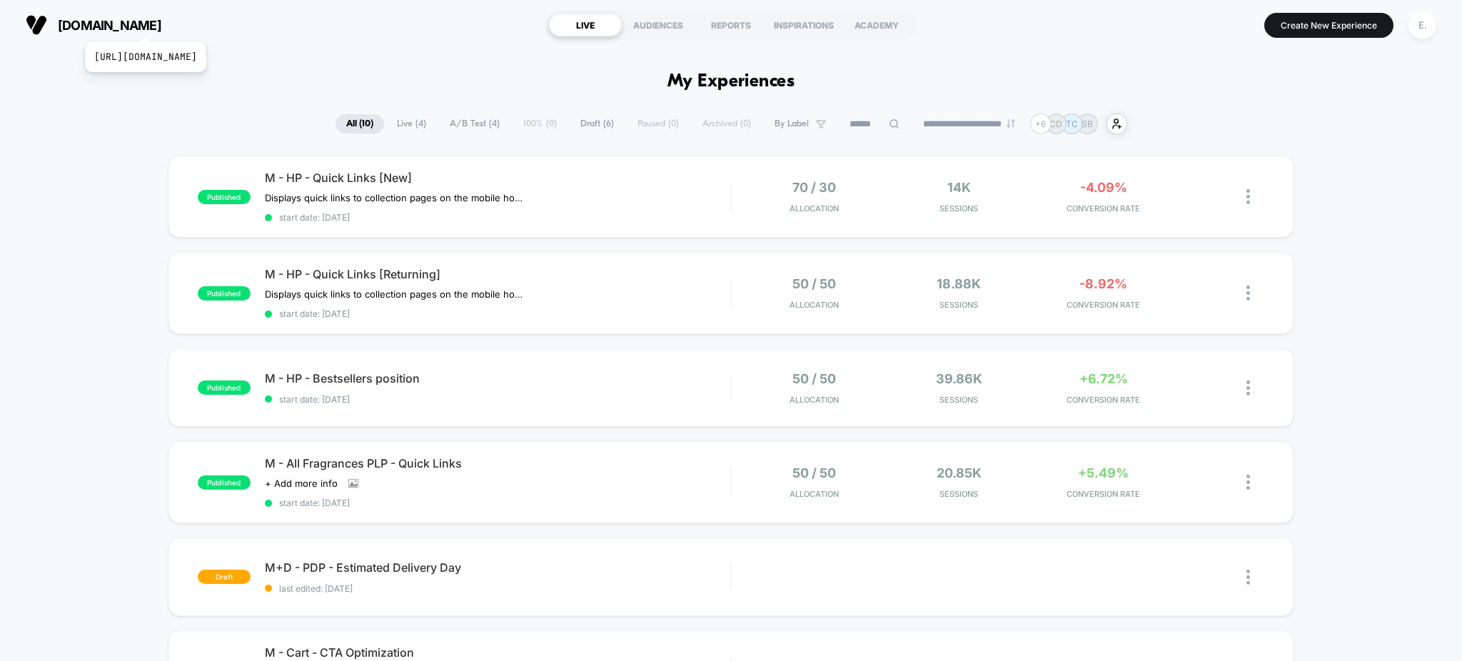
drag, startPoint x: 186, startPoint y: 24, endPoint x: 39, endPoint y: 205, distance: 234.0
click at [39, 205] on div "published M - HP - Quick Links [New] Displays quick links to collection pages o…" at bounding box center [731, 657] width 1462 height 1003
drag, startPoint x: 254, startPoint y: 24, endPoint x: 56, endPoint y: 27, distance: 198.5
click at [56, 27] on section "creedfragrances.co.uk https://www.creedfragrances.co.uk" at bounding box center [254, 25] width 466 height 36
copy span "creedfragrances.co.uk"
